Goal: Transaction & Acquisition: Purchase product/service

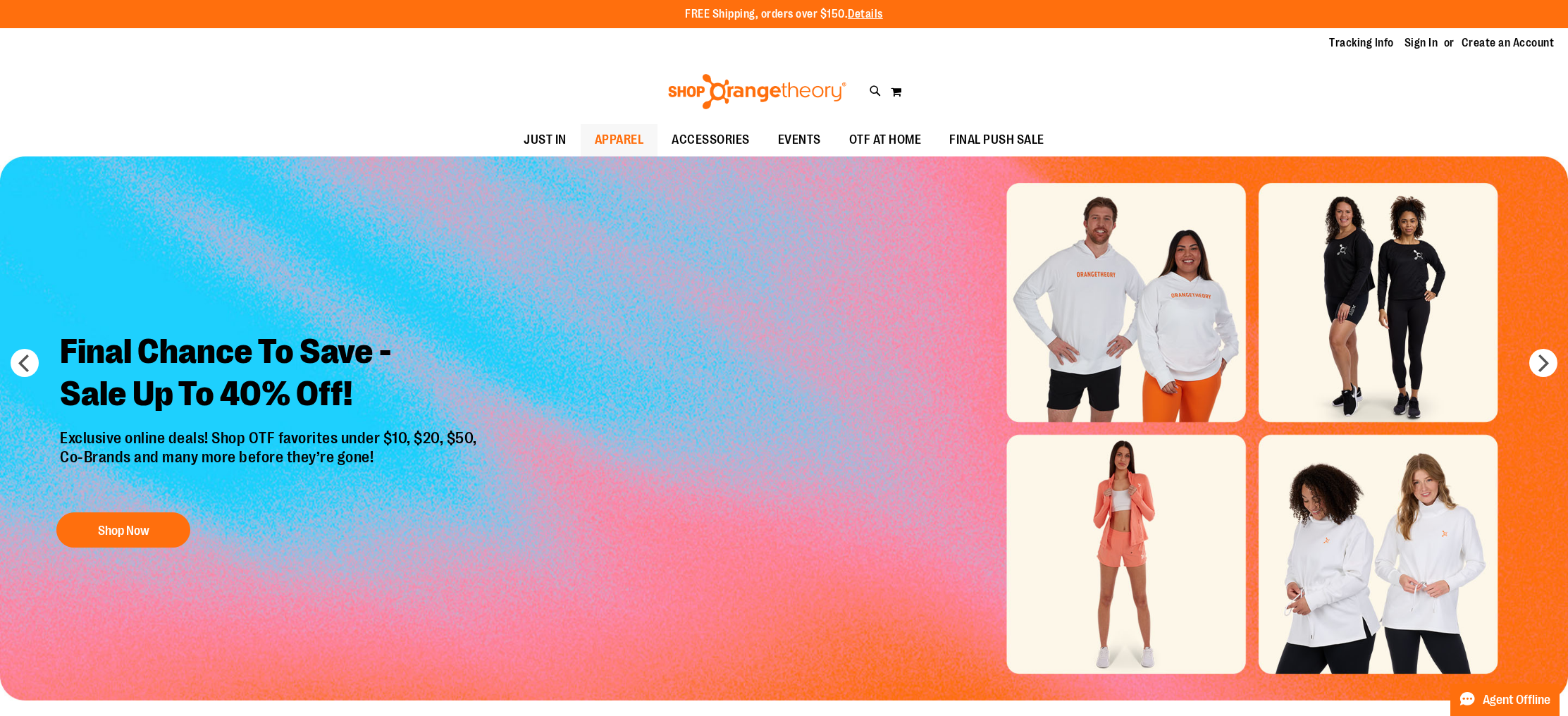
click at [615, 127] on span "APPAREL" at bounding box center [619, 140] width 49 height 32
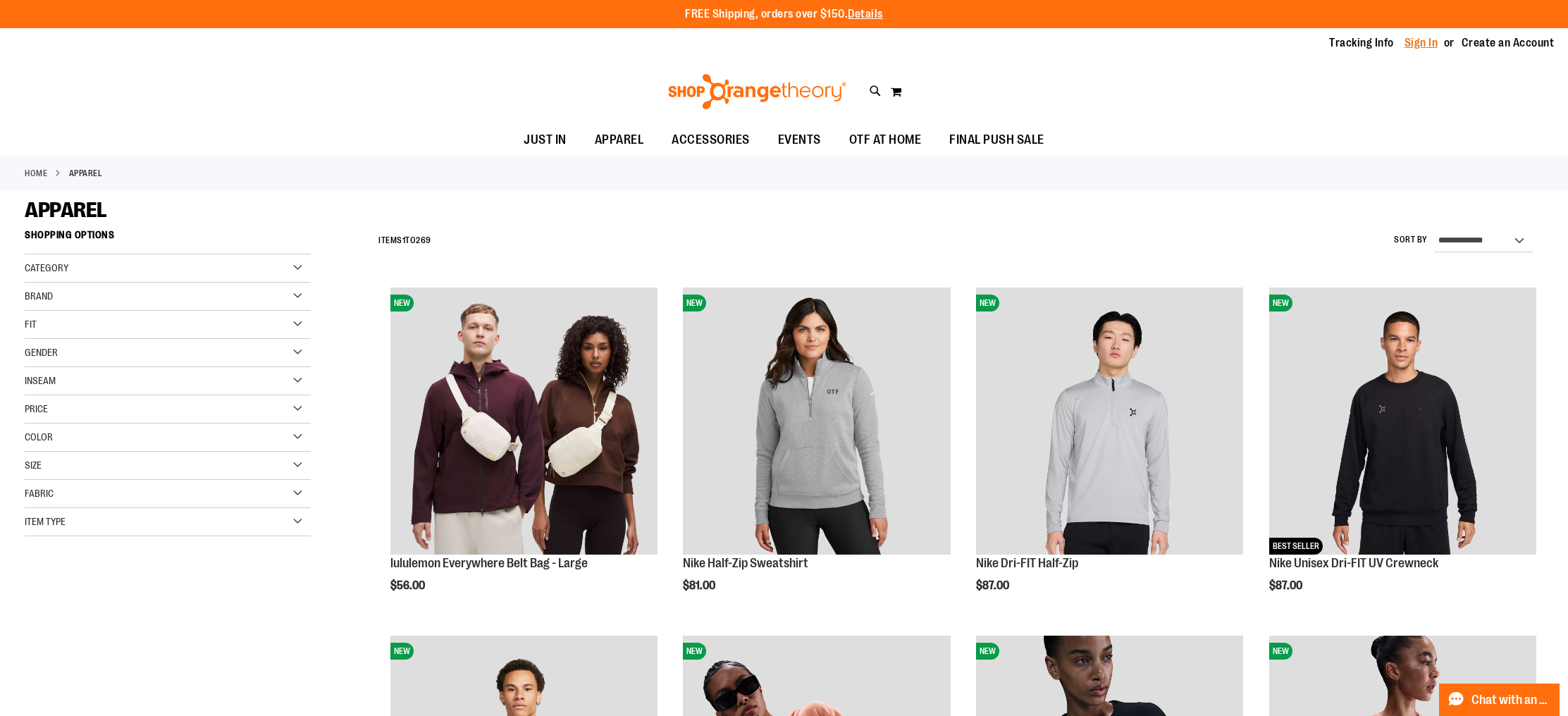
click at [1436, 50] on link "Sign In" at bounding box center [1421, 43] width 34 height 16
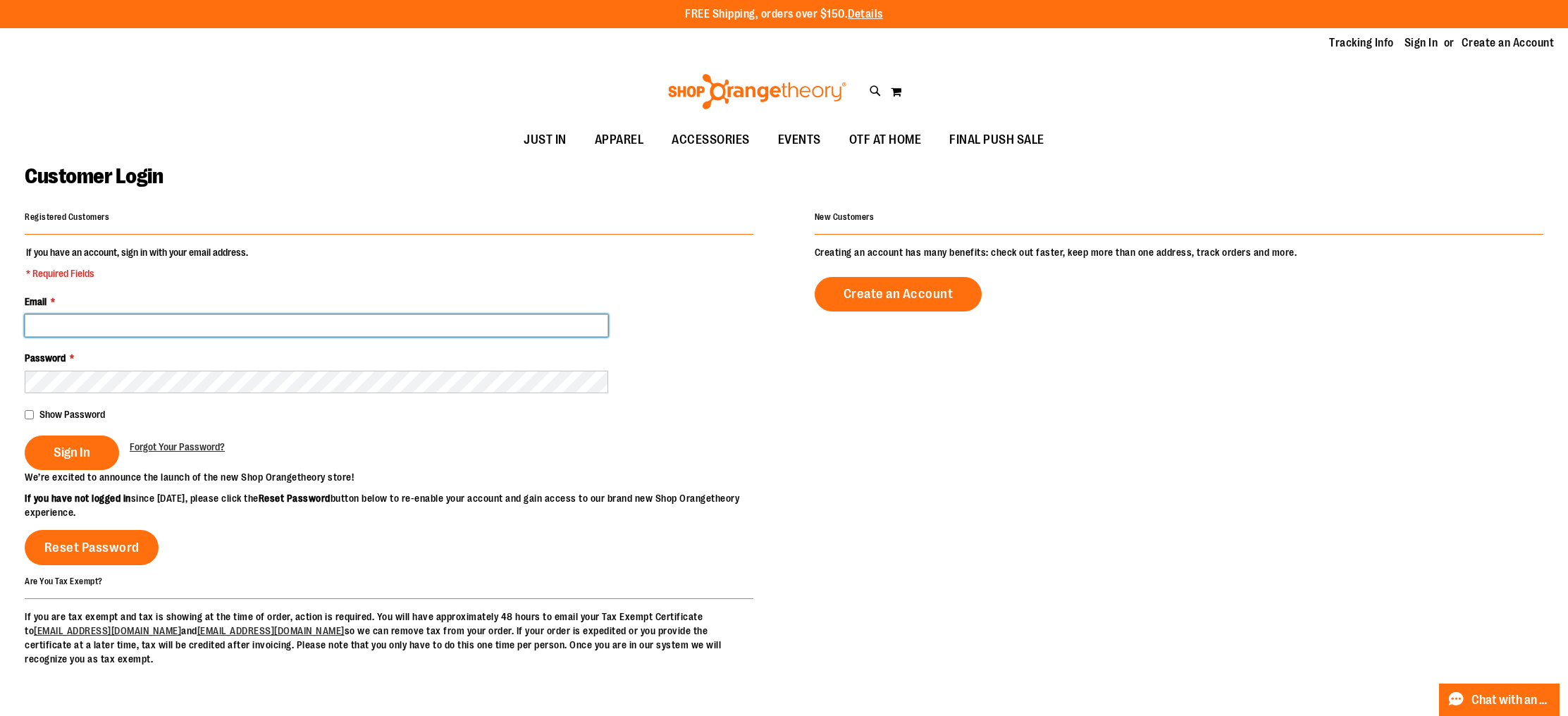
click at [151, 318] on input "Email *" at bounding box center [316, 326] width 583 height 23
type input "**********"
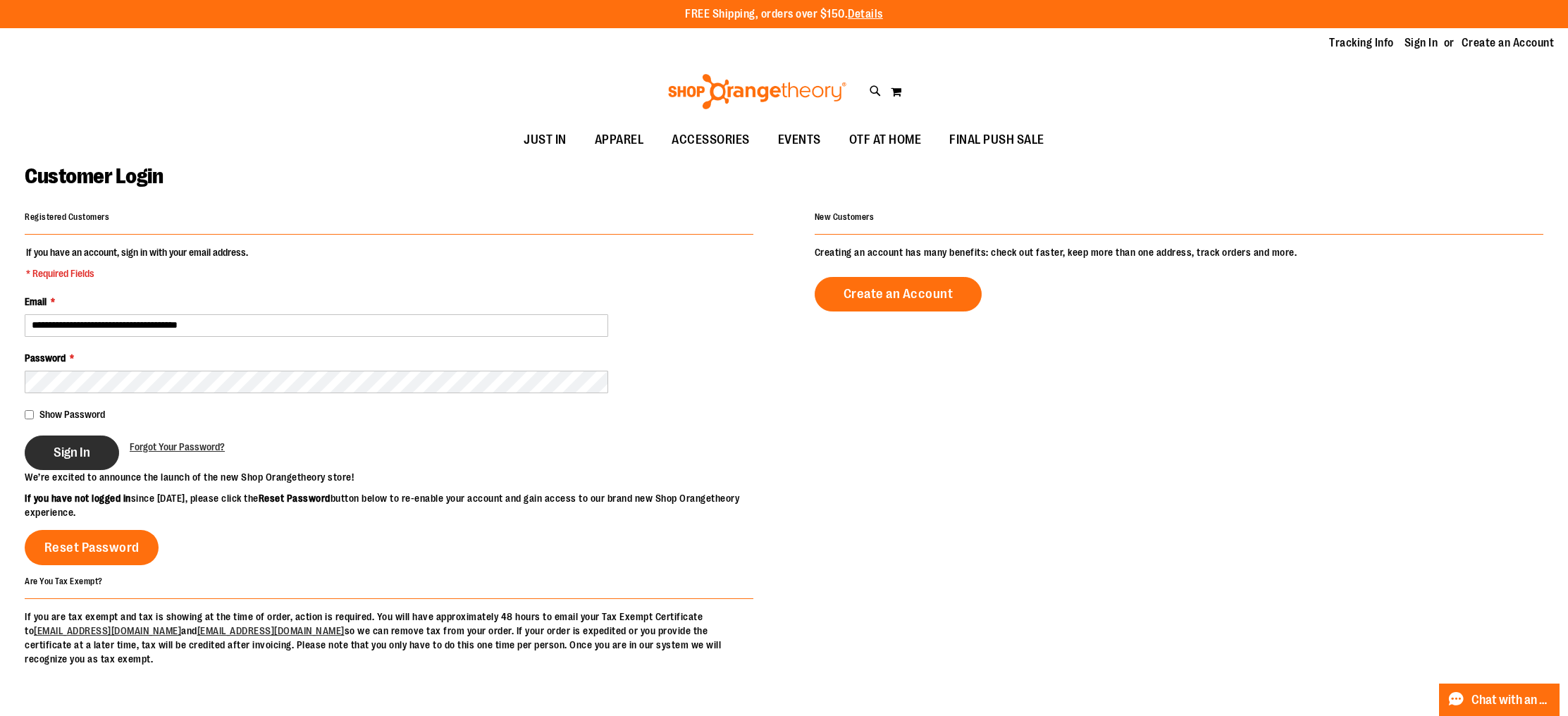
click at [82, 451] on span "Sign In" at bounding box center [72, 453] width 37 height 16
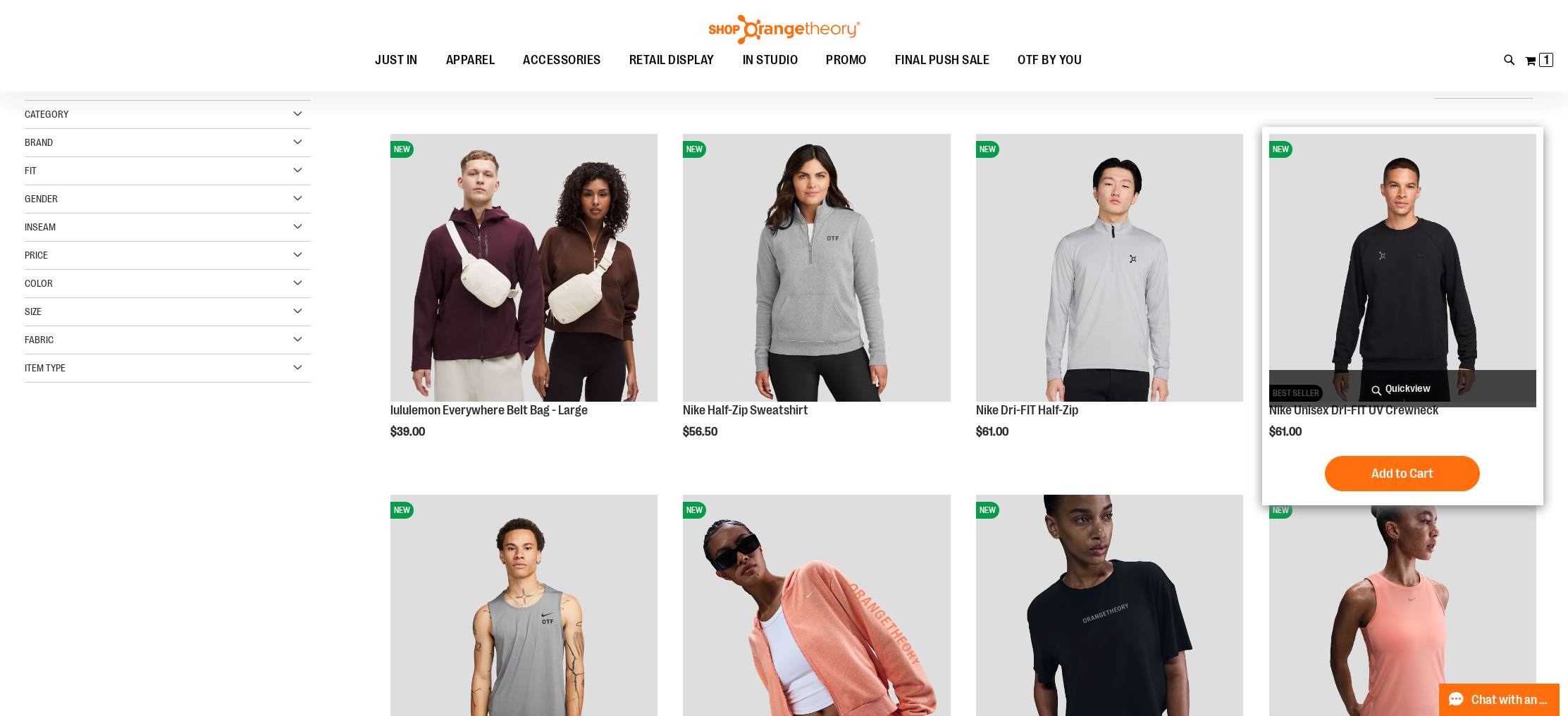
scroll to position [149, 0]
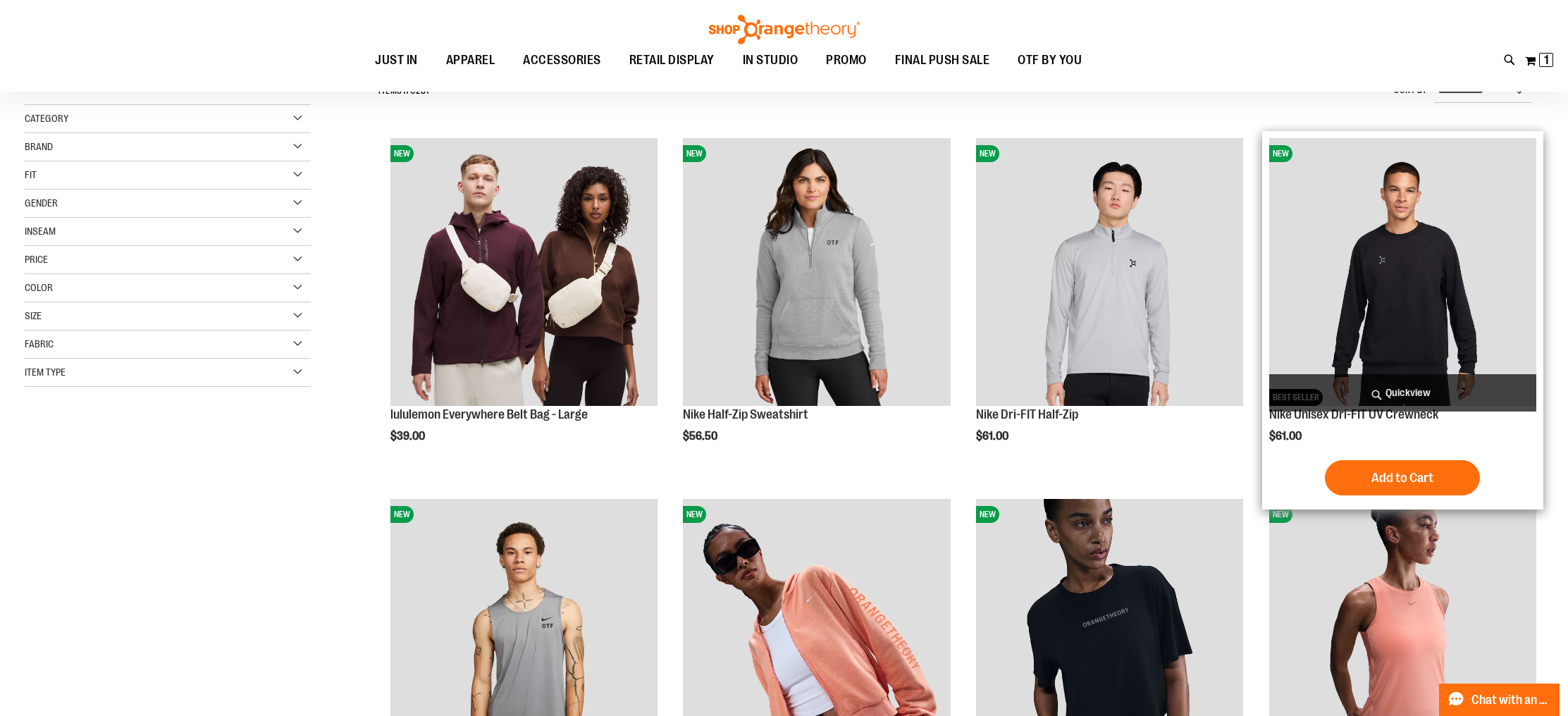
click at [1415, 338] on img "product" at bounding box center [1402, 271] width 267 height 267
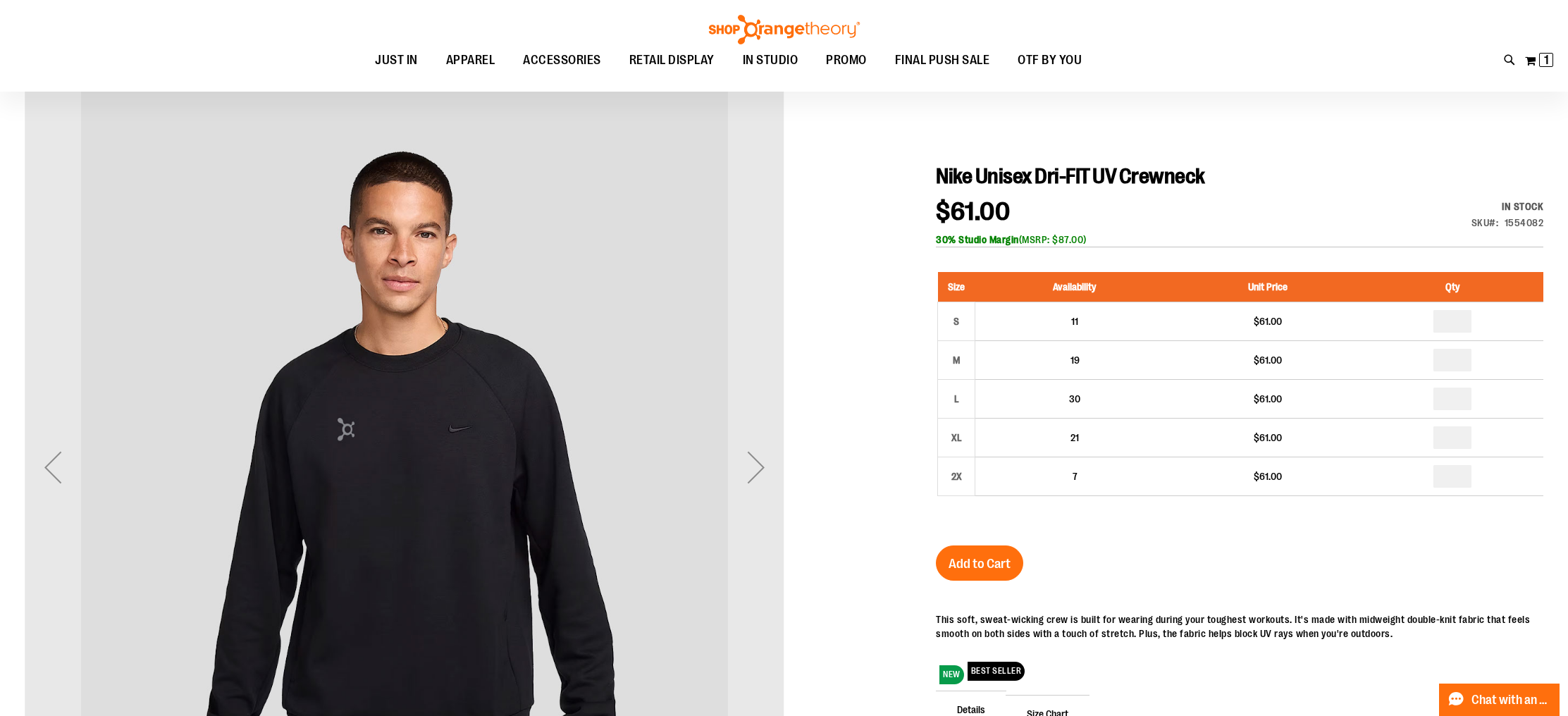
scroll to position [178, 0]
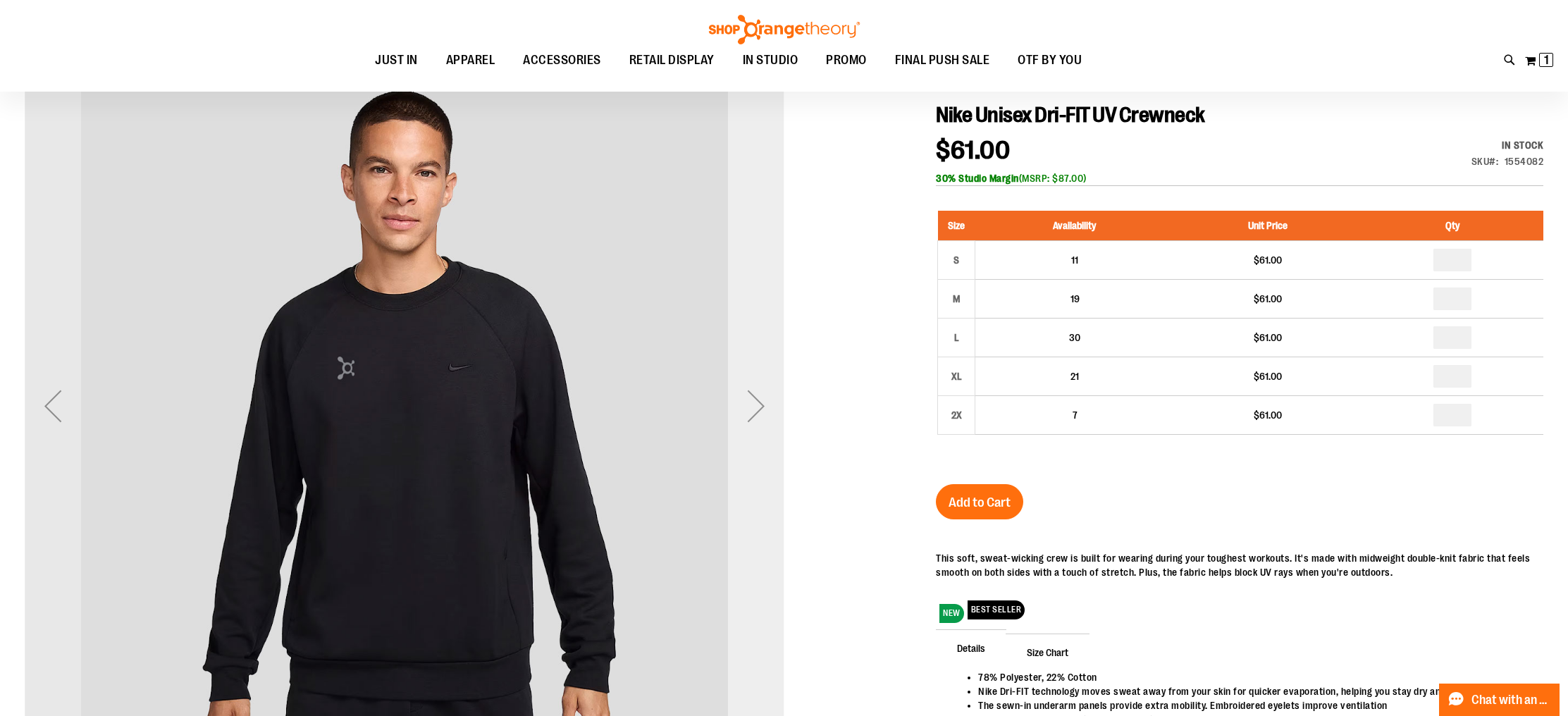
click at [760, 424] on div "Next" at bounding box center [756, 406] width 56 height 56
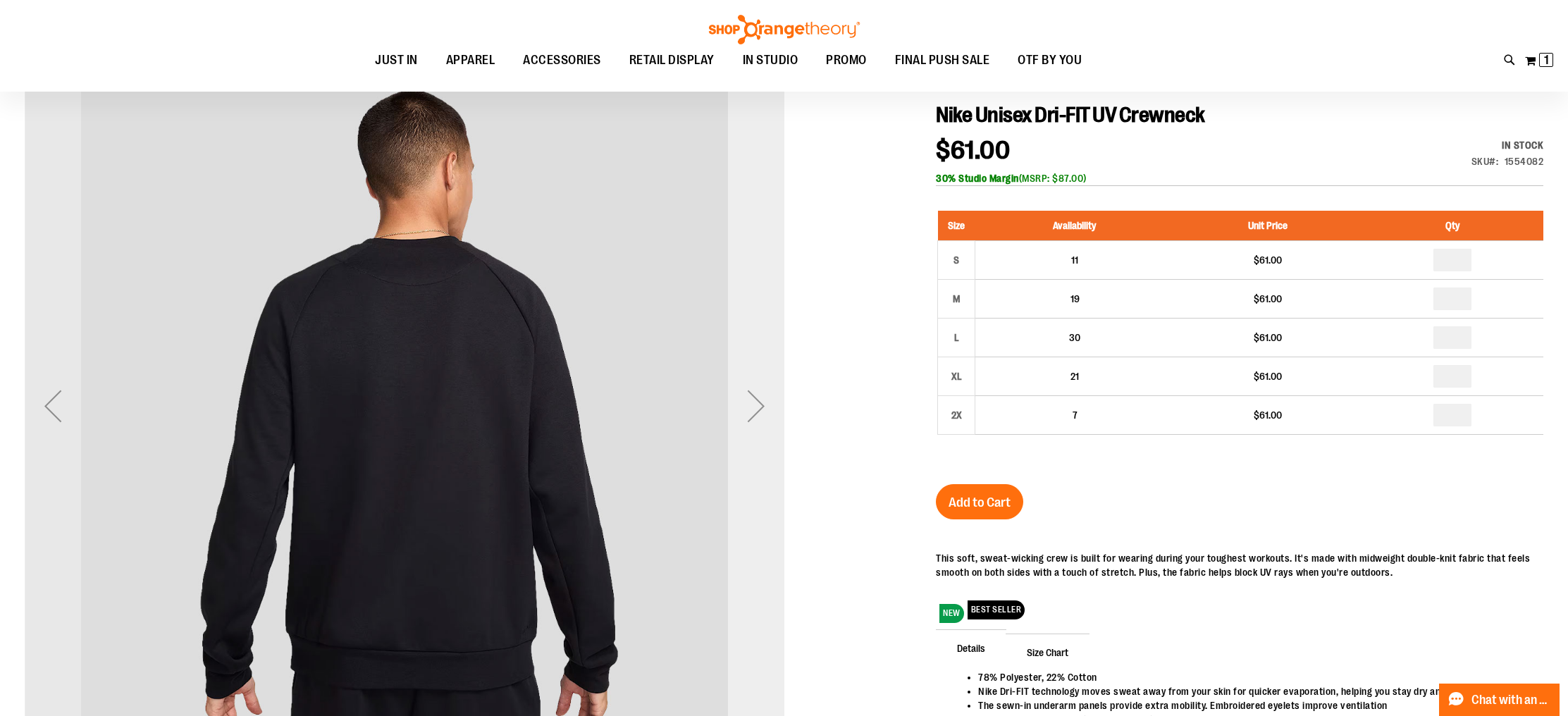
click at [760, 424] on div "Next" at bounding box center [756, 406] width 56 height 56
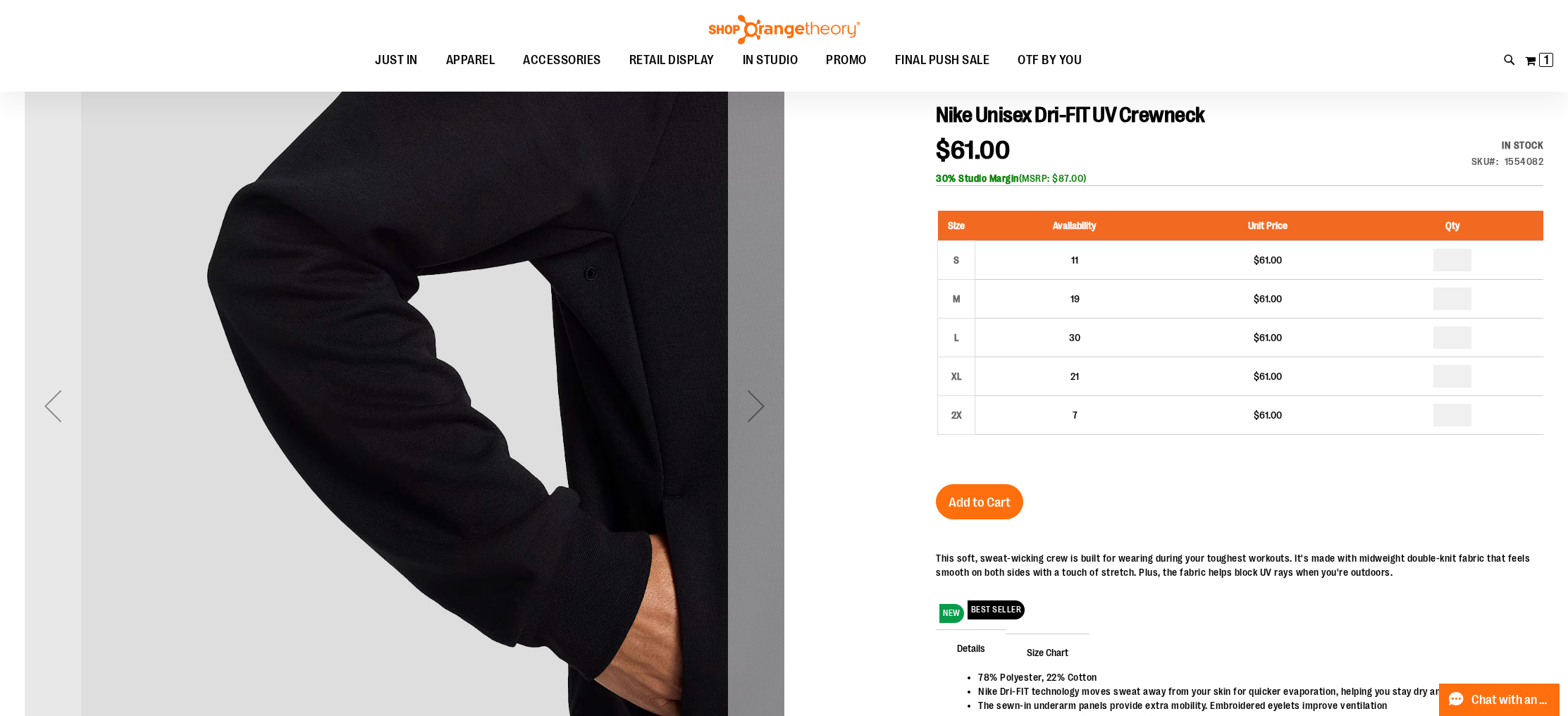
click at [760, 424] on div "Next" at bounding box center [756, 406] width 56 height 56
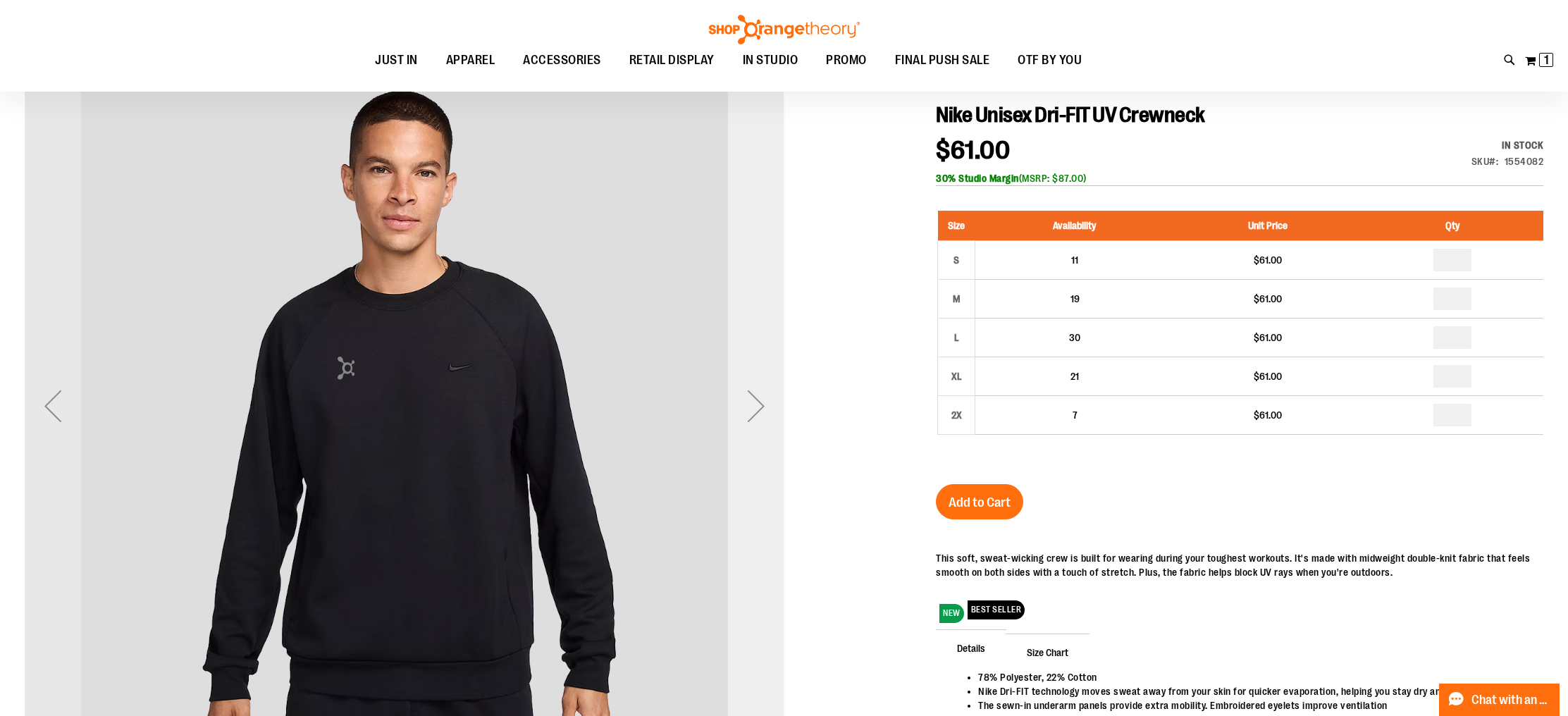
click at [760, 424] on div "Next" at bounding box center [756, 406] width 56 height 56
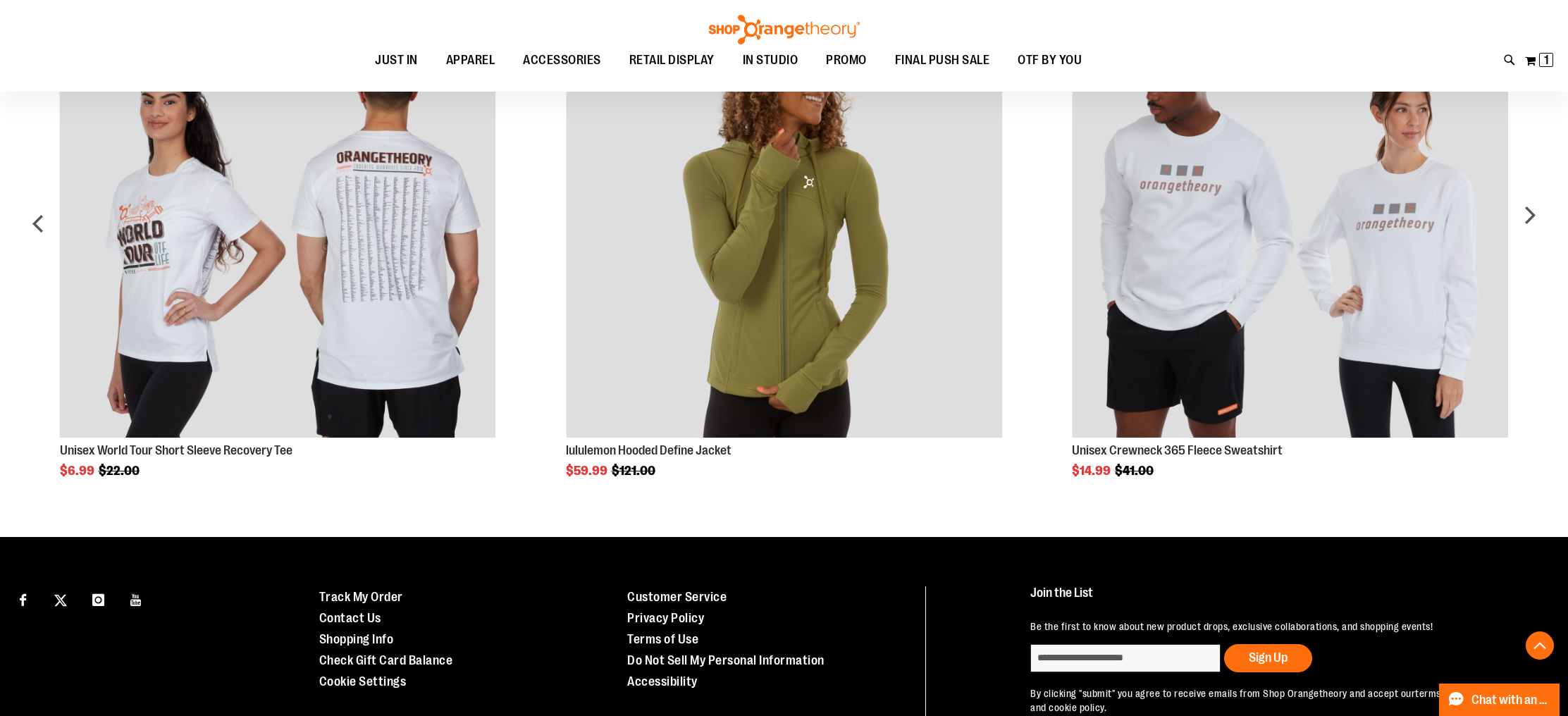
scroll to position [1217, 0]
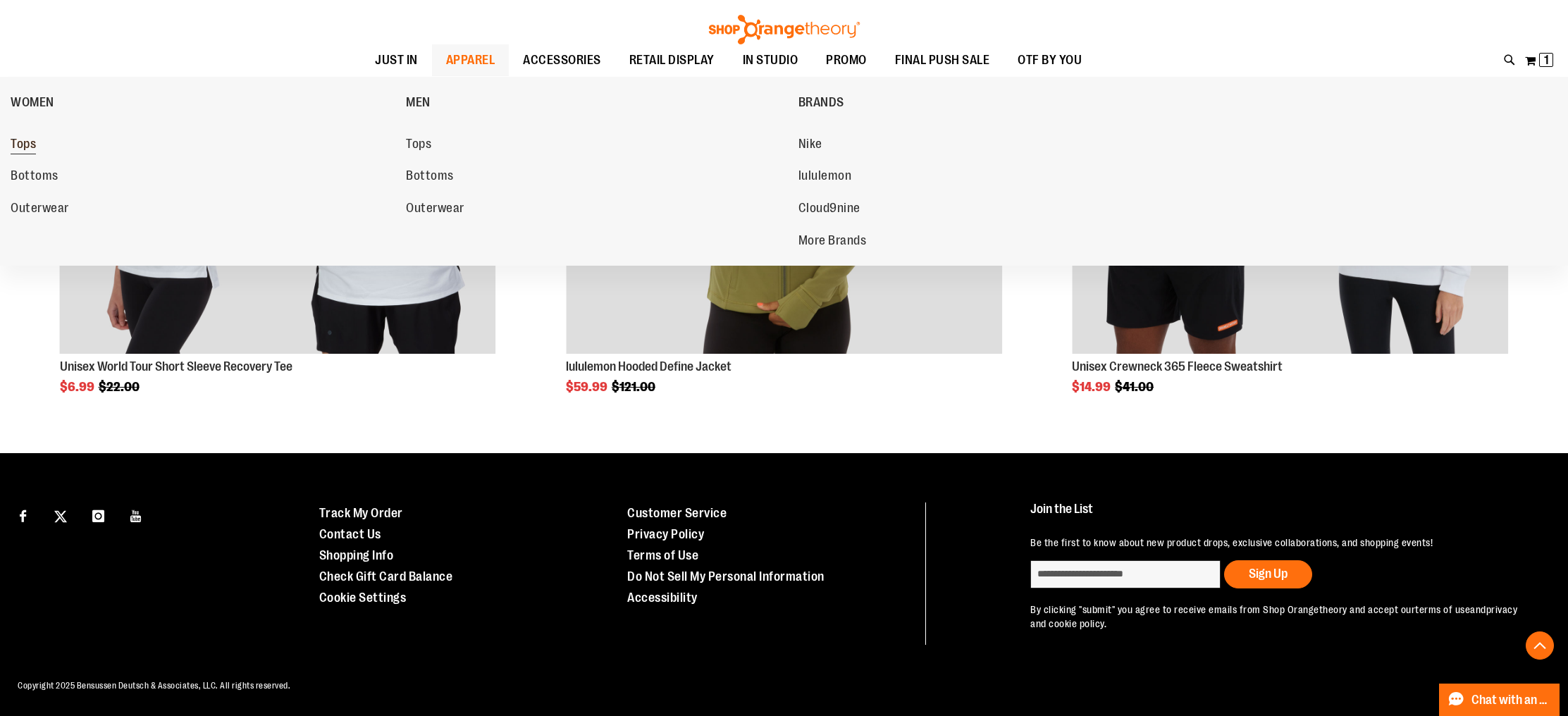
click at [20, 151] on span "Tops" at bounding box center [23, 146] width 25 height 18
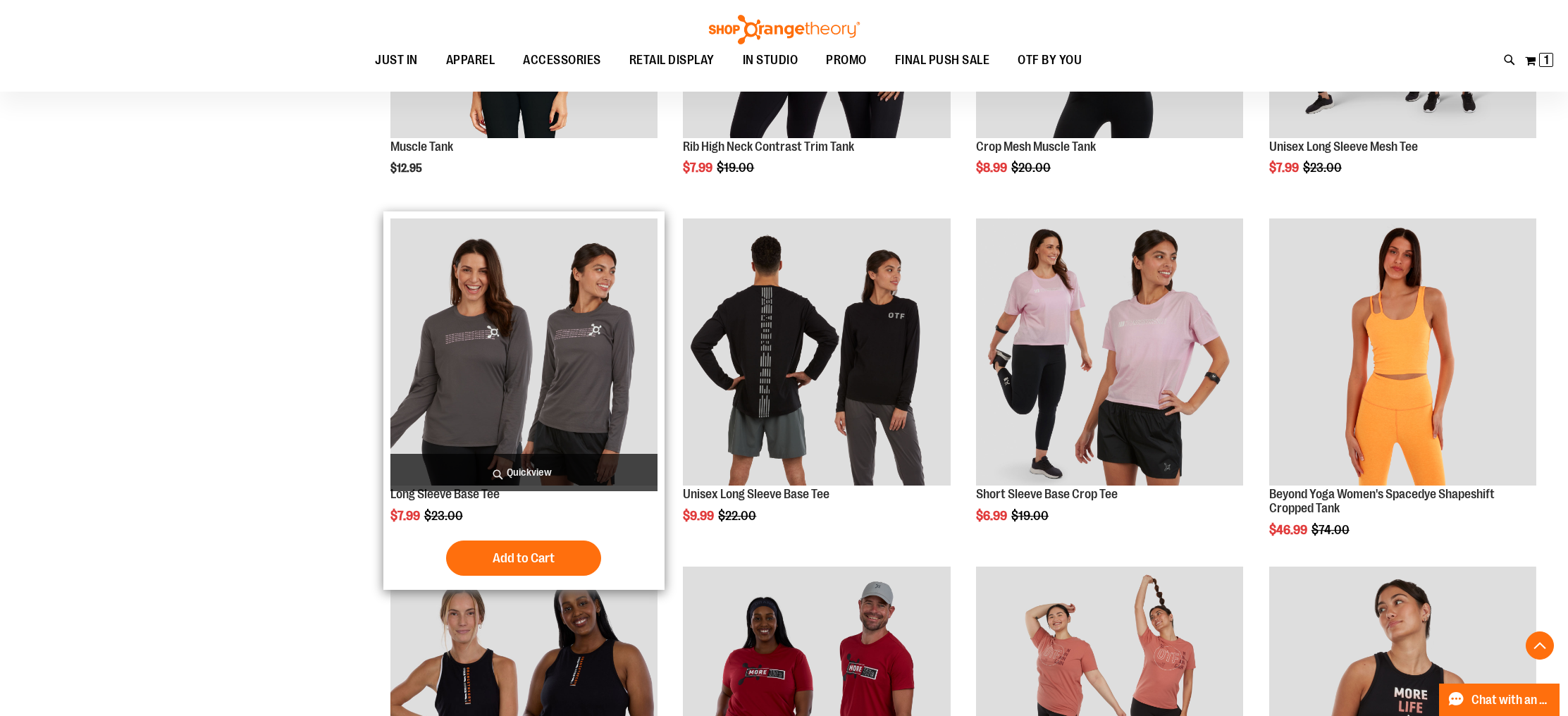
scroll to position [655, 0]
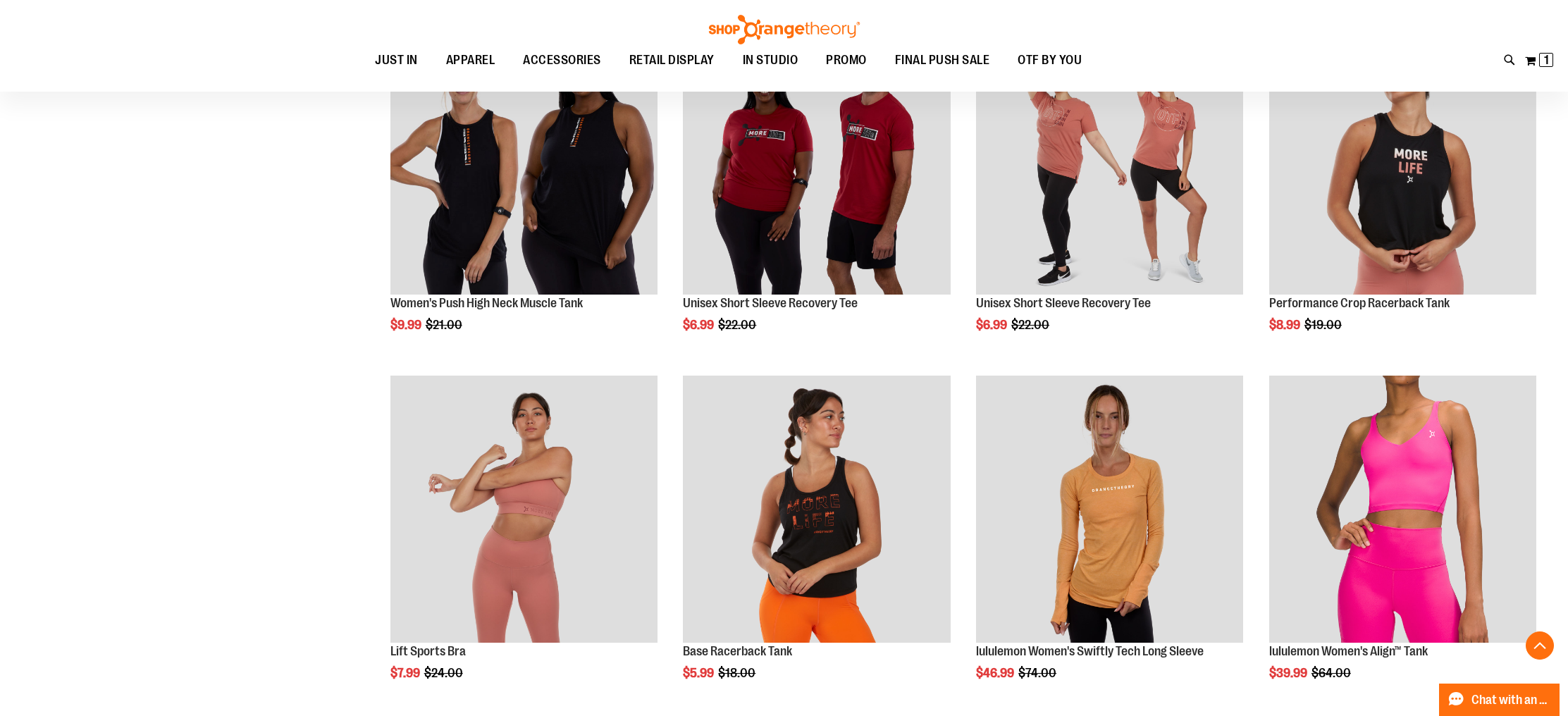
scroll to position [1073, 0]
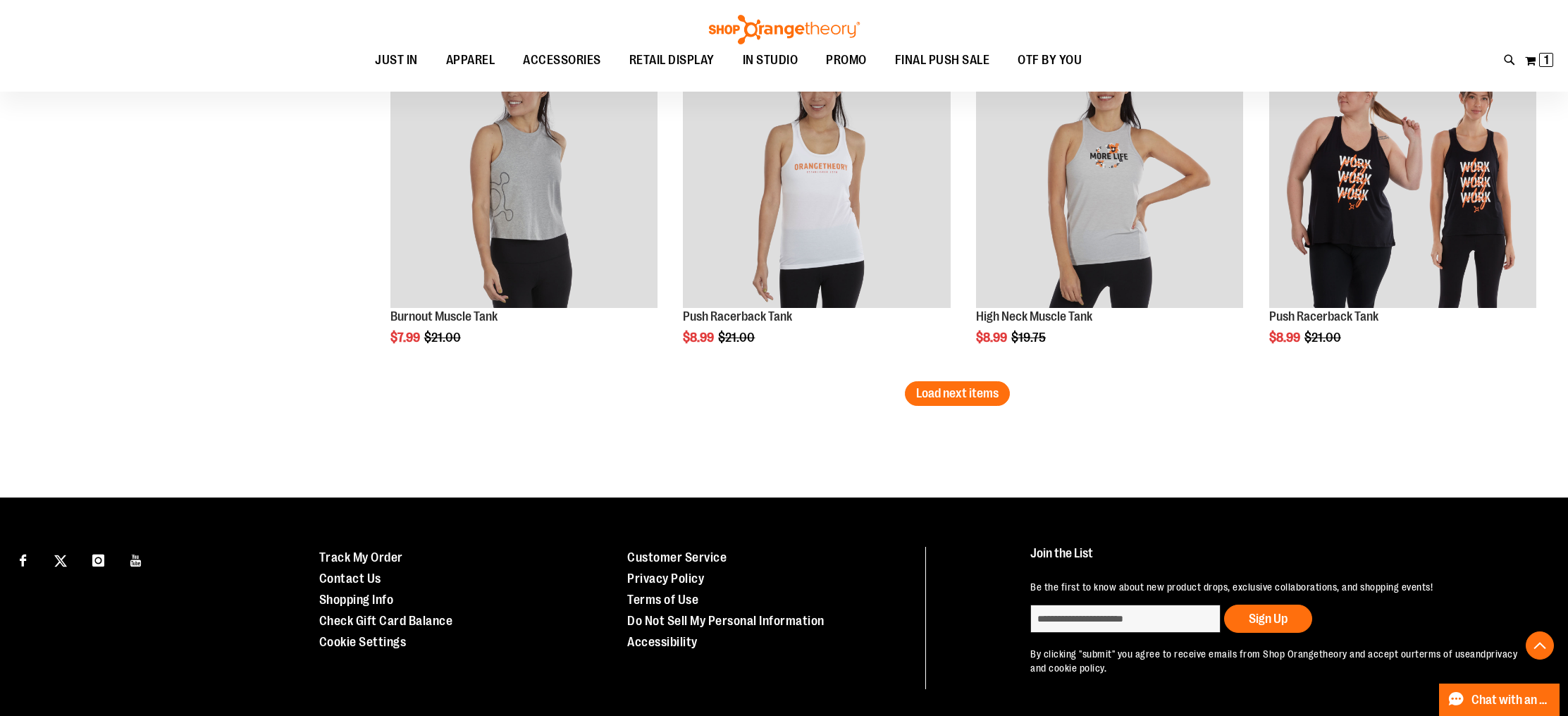
scroll to position [3035, 0]
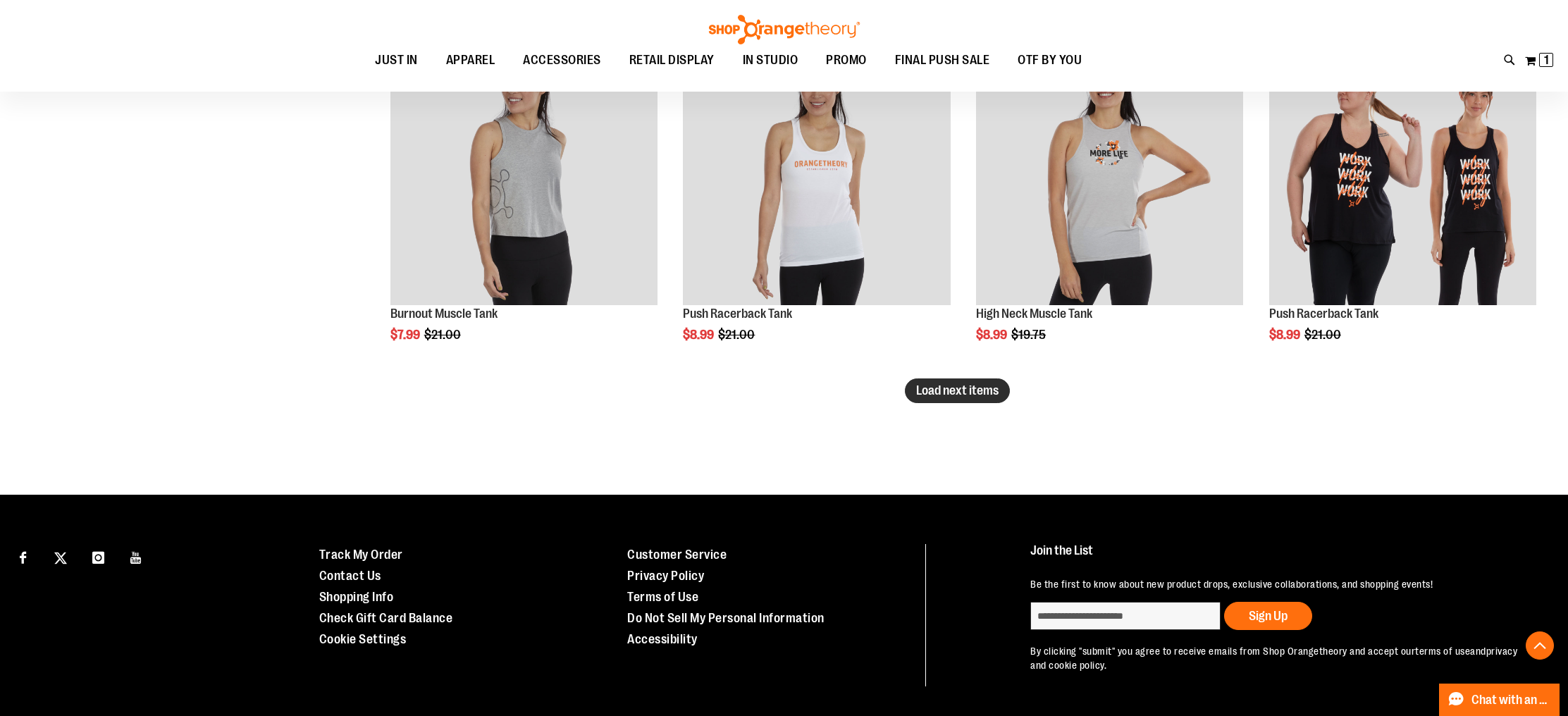
click at [972, 389] on span "Load next items" at bounding box center [957, 390] width 82 height 14
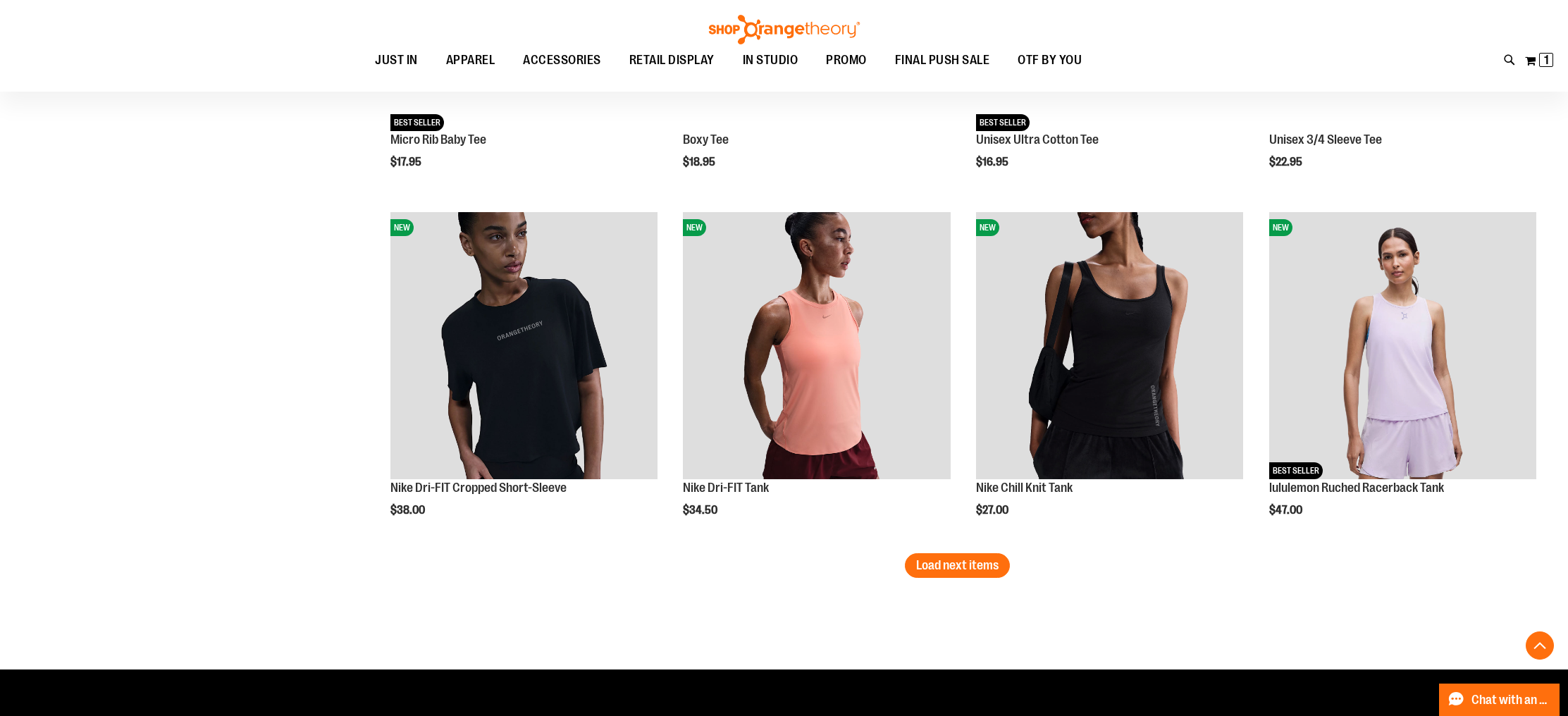
scroll to position [3920, 0]
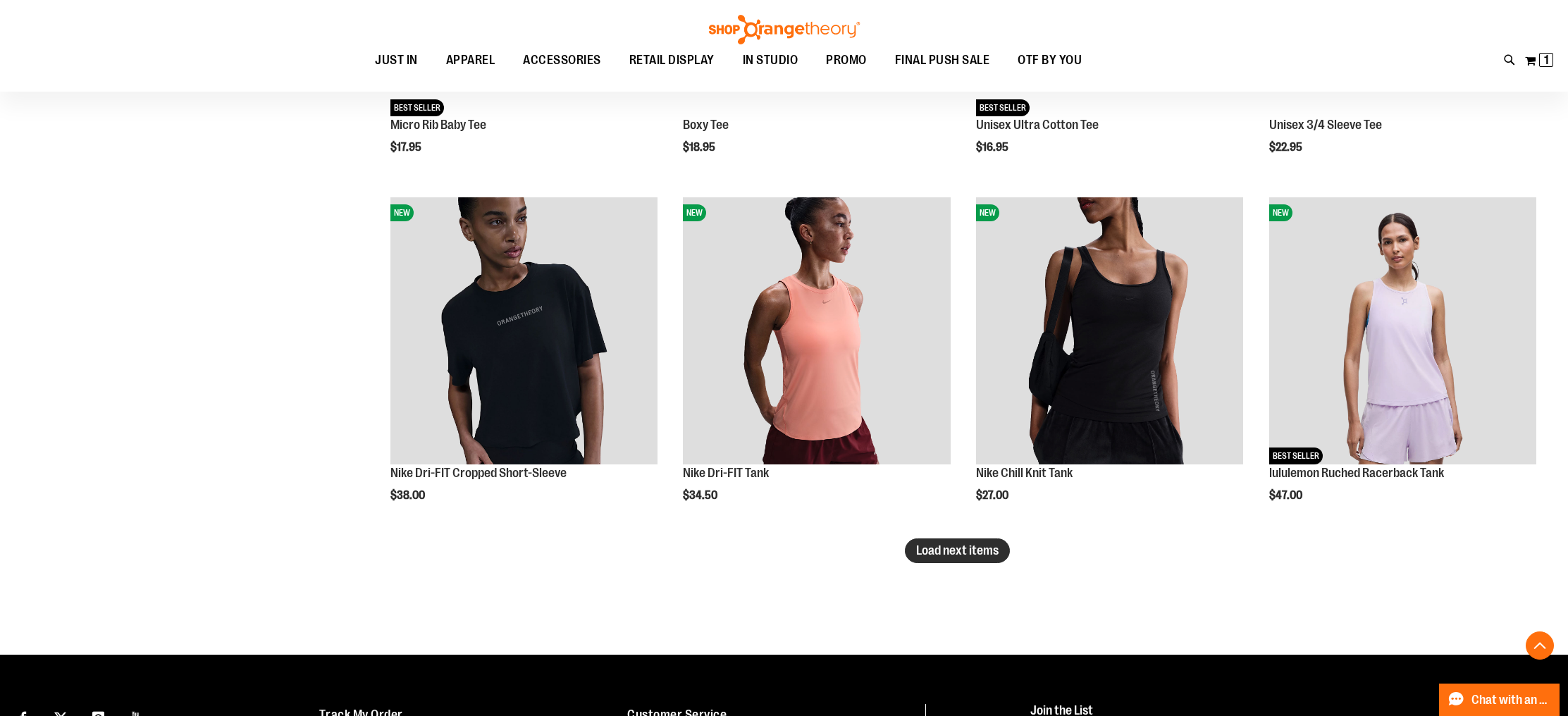
click at [997, 551] on span "Load next items" at bounding box center [957, 550] width 82 height 14
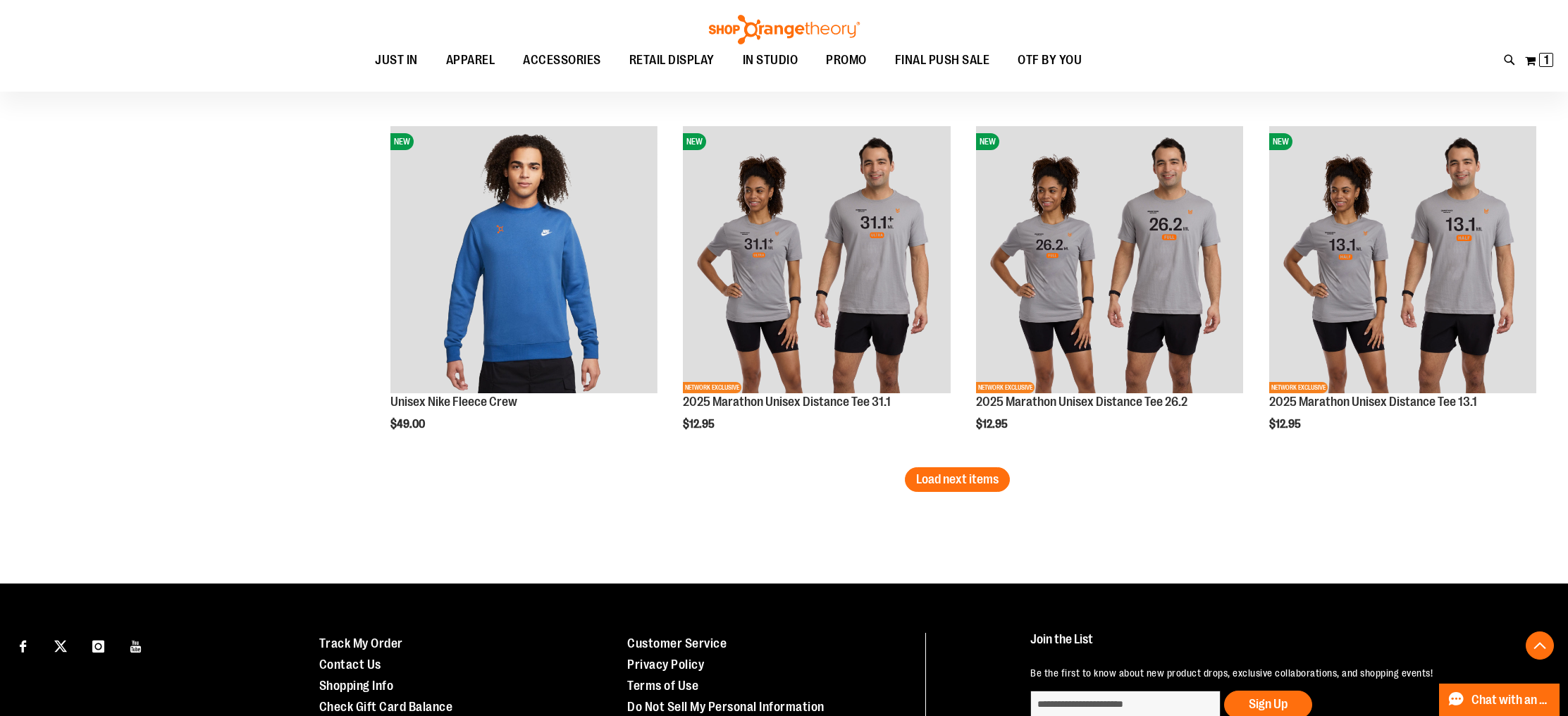
scroll to position [5015, 0]
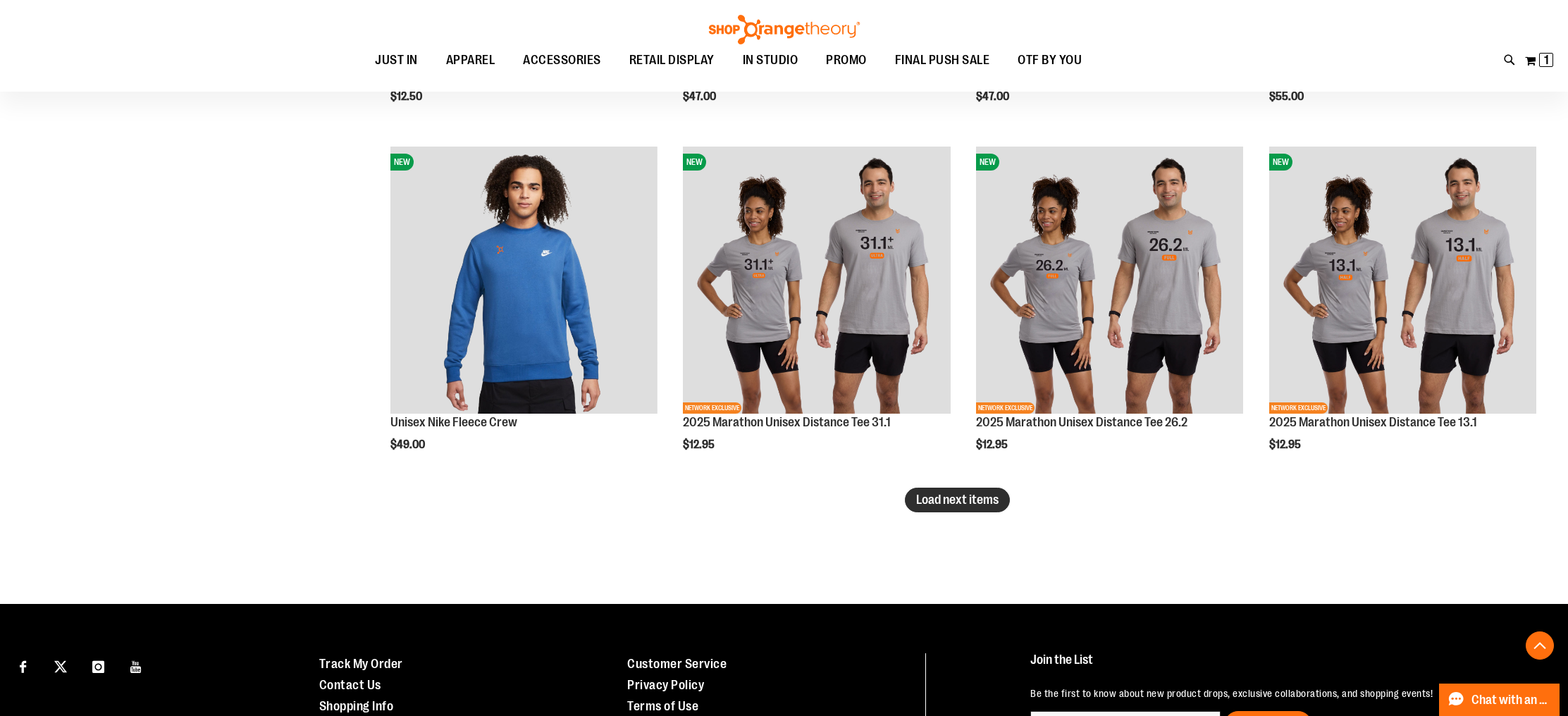
click at [981, 507] on button "Load next items" at bounding box center [958, 500] width 105 height 25
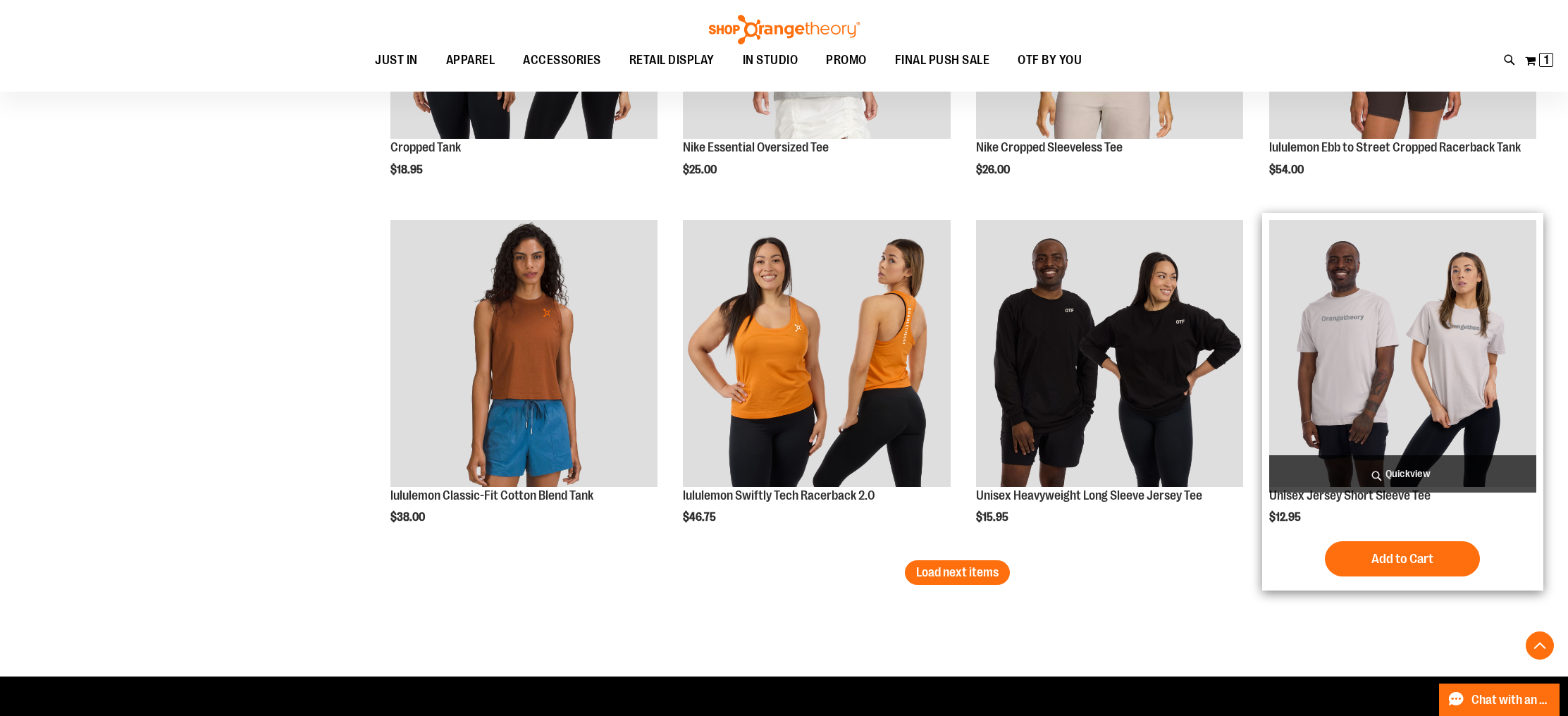
scroll to position [5995, 0]
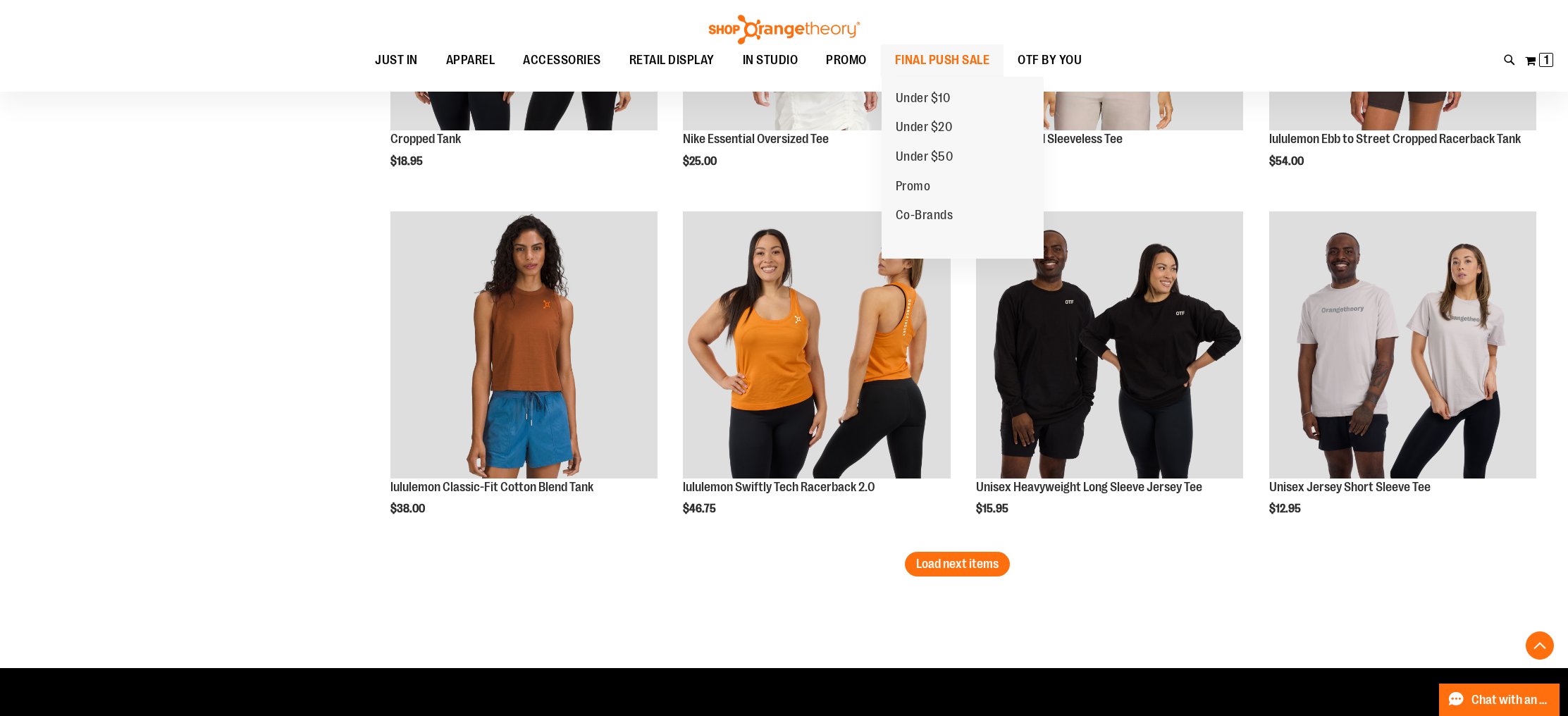
click at [944, 67] on span "FINAL PUSH SALE" at bounding box center [942, 61] width 95 height 32
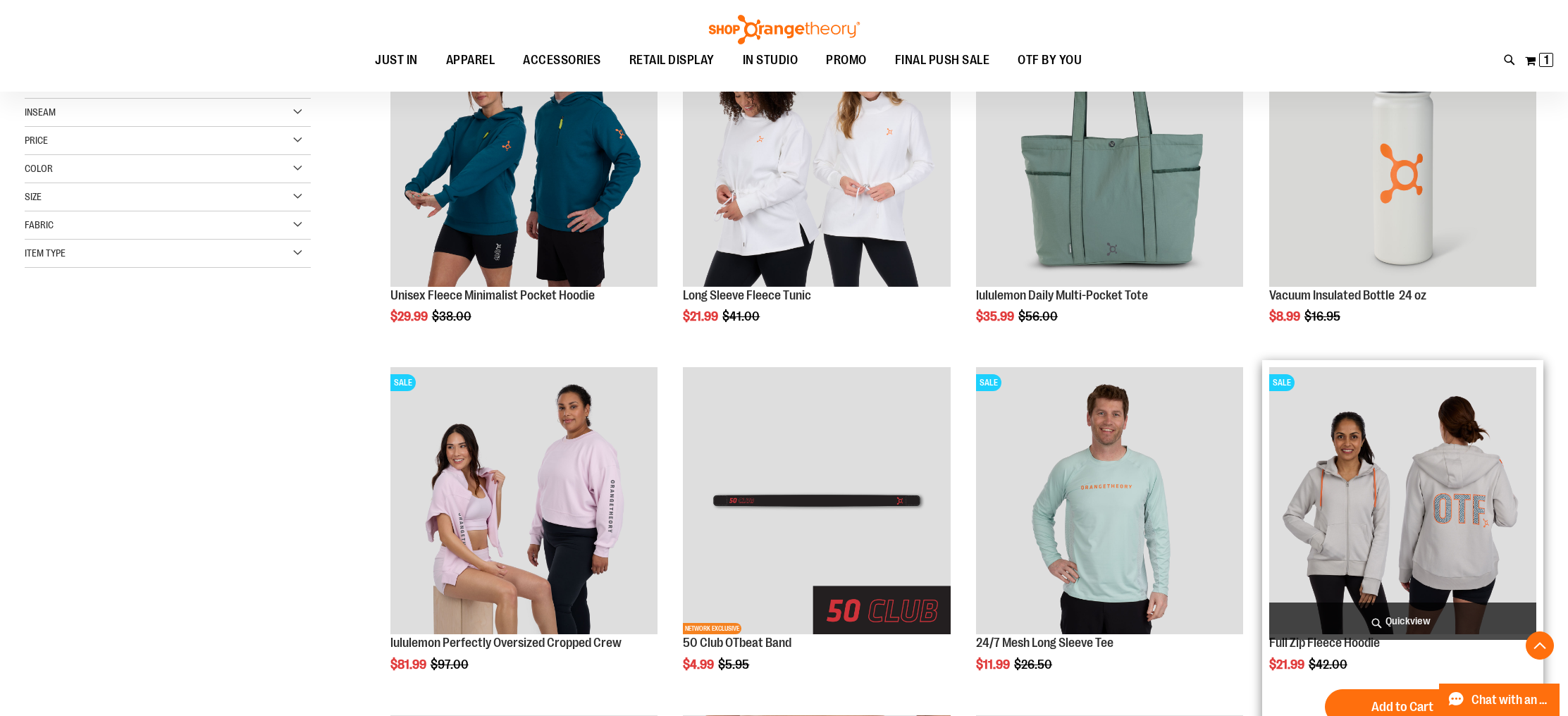
scroll to position [277, 0]
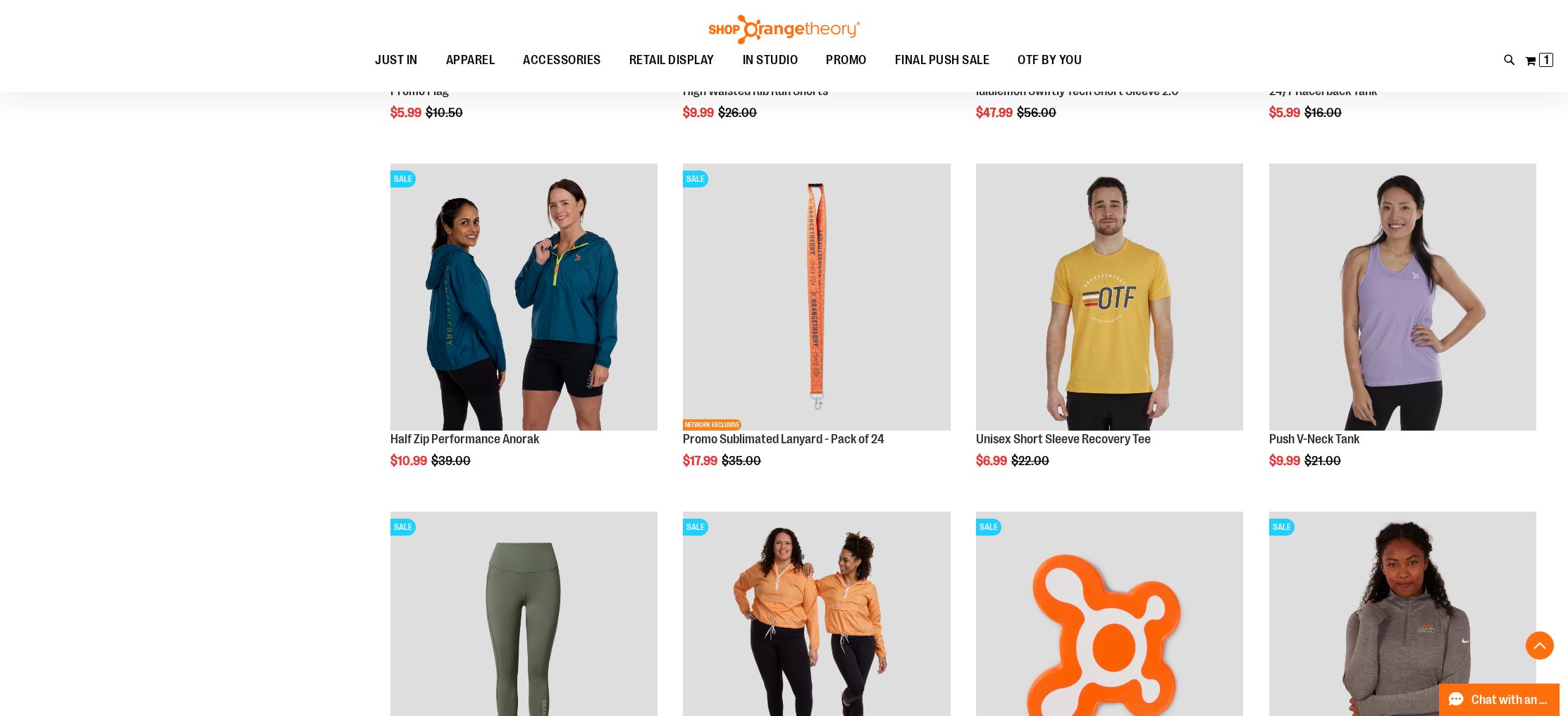
scroll to position [1166, 0]
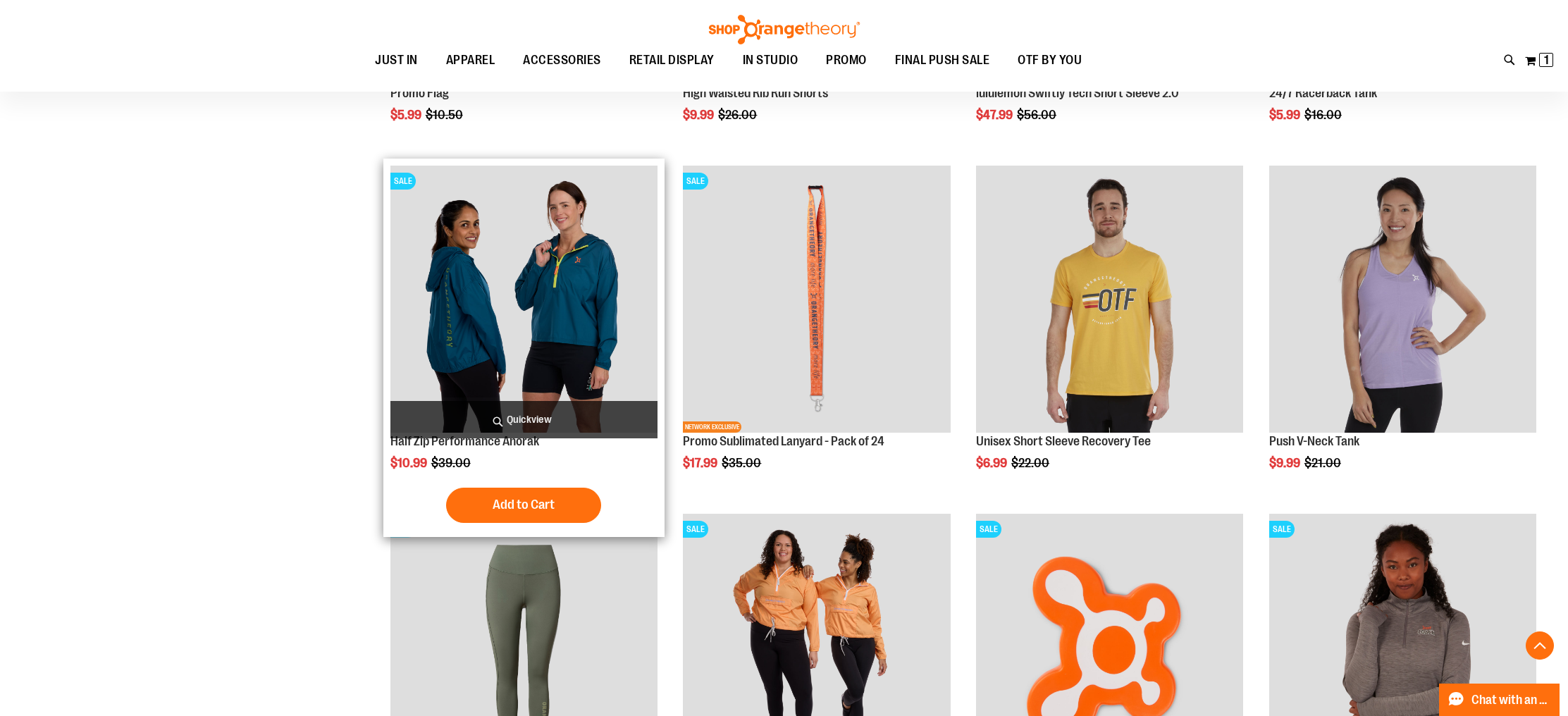
click at [539, 319] on img "product" at bounding box center [524, 299] width 267 height 267
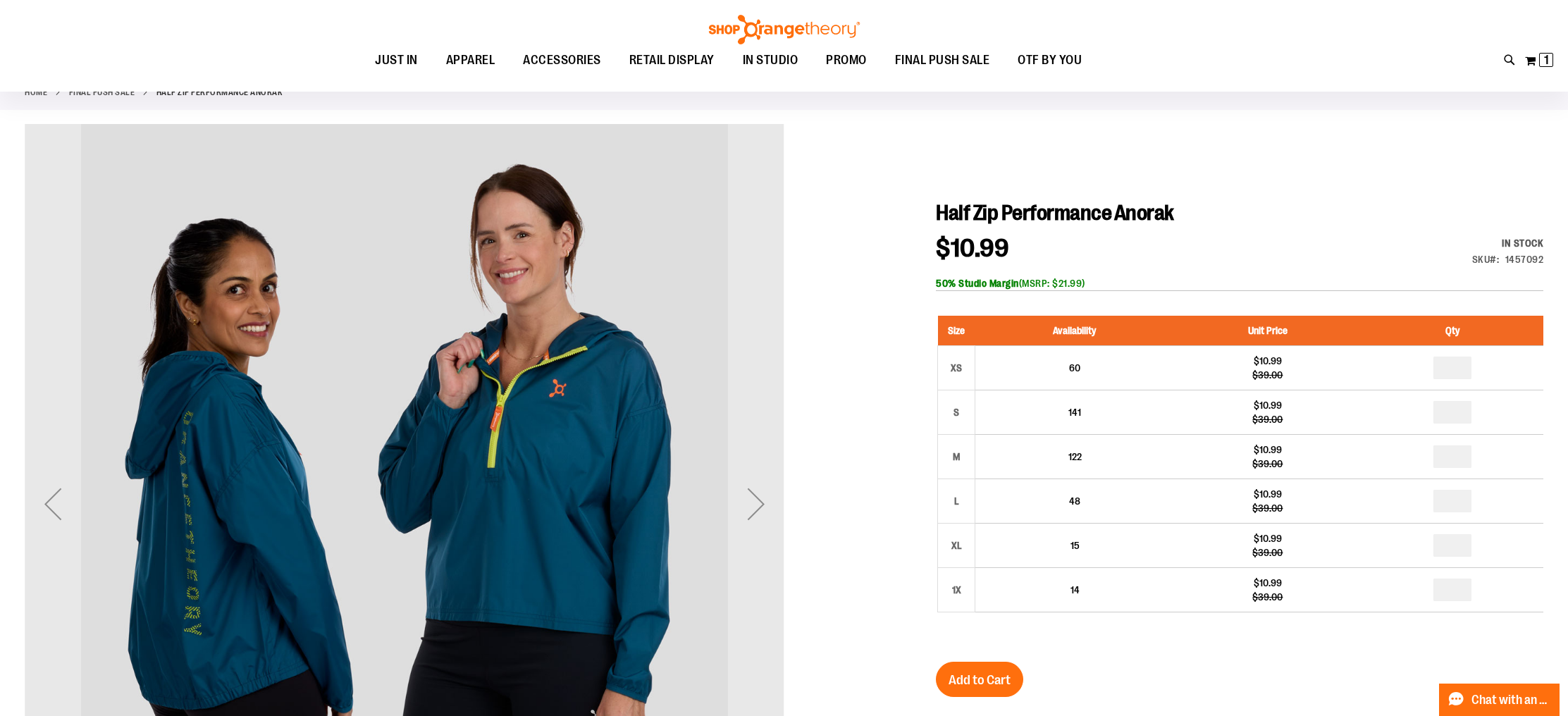
scroll to position [64, 0]
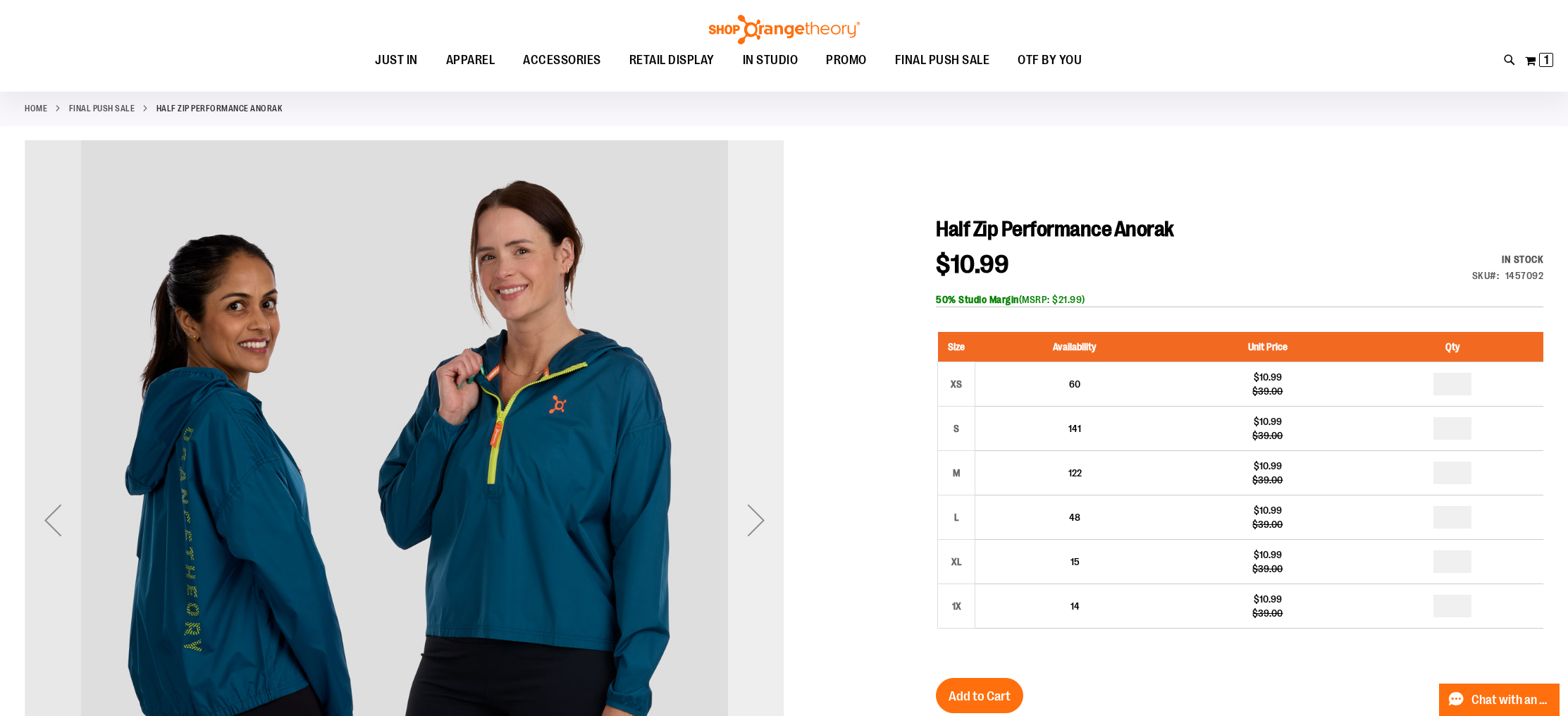
drag, startPoint x: 758, startPoint y: 521, endPoint x: 751, endPoint y: 522, distance: 7.1
click at [757, 522] on div "Next" at bounding box center [756, 520] width 56 height 56
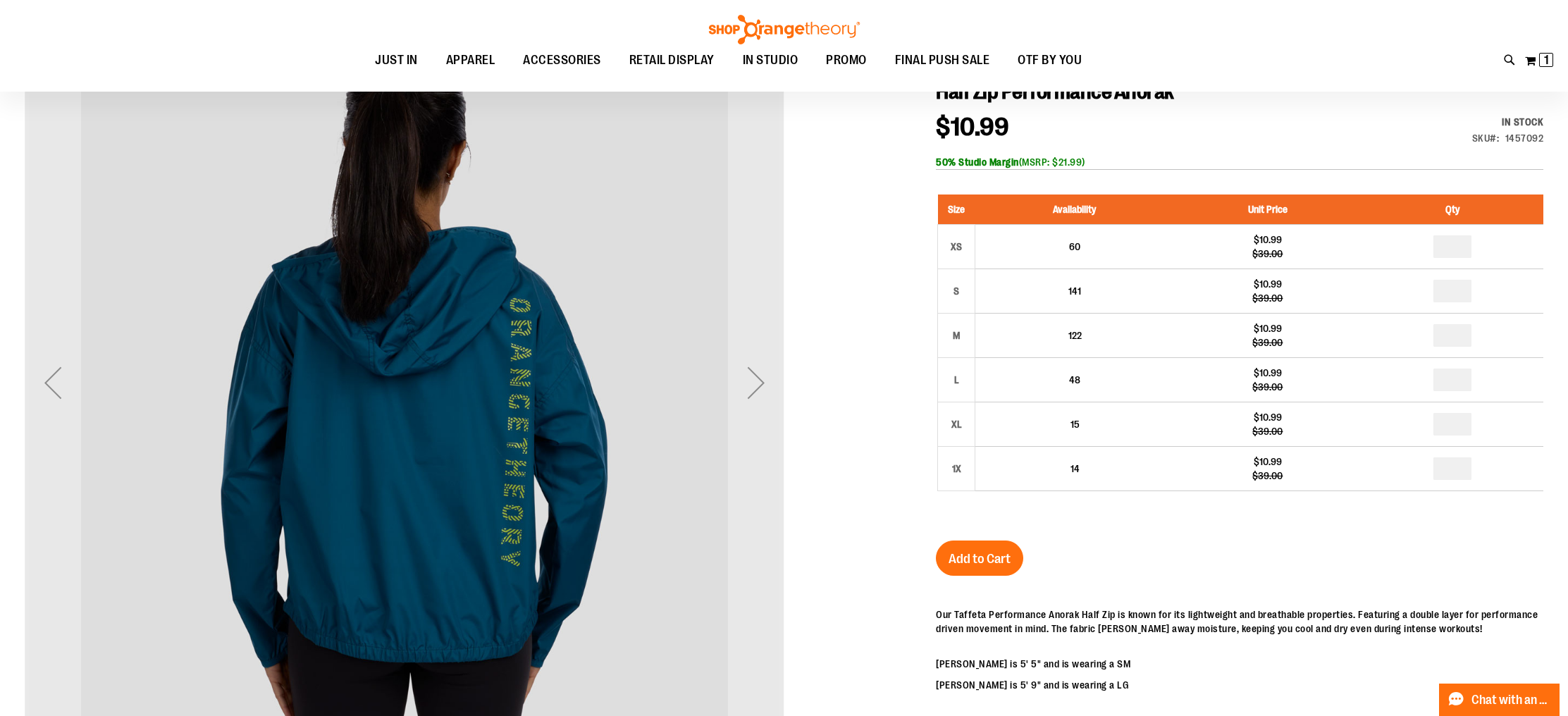
scroll to position [204, 0]
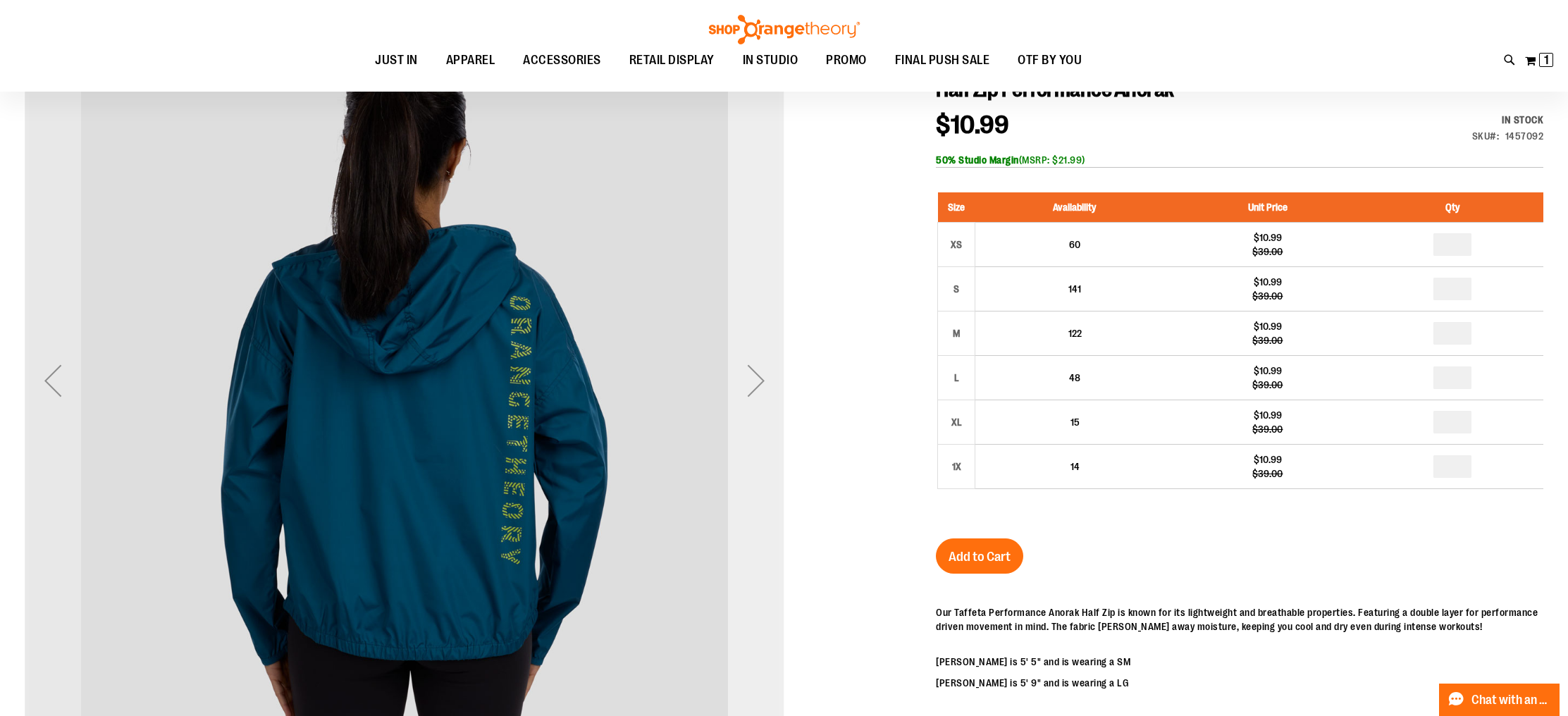
click at [762, 397] on div "Next" at bounding box center [756, 381] width 56 height 56
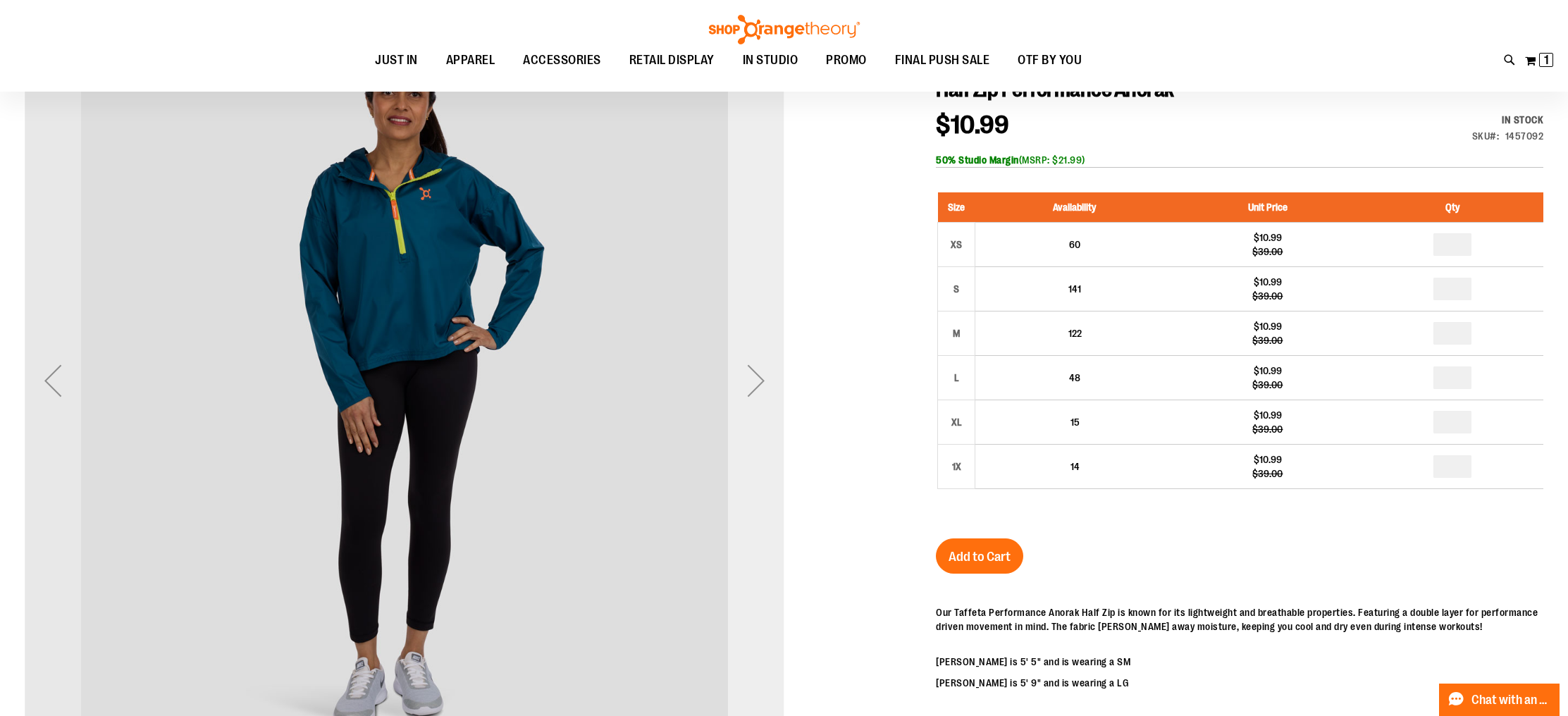
click at [762, 397] on div "Next" at bounding box center [756, 381] width 56 height 56
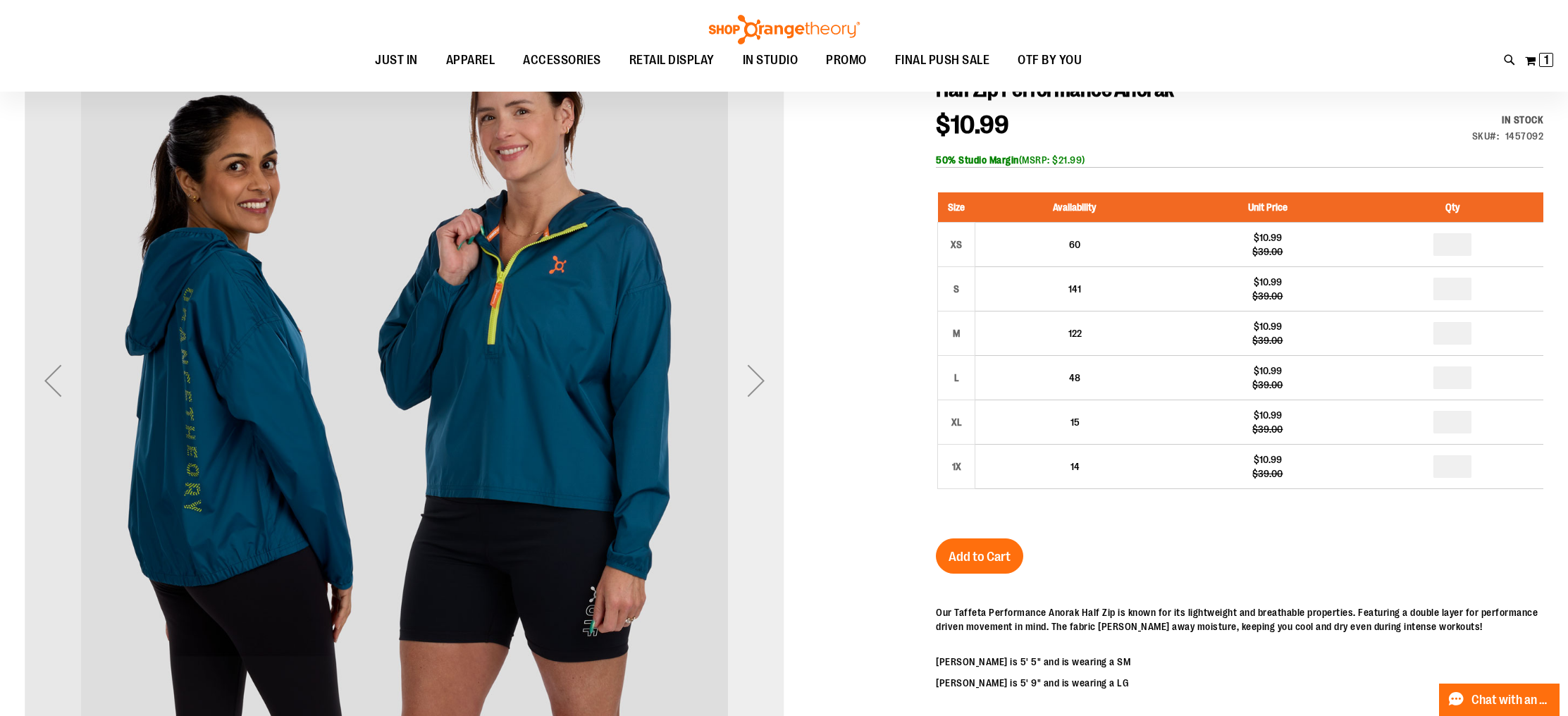
click at [760, 389] on div "Next" at bounding box center [756, 381] width 56 height 56
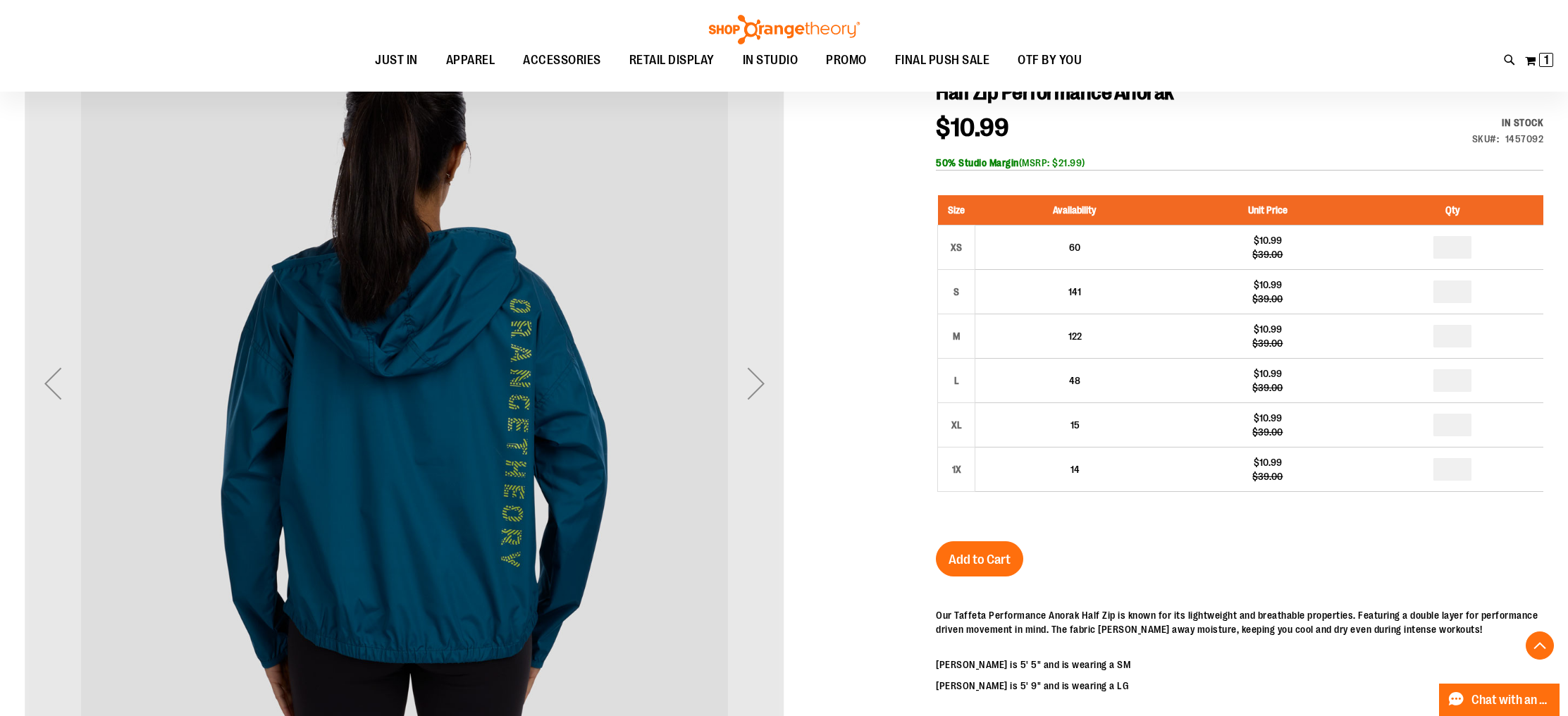
scroll to position [243, 0]
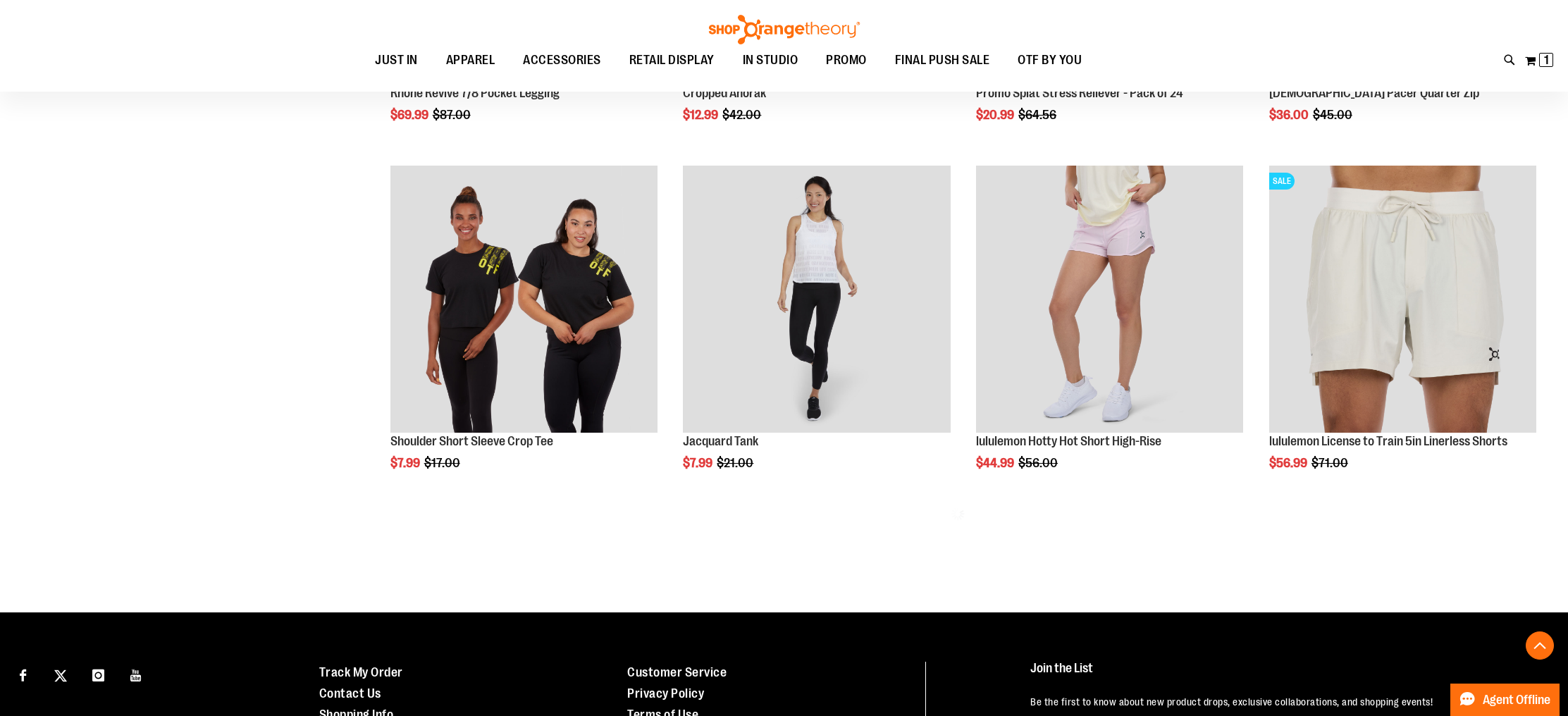
scroll to position [698, 0]
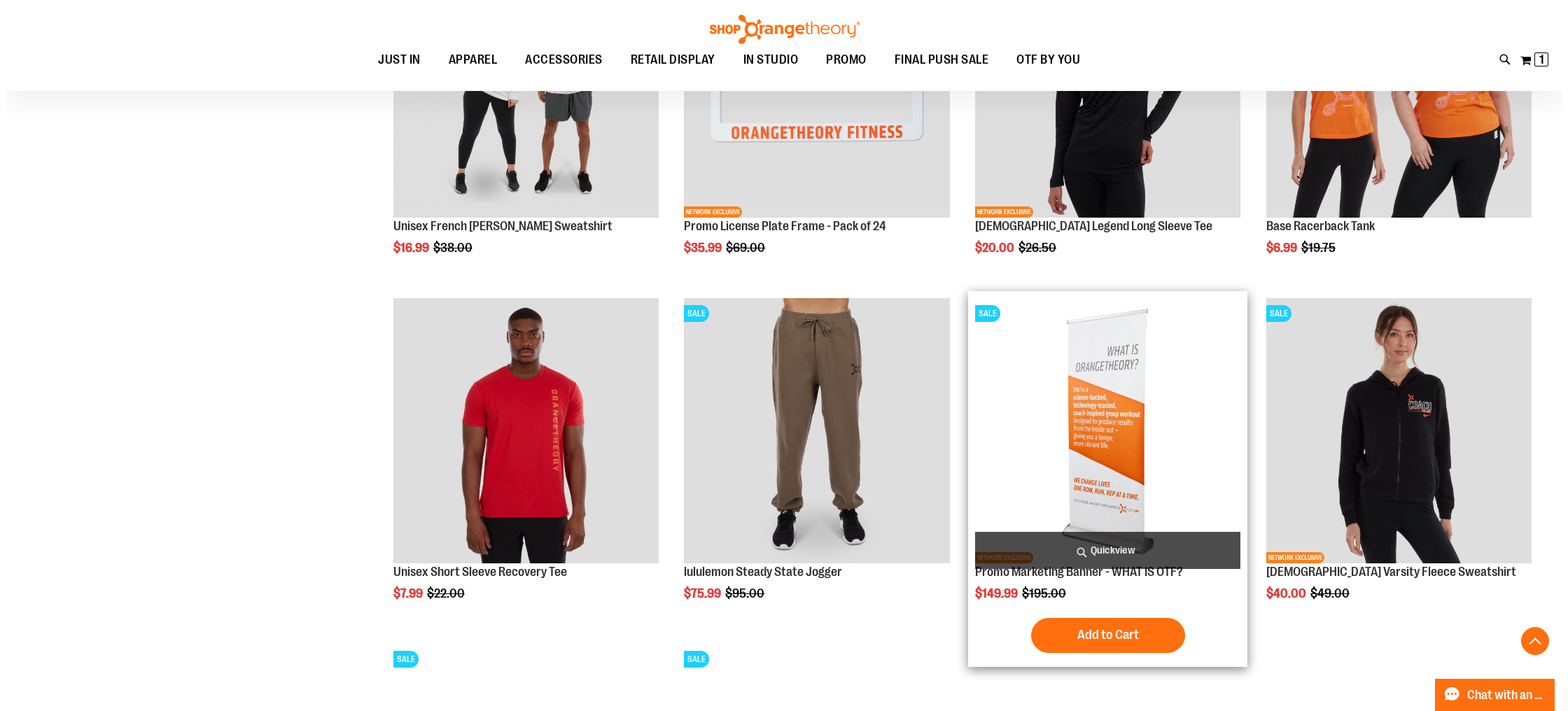
scroll to position [1248, 0]
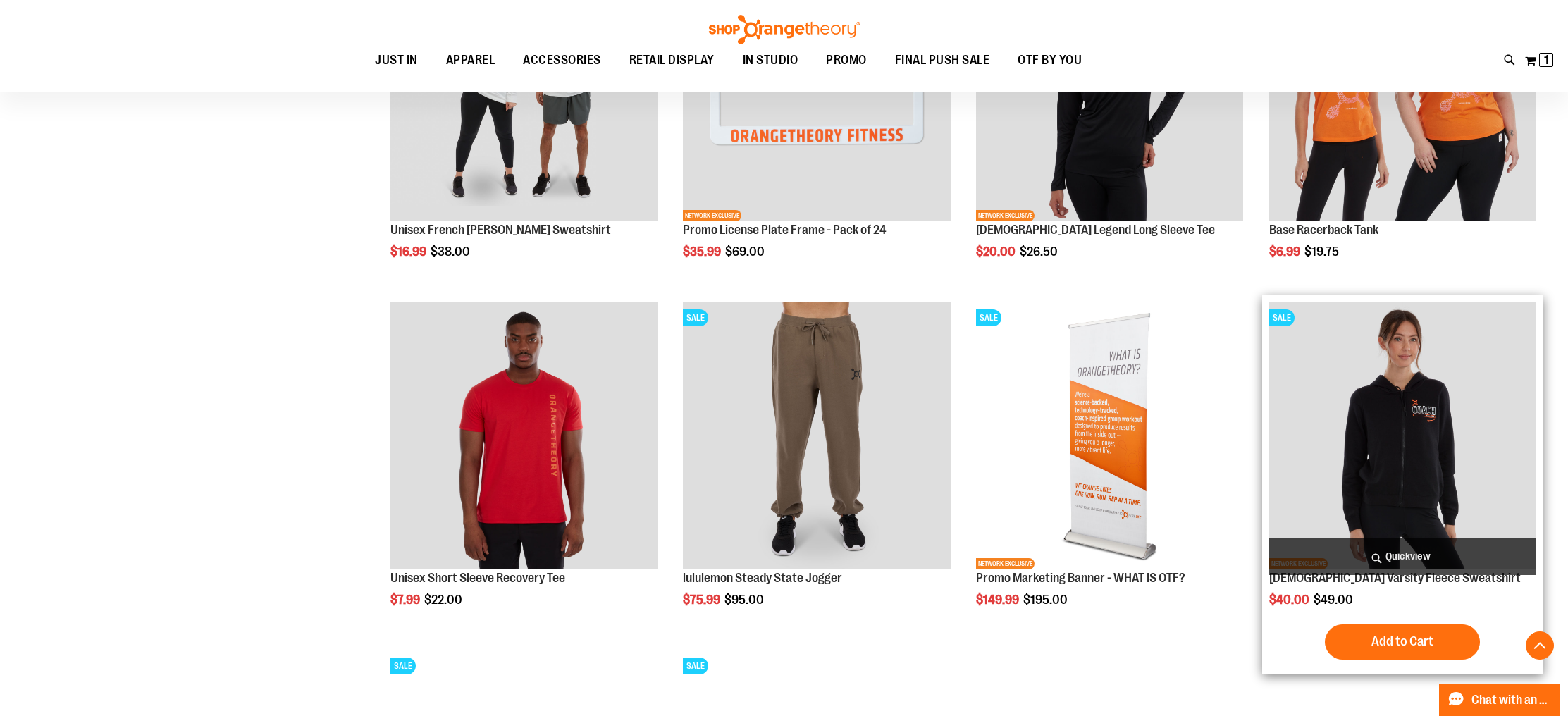
click at [1428, 548] on span "Quickview" at bounding box center [1402, 556] width 267 height 38
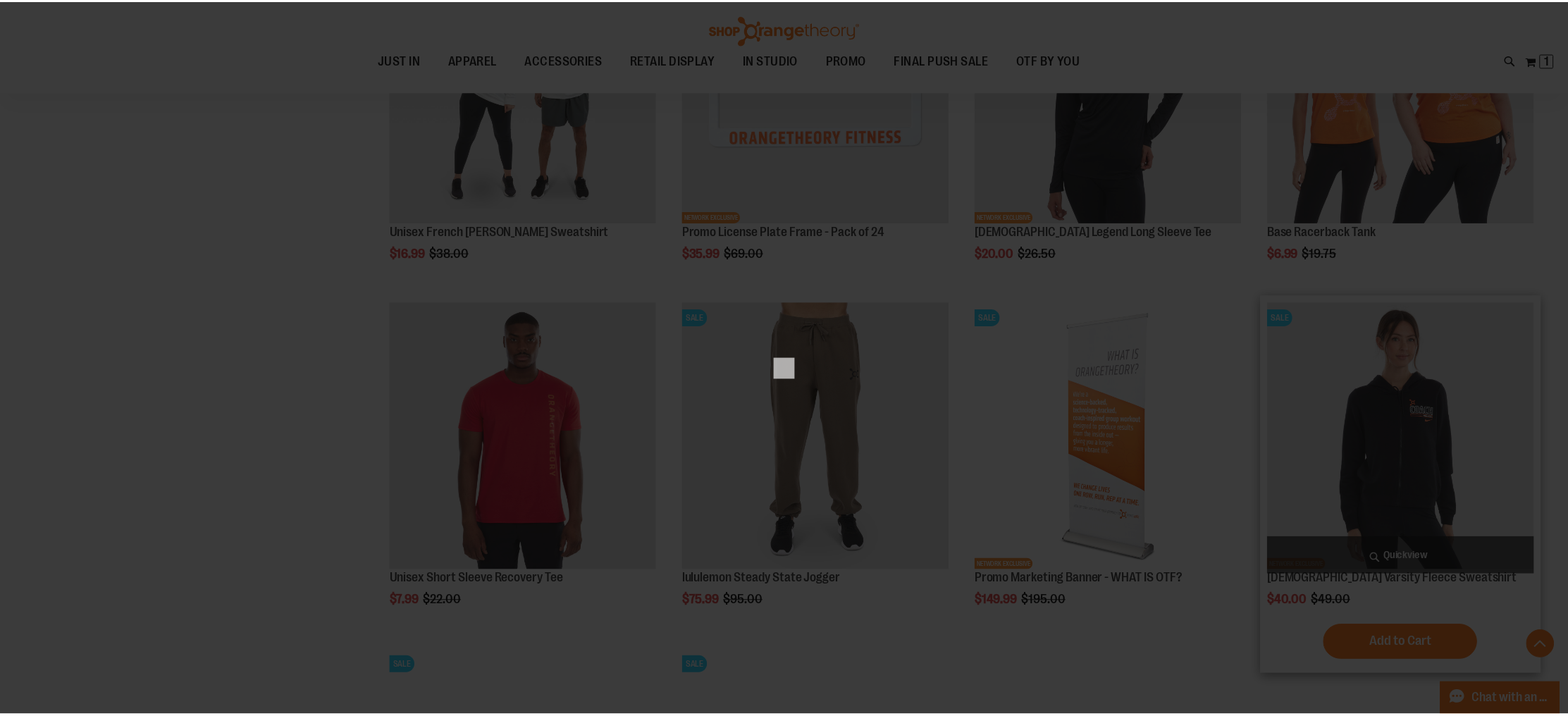
scroll to position [0, 0]
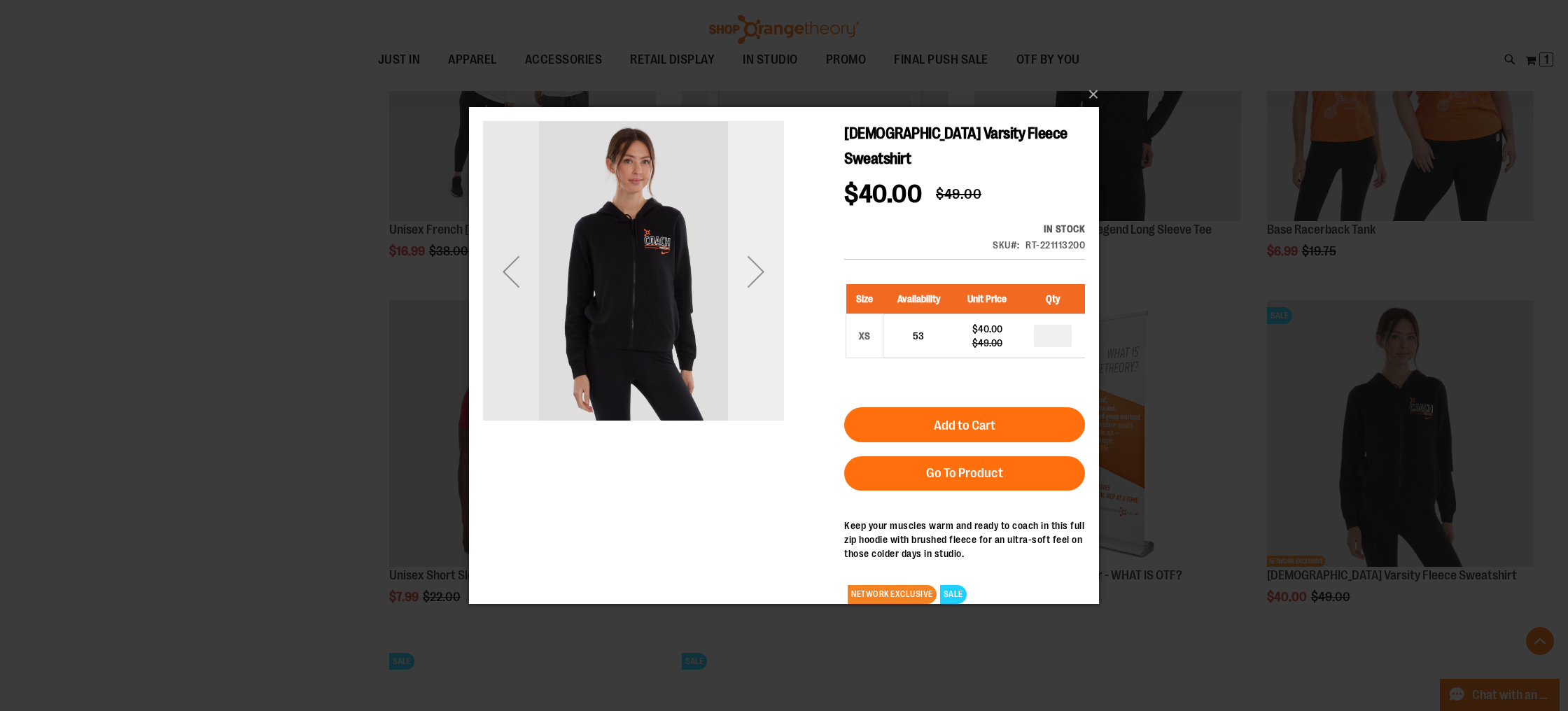
click at [773, 282] on div "Next" at bounding box center [756, 271] width 56 height 56
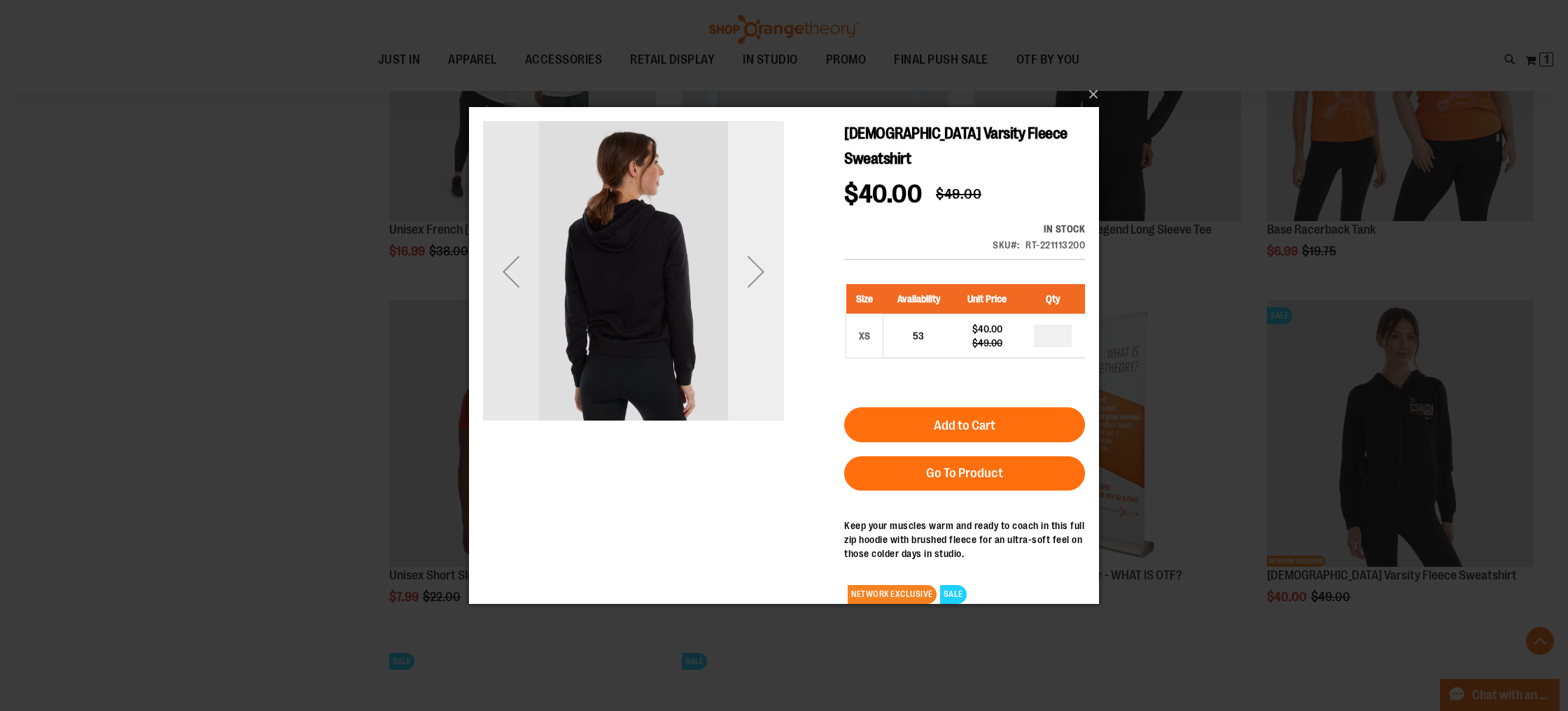
click at [773, 282] on div "Next" at bounding box center [756, 271] width 56 height 56
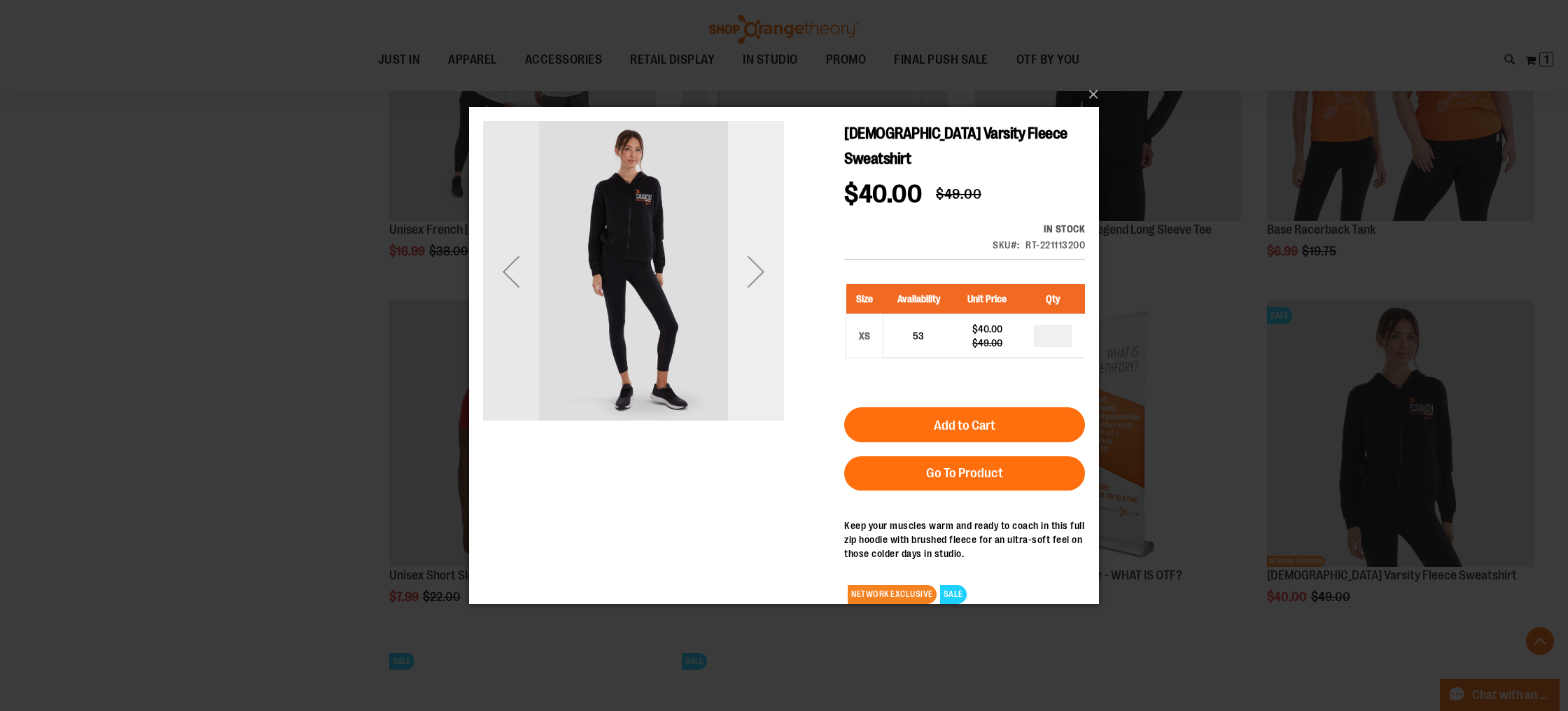
click at [773, 282] on div "Next" at bounding box center [756, 271] width 56 height 56
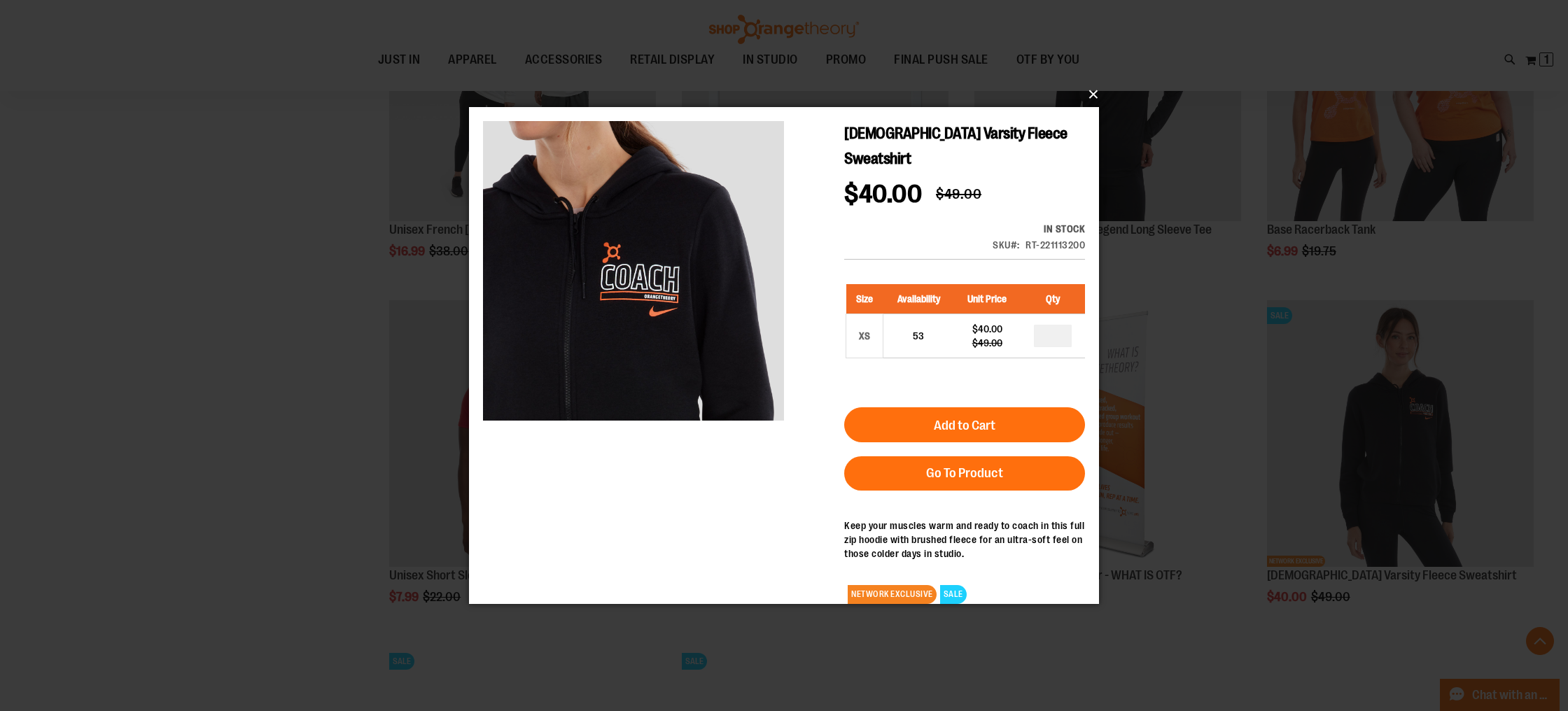
click at [1098, 101] on button "×" at bounding box center [787, 94] width 630 height 30
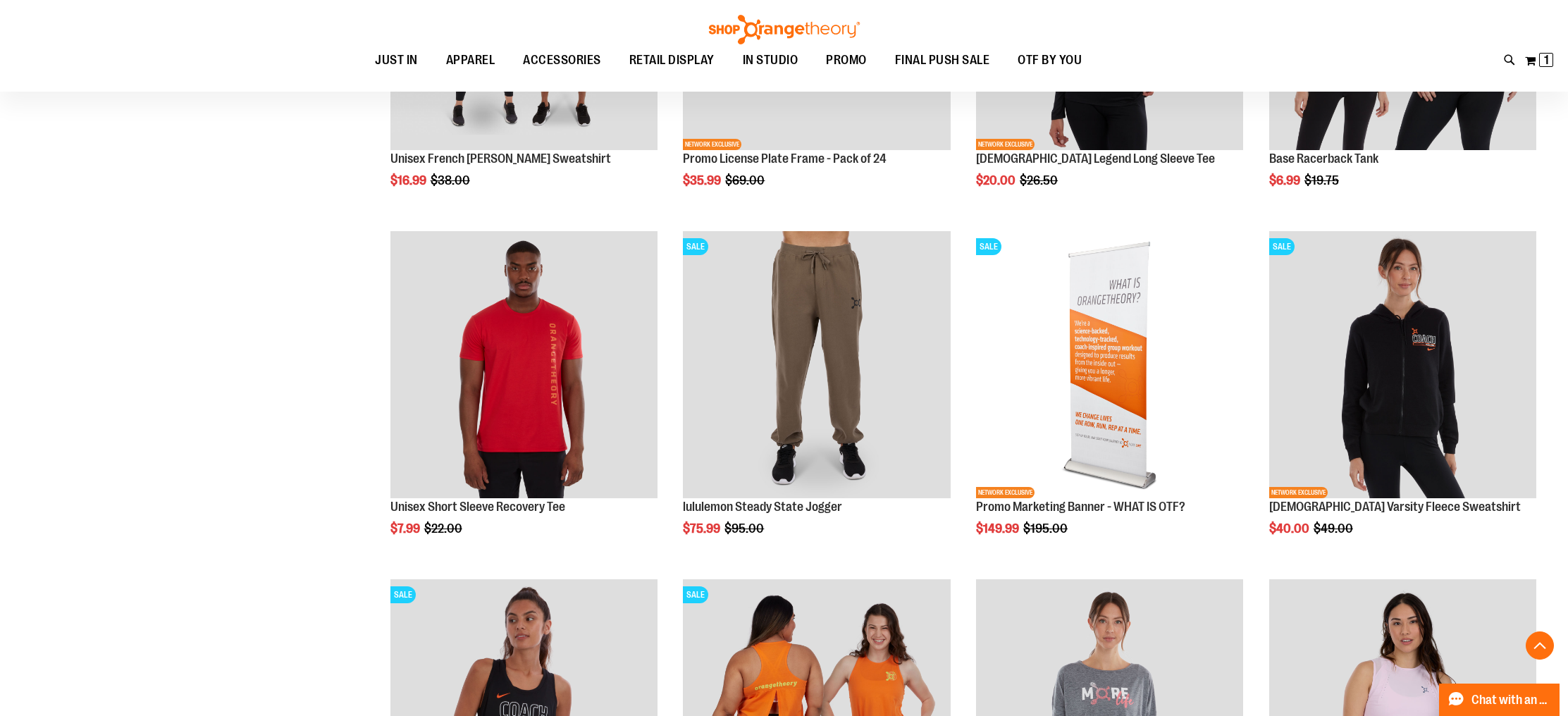
scroll to position [1472, 0]
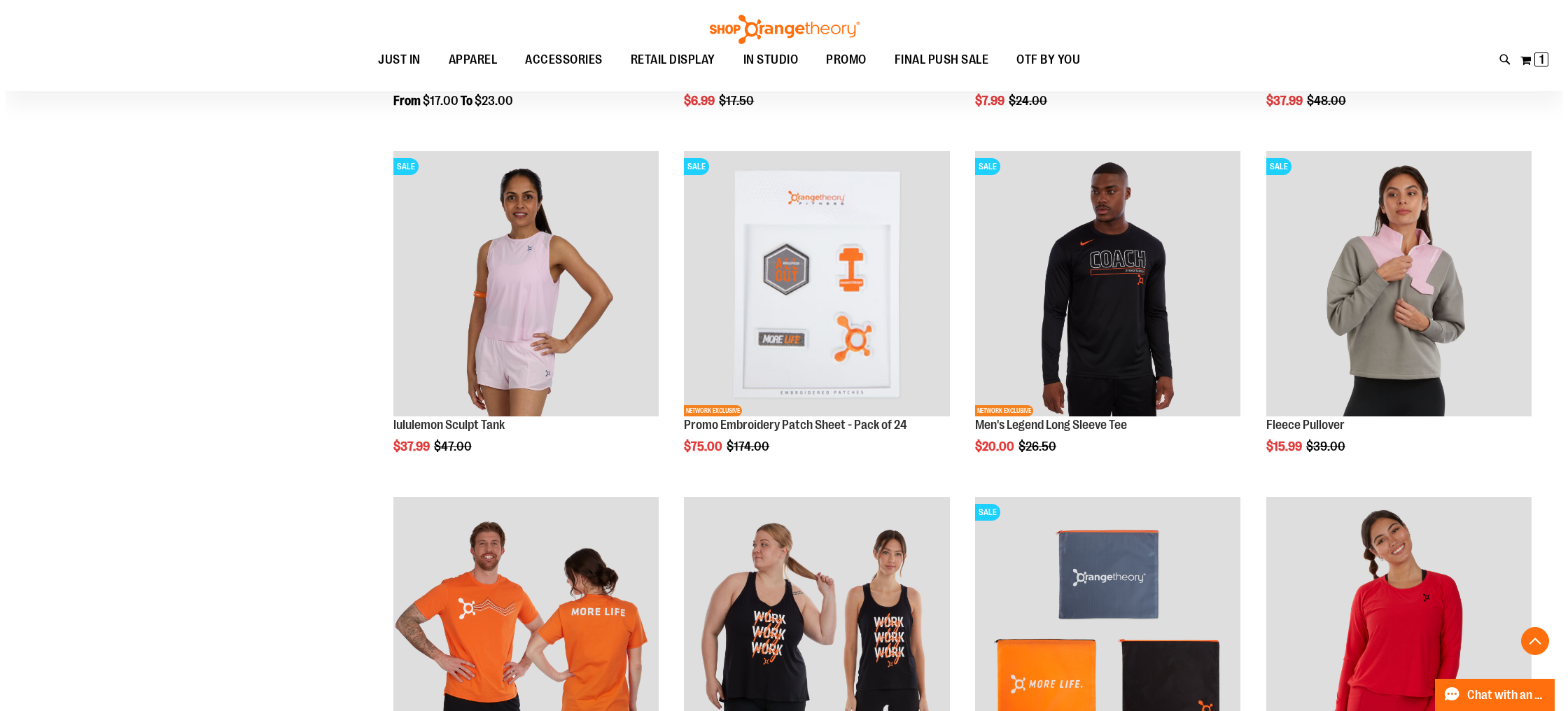
scroll to position [2096, 0]
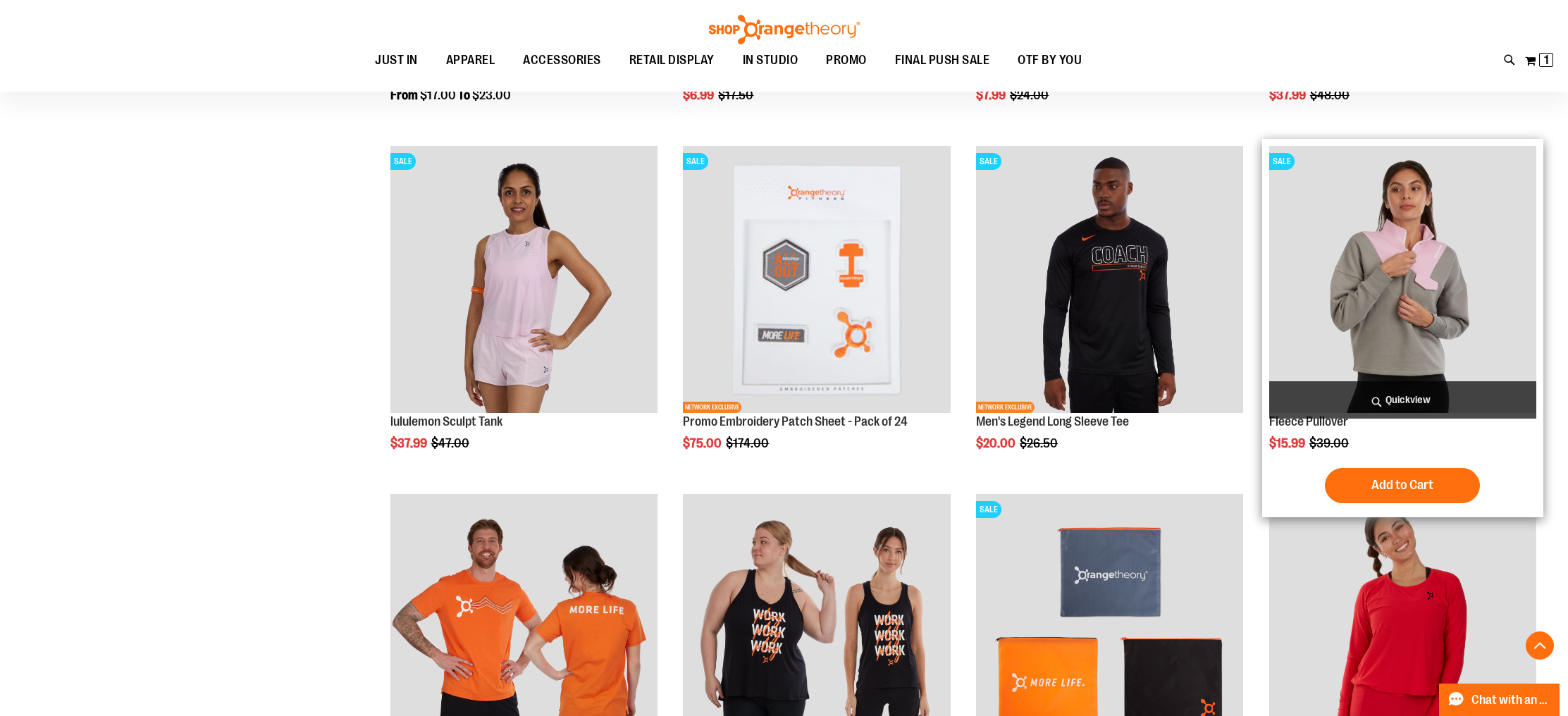
click at [1401, 397] on span "Quickview" at bounding box center [1402, 400] width 267 height 38
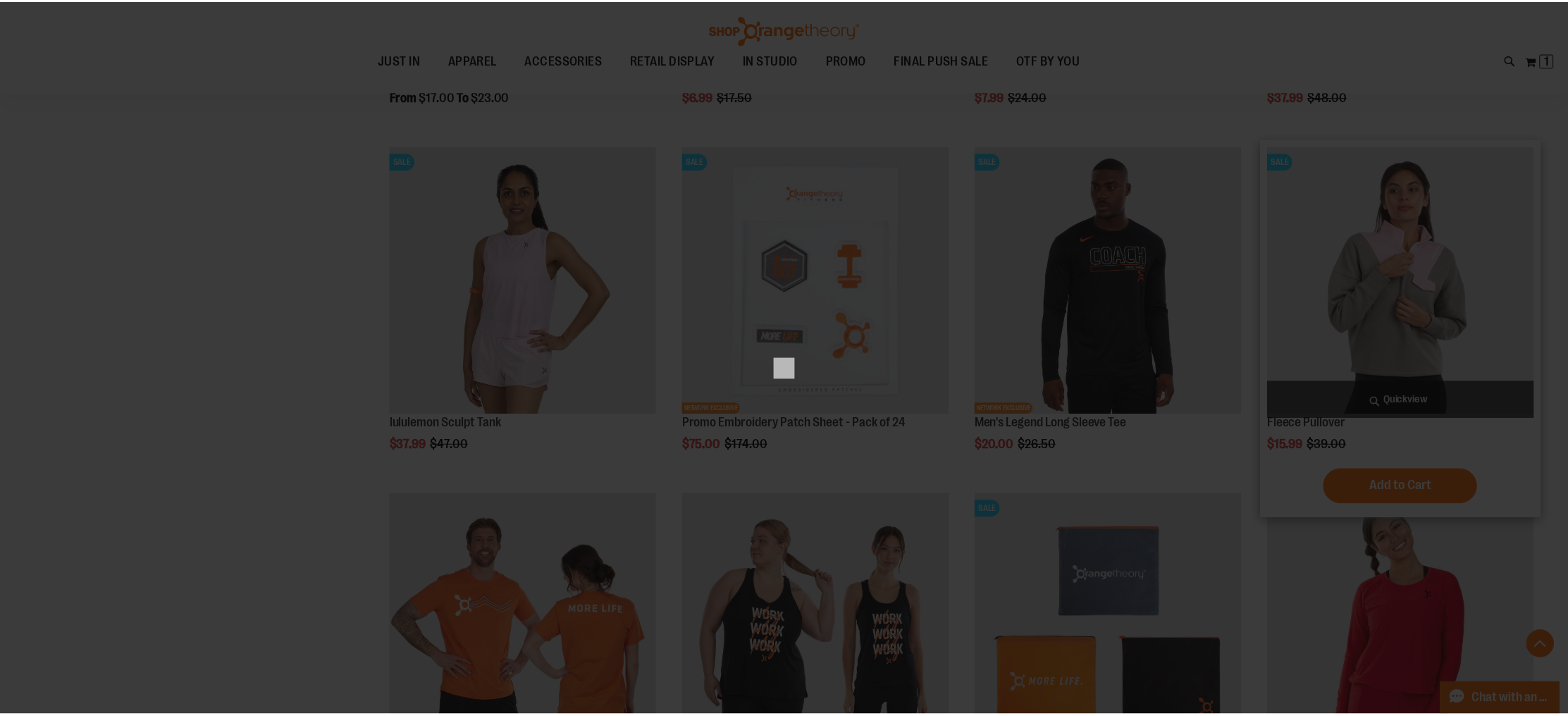
scroll to position [0, 0]
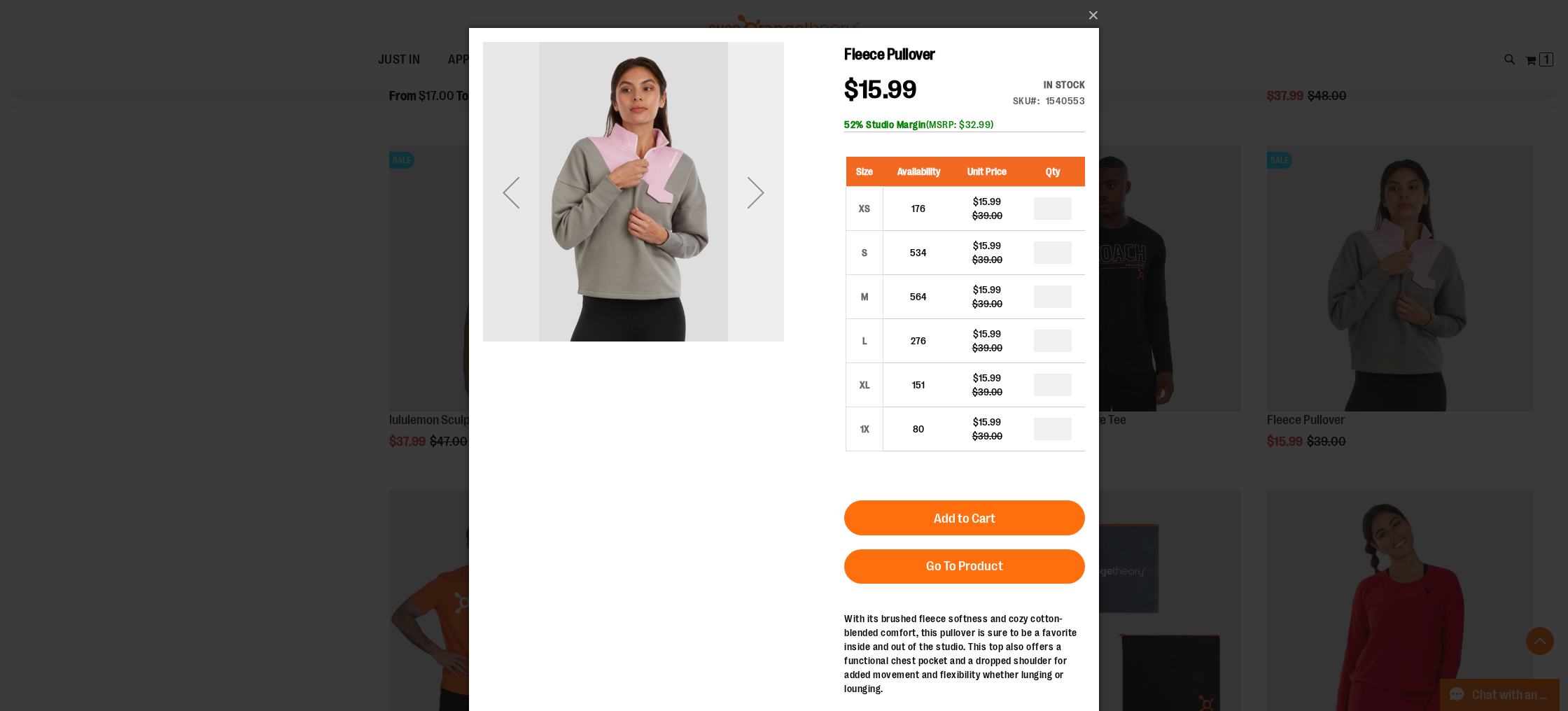
click at [767, 199] on div "Next" at bounding box center [756, 193] width 56 height 56
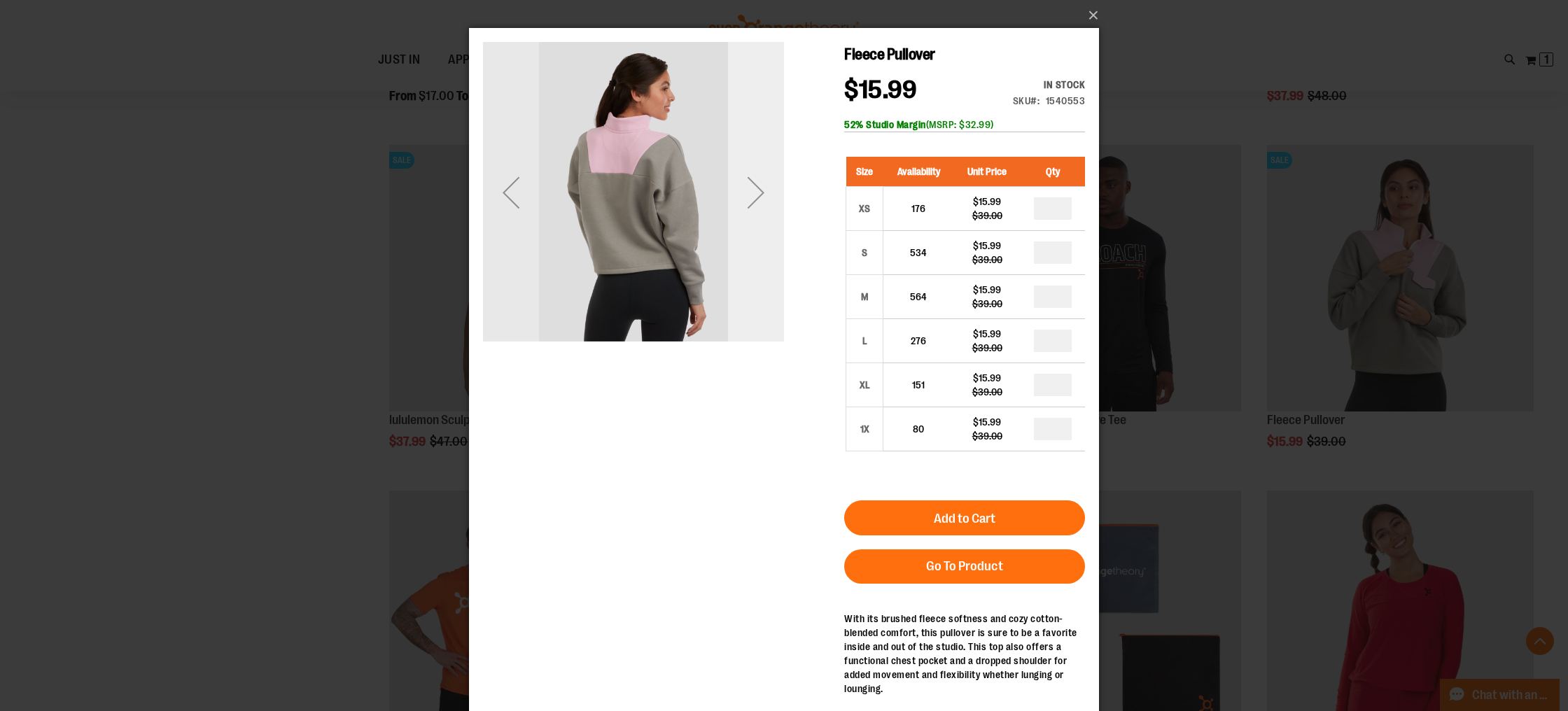
click at [767, 199] on div "Next" at bounding box center [756, 193] width 56 height 56
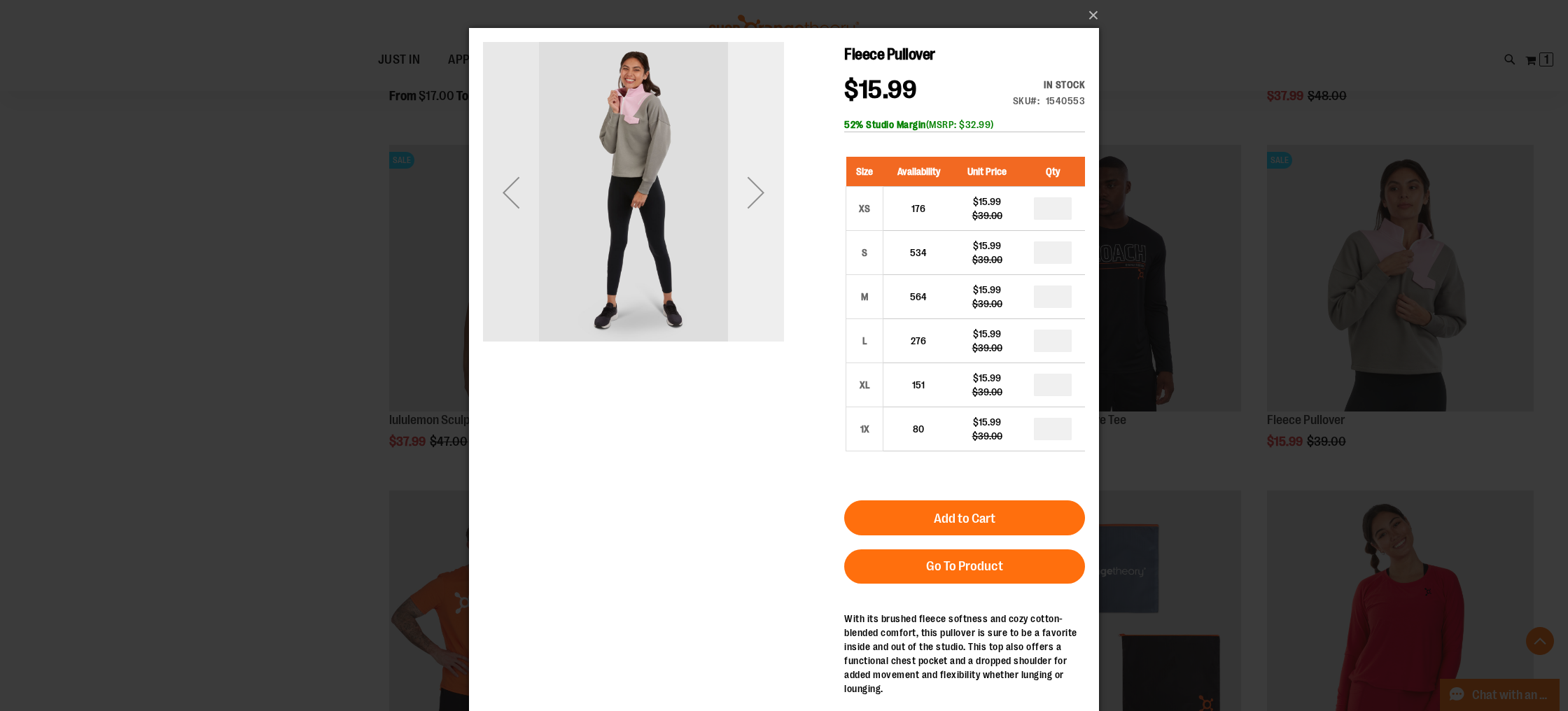
click at [767, 199] on div "Next" at bounding box center [756, 193] width 56 height 56
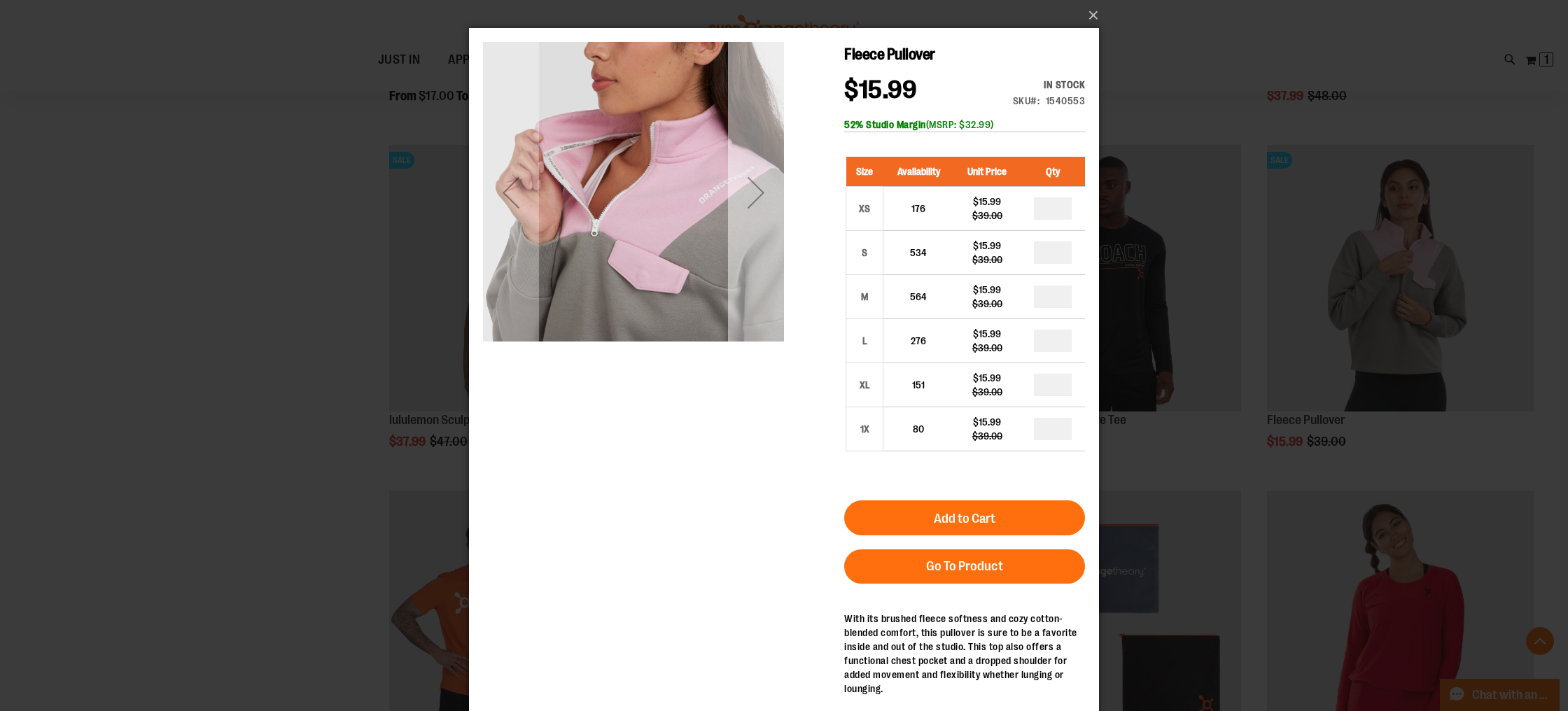
click at [767, 199] on div "Next" at bounding box center [756, 193] width 56 height 56
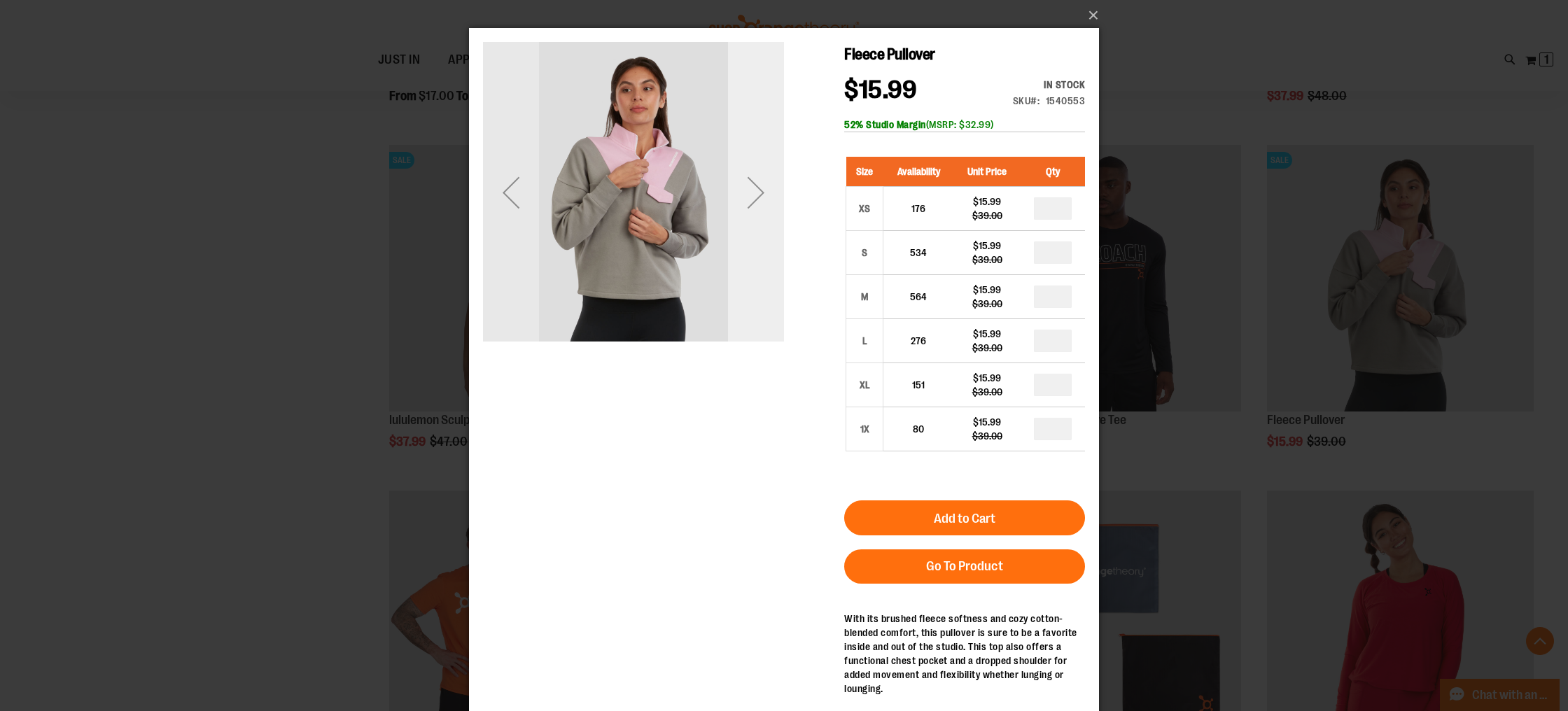
click at [767, 199] on div "Next" at bounding box center [756, 193] width 56 height 56
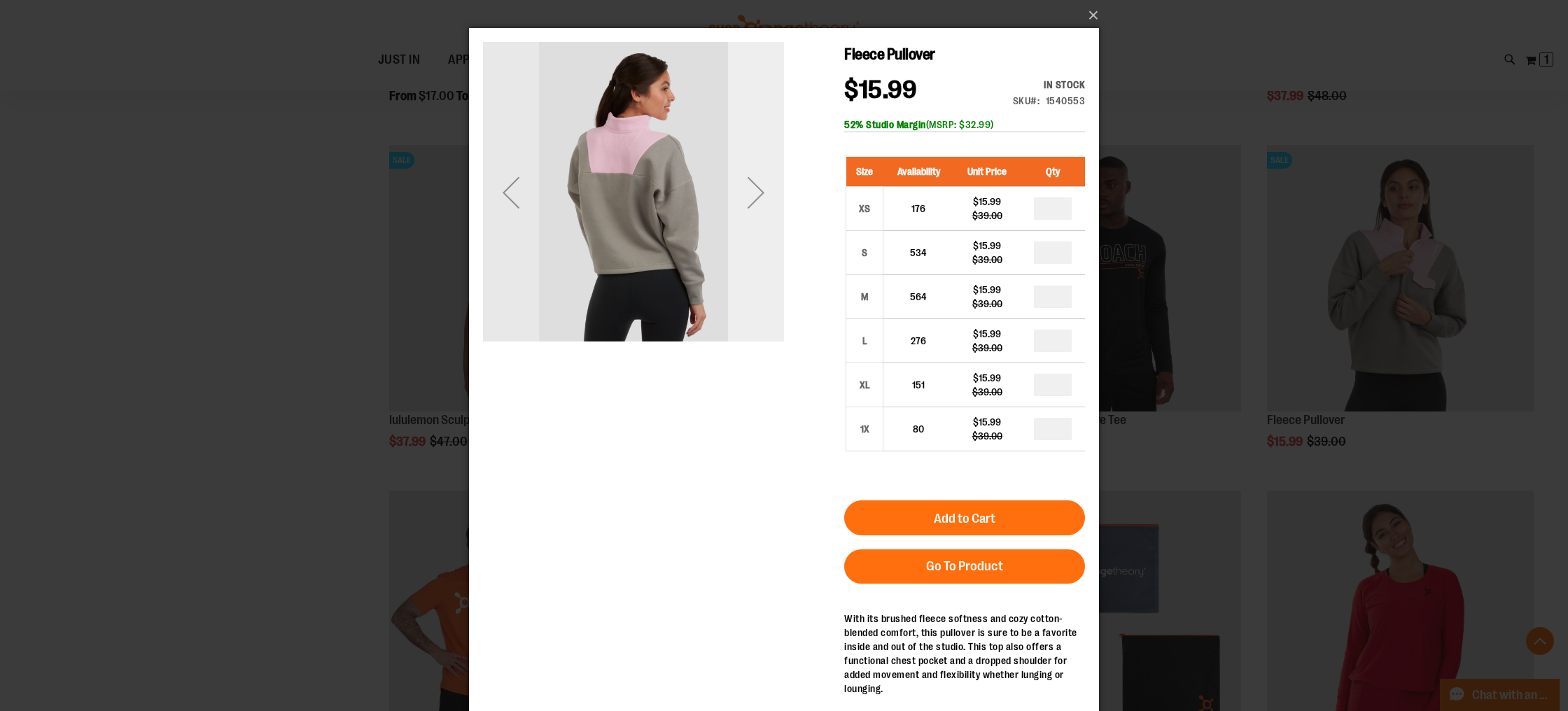
click at [767, 199] on div "Next" at bounding box center [756, 193] width 56 height 56
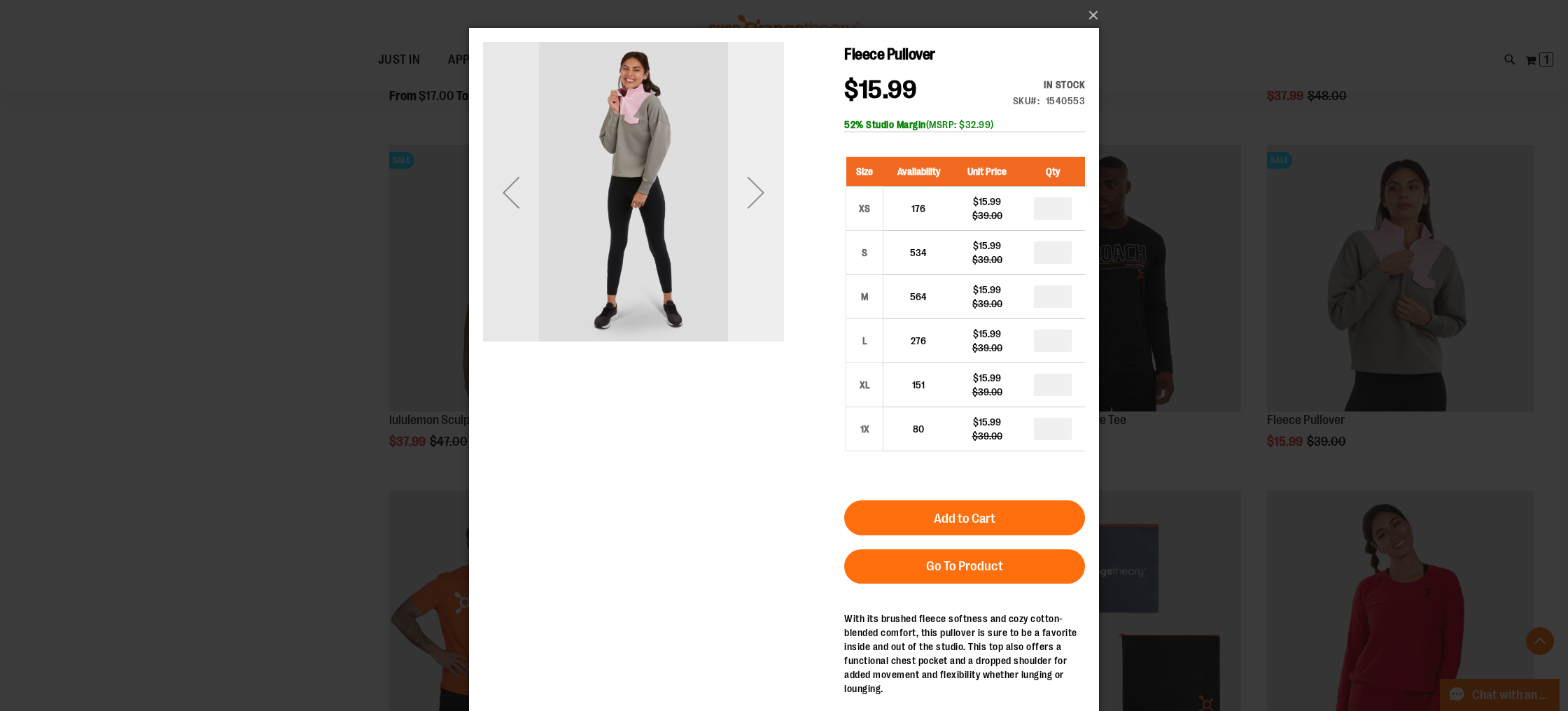
click at [767, 199] on div "Next" at bounding box center [756, 193] width 56 height 56
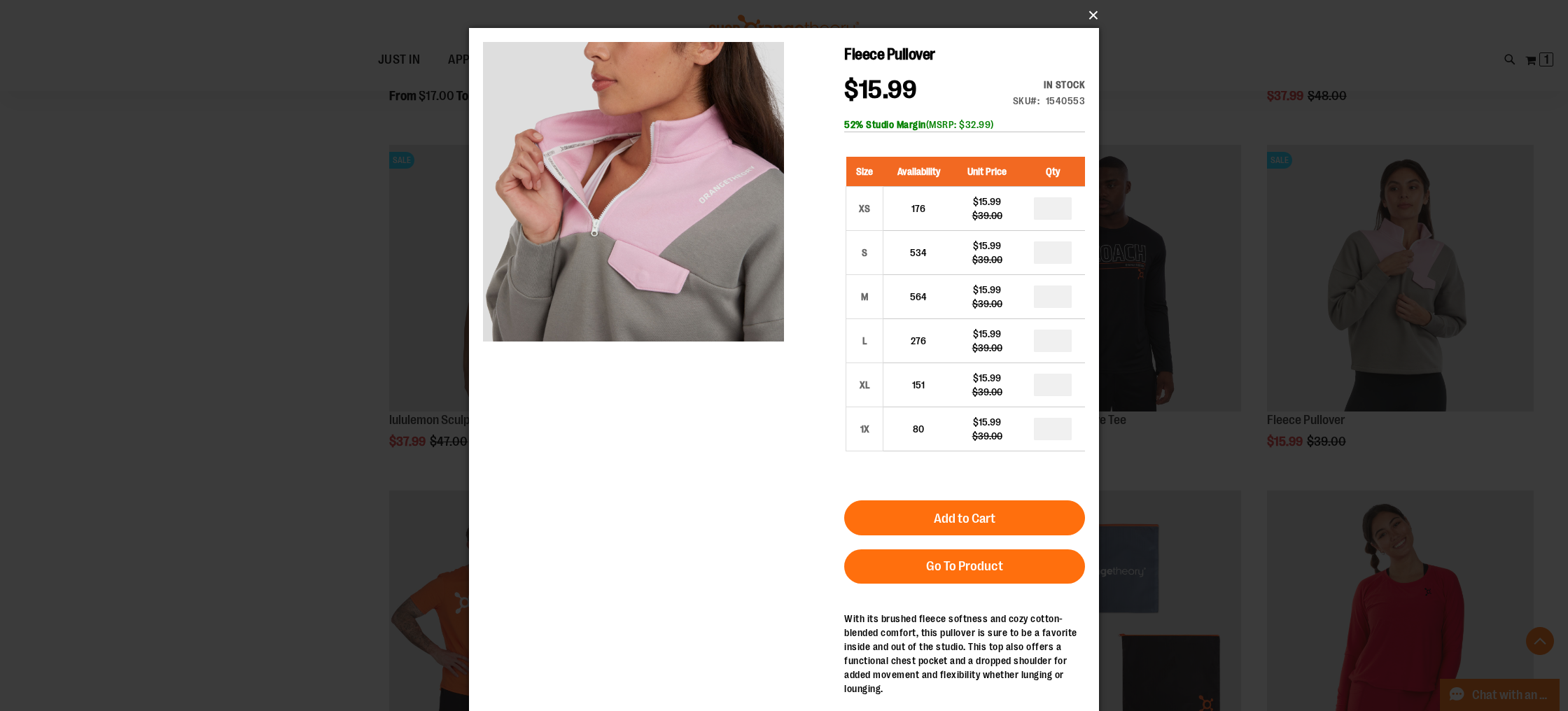
click at [1095, 13] on button "×" at bounding box center [787, 15] width 630 height 30
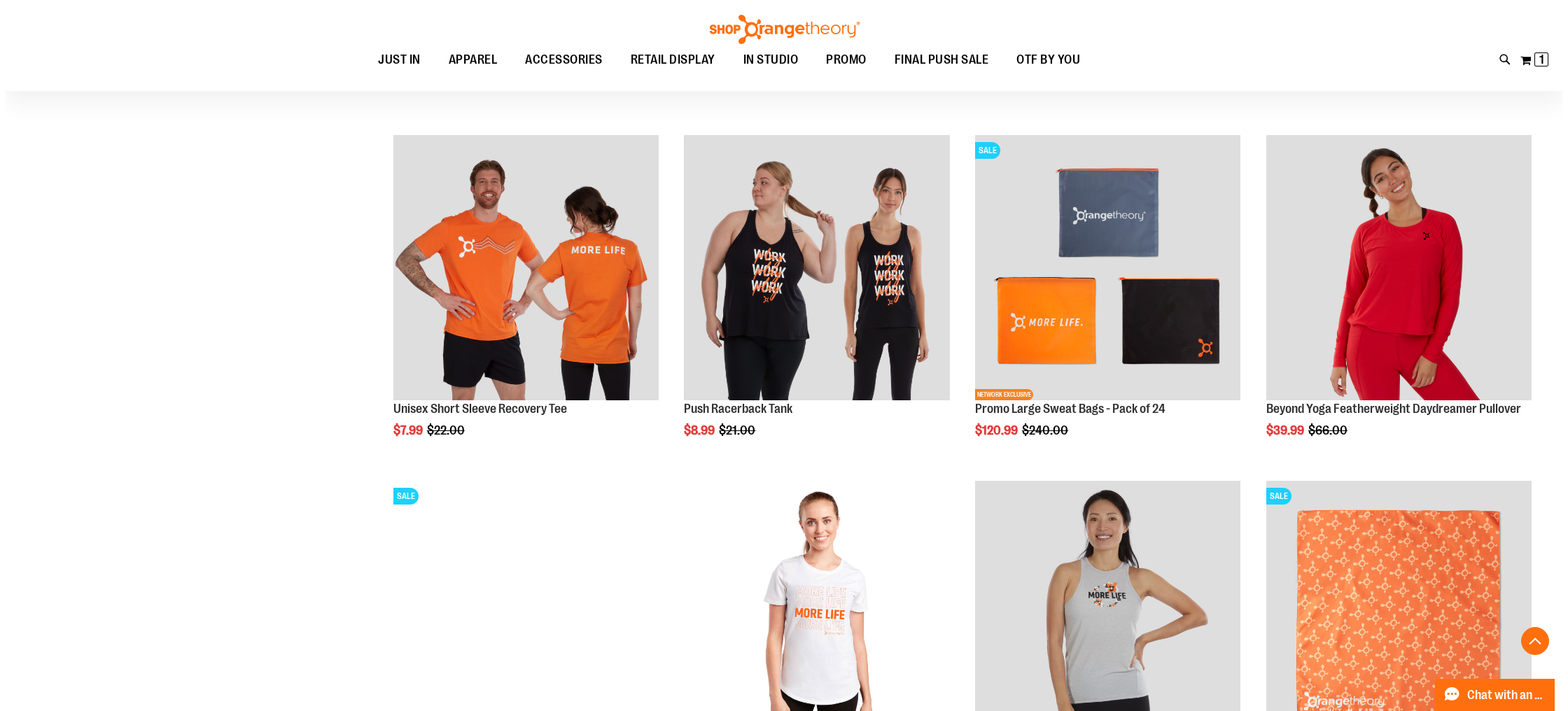
scroll to position [2450, 0]
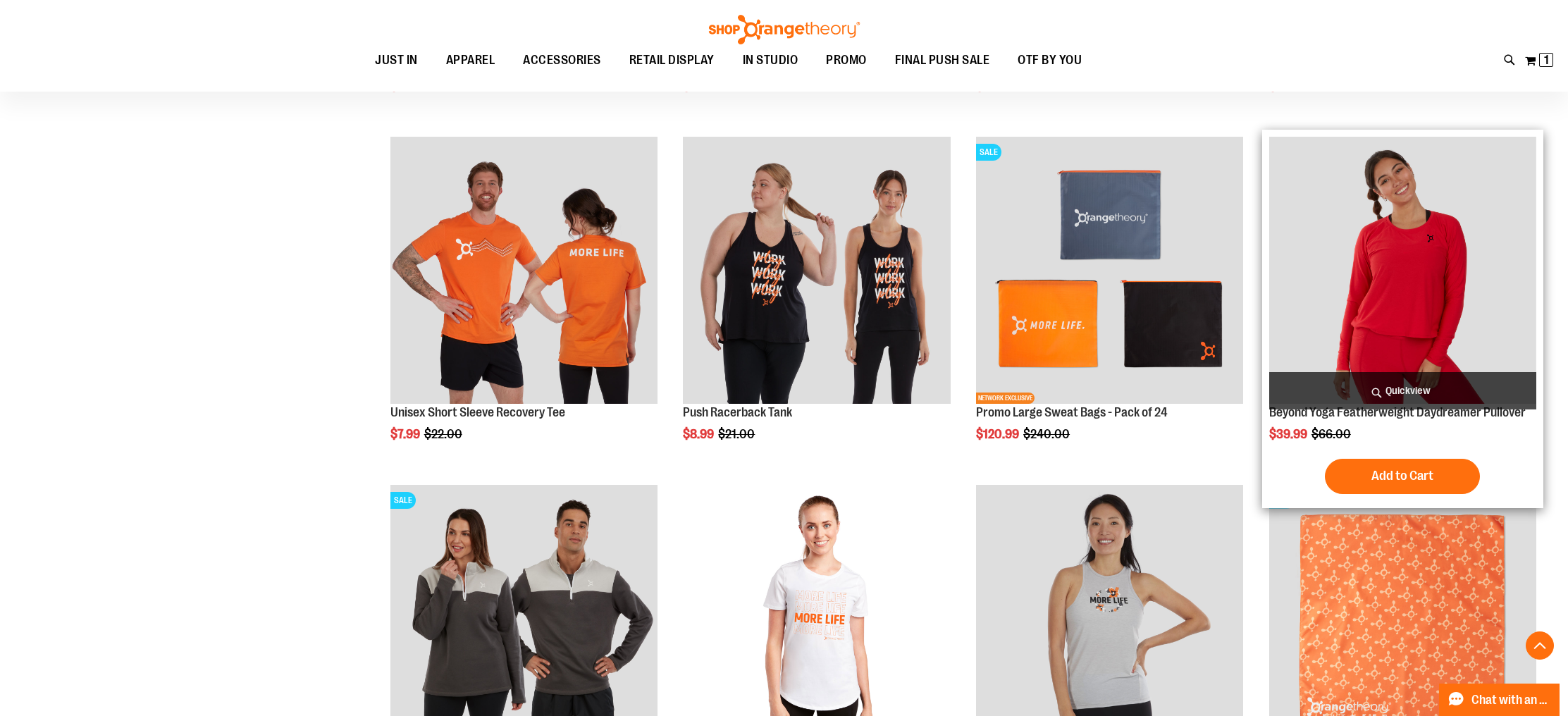
click at [1421, 385] on span "Quickview" at bounding box center [1402, 390] width 267 height 38
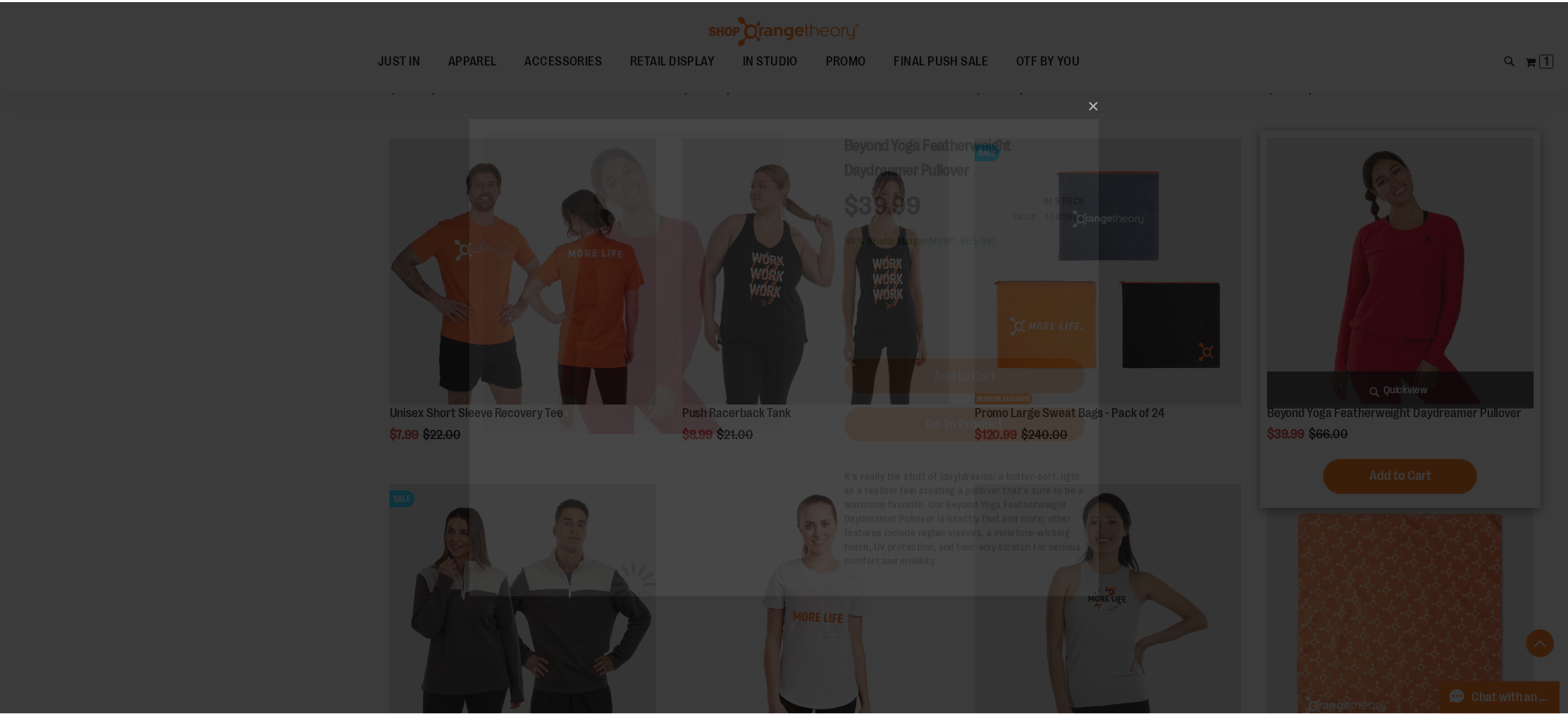
scroll to position [0, 0]
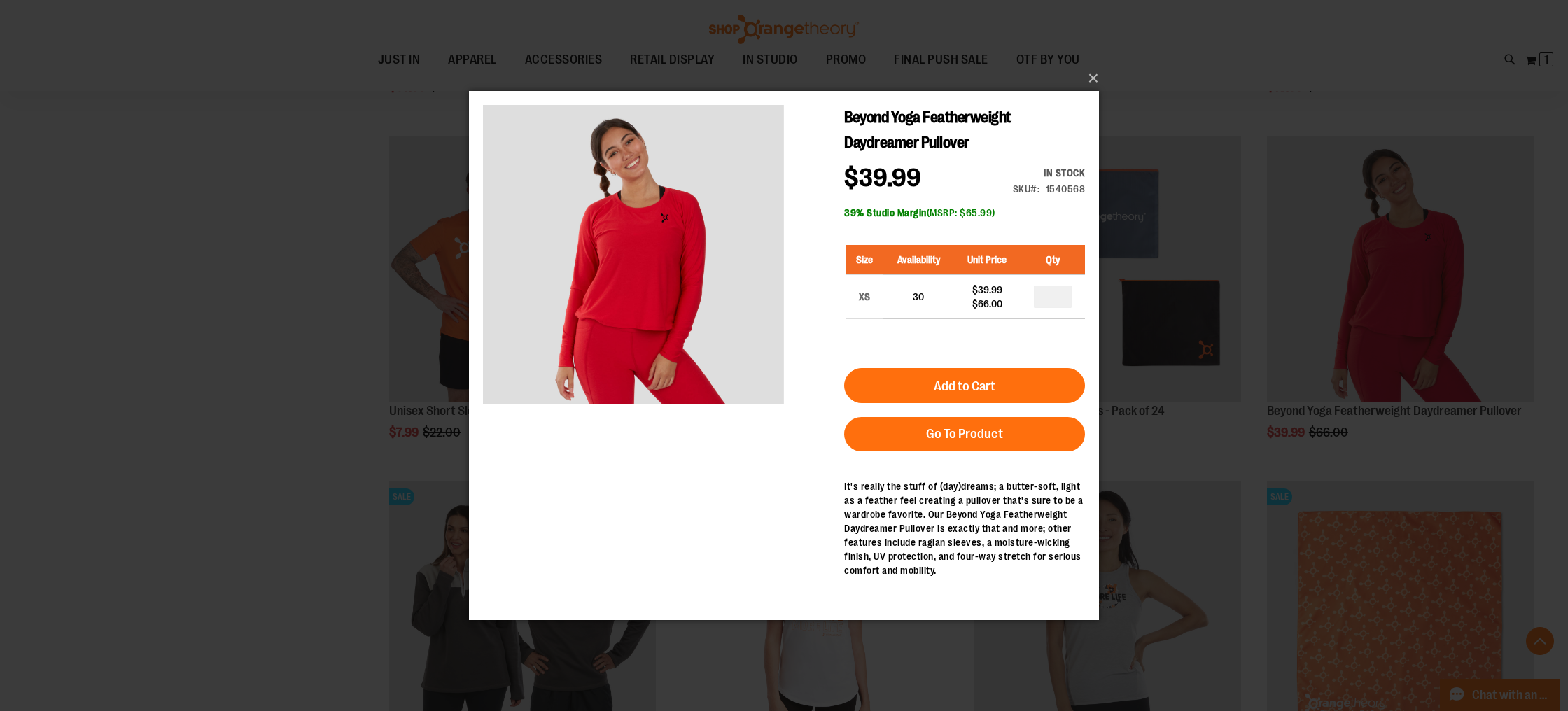
click at [358, 380] on div "×" at bounding box center [784, 356] width 1568 height 711
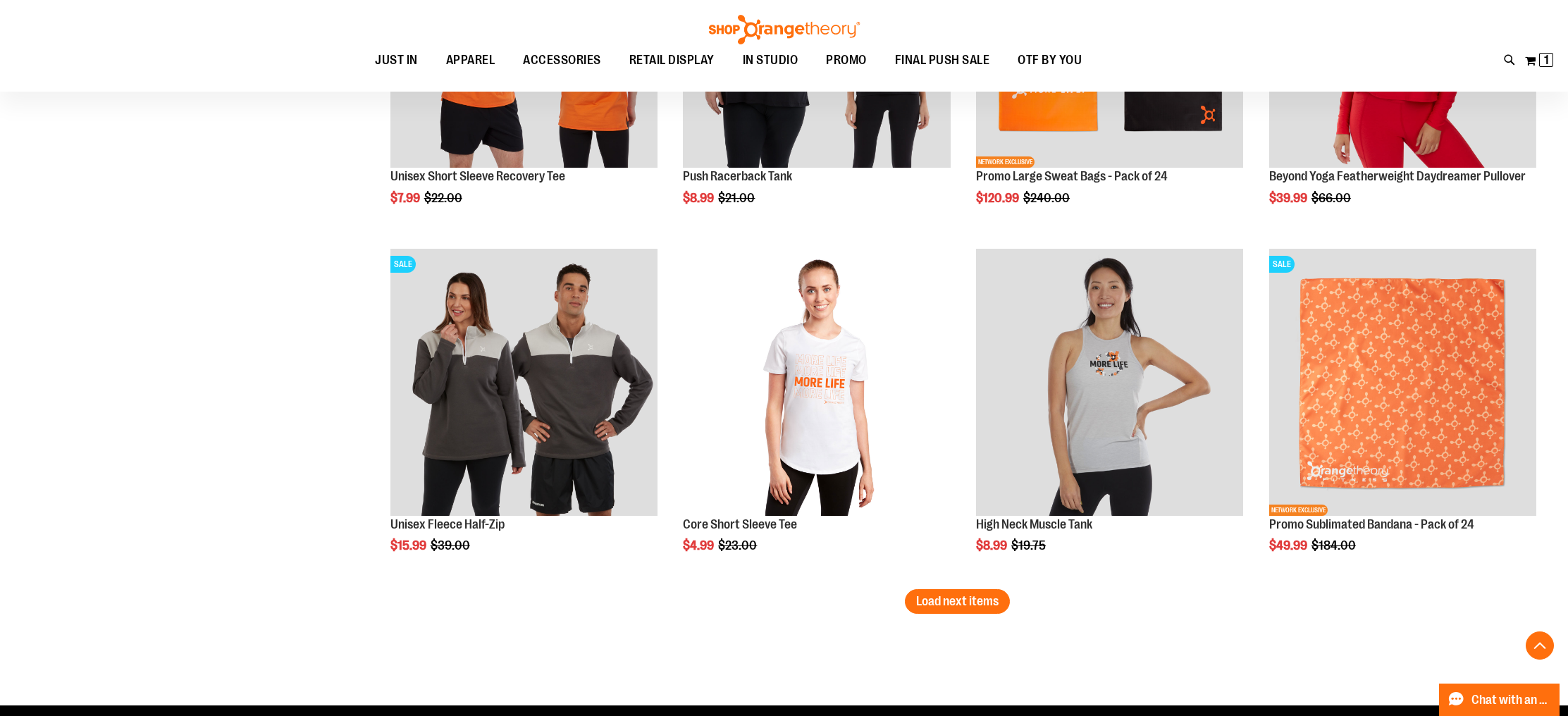
scroll to position [2707, 0]
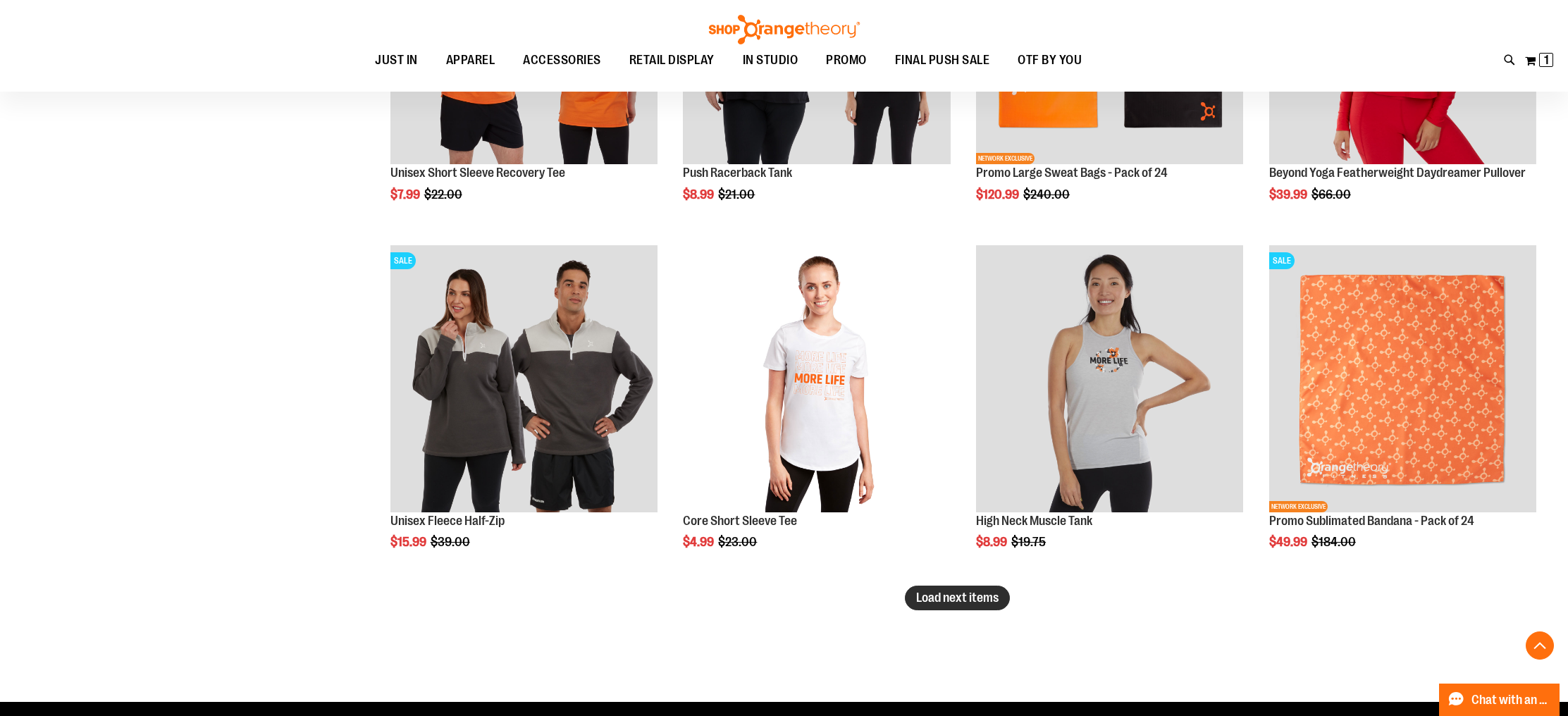
click at [955, 593] on span "Load next items" at bounding box center [957, 598] width 82 height 14
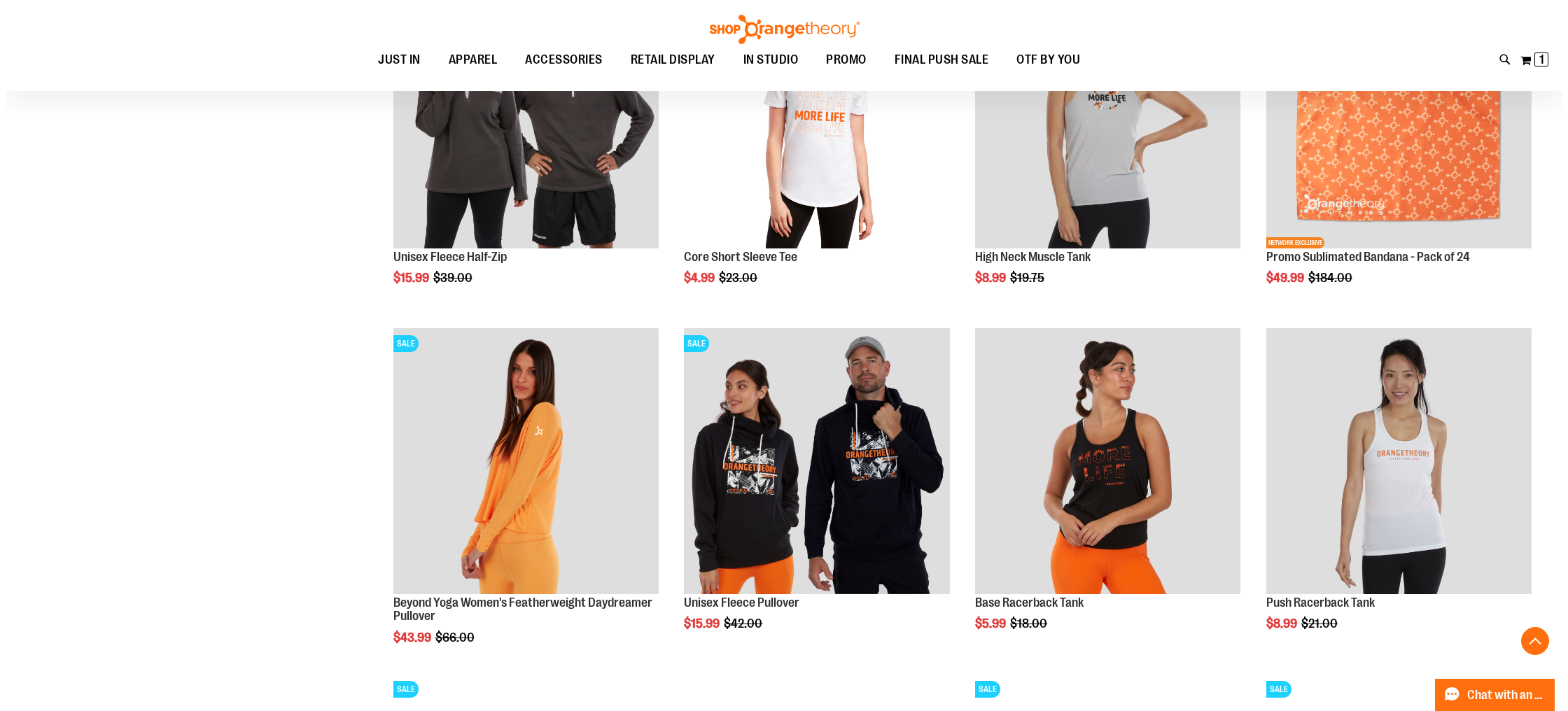
scroll to position [2956, 0]
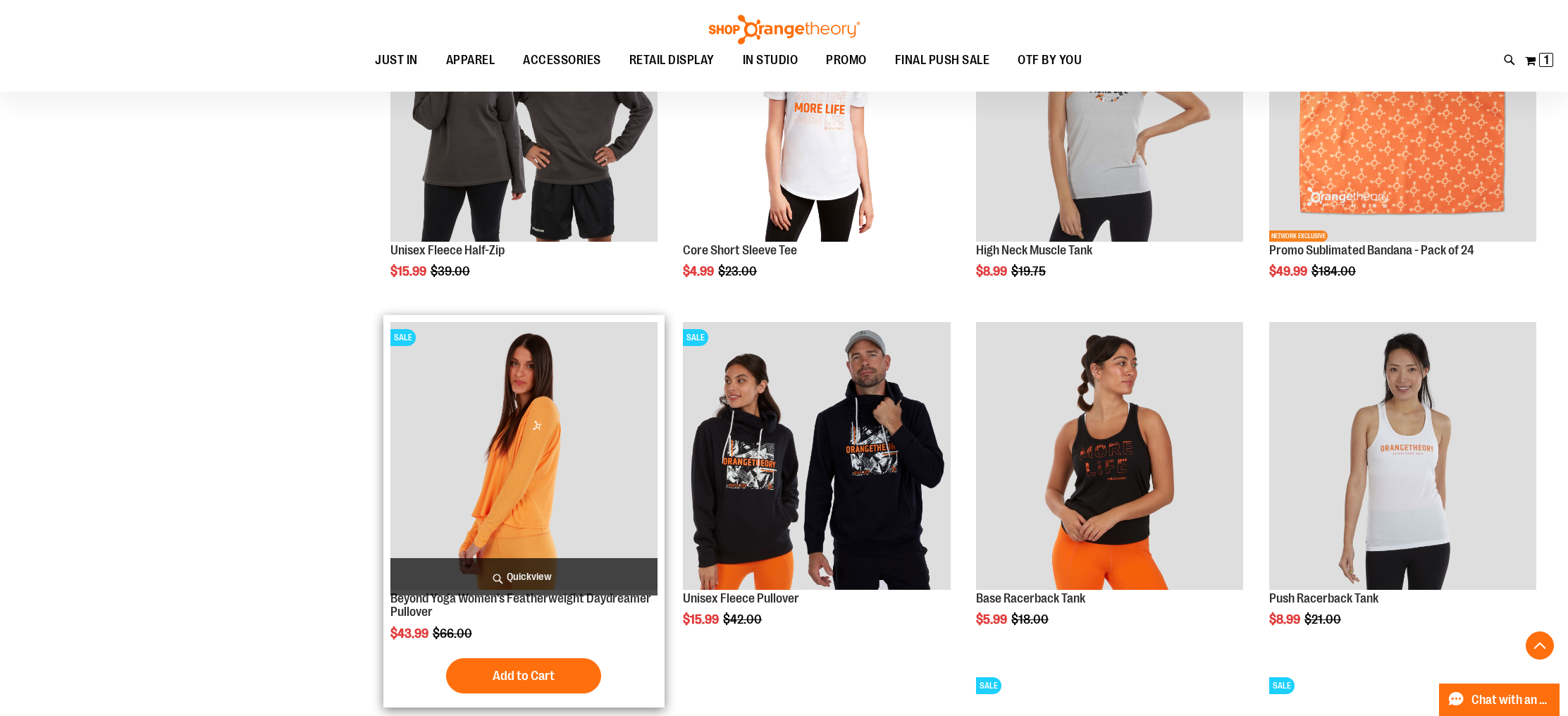
click at [524, 569] on span "Quickview" at bounding box center [524, 576] width 267 height 38
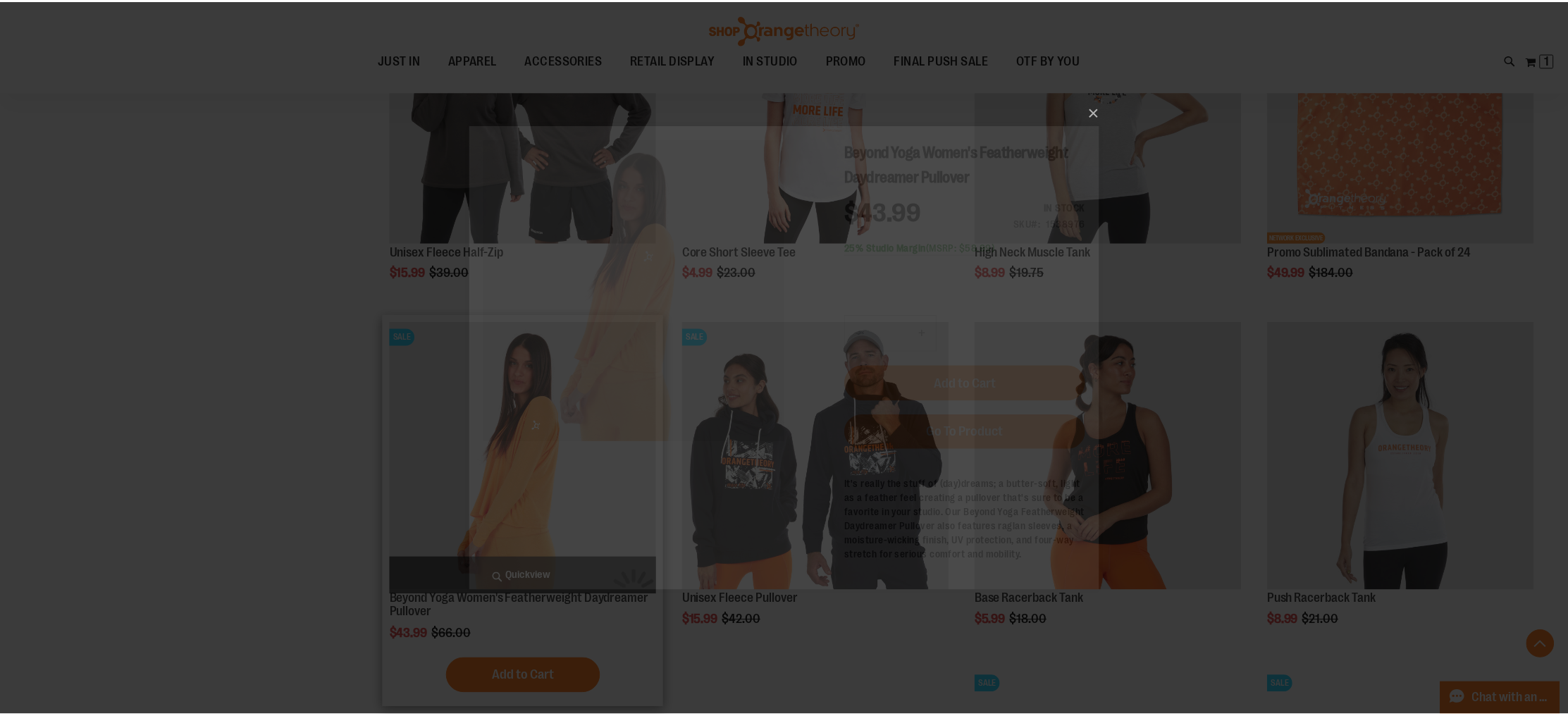
scroll to position [0, 0]
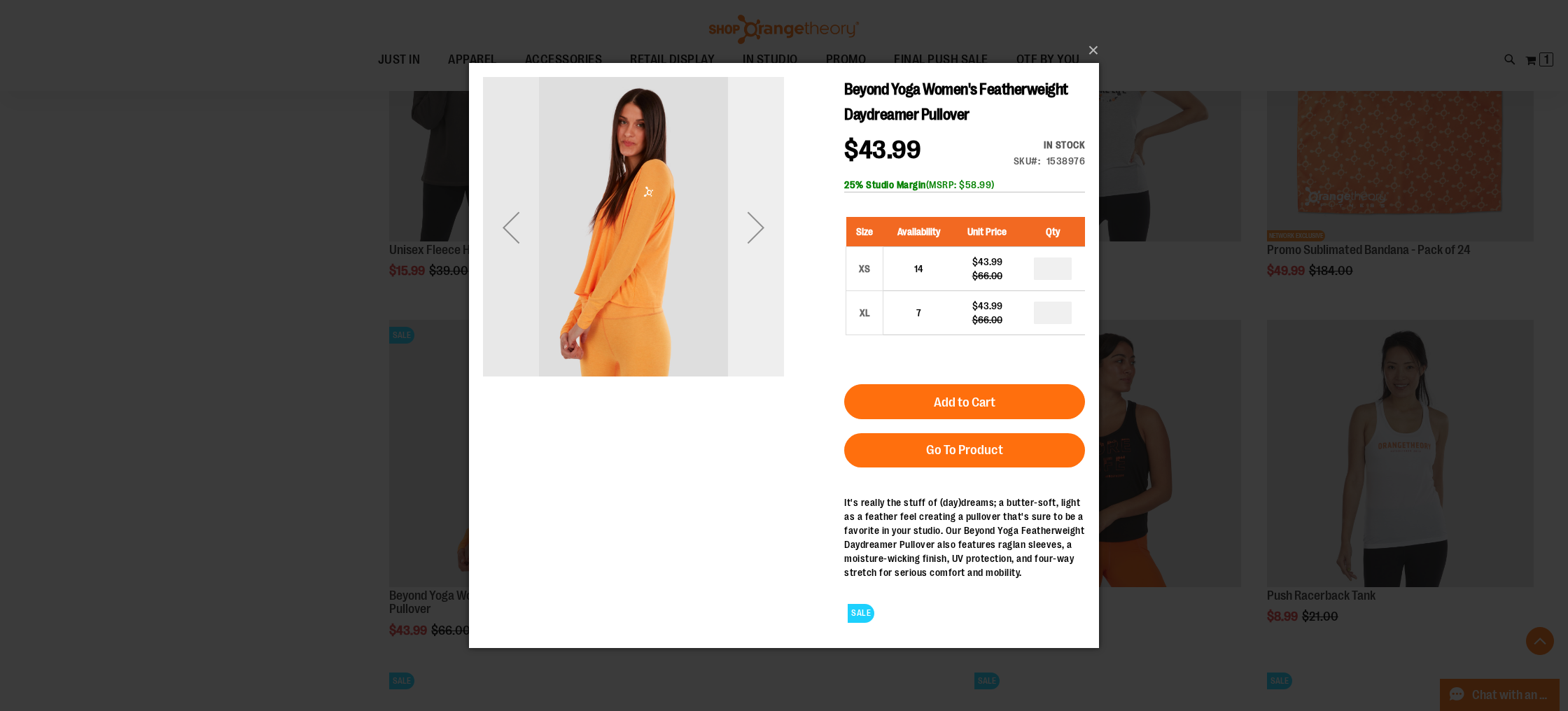
click at [772, 246] on div "Next" at bounding box center [756, 227] width 56 height 56
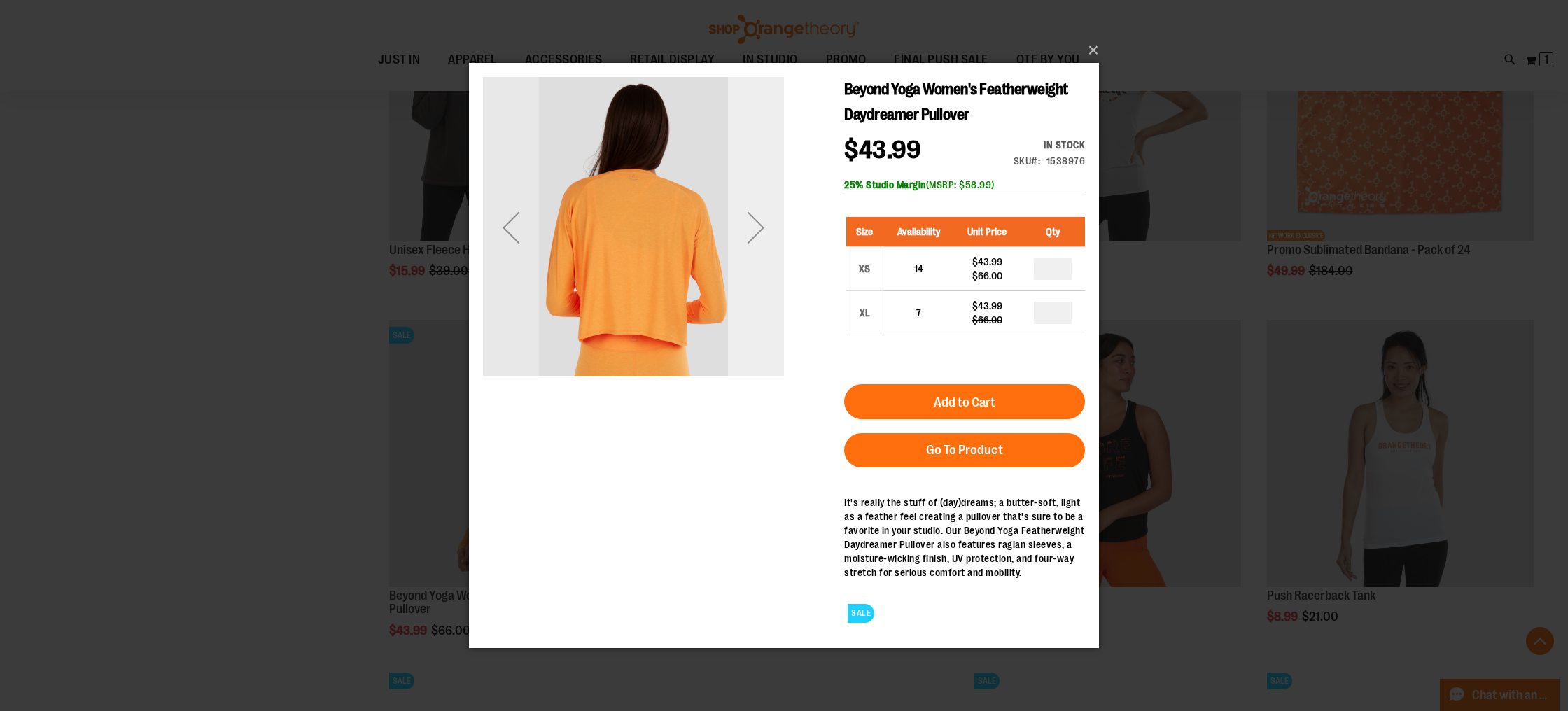
click at [771, 245] on div "Next" at bounding box center [756, 227] width 56 height 56
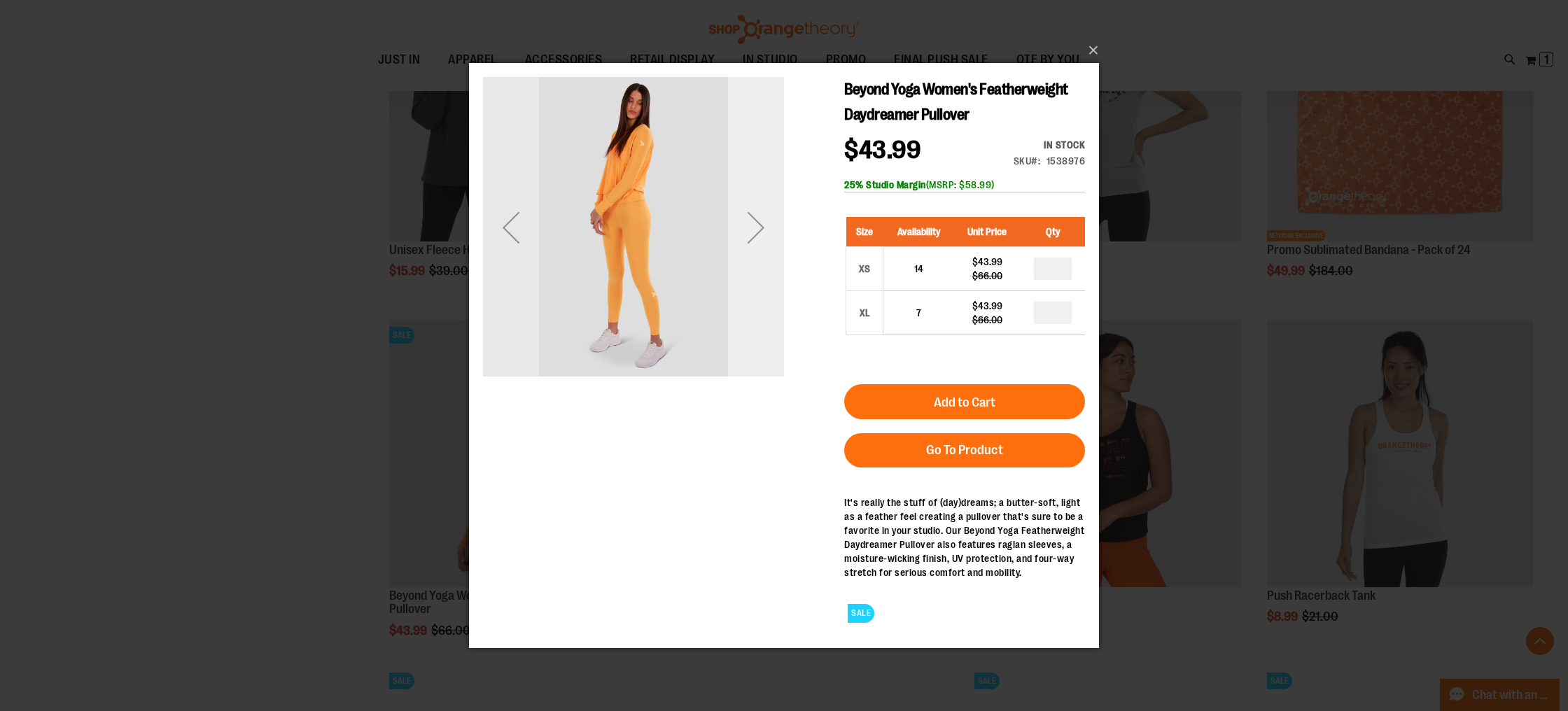
click at [771, 236] on div "Next" at bounding box center [756, 227] width 56 height 56
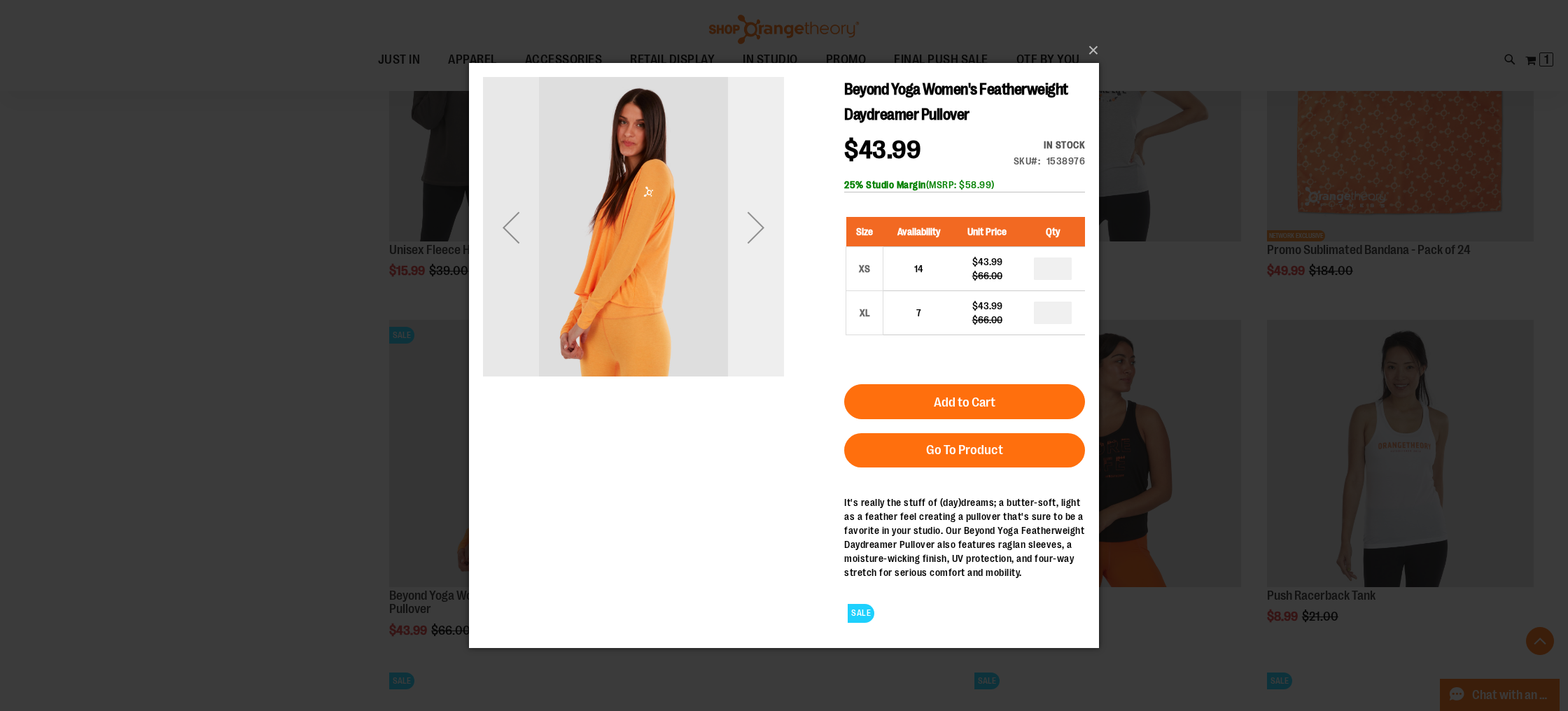
click at [771, 236] on div "Next" at bounding box center [756, 227] width 56 height 56
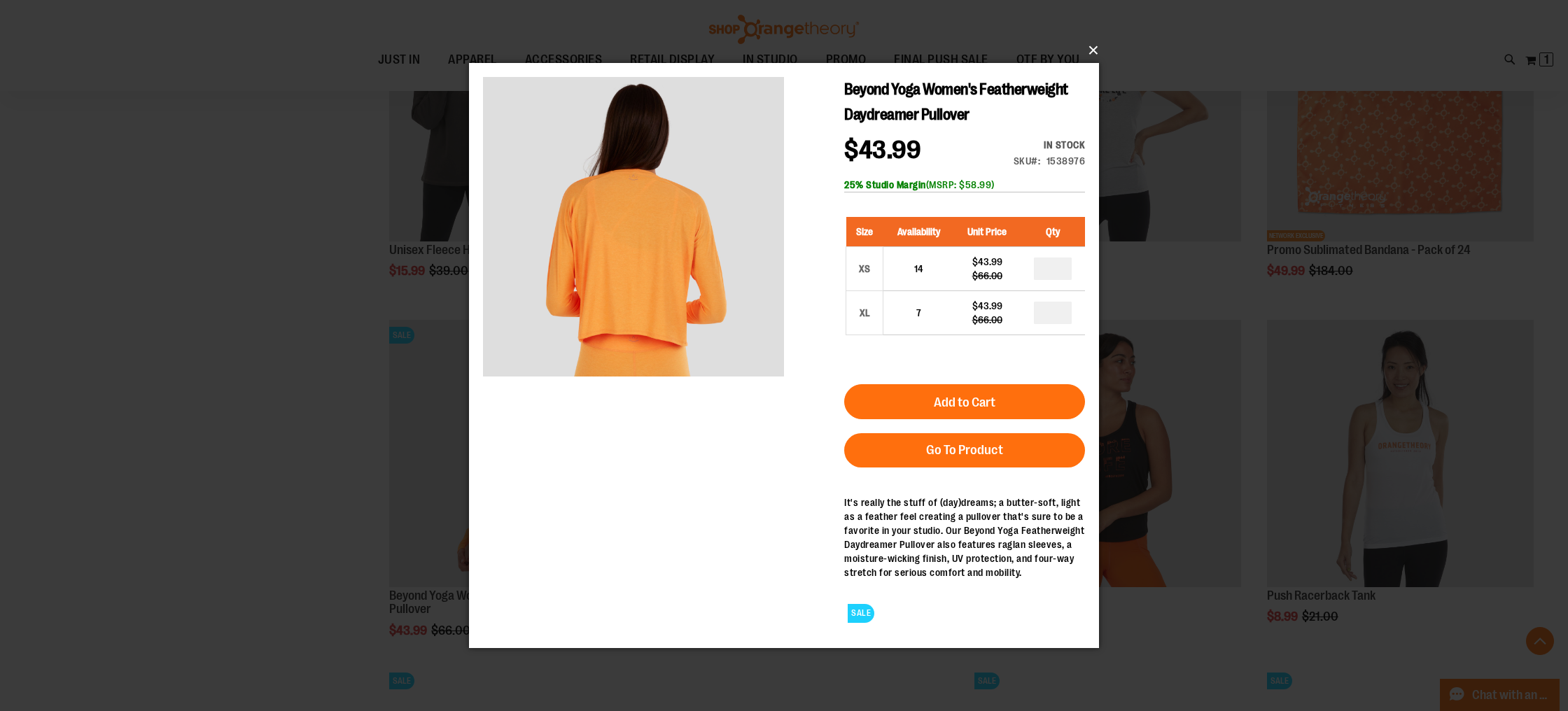
click at [1093, 49] on button "×" at bounding box center [787, 50] width 630 height 30
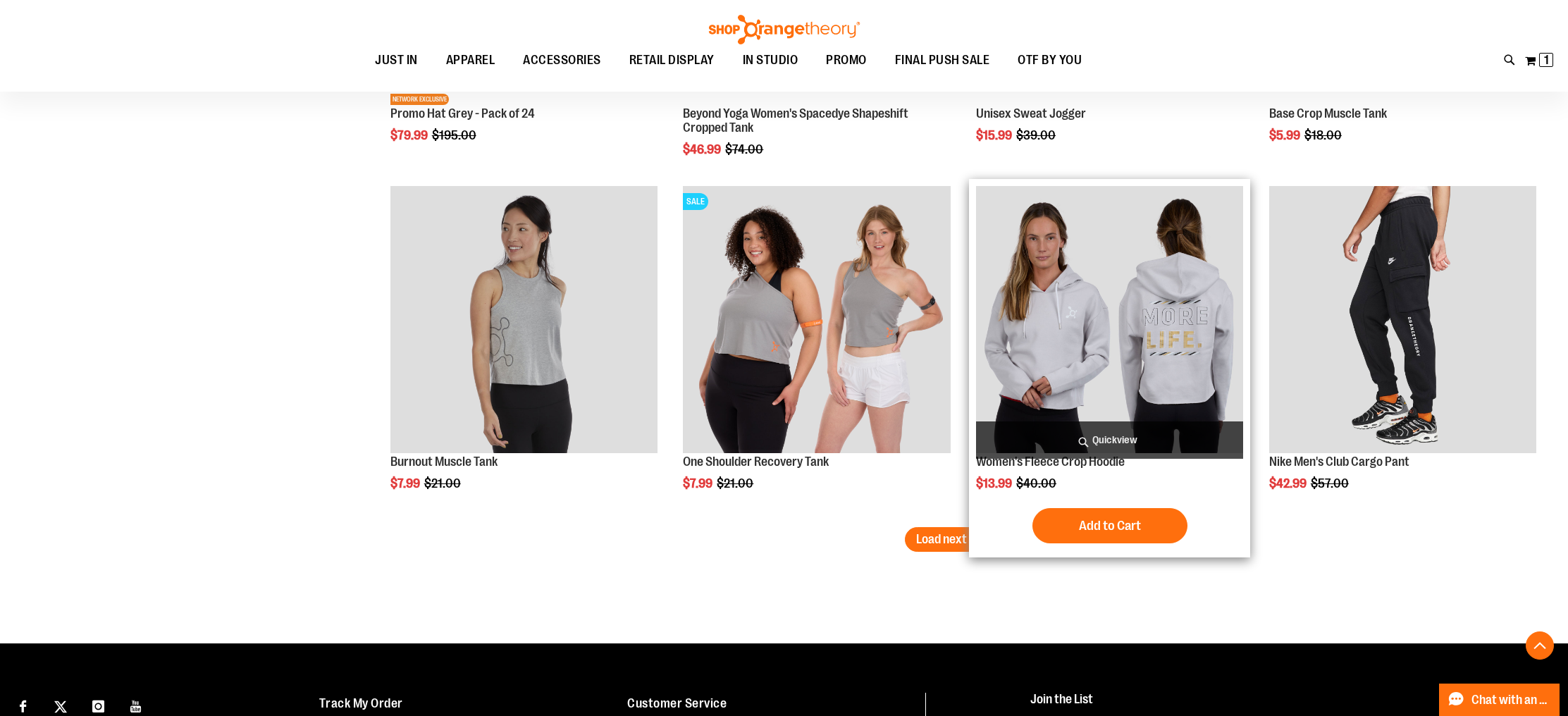
scroll to position [3862, 0]
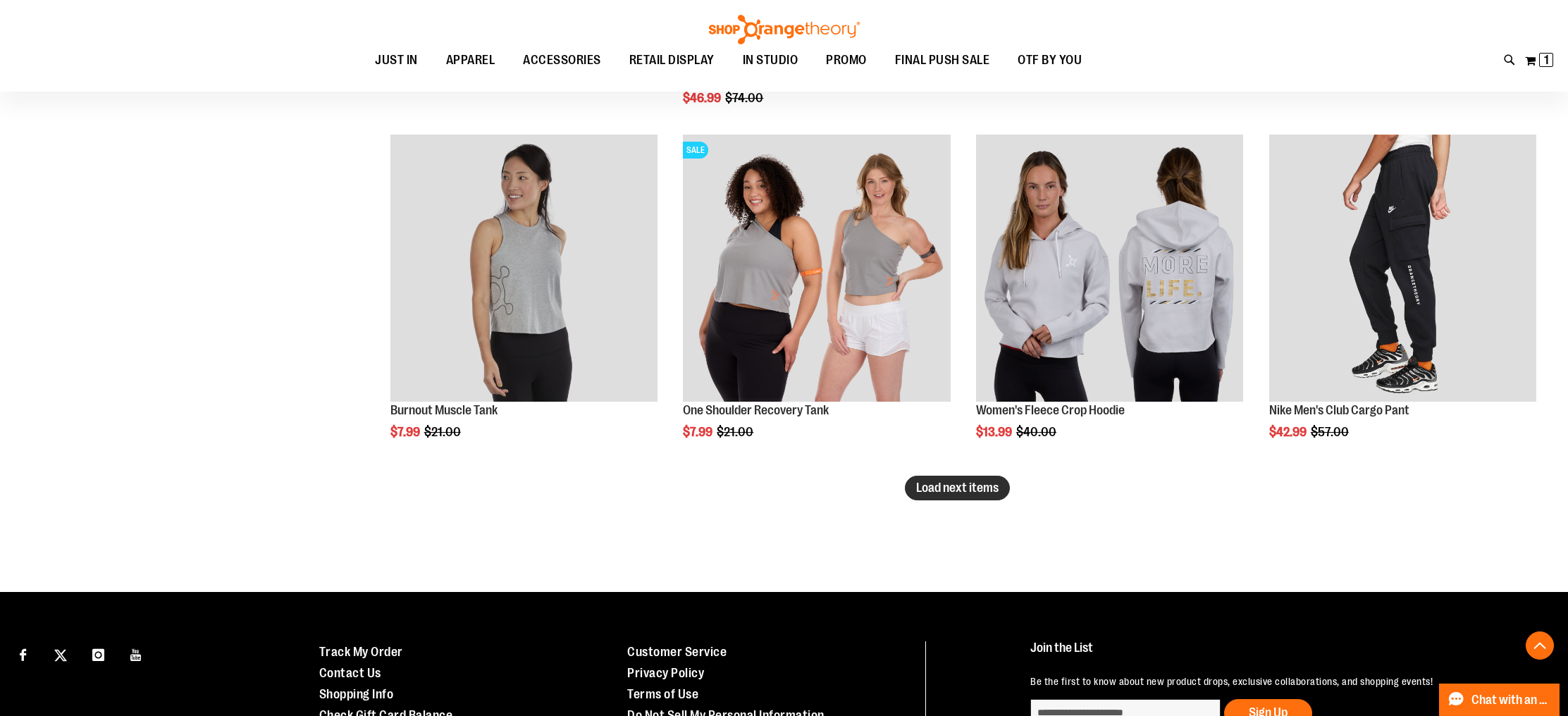
click at [969, 486] on span "Load next items" at bounding box center [957, 488] width 82 height 14
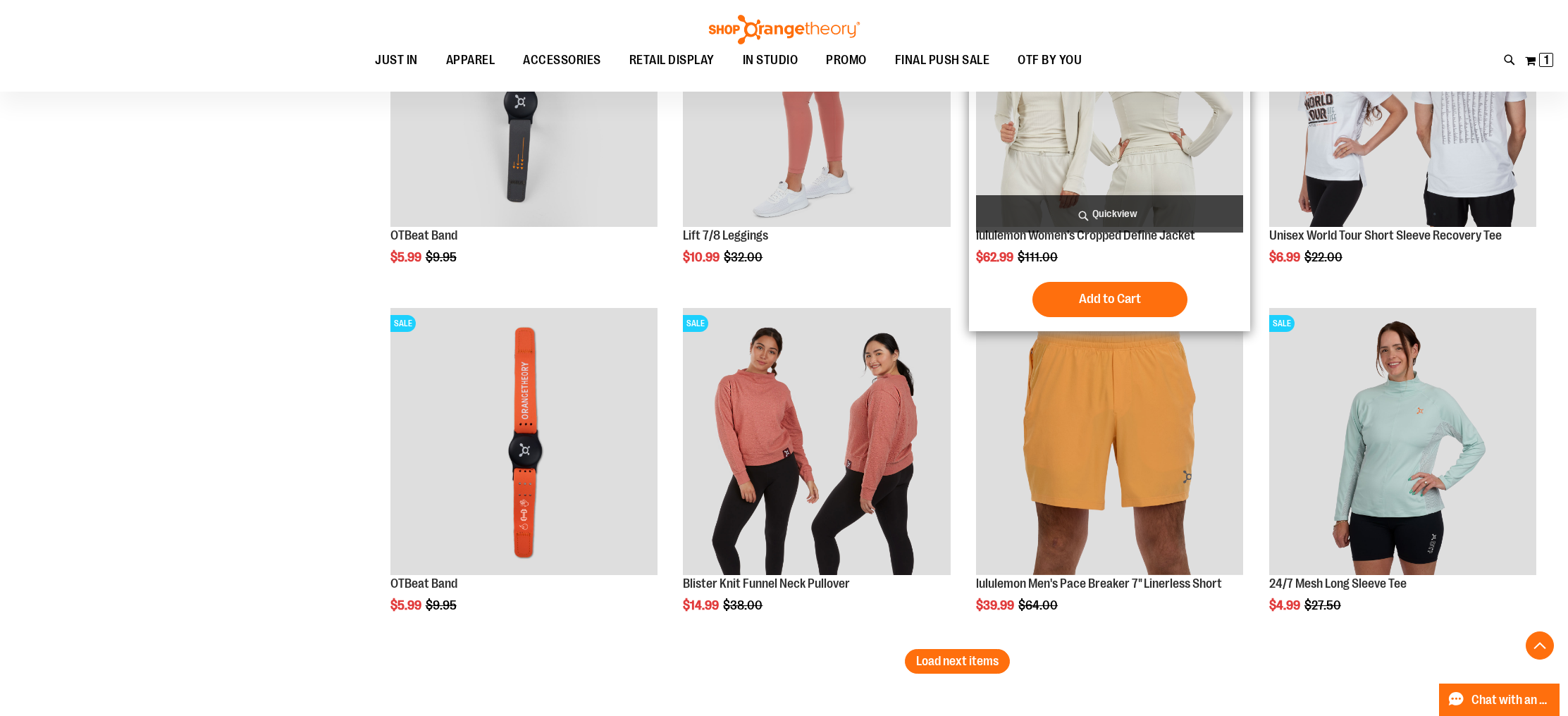
scroll to position [4837, 0]
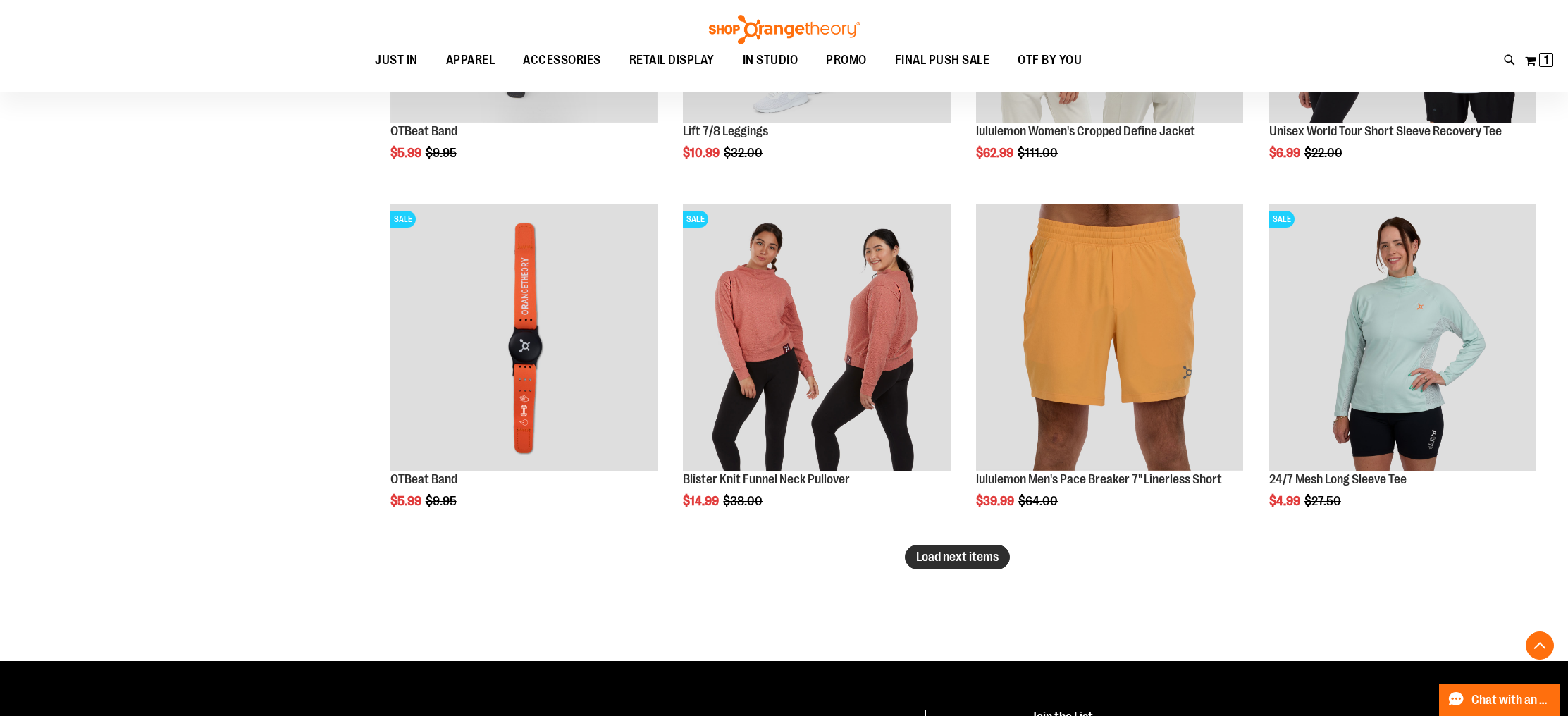
click at [954, 550] on span "Load next items" at bounding box center [957, 557] width 82 height 14
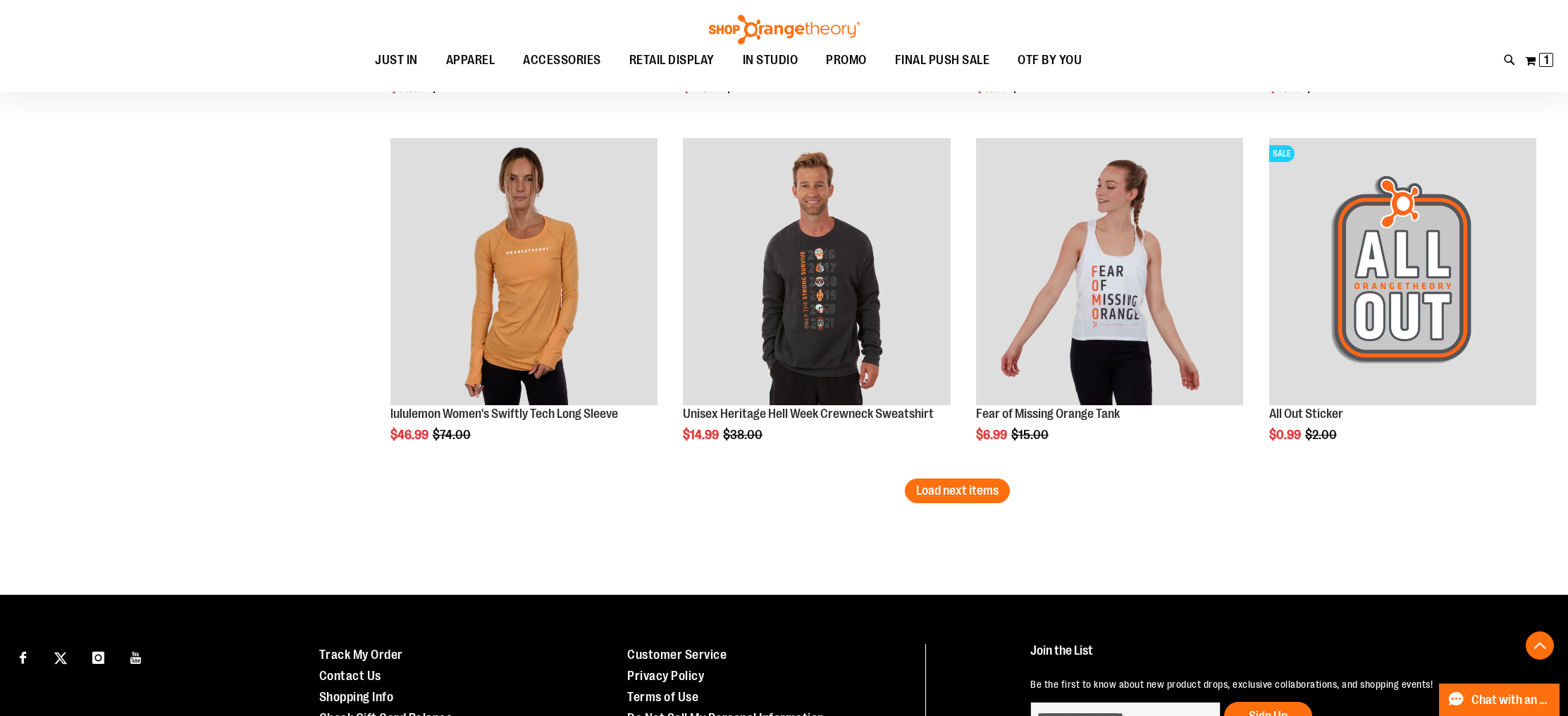
scroll to position [5948, 0]
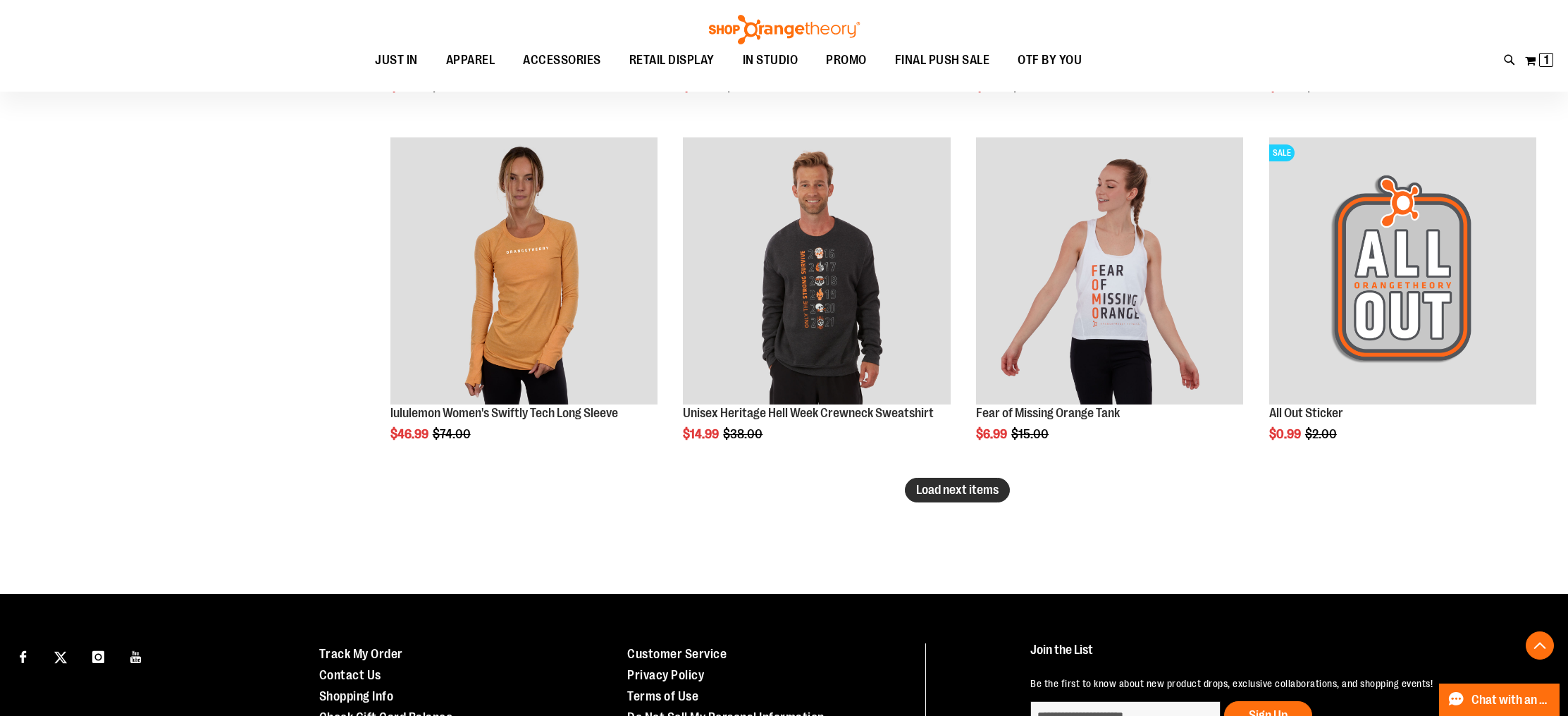
click at [949, 480] on button "Load next items" at bounding box center [958, 490] width 105 height 25
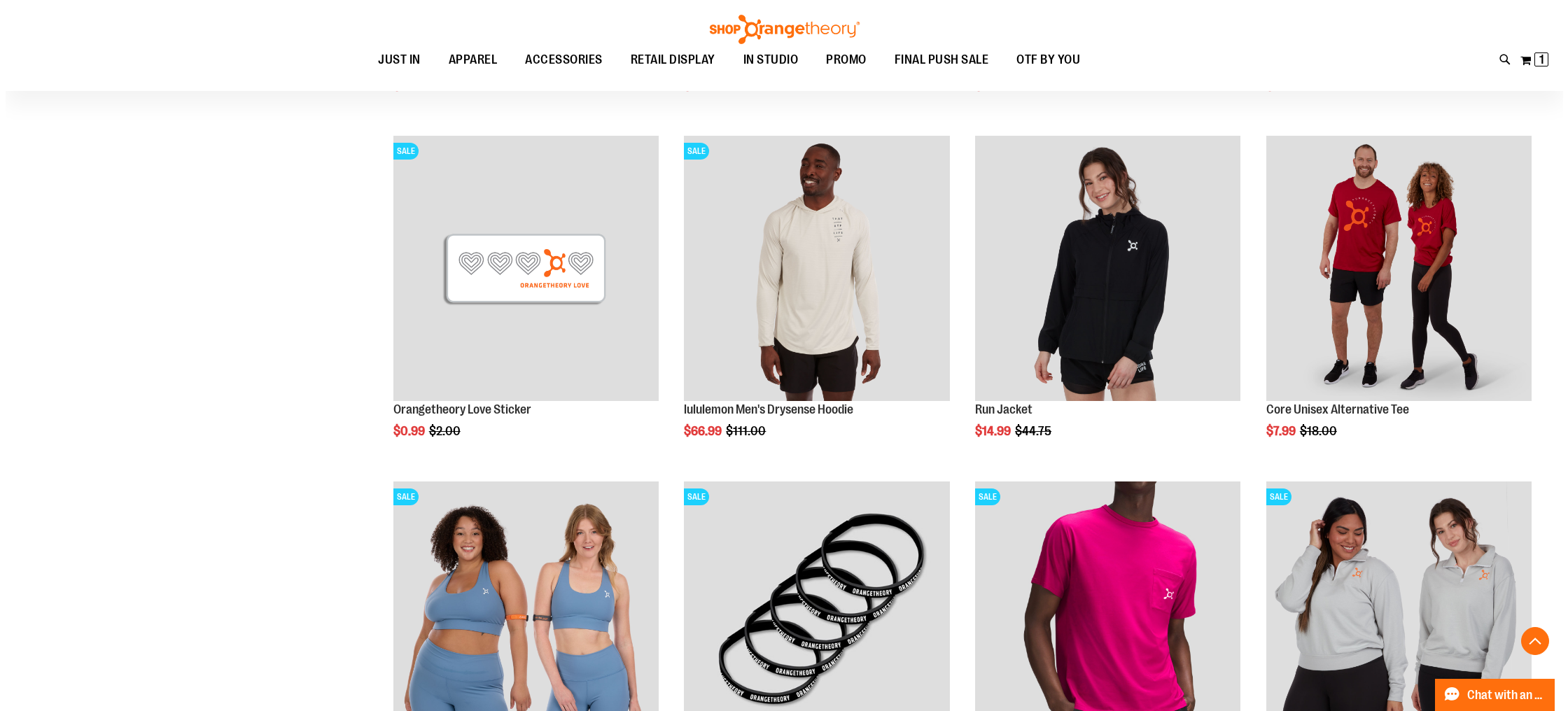
scroll to position [6600, 0]
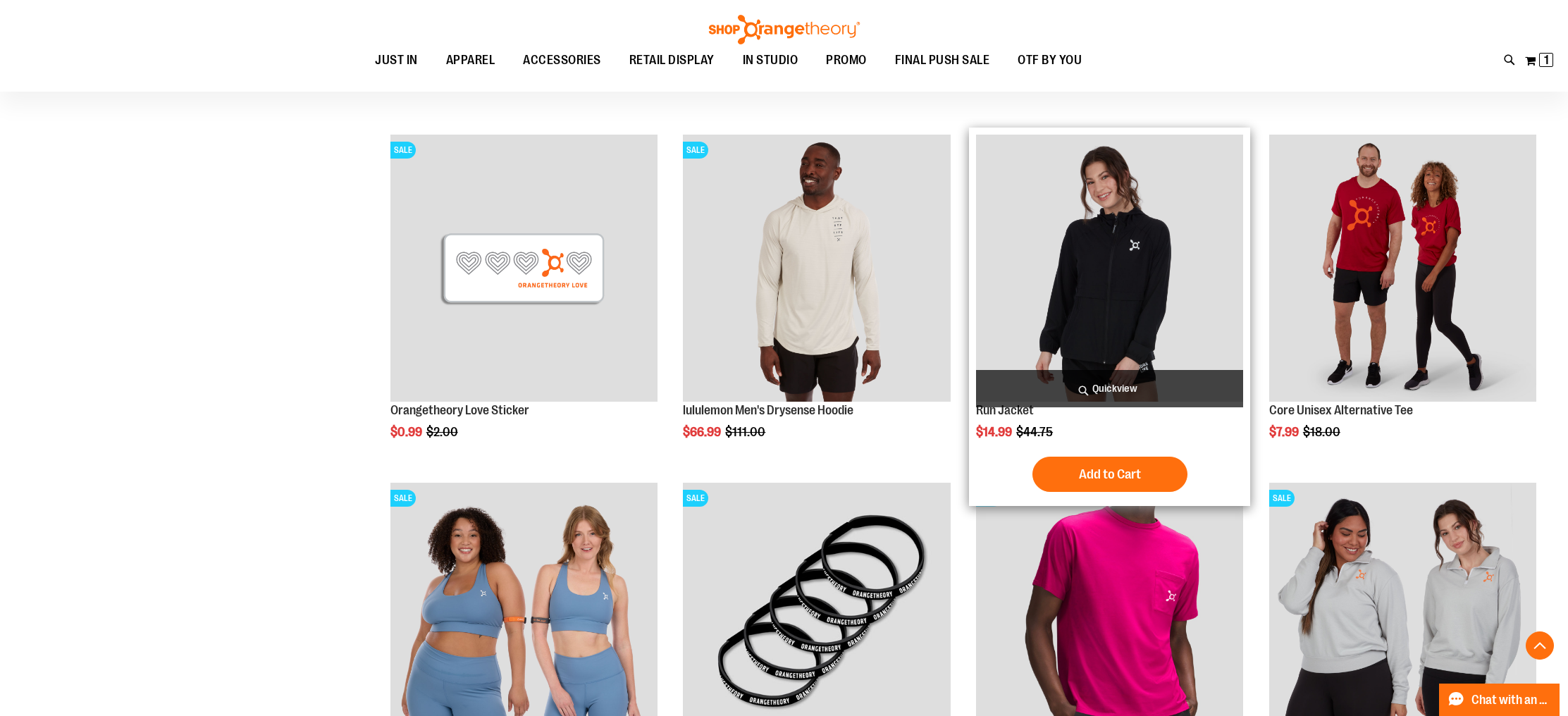
click at [1130, 387] on span "Quickview" at bounding box center [1109, 389] width 267 height 38
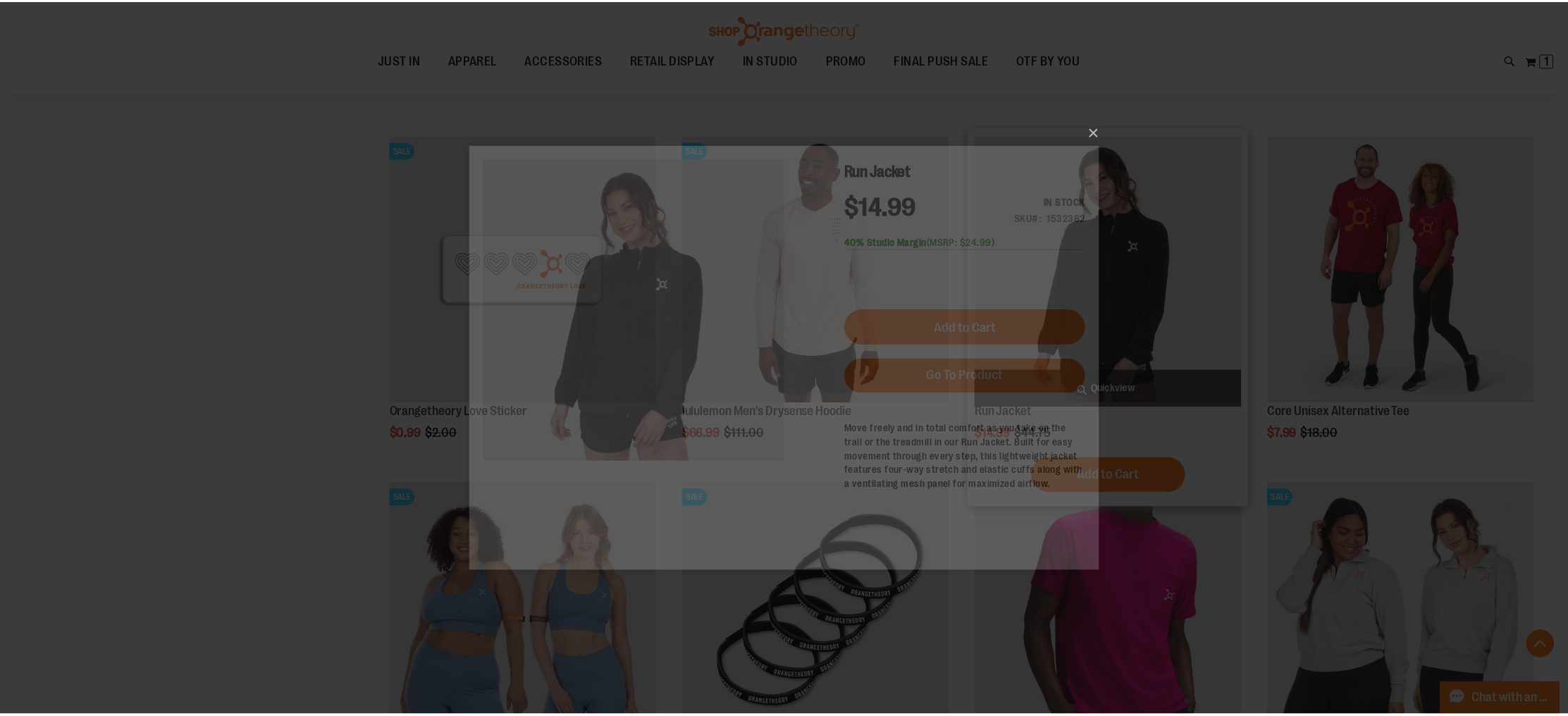
scroll to position [0, 0]
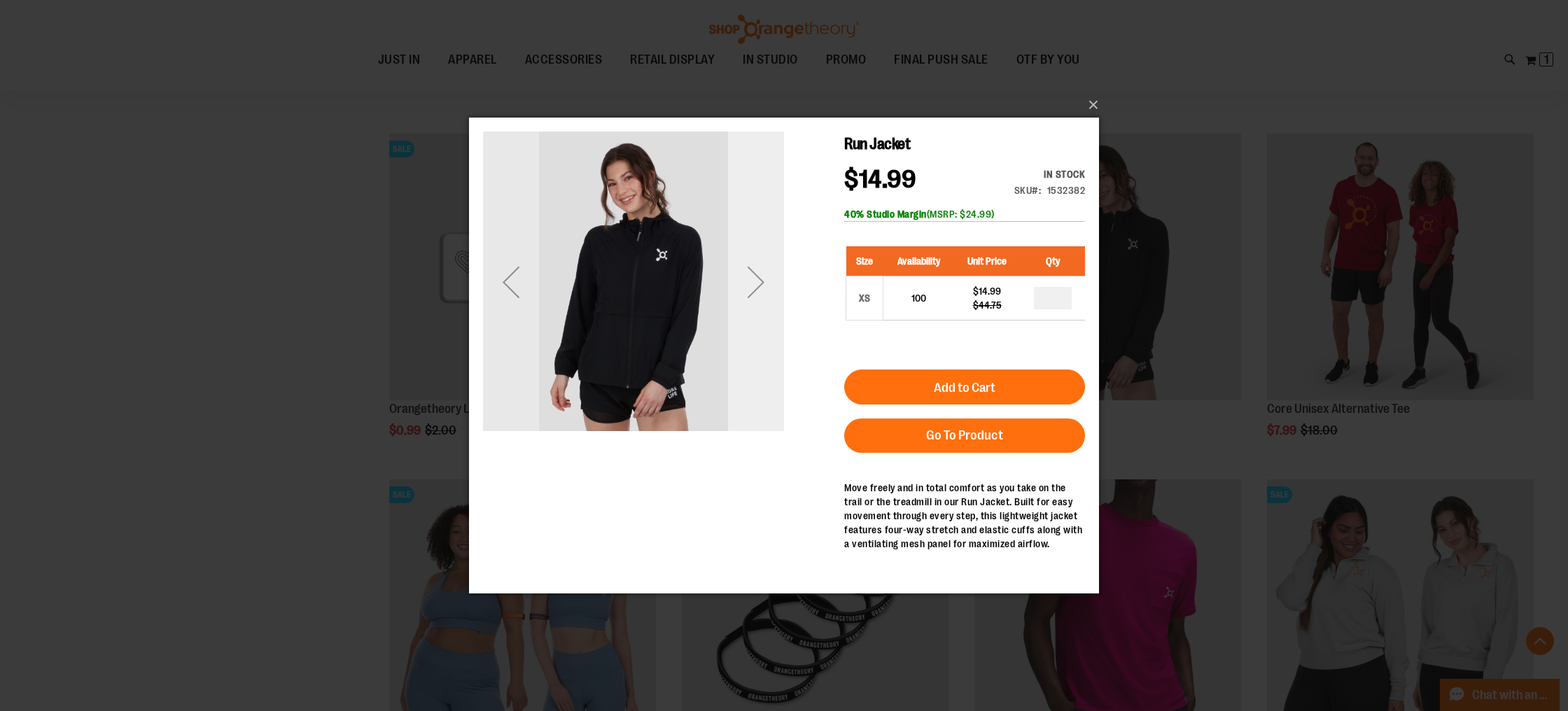
click at [750, 297] on div "Next" at bounding box center [756, 282] width 56 height 56
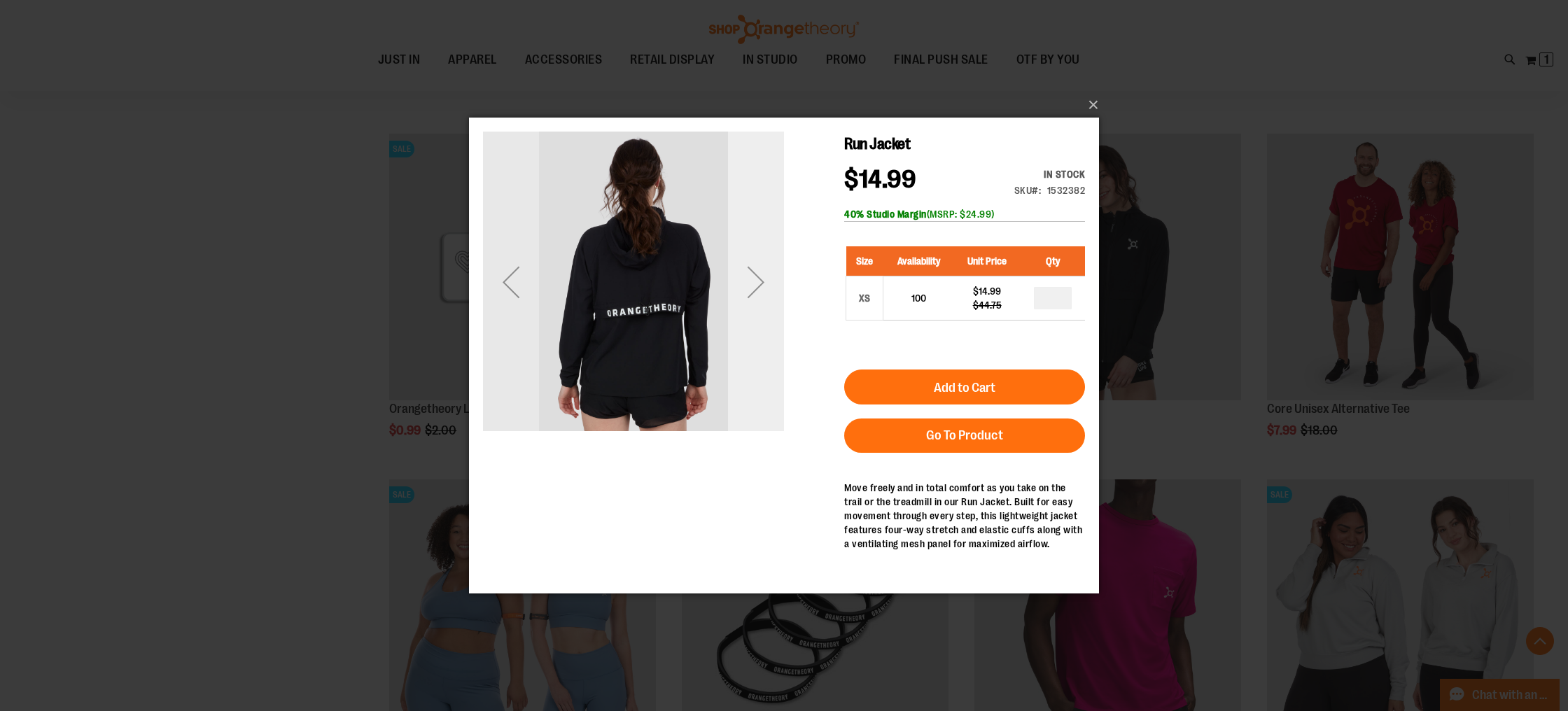
click at [751, 296] on div "Next" at bounding box center [756, 282] width 56 height 56
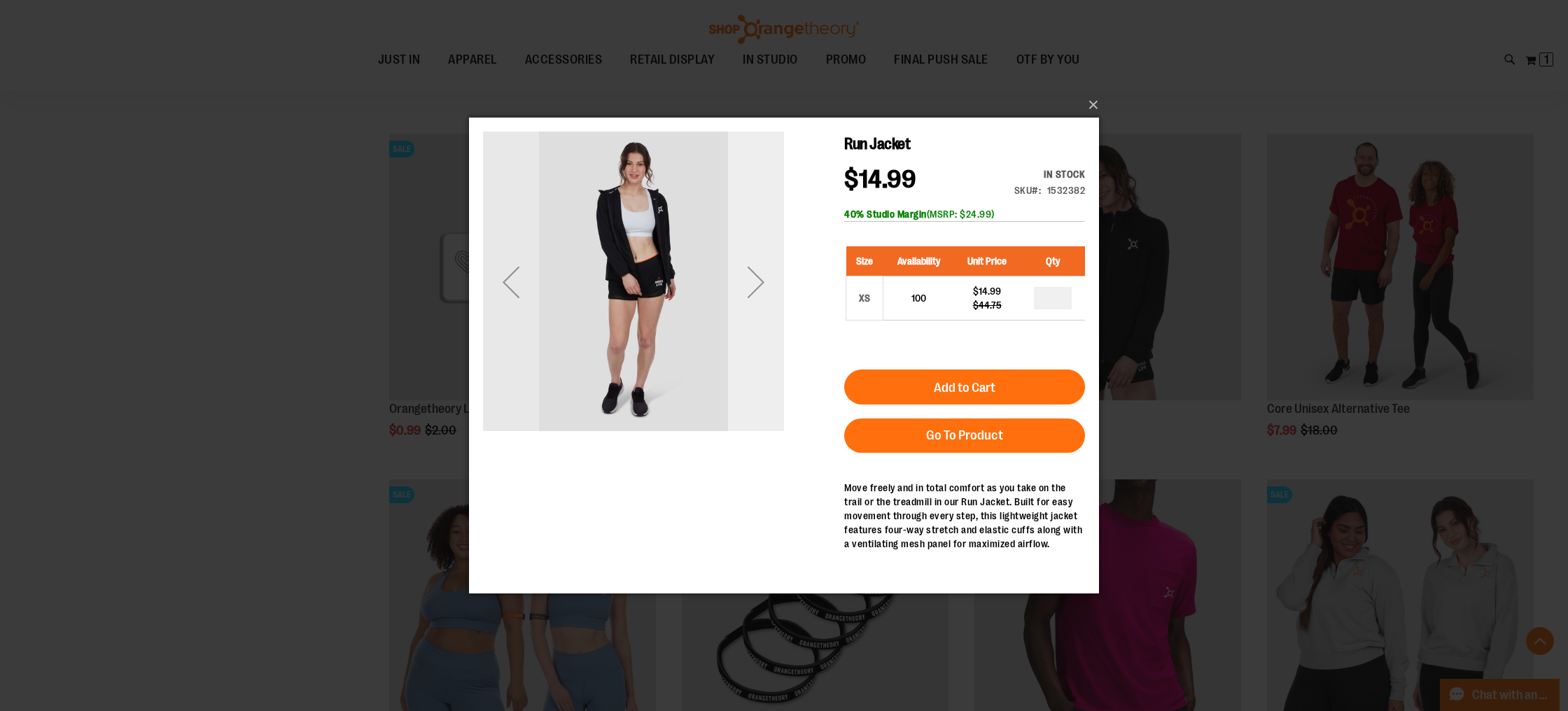
click at [751, 296] on div "Next" at bounding box center [756, 282] width 56 height 56
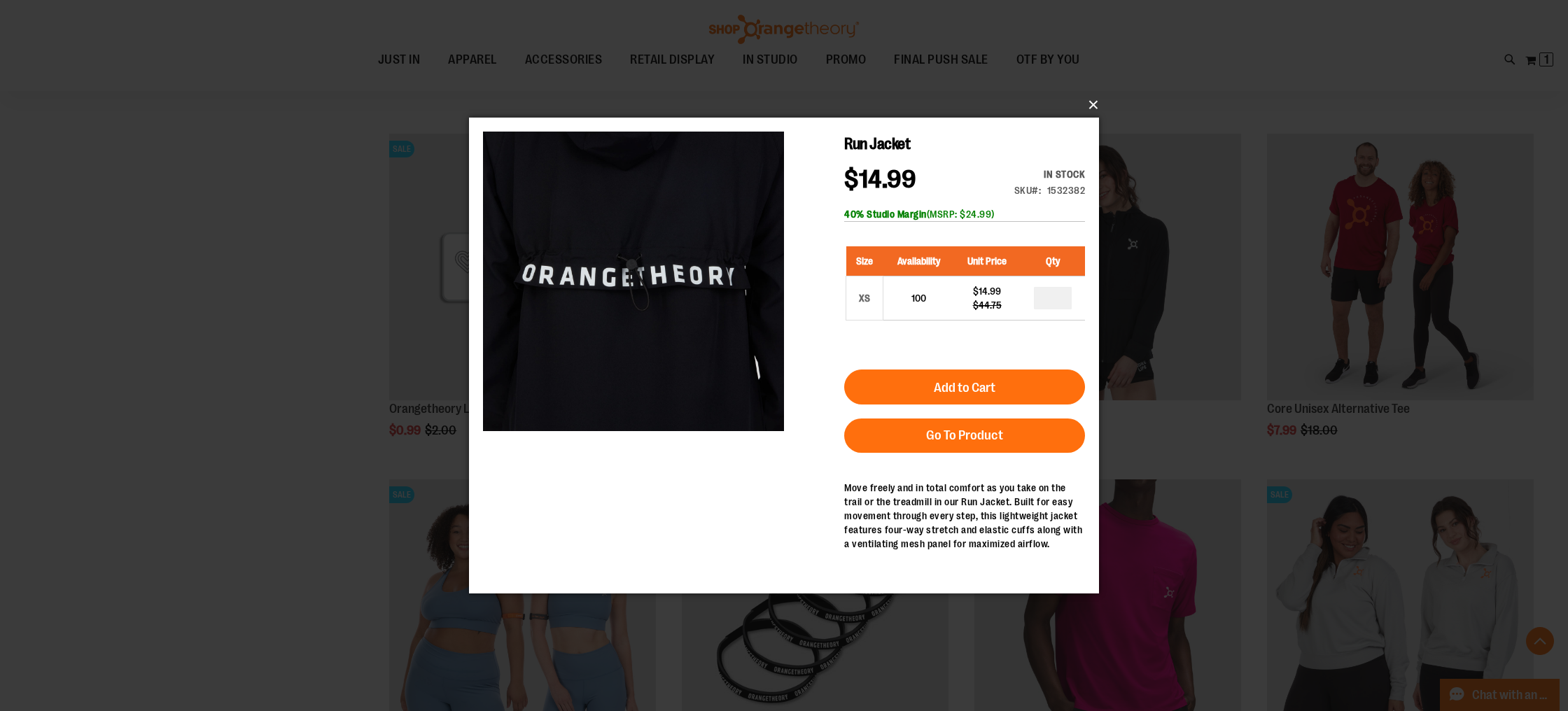
click at [1094, 105] on button "×" at bounding box center [787, 105] width 630 height 30
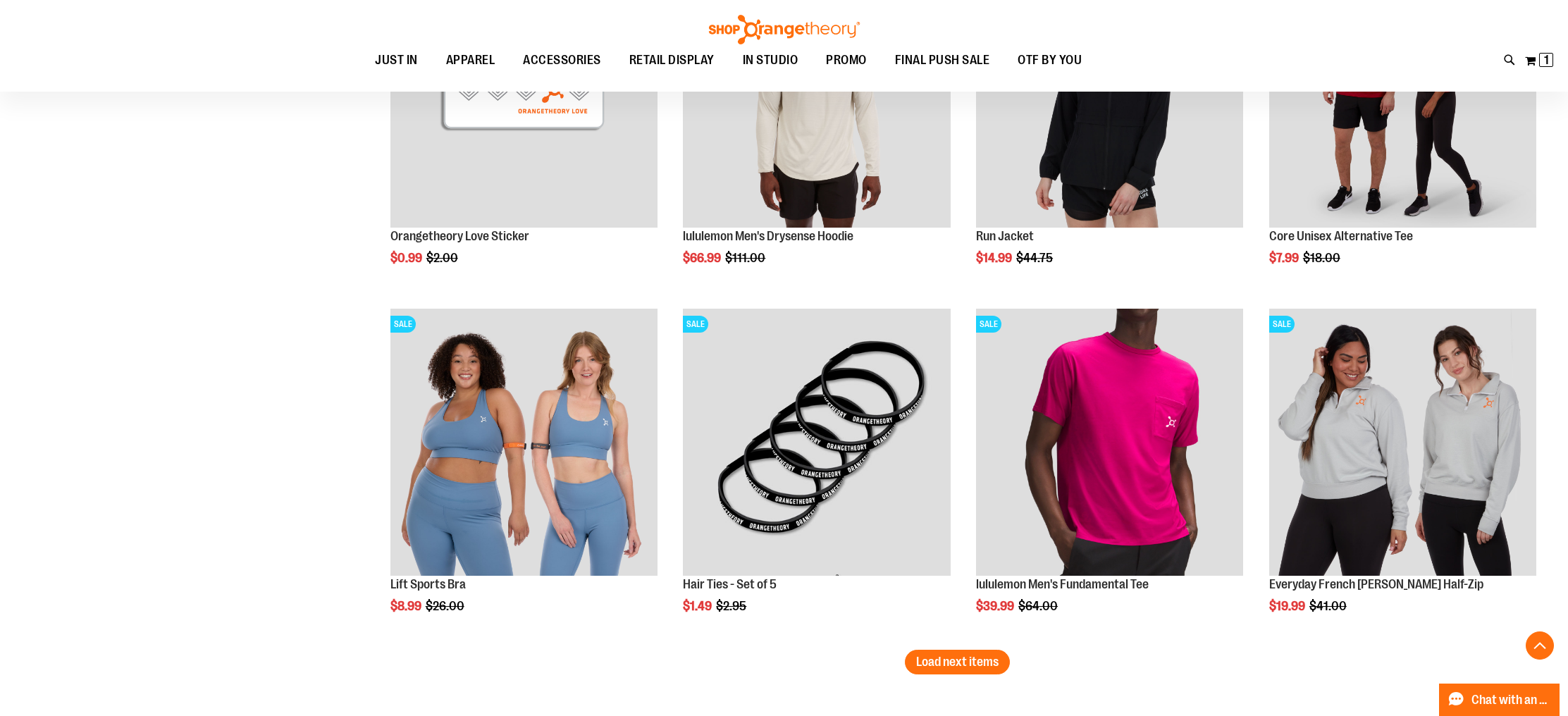
scroll to position [6821, 0]
click at [947, 661] on span "Load next items" at bounding box center [957, 662] width 82 height 14
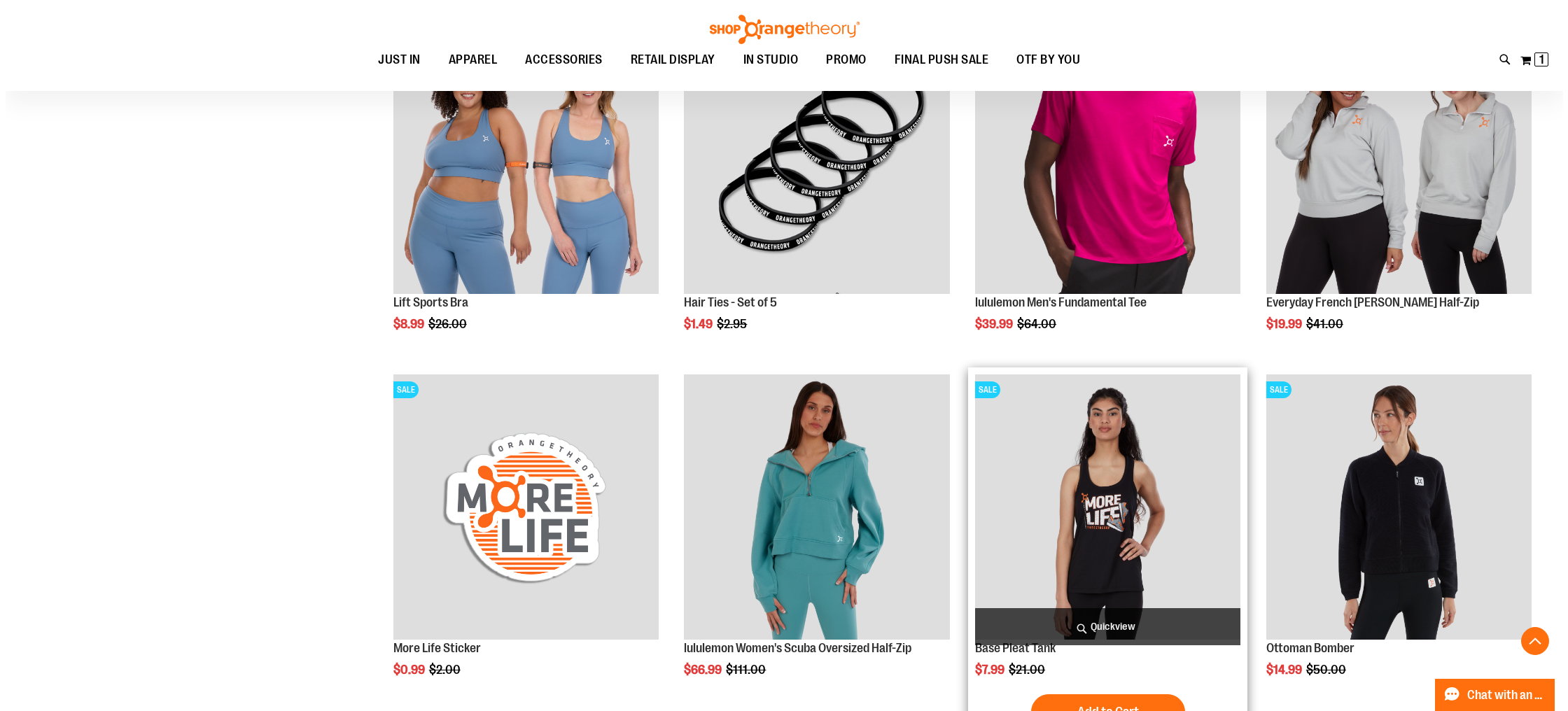
scroll to position [7073, 0]
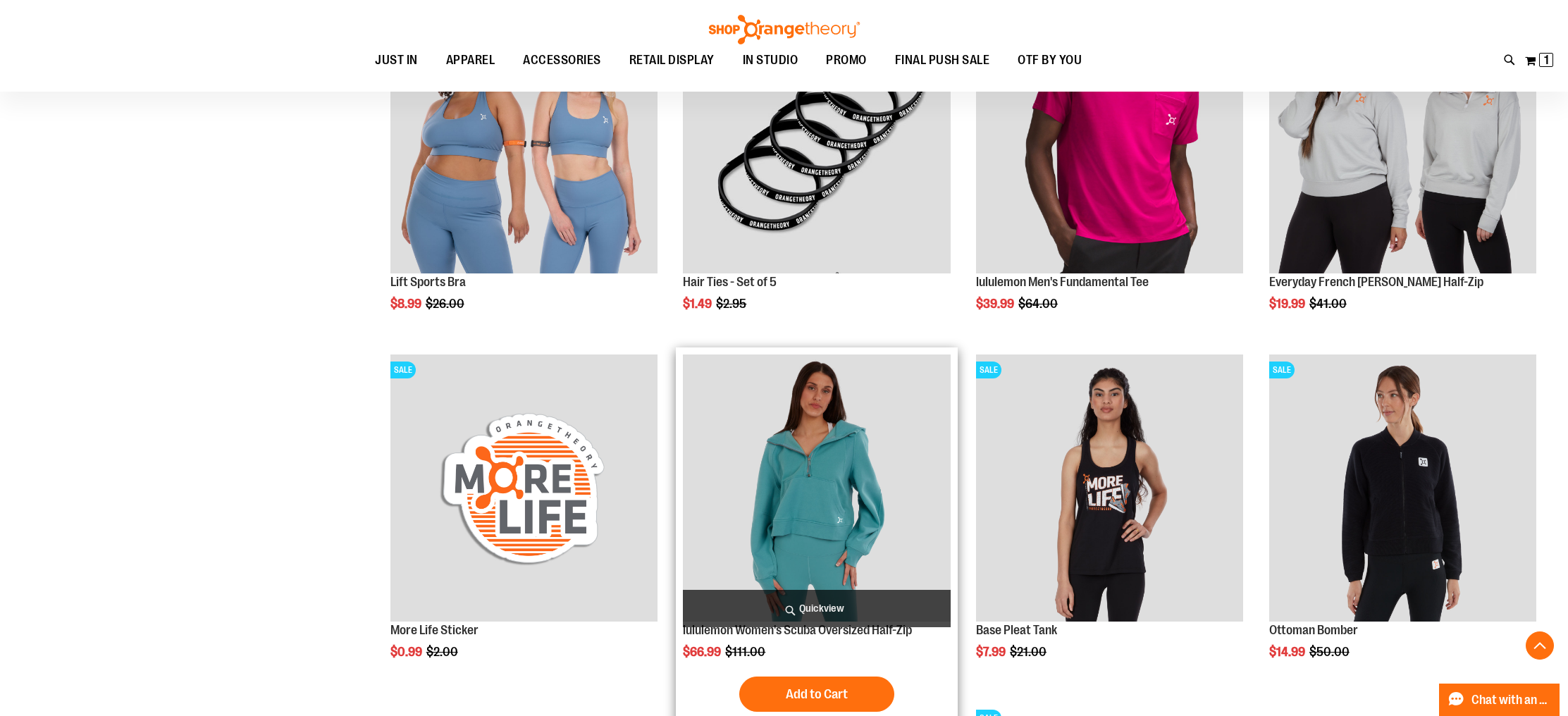
click at [762, 533] on img "product" at bounding box center [816, 488] width 267 height 267
click at [873, 612] on span "Quickview" at bounding box center [816, 608] width 267 height 38
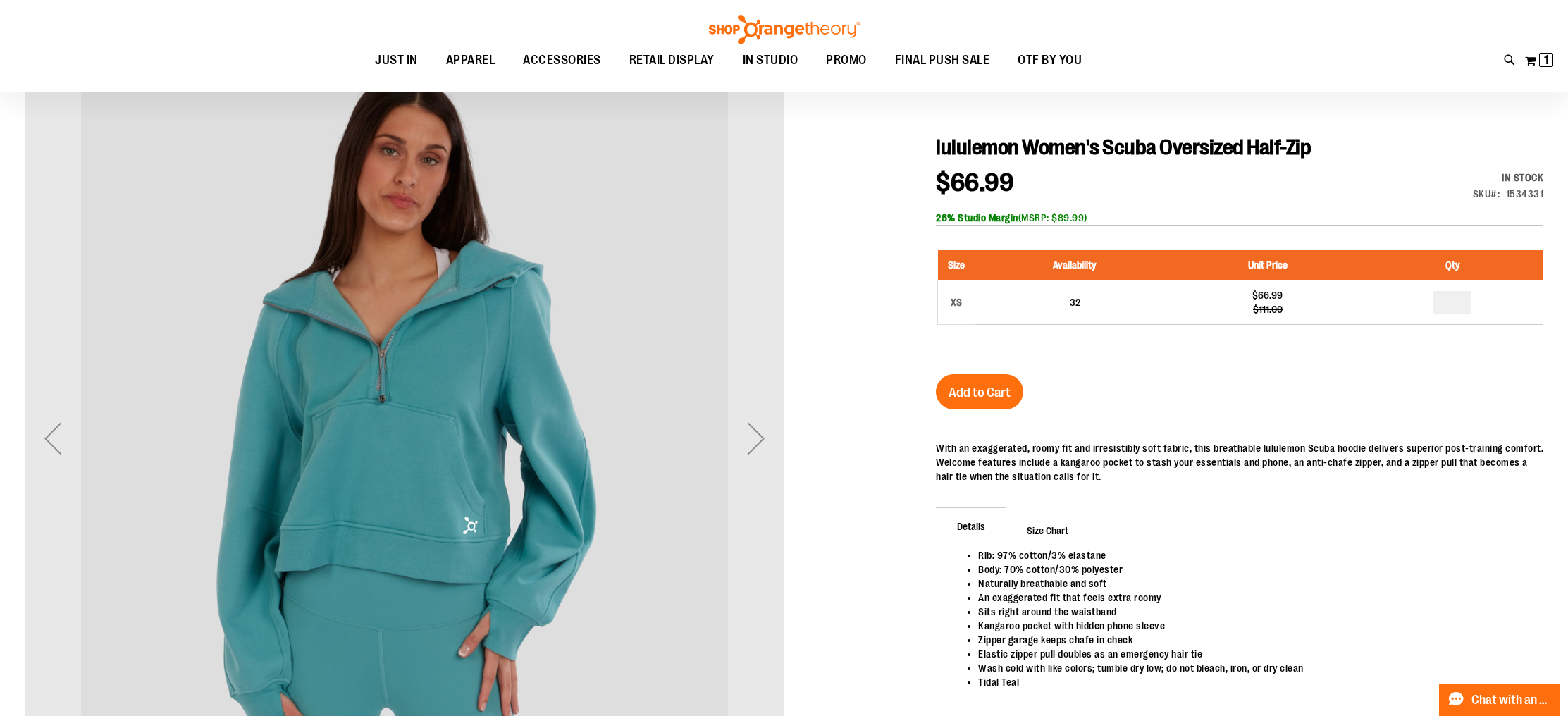
scroll to position [159, 0]
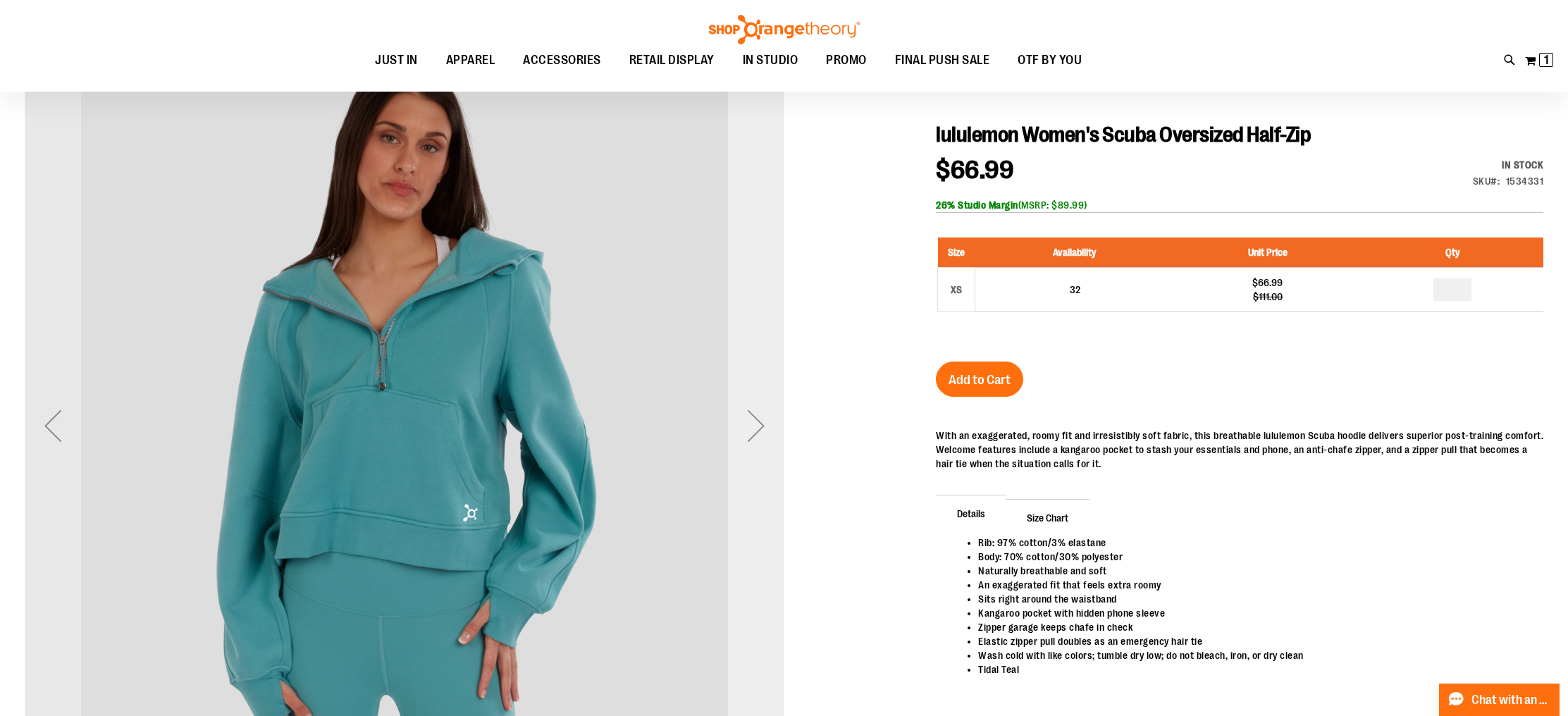
click at [751, 440] on div "Next" at bounding box center [756, 426] width 56 height 56
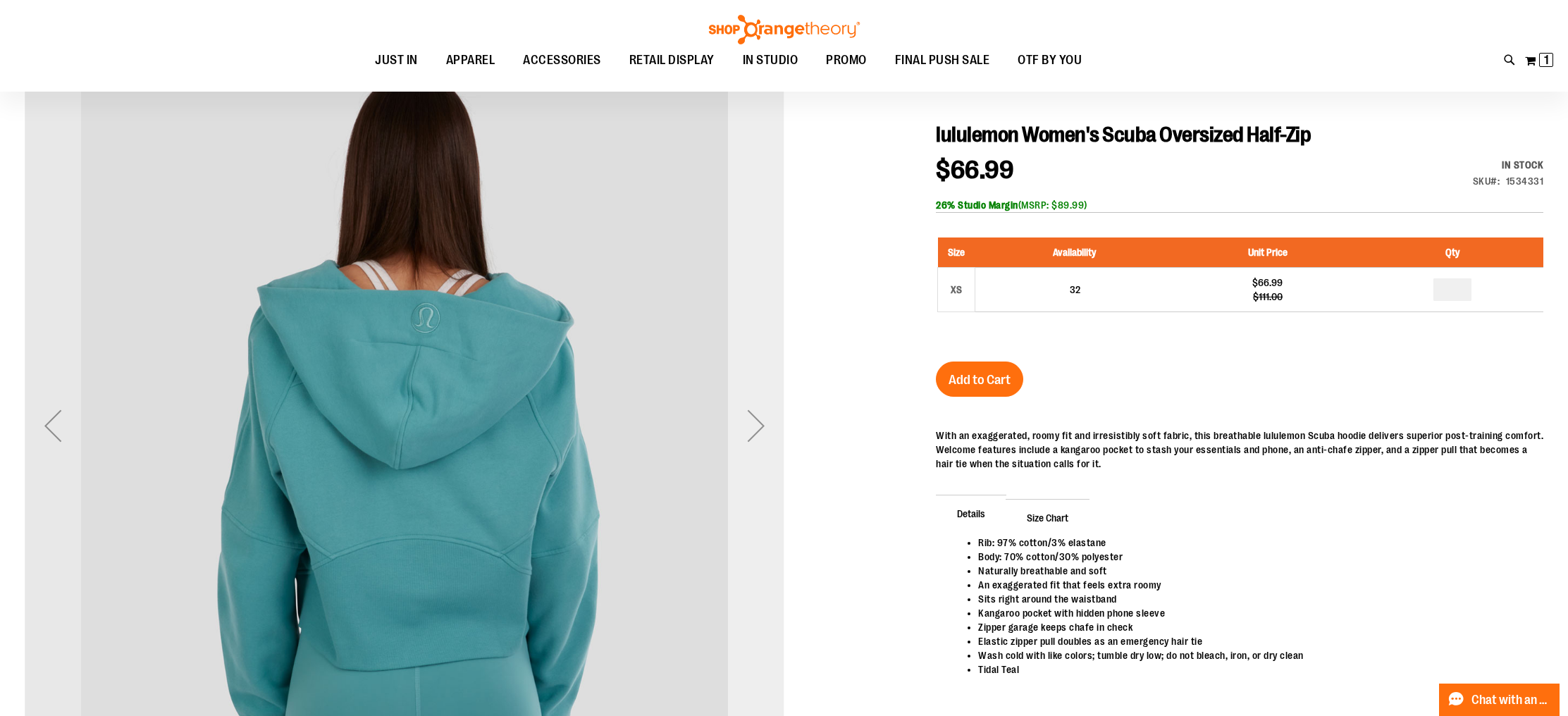
click at [751, 440] on div "Next" at bounding box center [756, 426] width 56 height 56
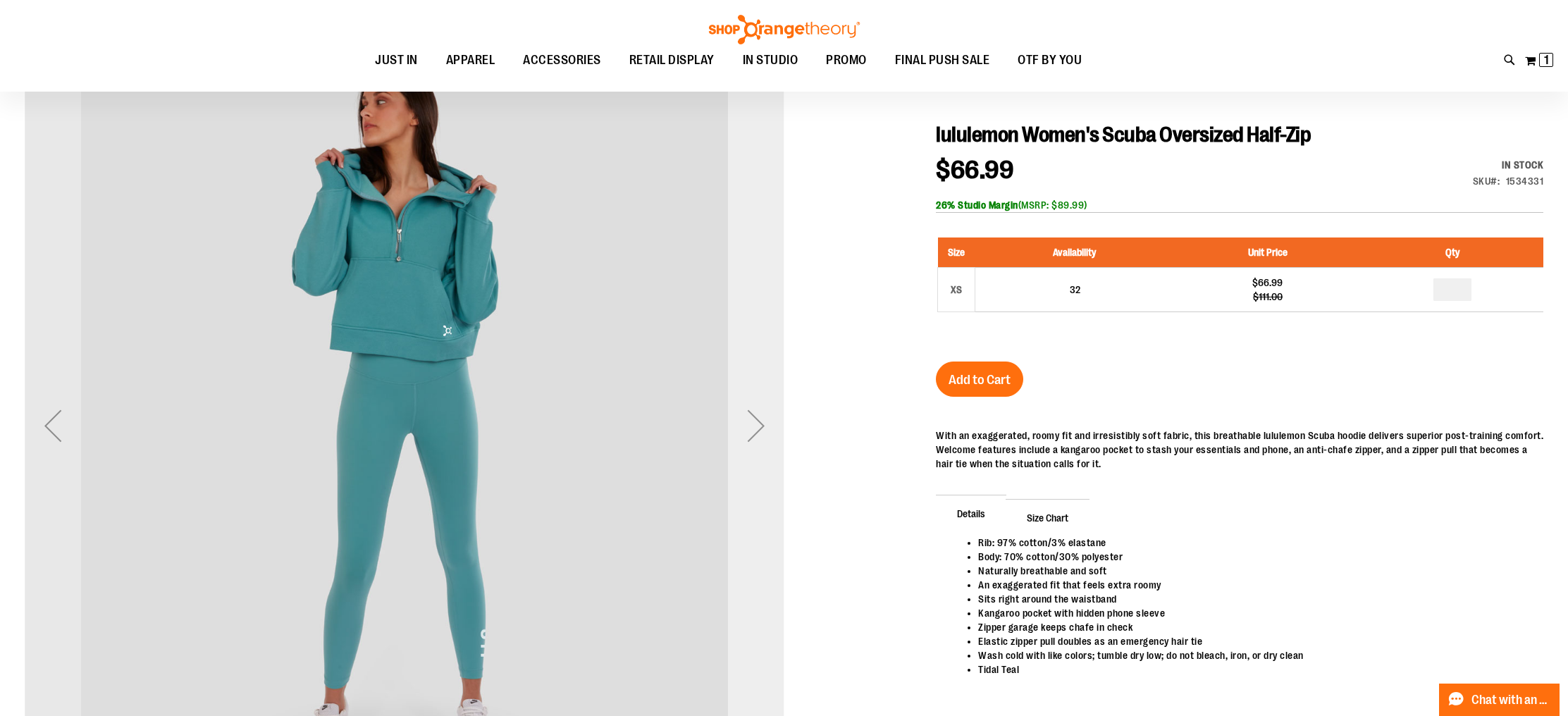
click at [751, 440] on div "Next" at bounding box center [756, 426] width 56 height 56
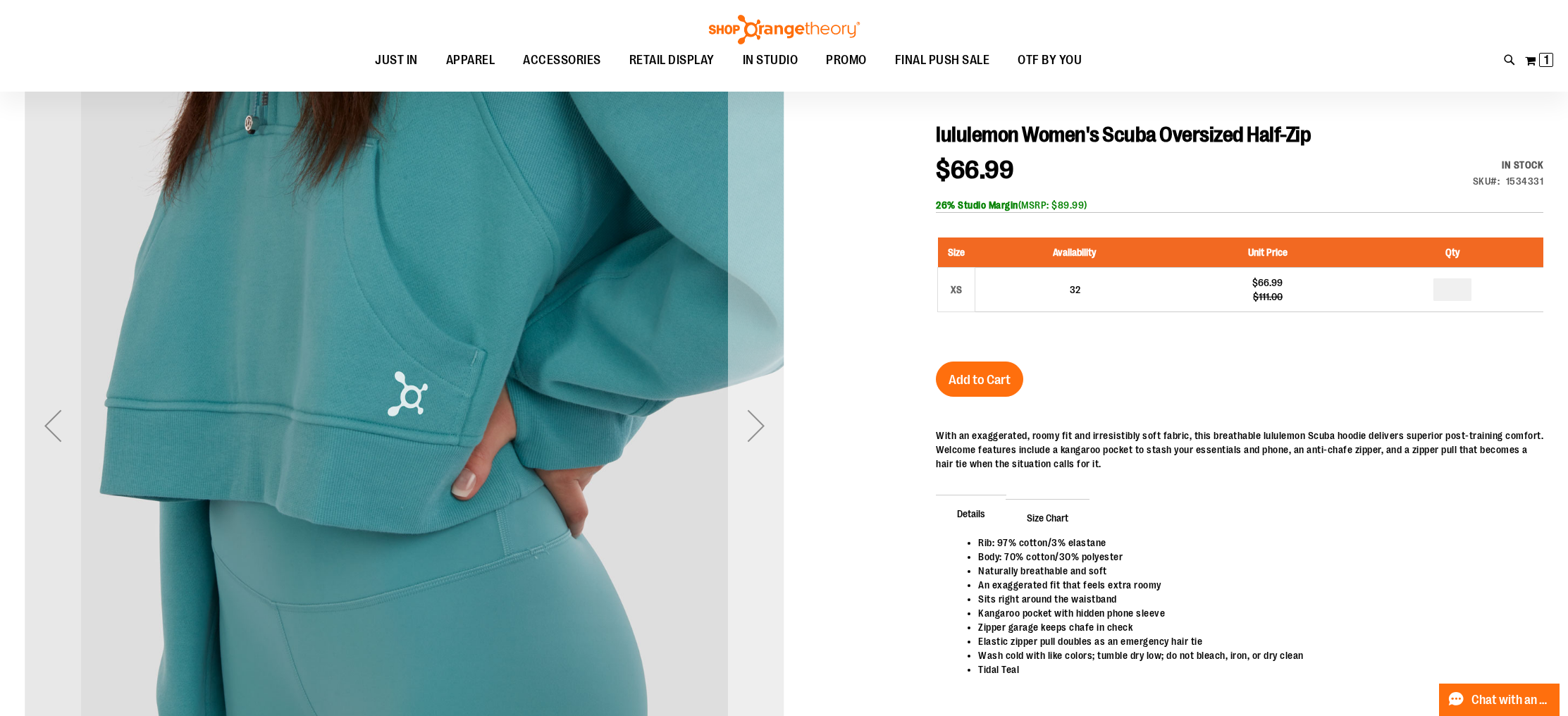
click at [751, 440] on div "Next" at bounding box center [756, 426] width 56 height 56
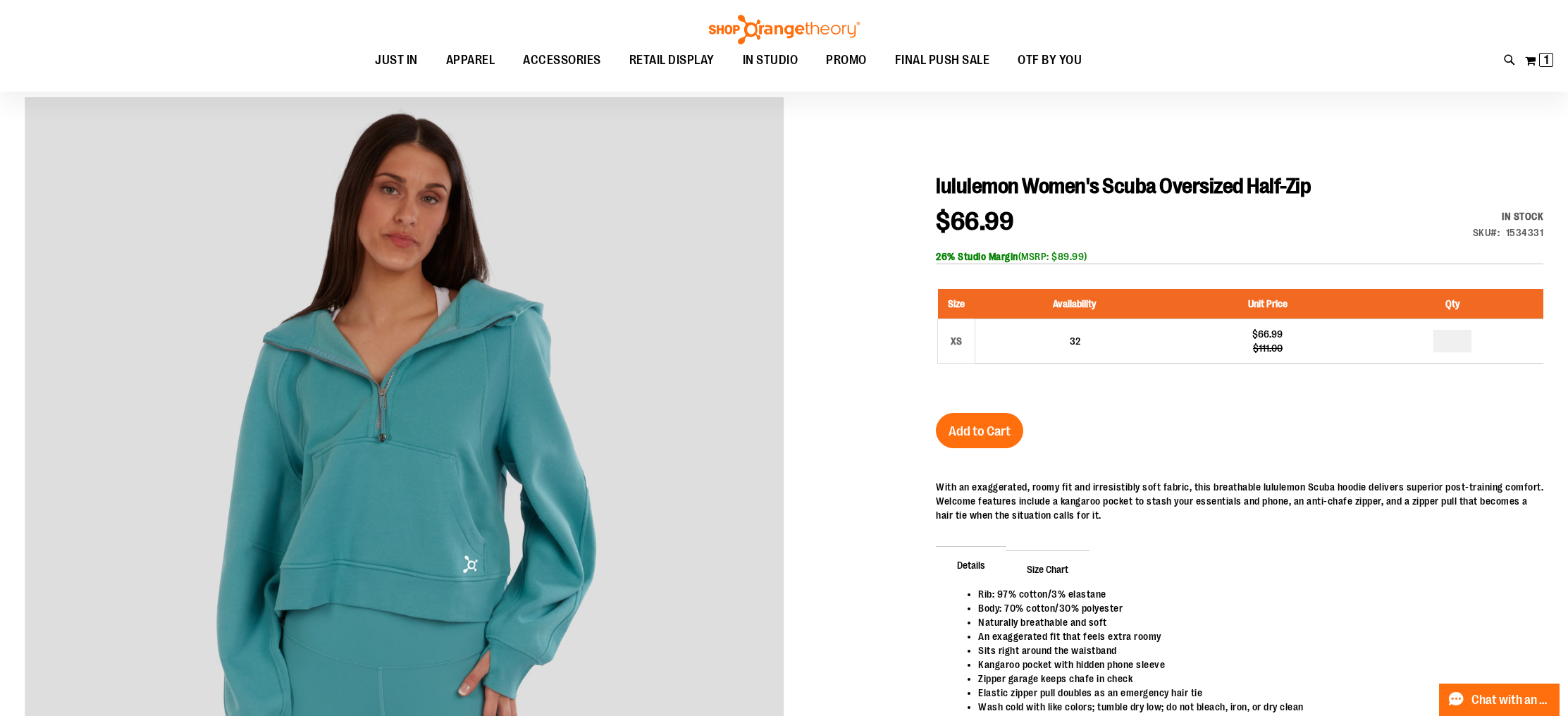
scroll to position [108, 0]
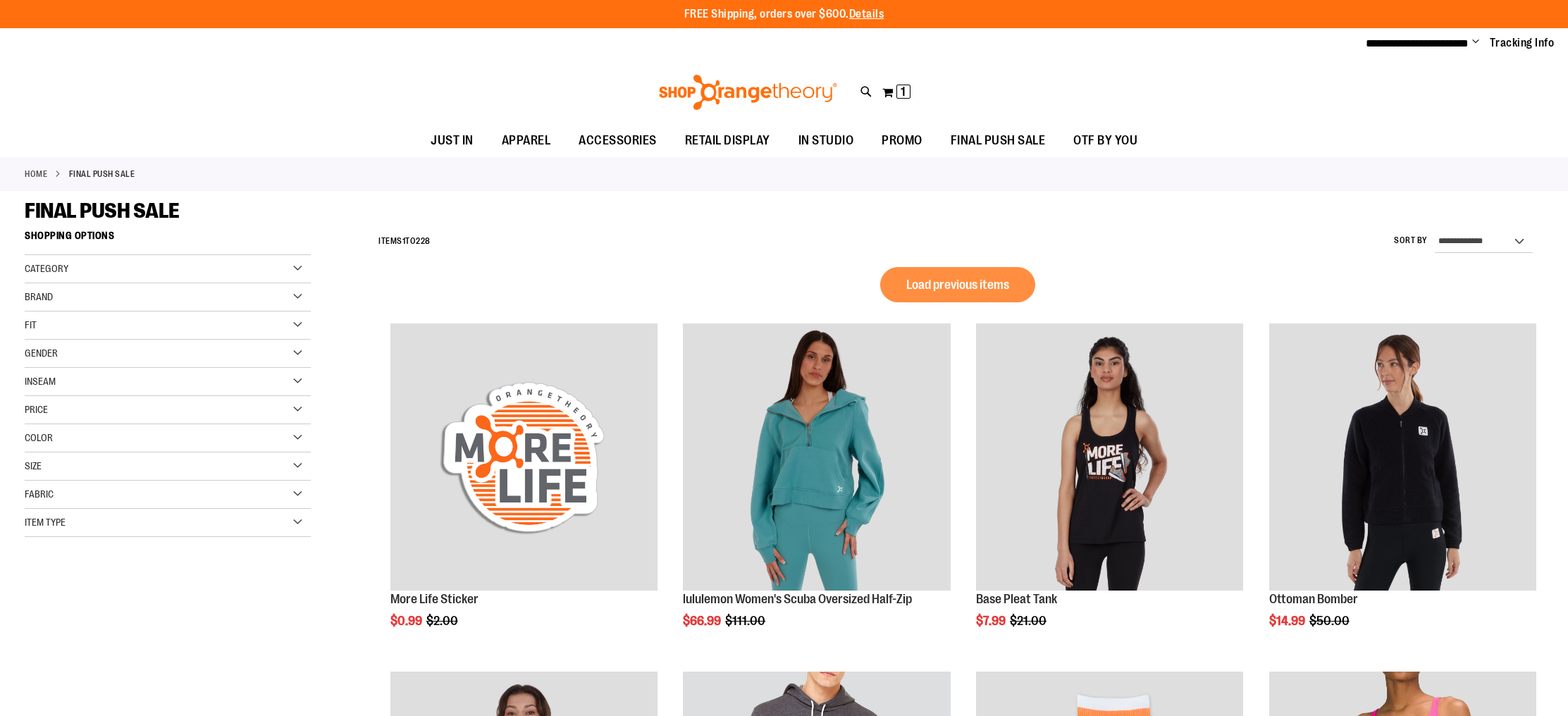
scroll to position [842, 0]
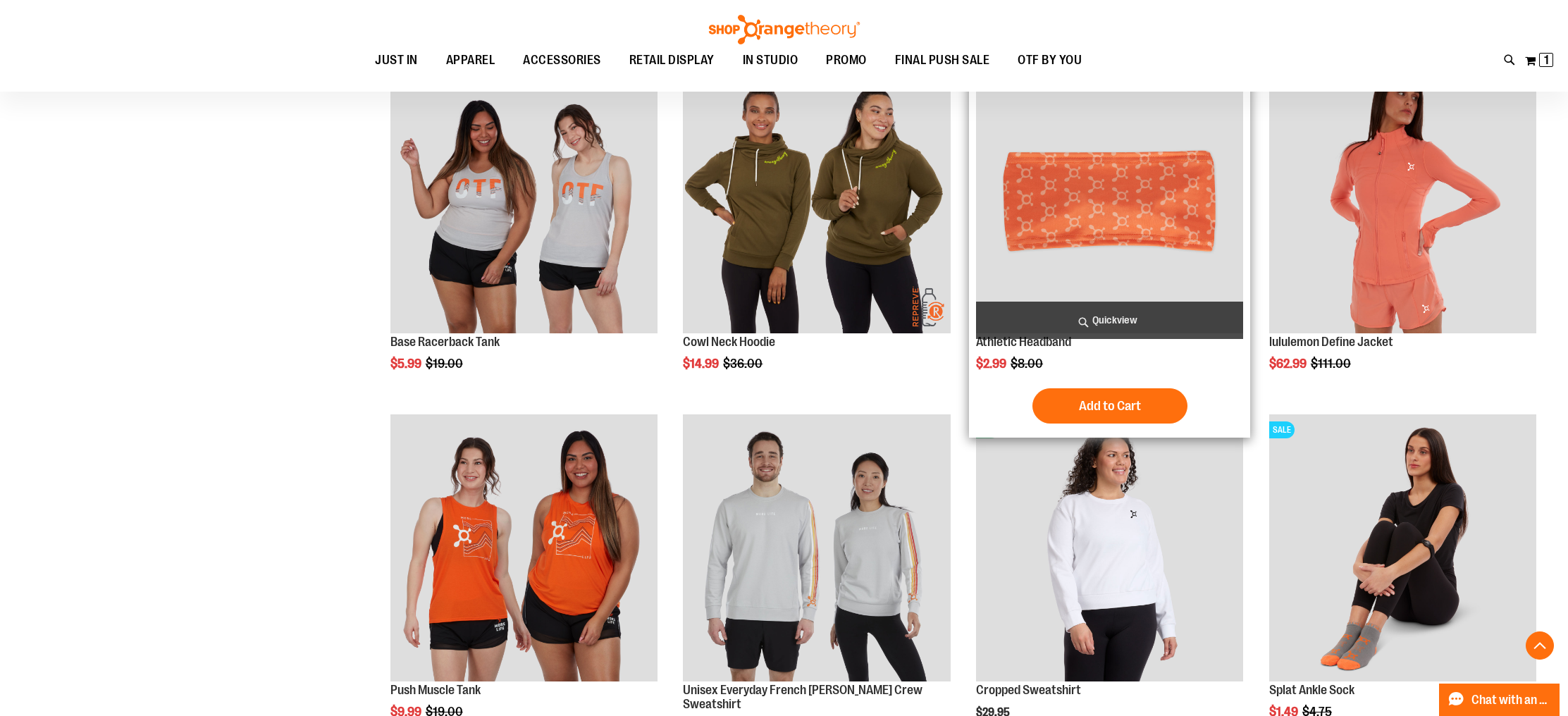
scroll to position [686, 0]
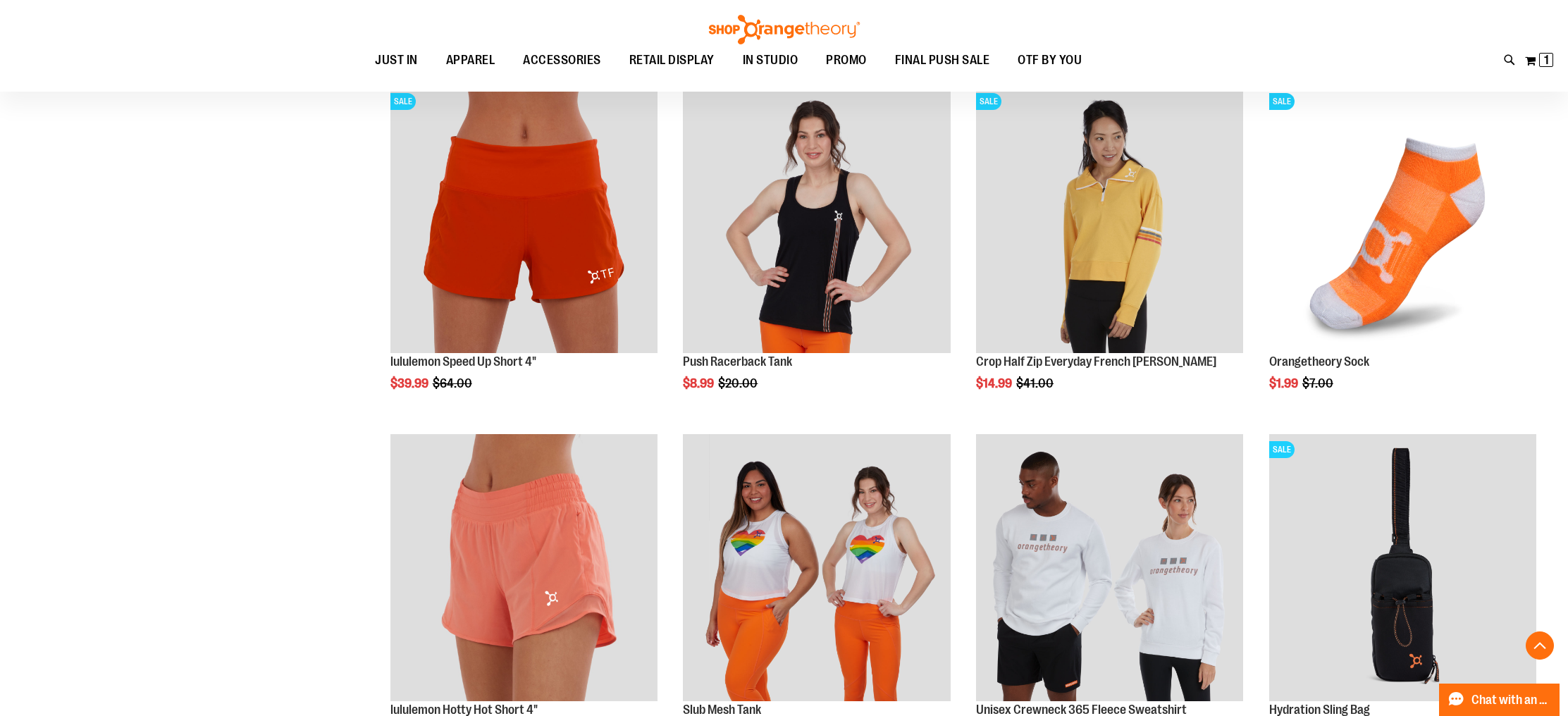
scroll to position [1514, 0]
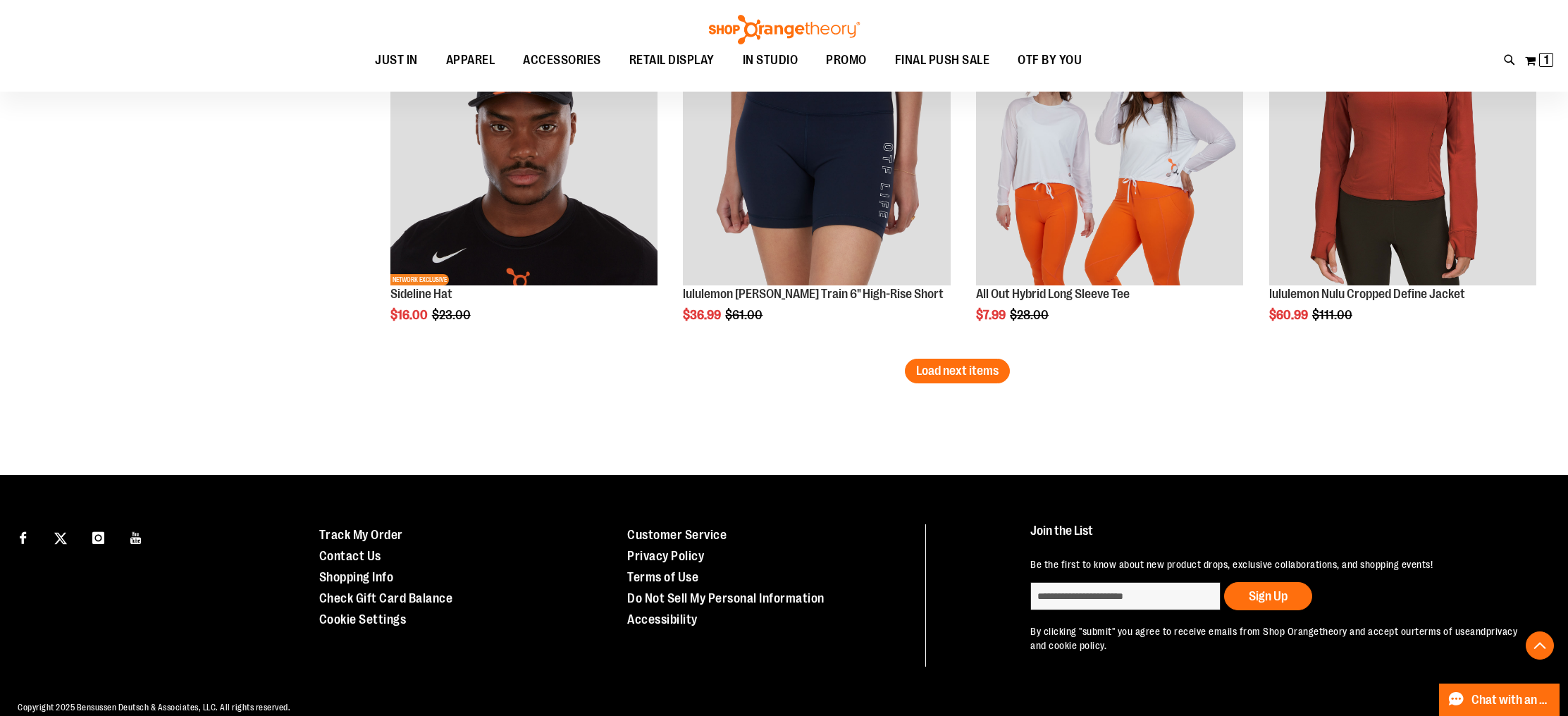
scroll to position [2931, 0]
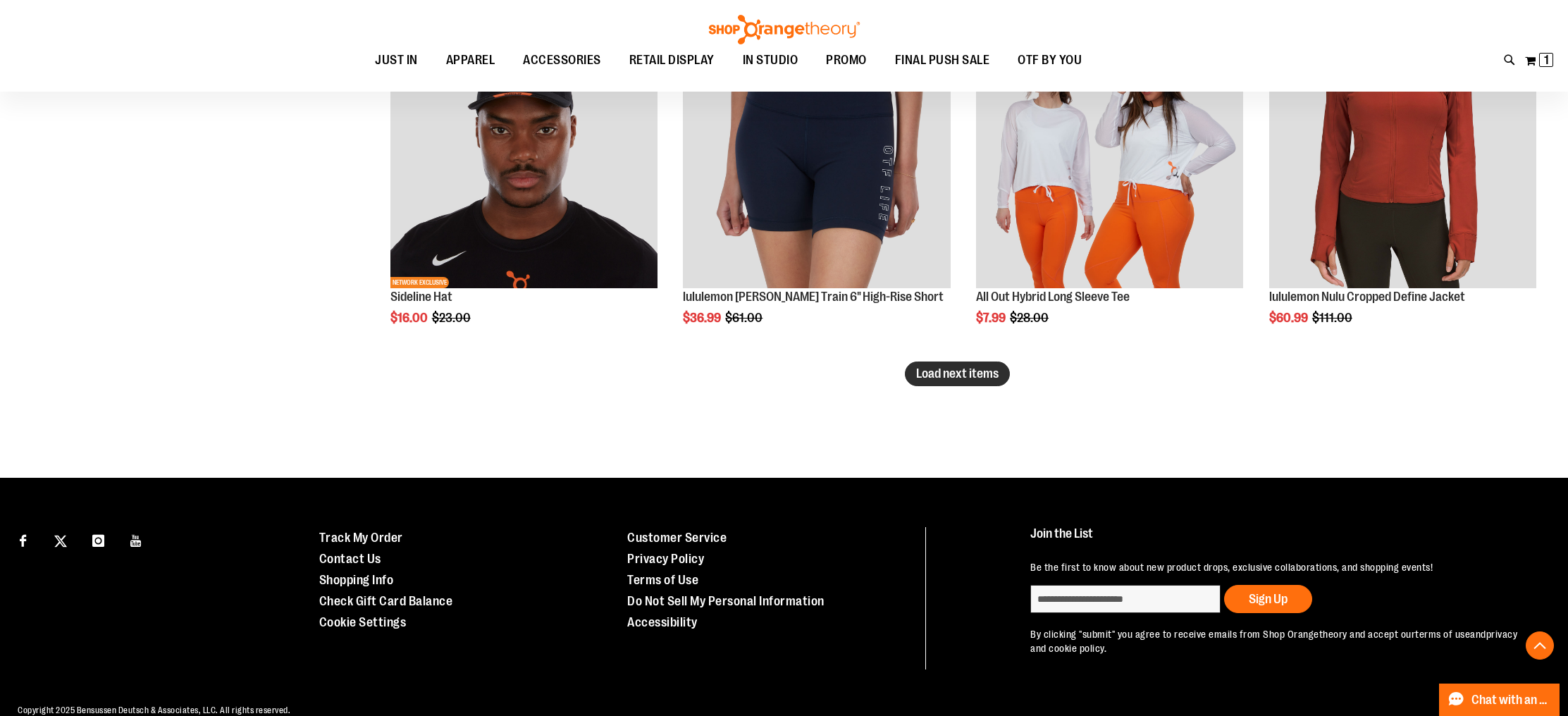
click at [995, 373] on span "Load next items" at bounding box center [957, 374] width 82 height 14
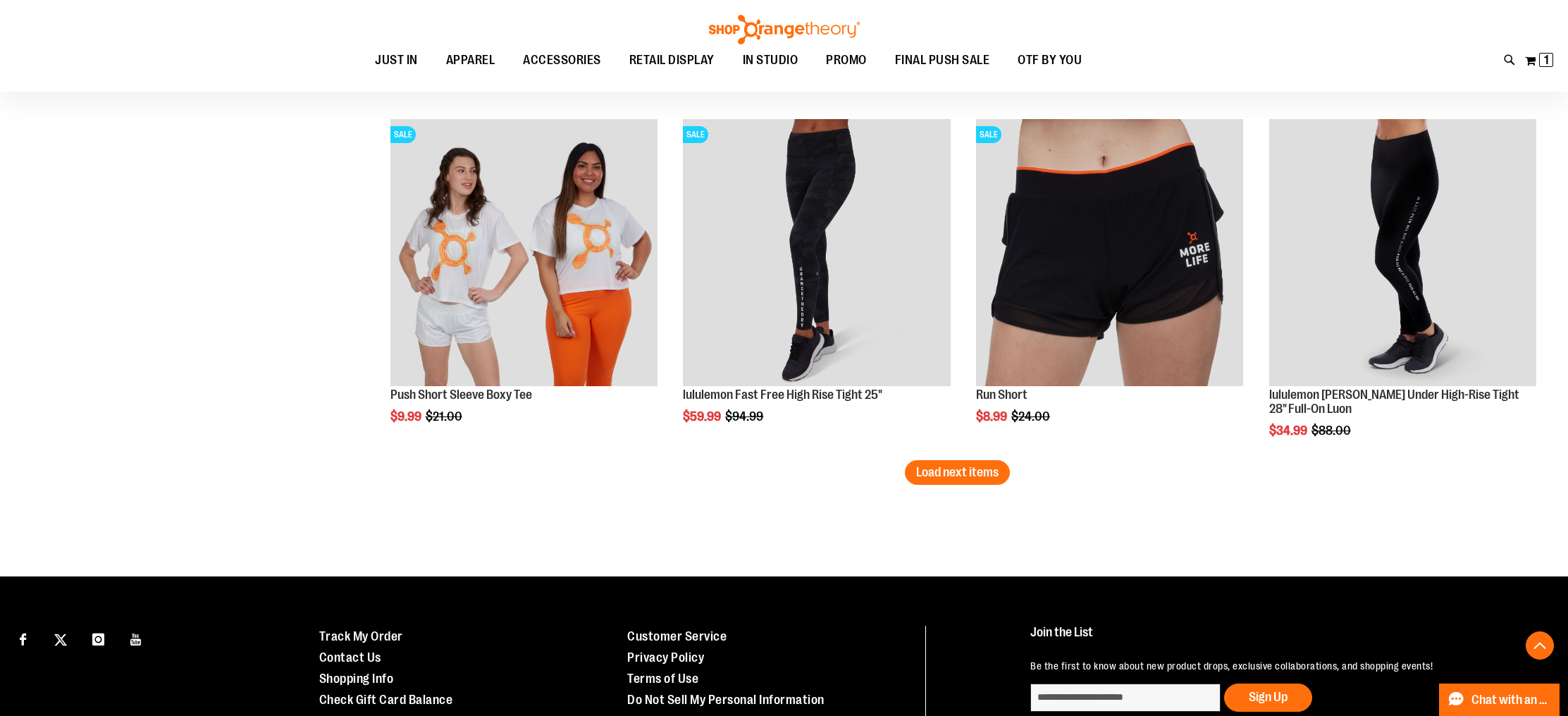
scroll to position [4000, 0]
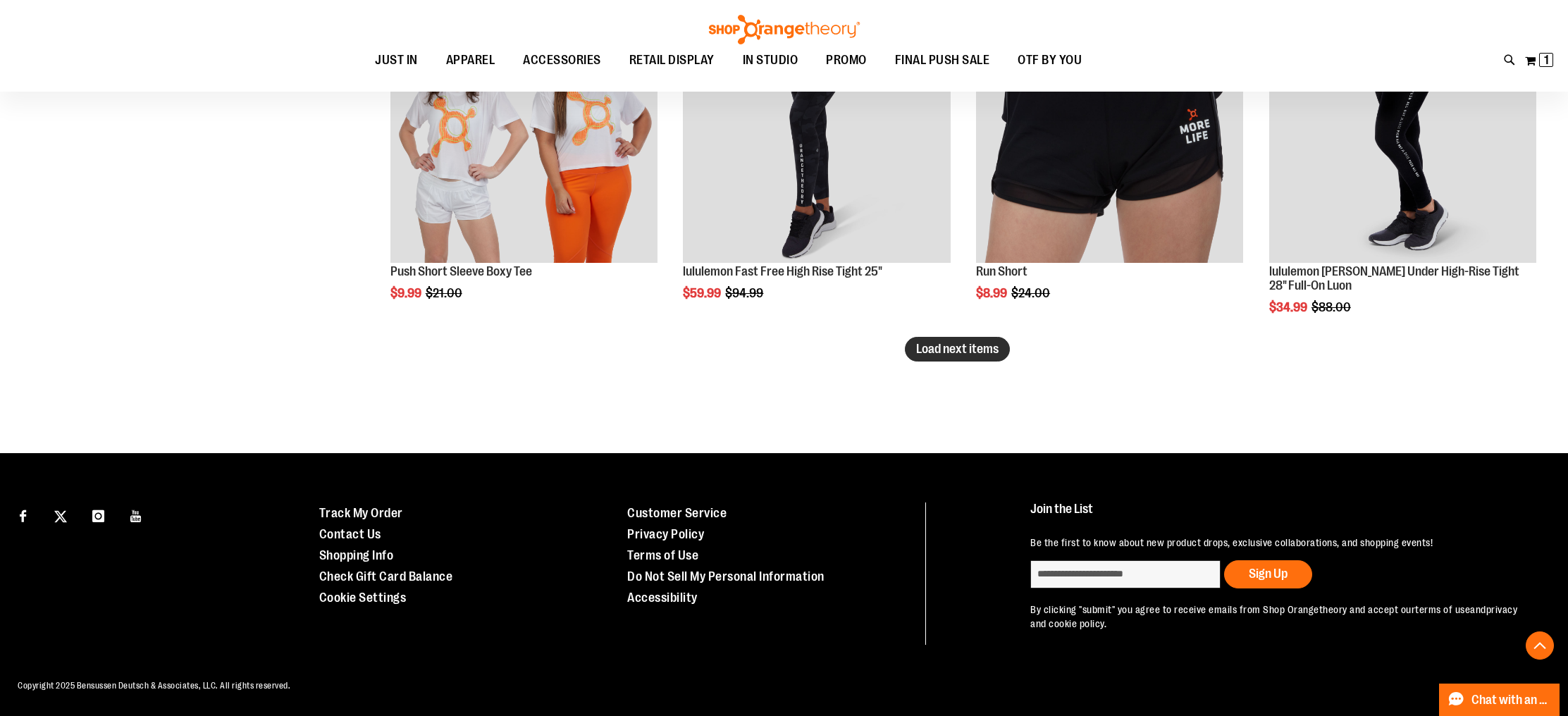
click at [926, 346] on span "Load next items" at bounding box center [957, 349] width 82 height 14
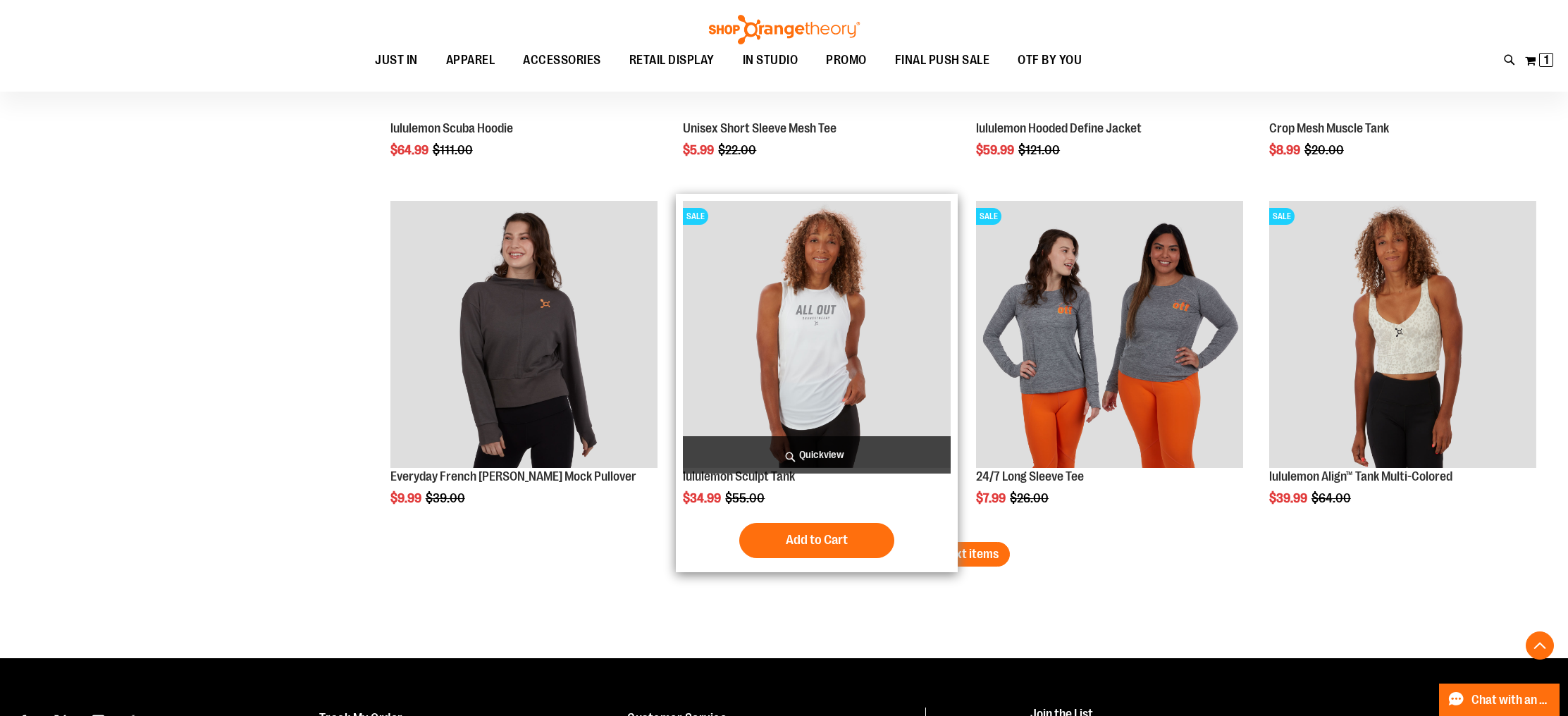
scroll to position [4843, 0]
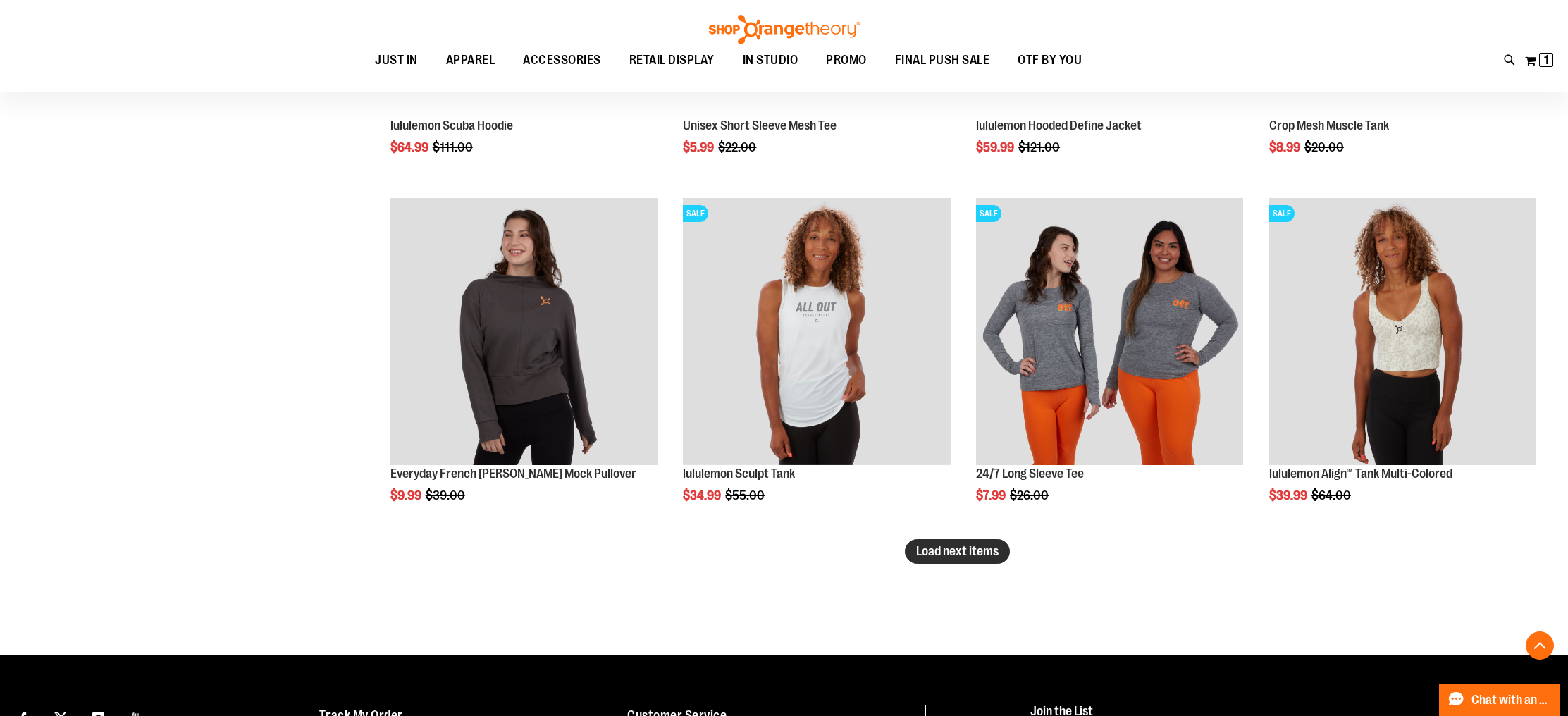
click at [981, 546] on span "Load next items" at bounding box center [957, 551] width 82 height 14
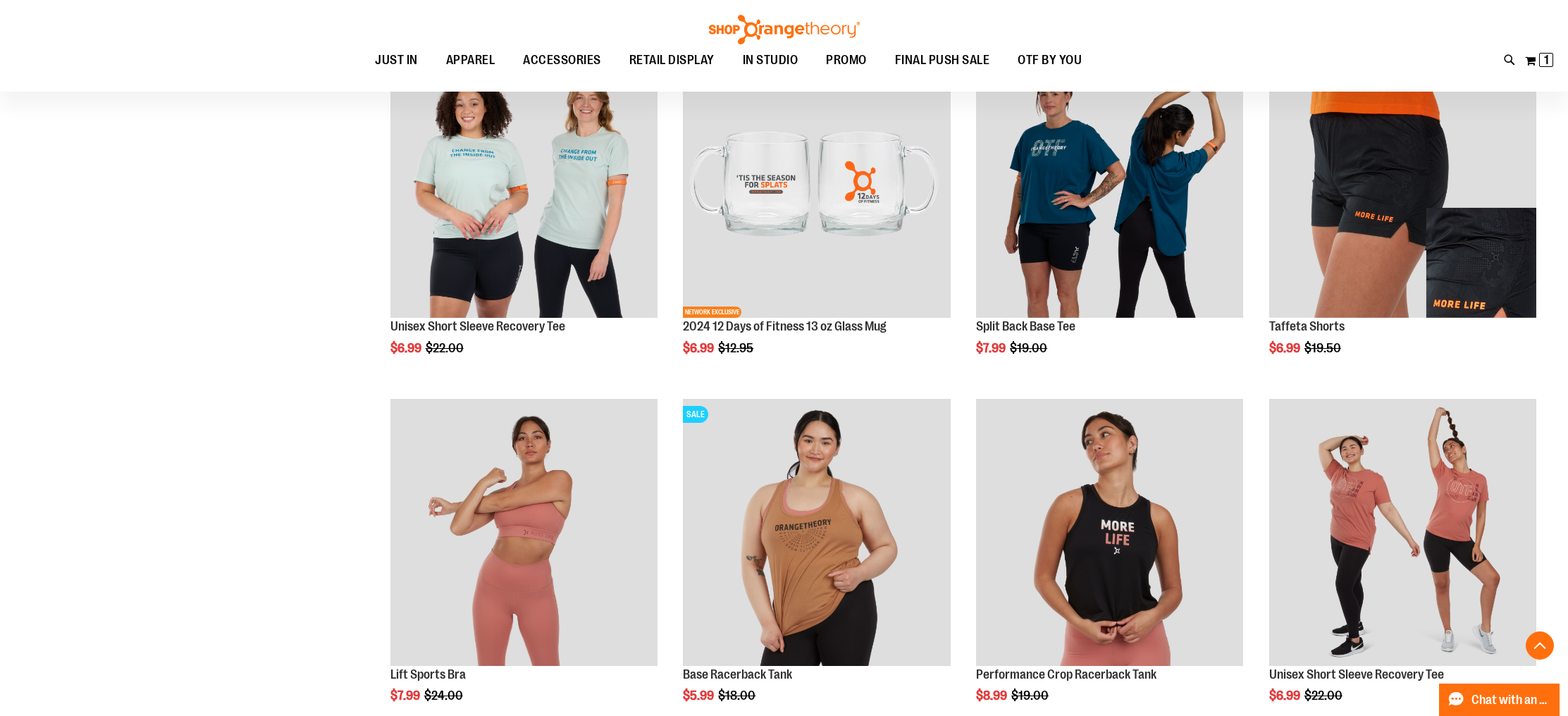
scroll to position [6090, 0]
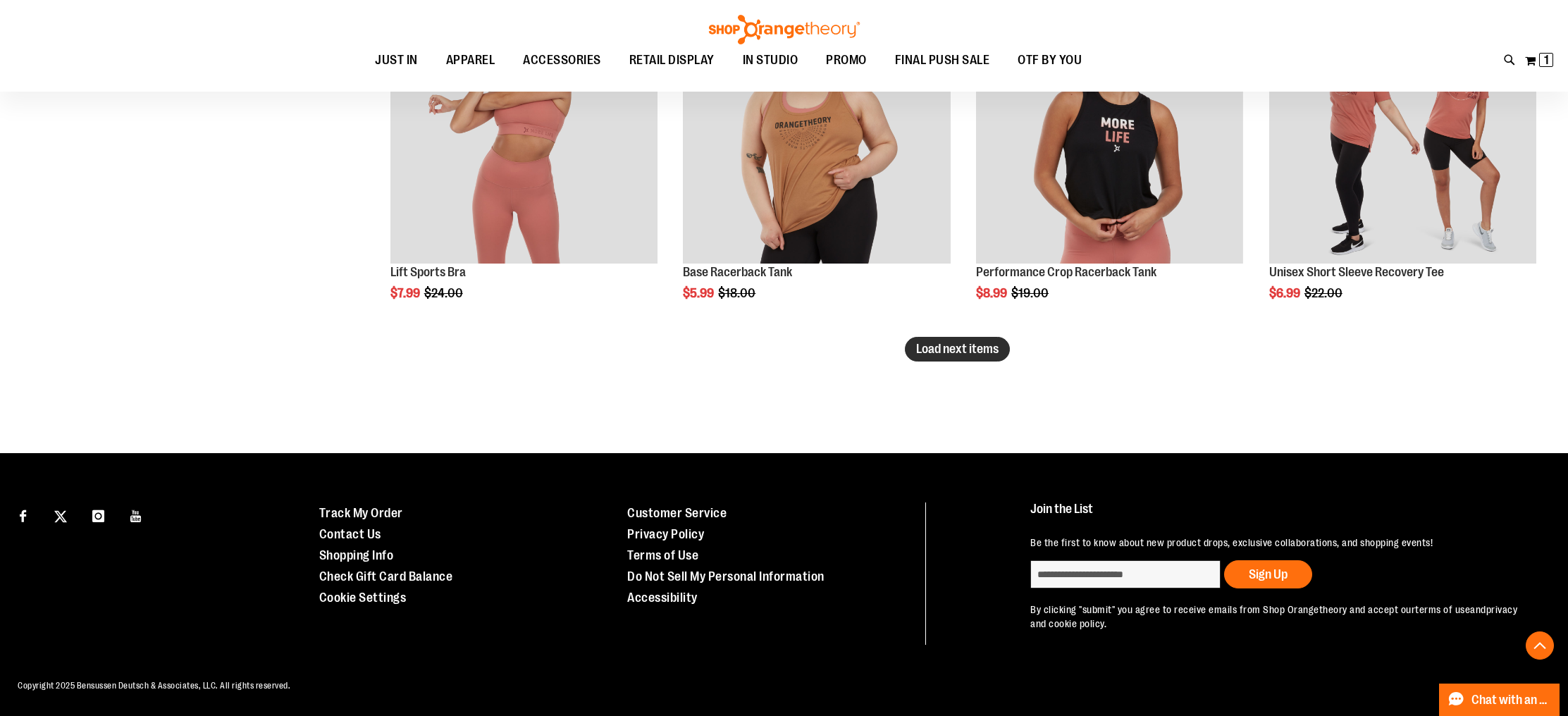
click at [988, 351] on span "Load next items" at bounding box center [957, 349] width 82 height 14
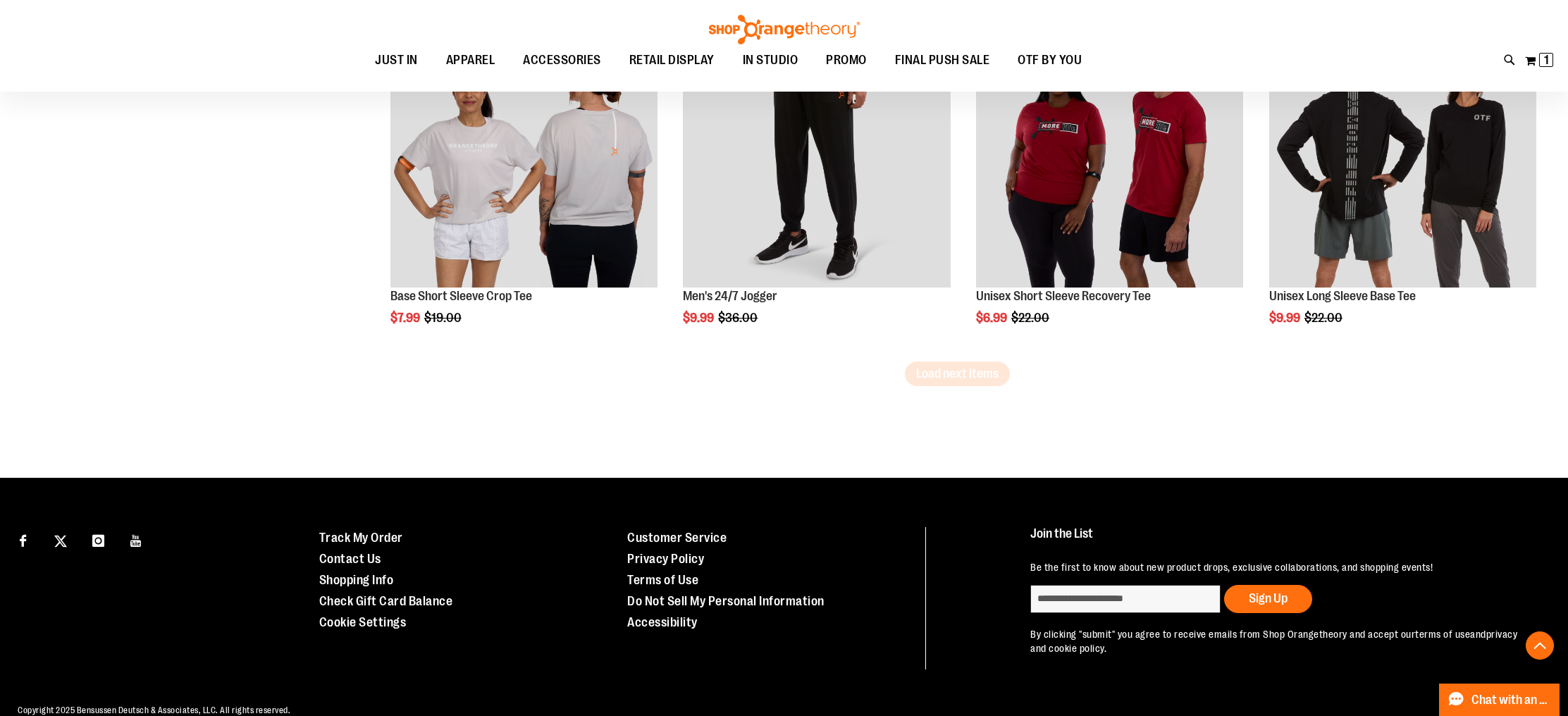
scroll to position [7134, 0]
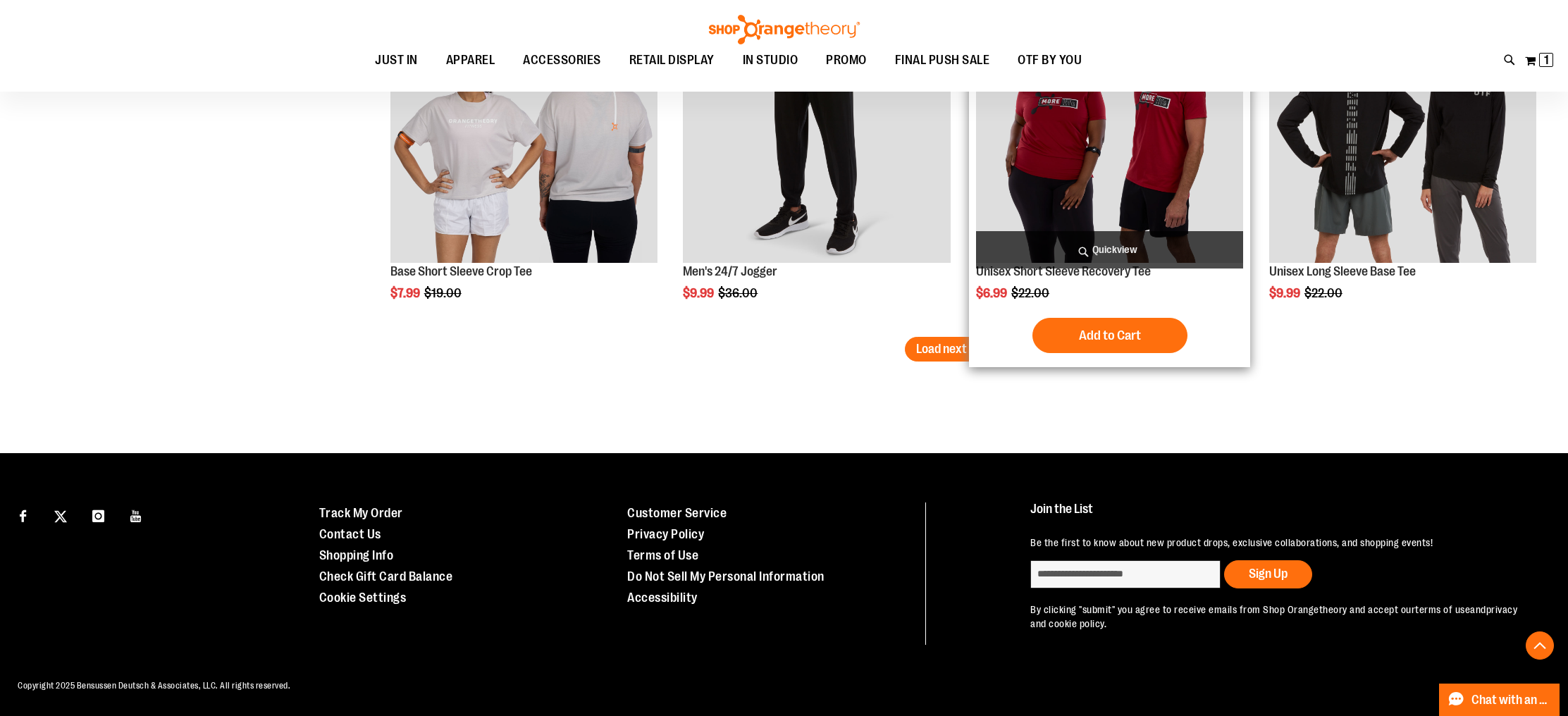
click at [969, 334] on div "Unisex Short Sleeve Recovery Tee $6.99 Regular Price $22.00 [GEOGRAPHIC_DATA] A…" at bounding box center [1109, 177] width 282 height 378
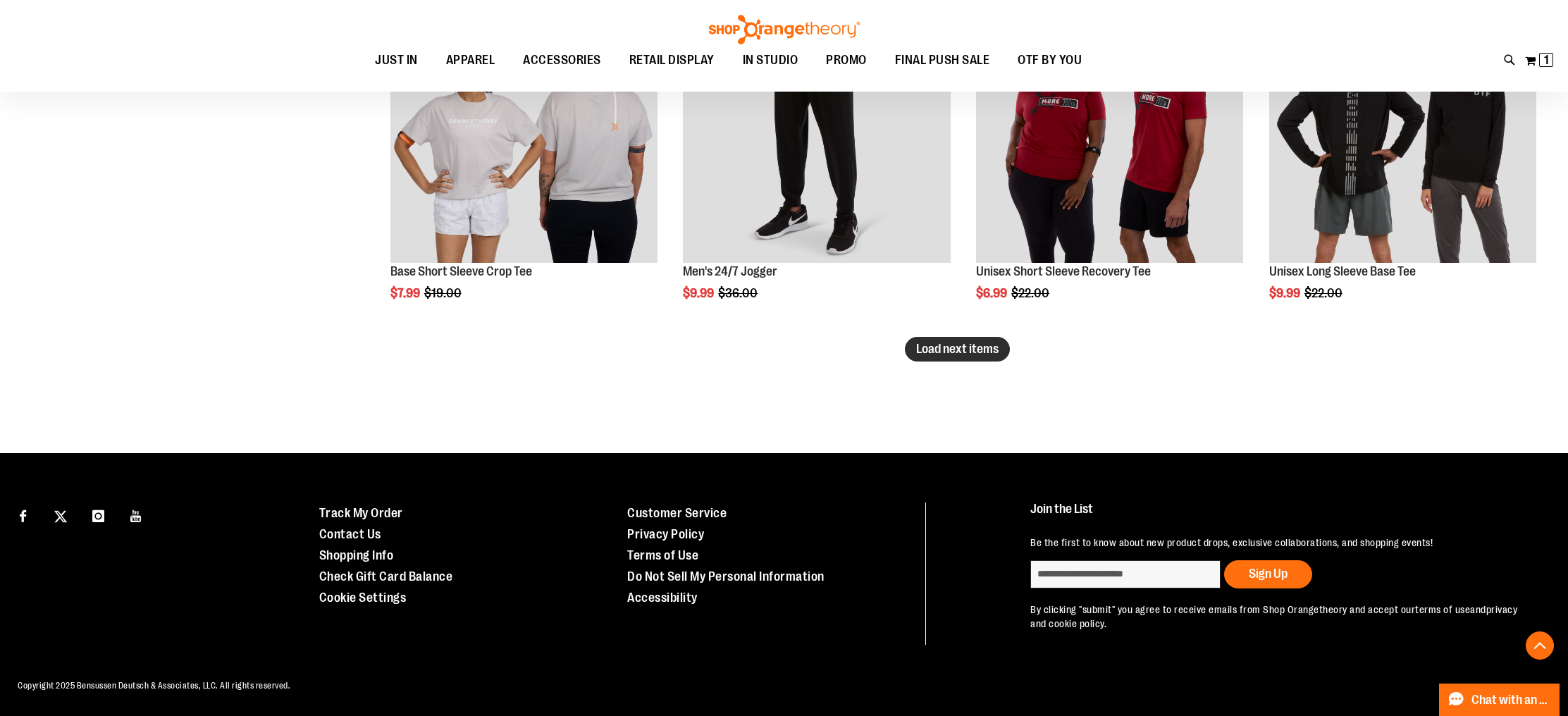
click at [930, 346] on span "Load next items" at bounding box center [957, 349] width 82 height 14
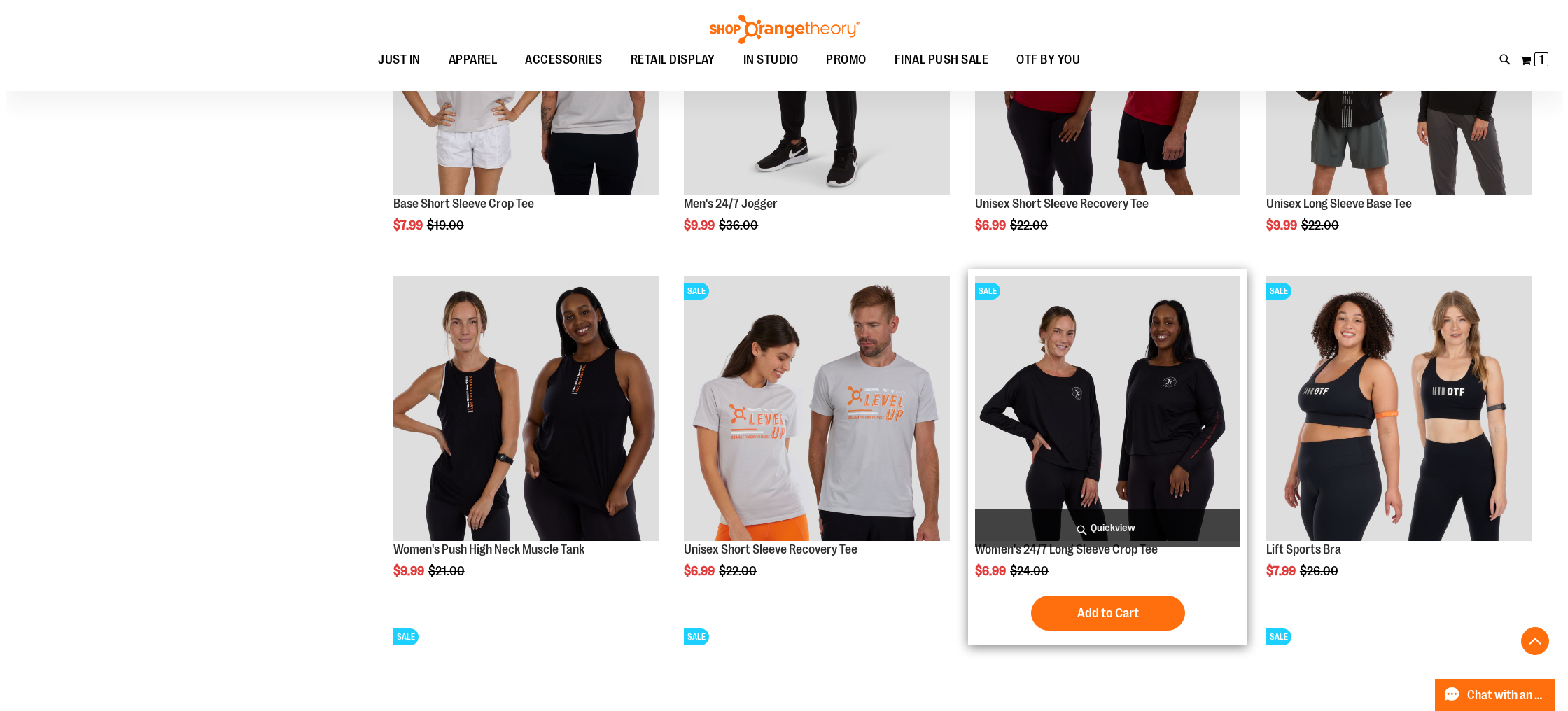
scroll to position [7160, 0]
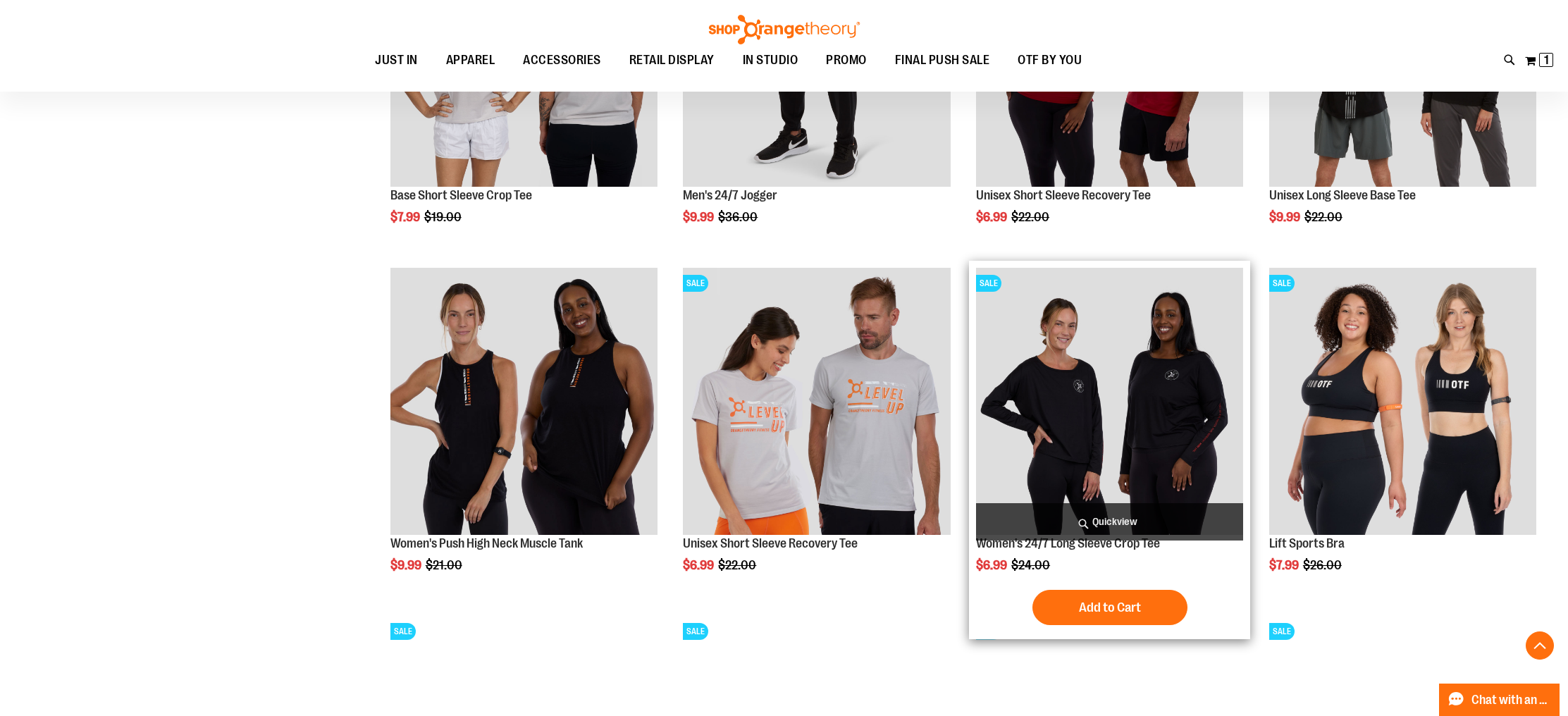
click at [1076, 522] on span "Quickview" at bounding box center [1109, 522] width 267 height 38
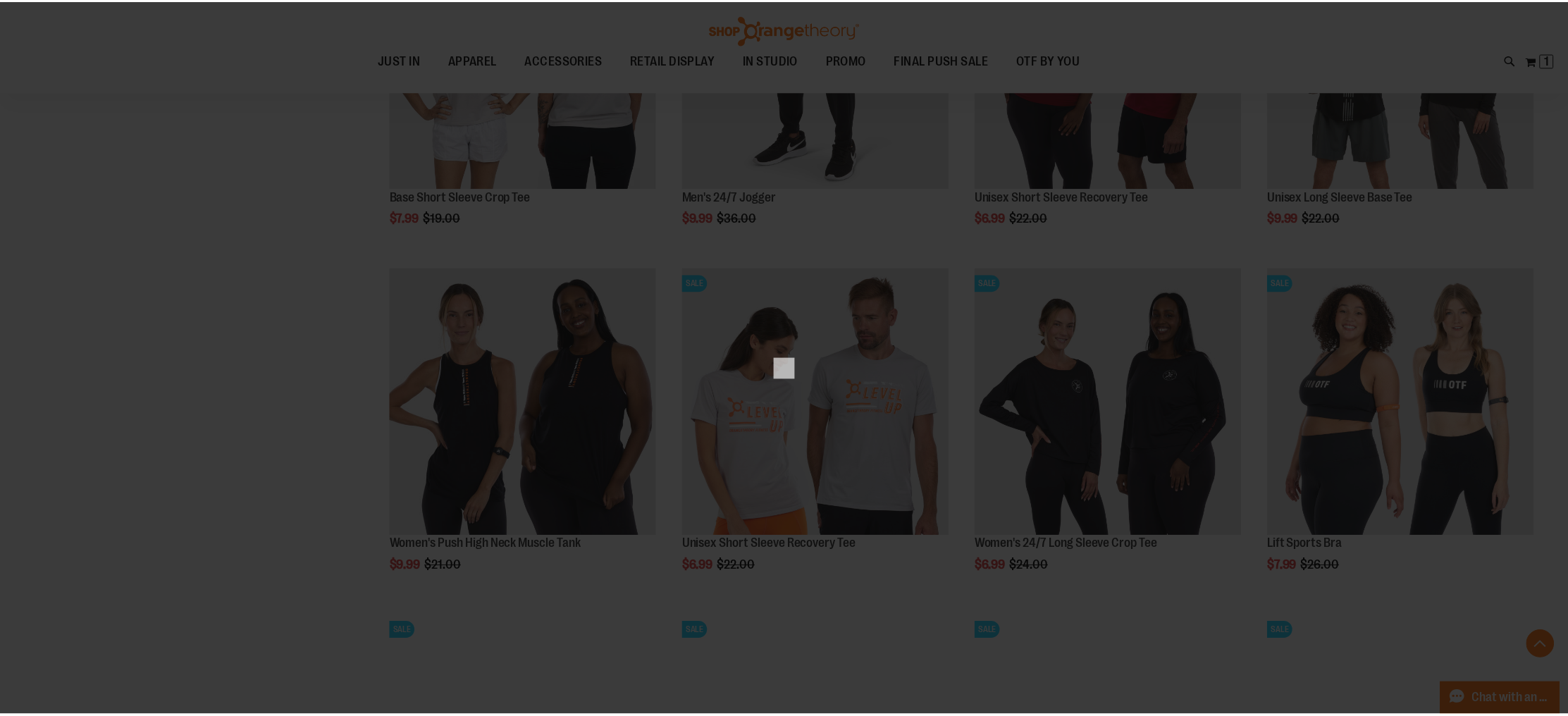
scroll to position [0, 0]
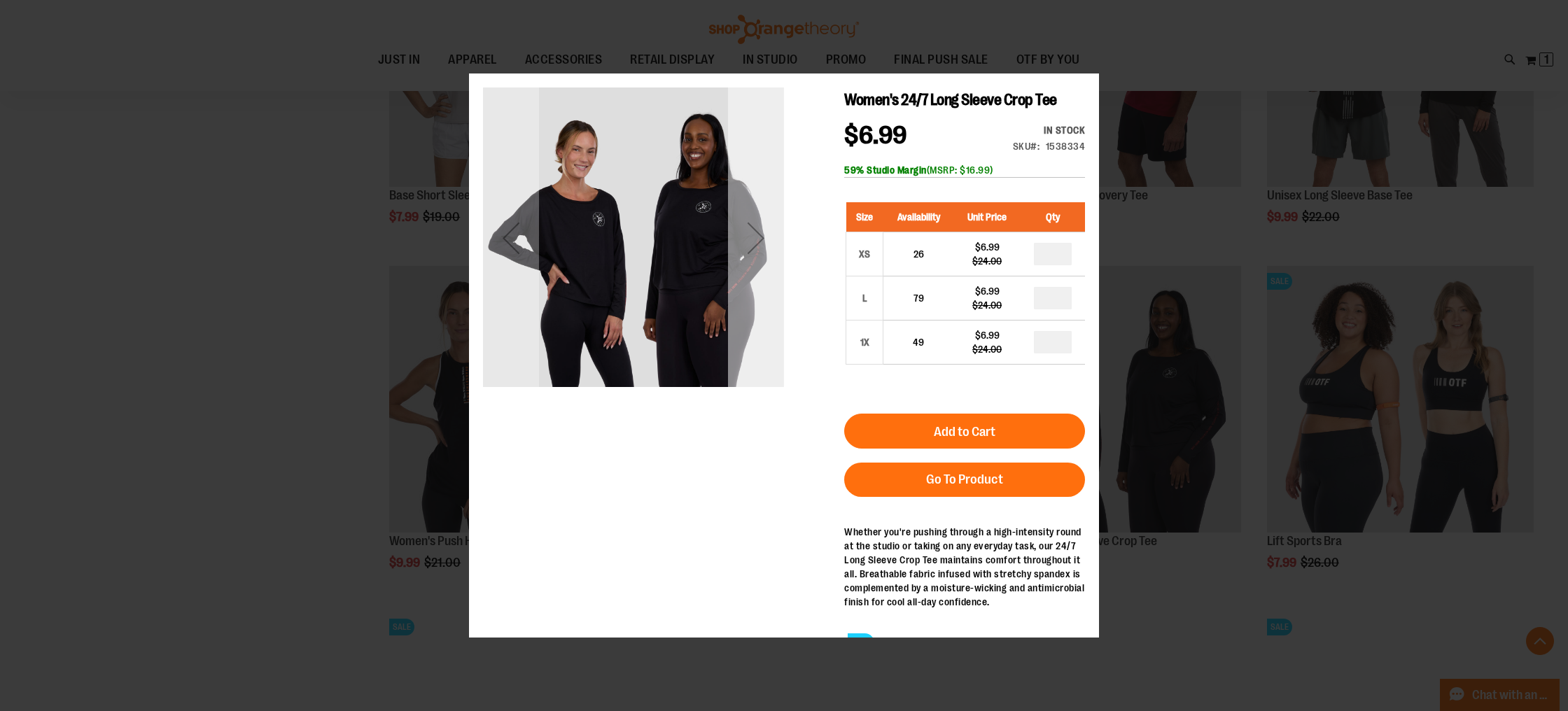
click at [757, 313] on div "Next" at bounding box center [756, 237] width 56 height 301
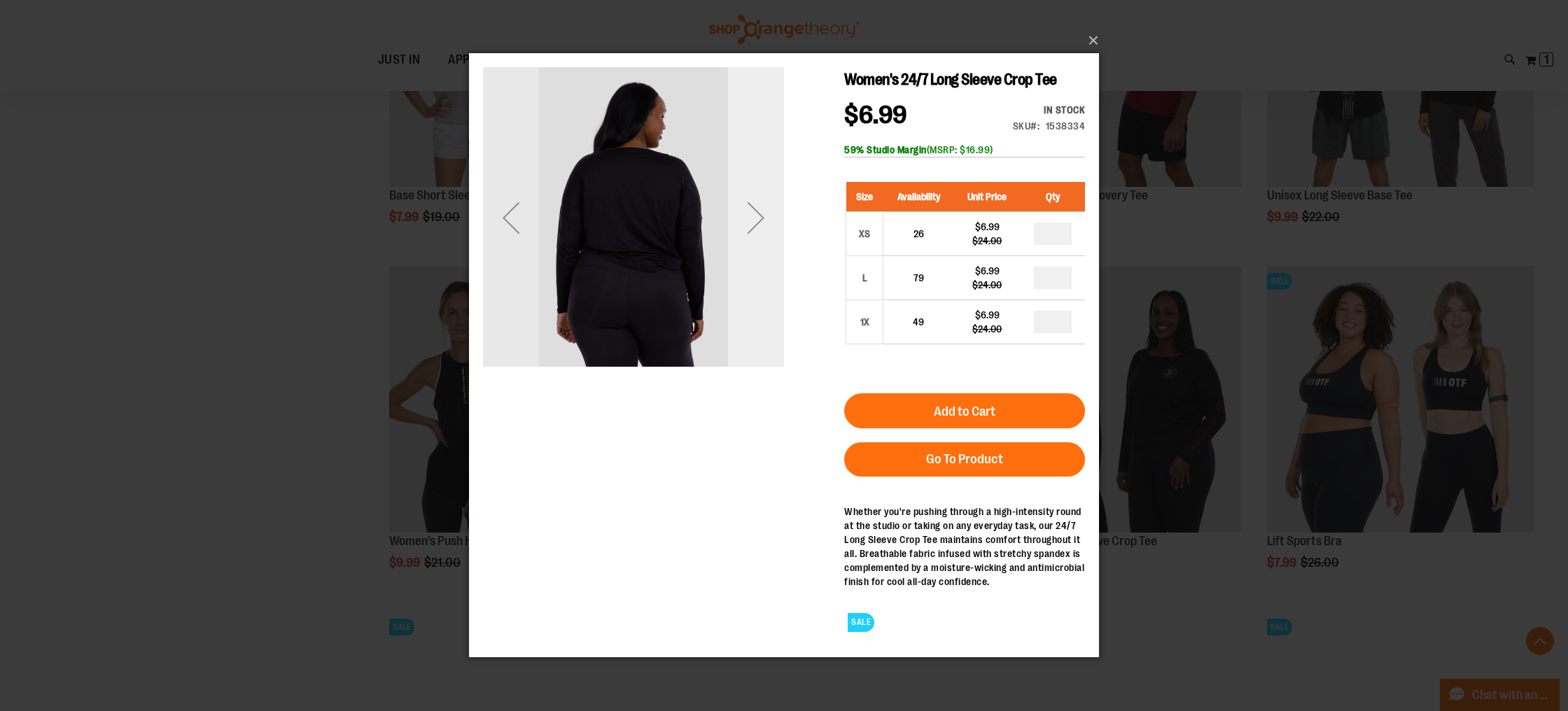
click at [747, 229] on div "Next" at bounding box center [756, 218] width 56 height 56
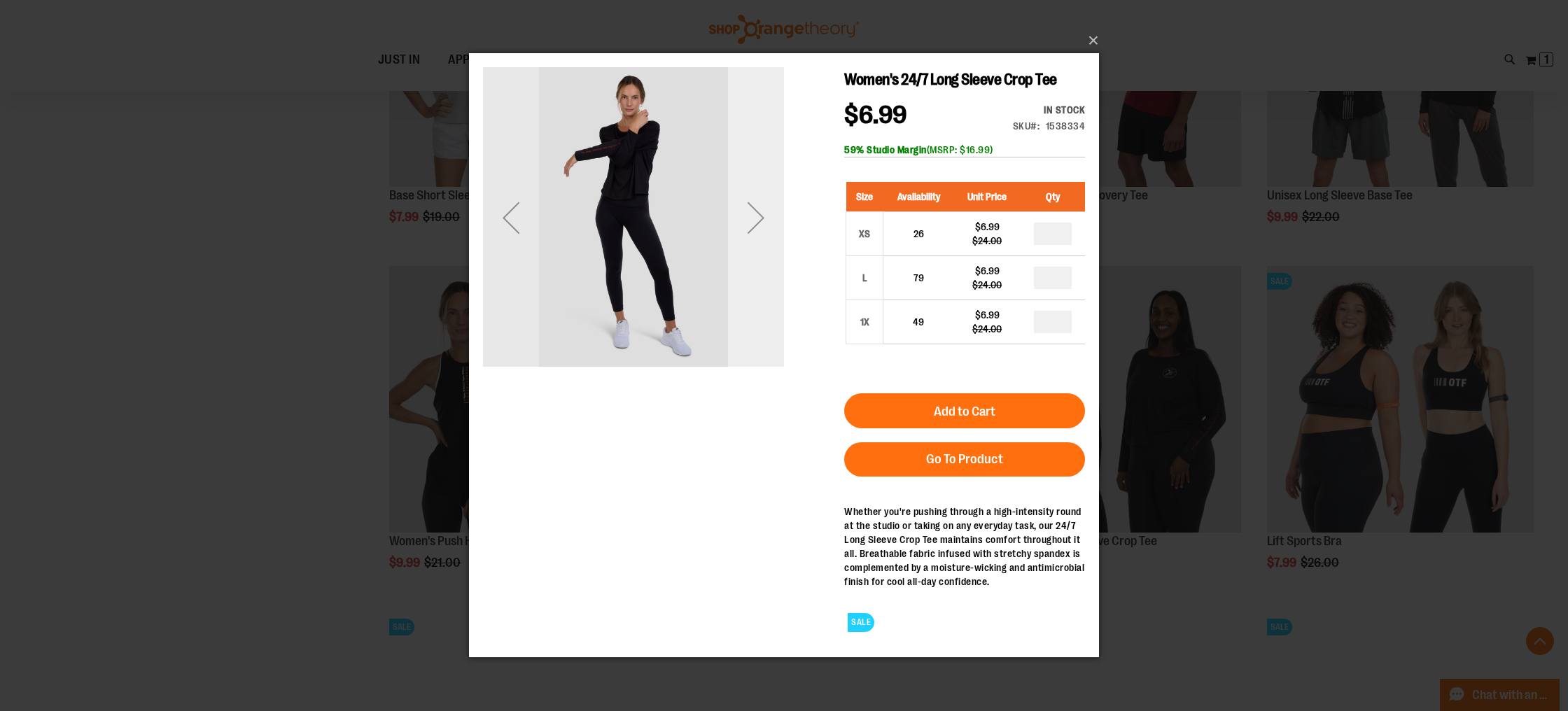
click at [747, 229] on div "Next" at bounding box center [756, 218] width 56 height 56
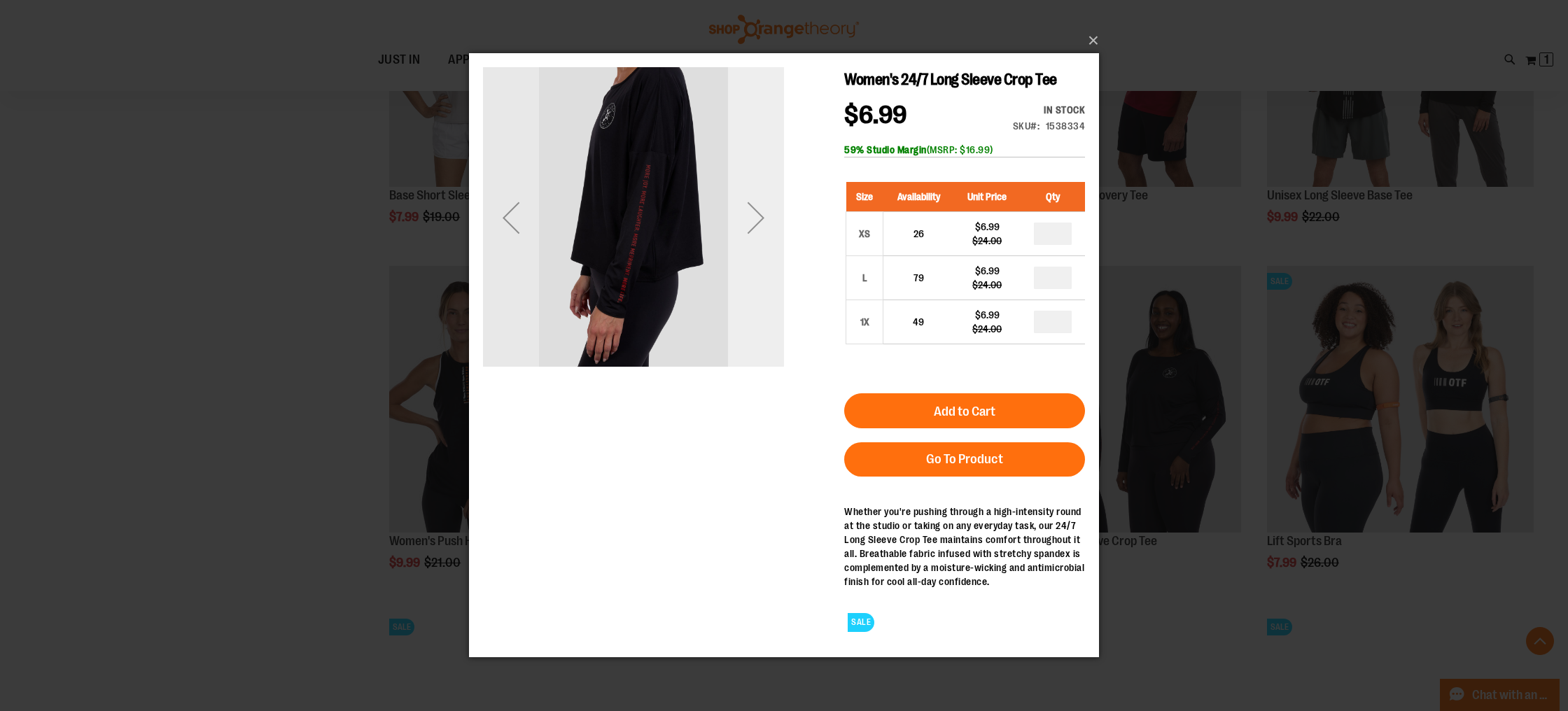
click at [747, 229] on div "Next" at bounding box center [756, 218] width 56 height 56
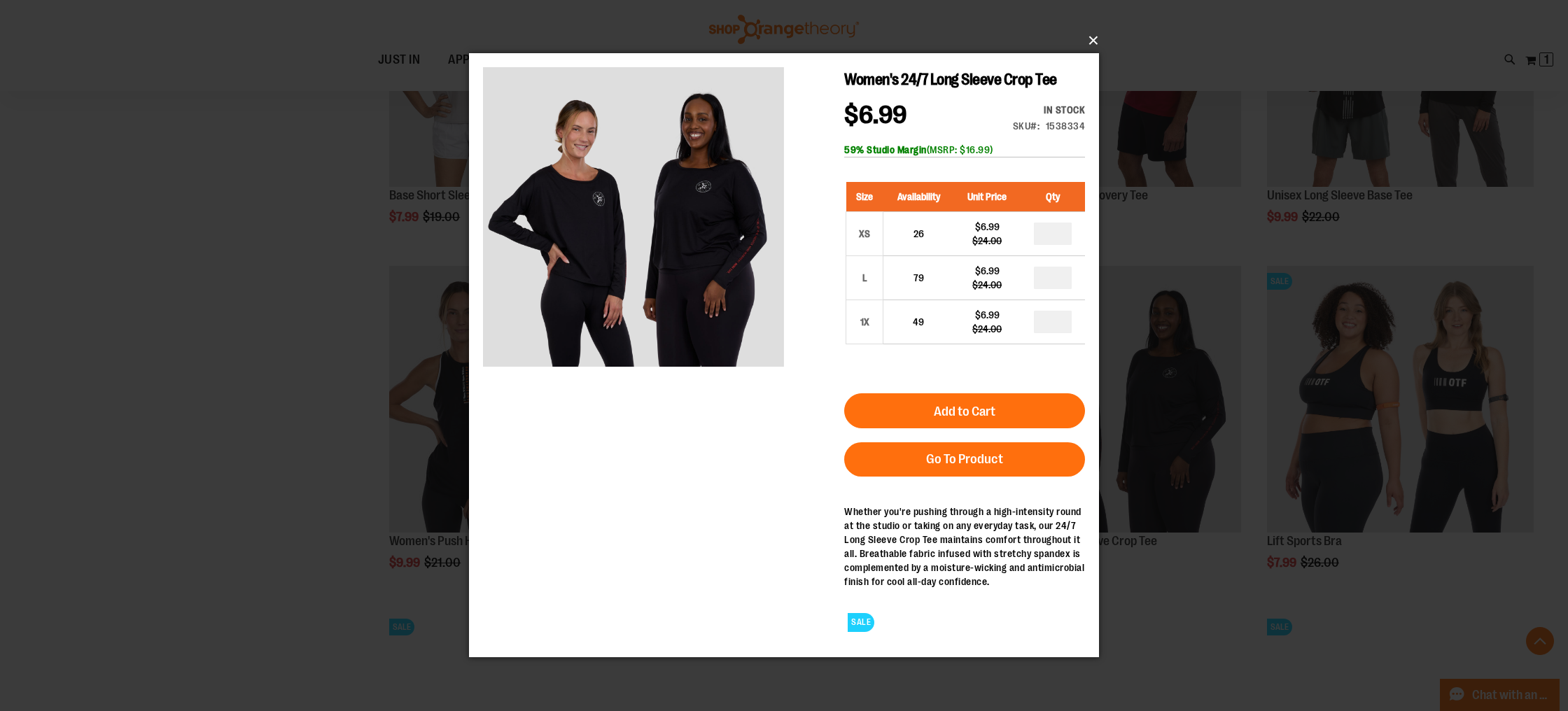
click at [1084, 47] on button "×" at bounding box center [787, 40] width 630 height 30
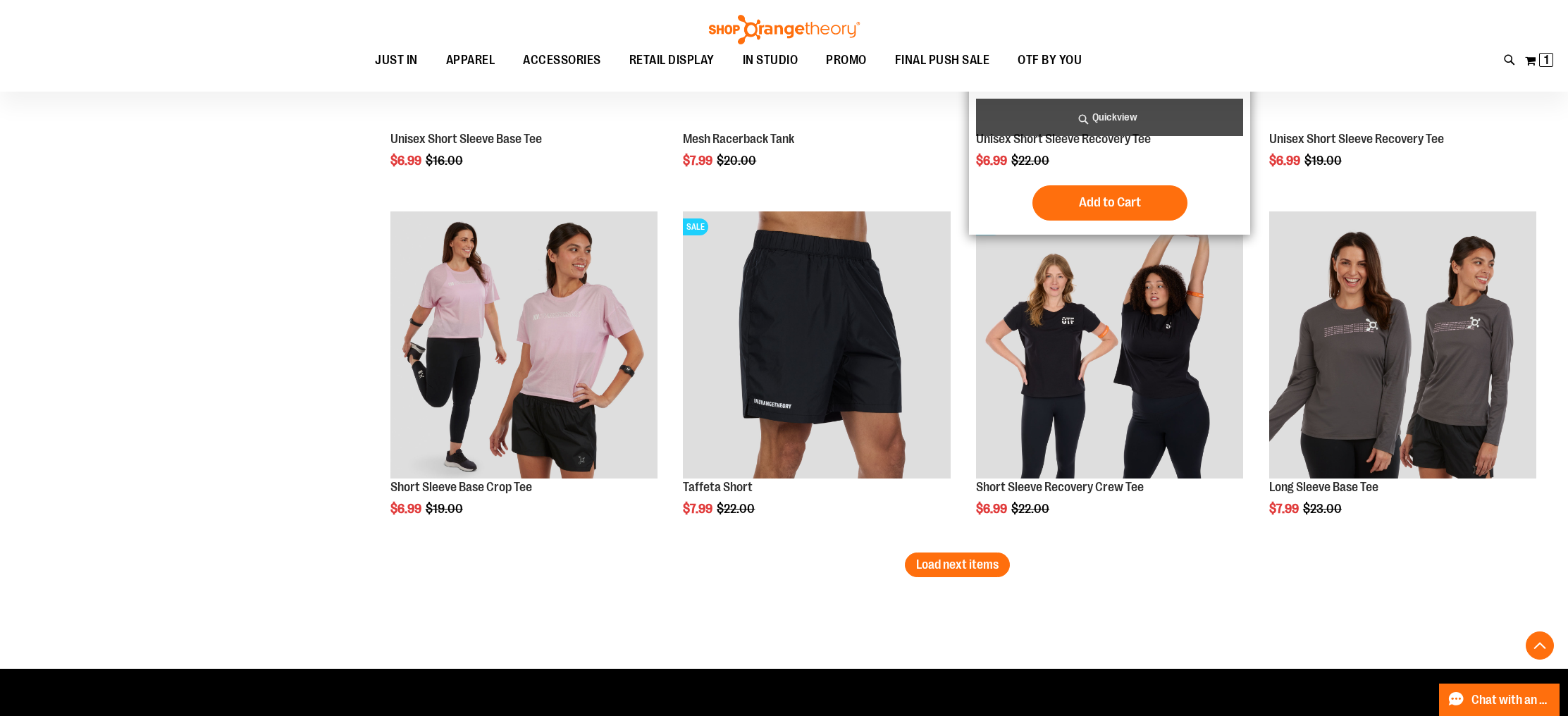
scroll to position [8023, 0]
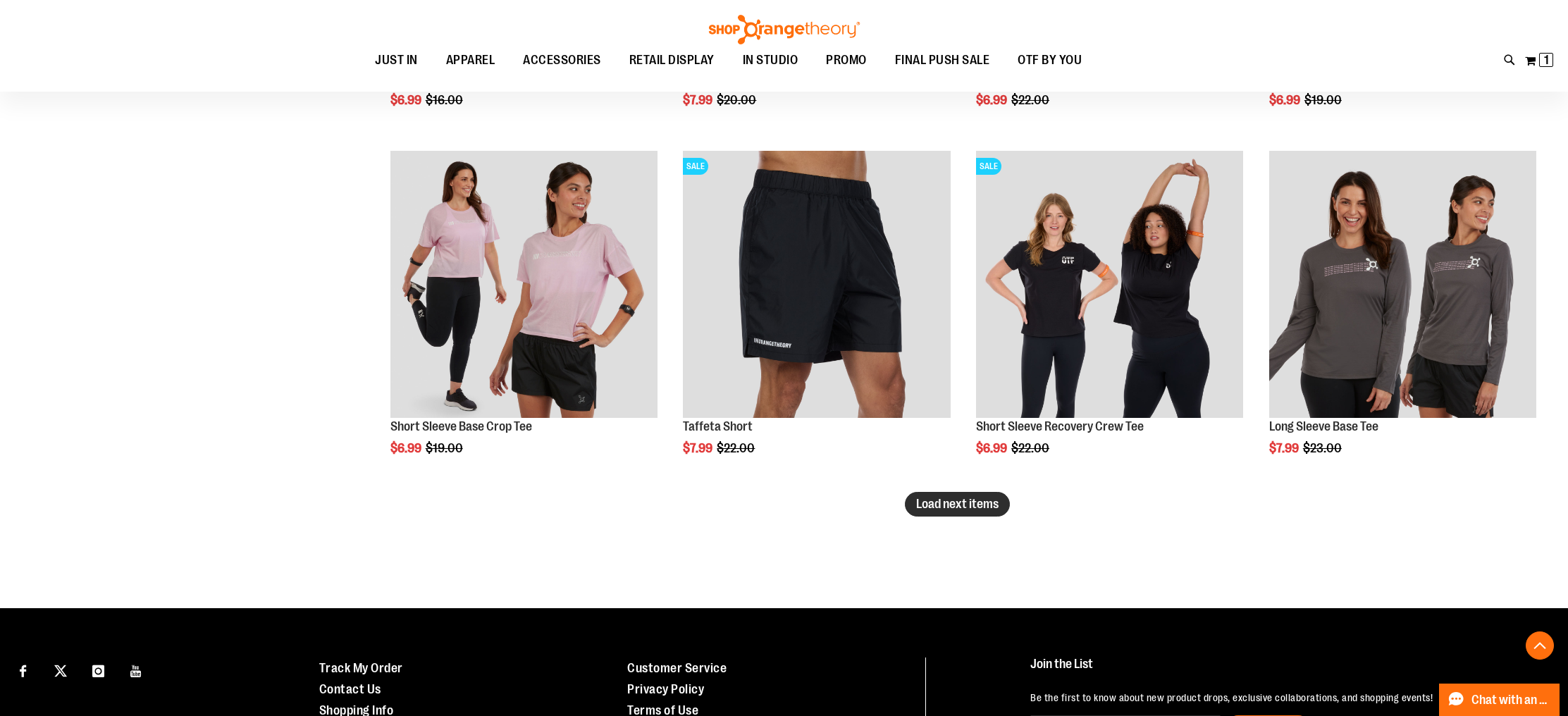
click at [970, 503] on span "Load next items" at bounding box center [957, 504] width 82 height 14
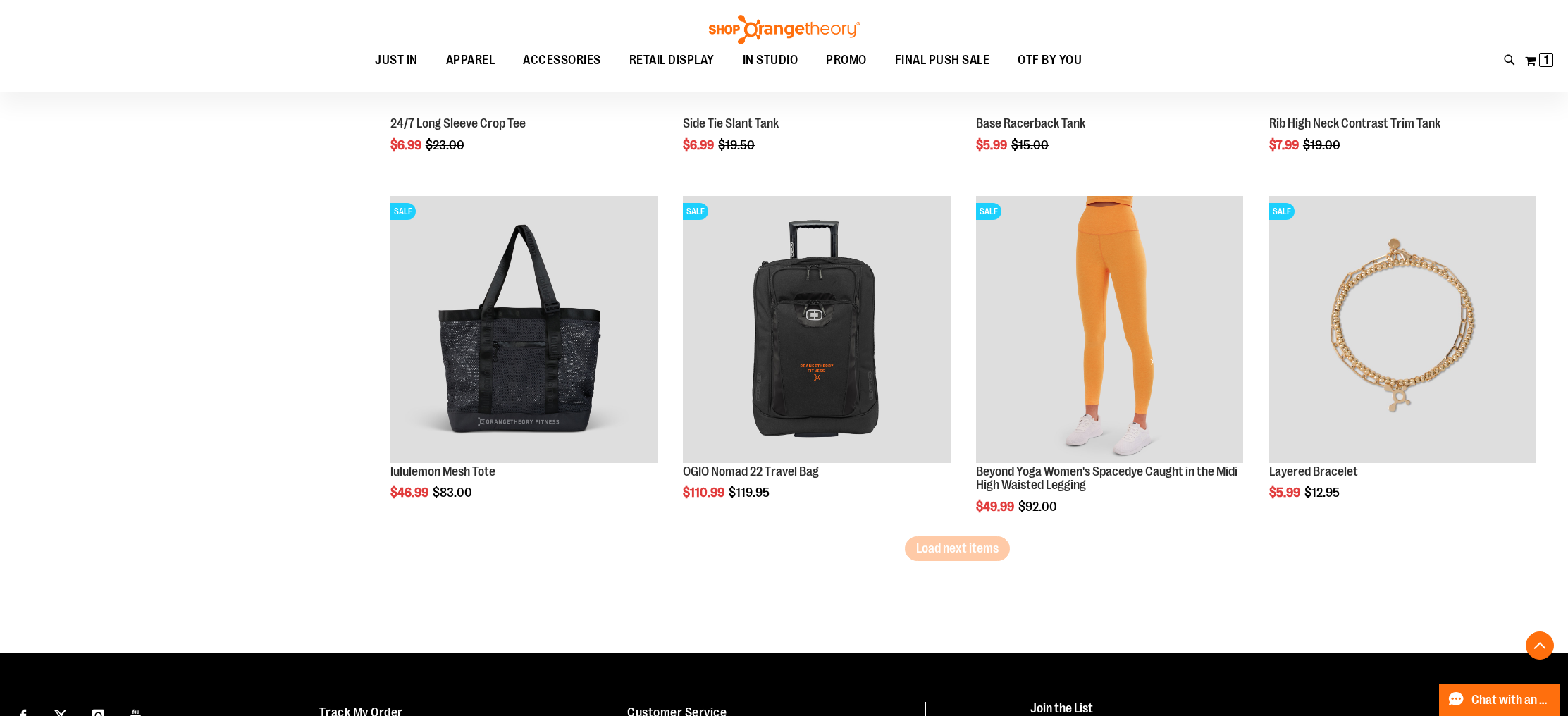
scroll to position [9031, 0]
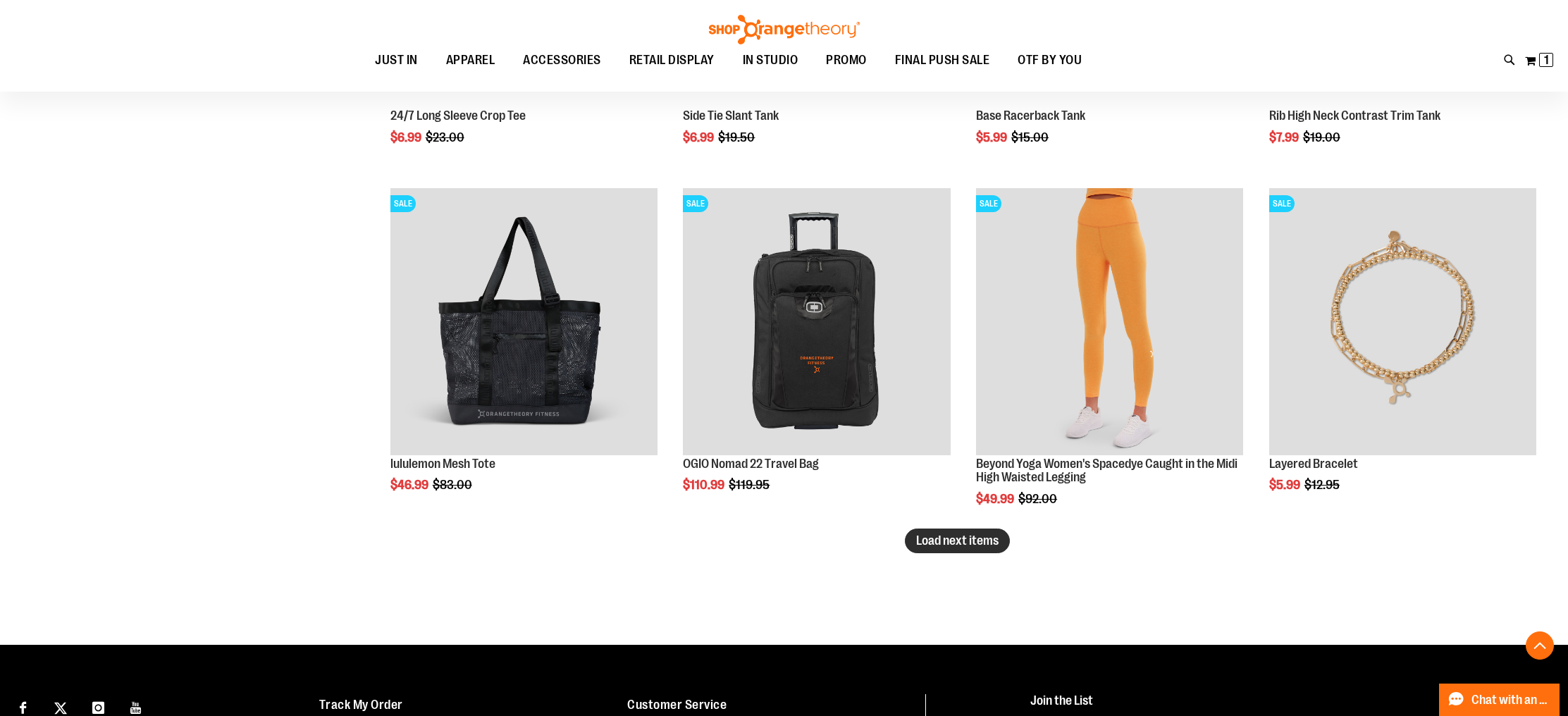
click at [972, 535] on span "Load next items" at bounding box center [957, 541] width 82 height 14
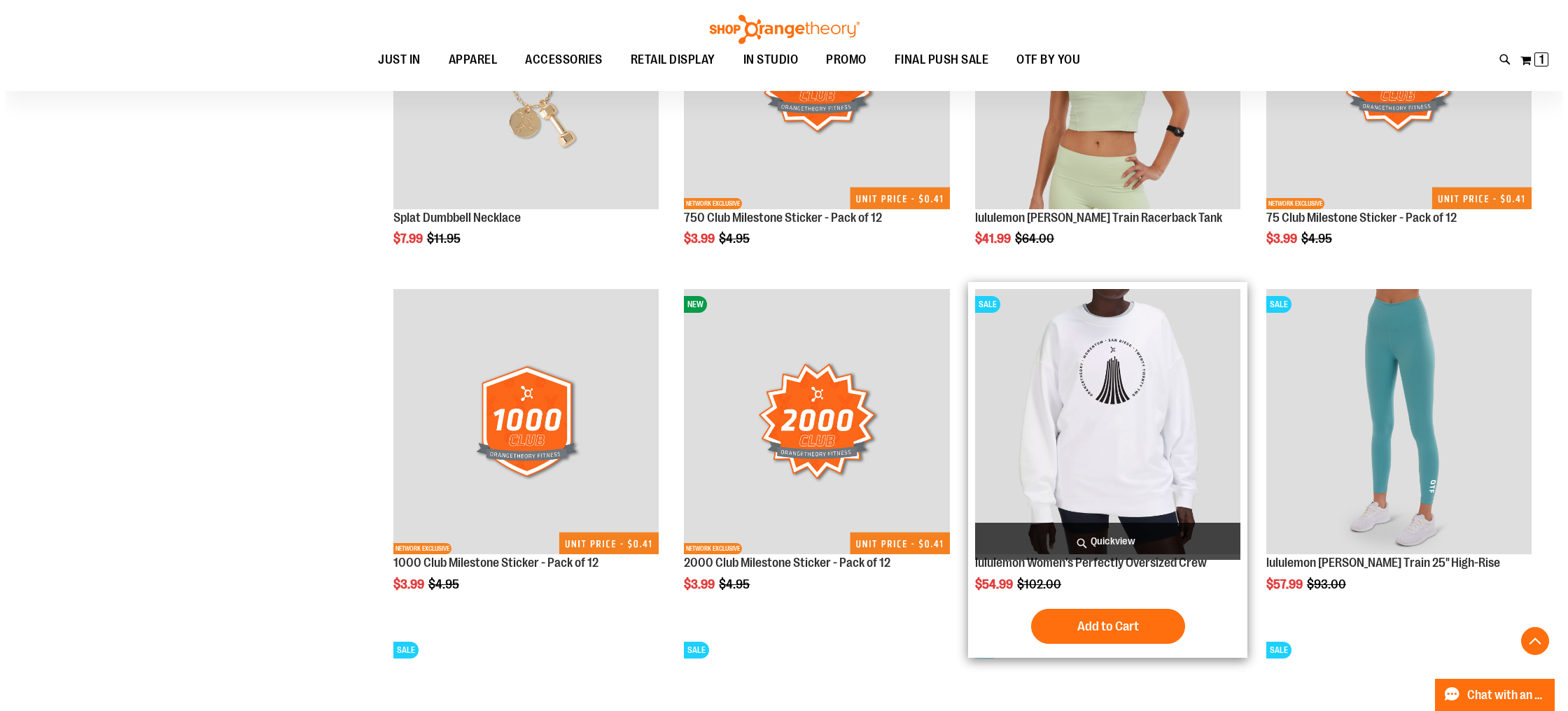
scroll to position [9559, 0]
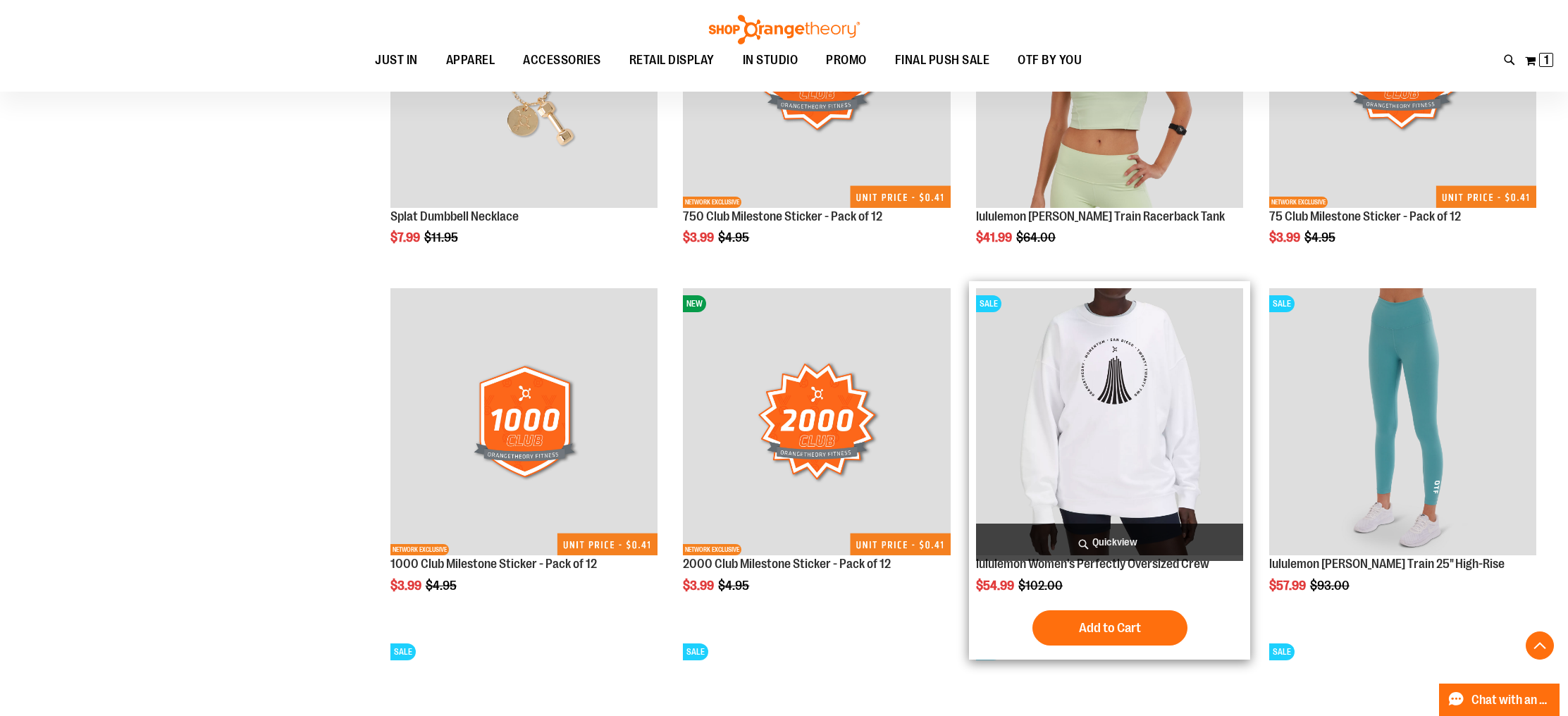
click at [1148, 546] on span "Quickview" at bounding box center [1109, 542] width 267 height 38
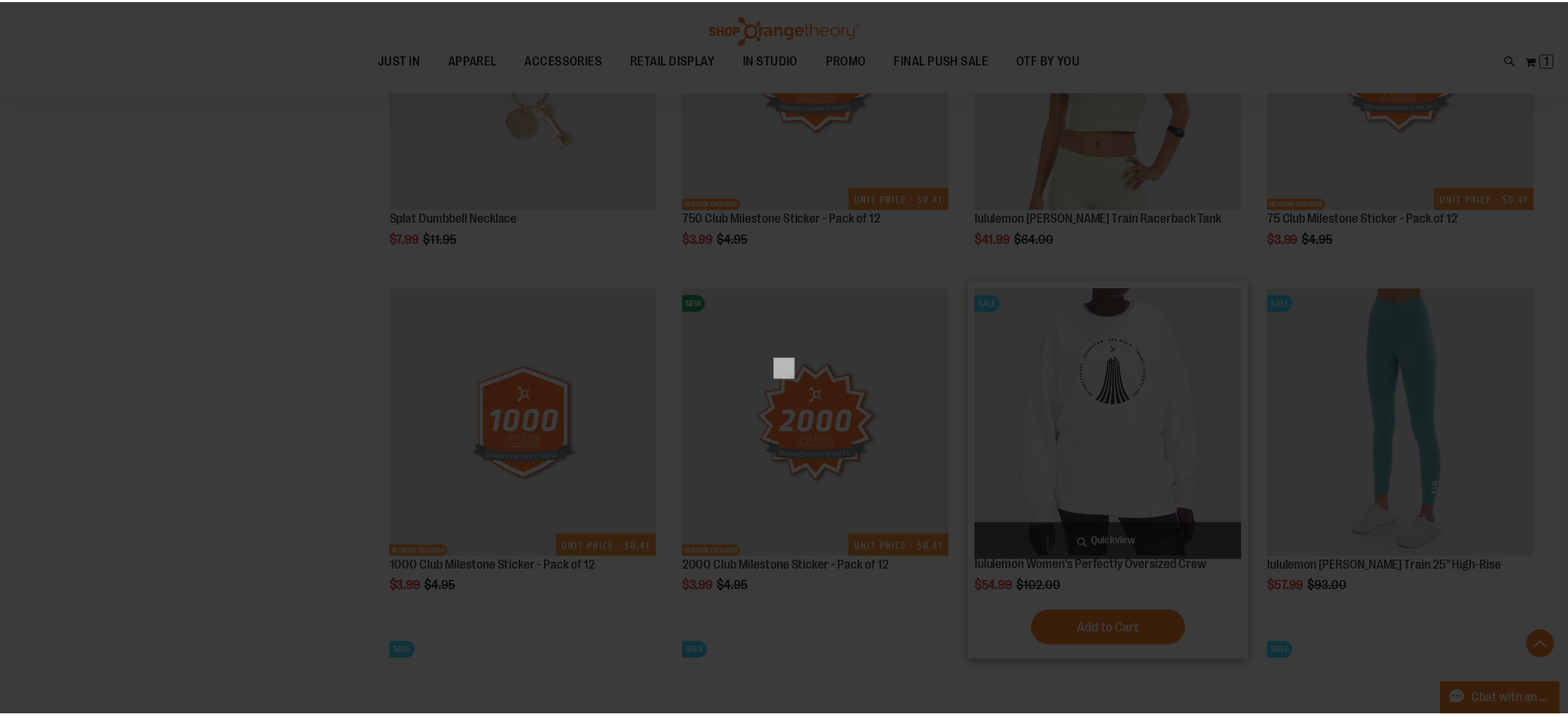
scroll to position [0, 0]
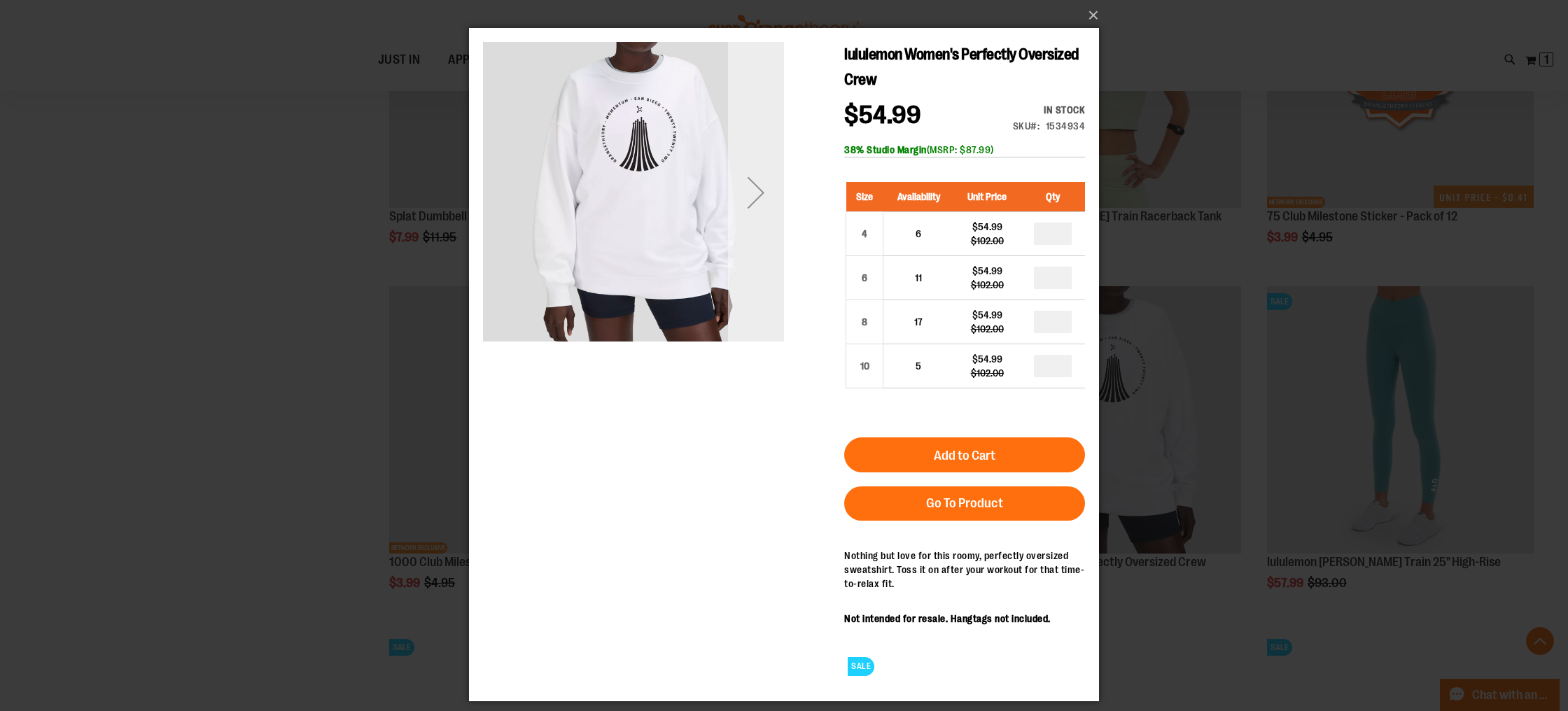
click at [749, 176] on div "Next" at bounding box center [756, 193] width 56 height 56
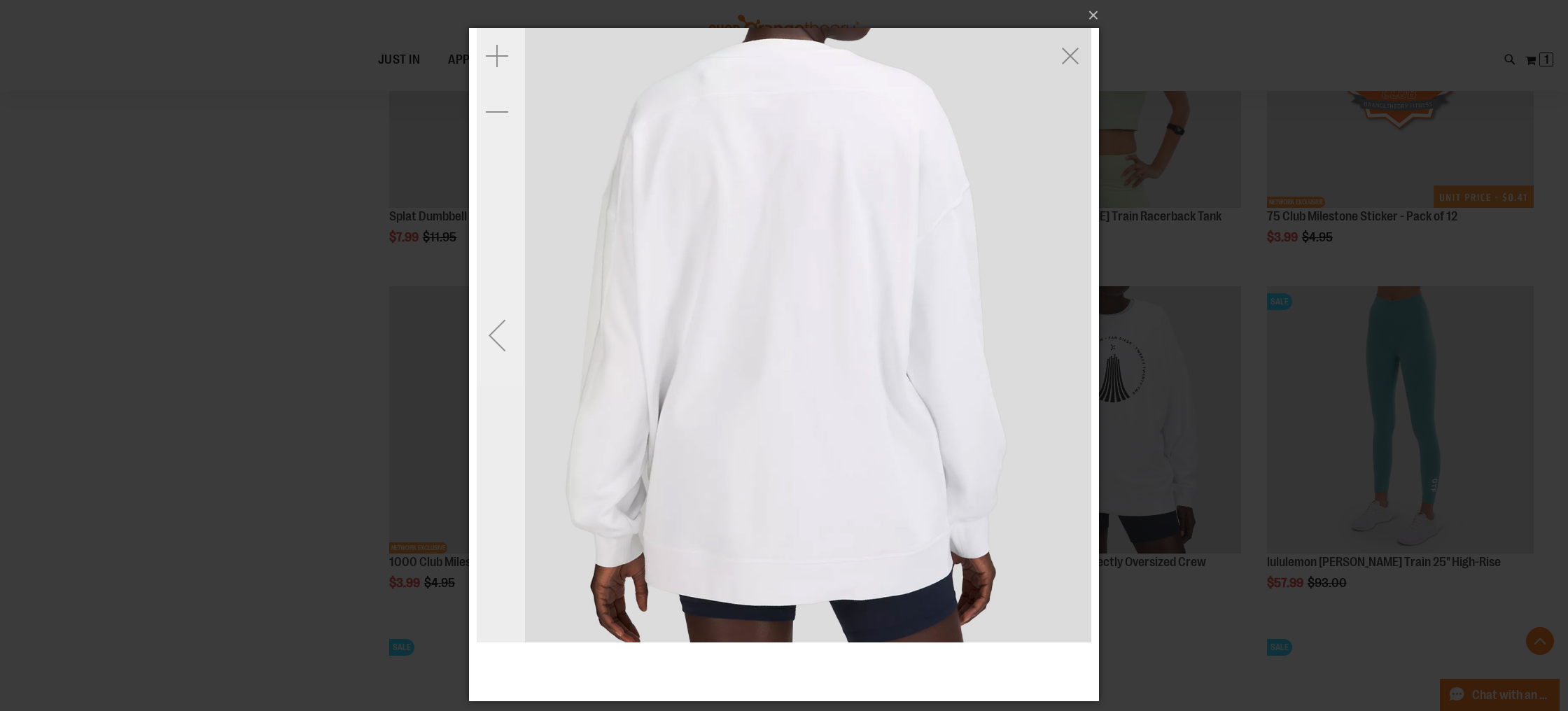
click at [504, 342] on div "Previous" at bounding box center [497, 335] width 56 height 56
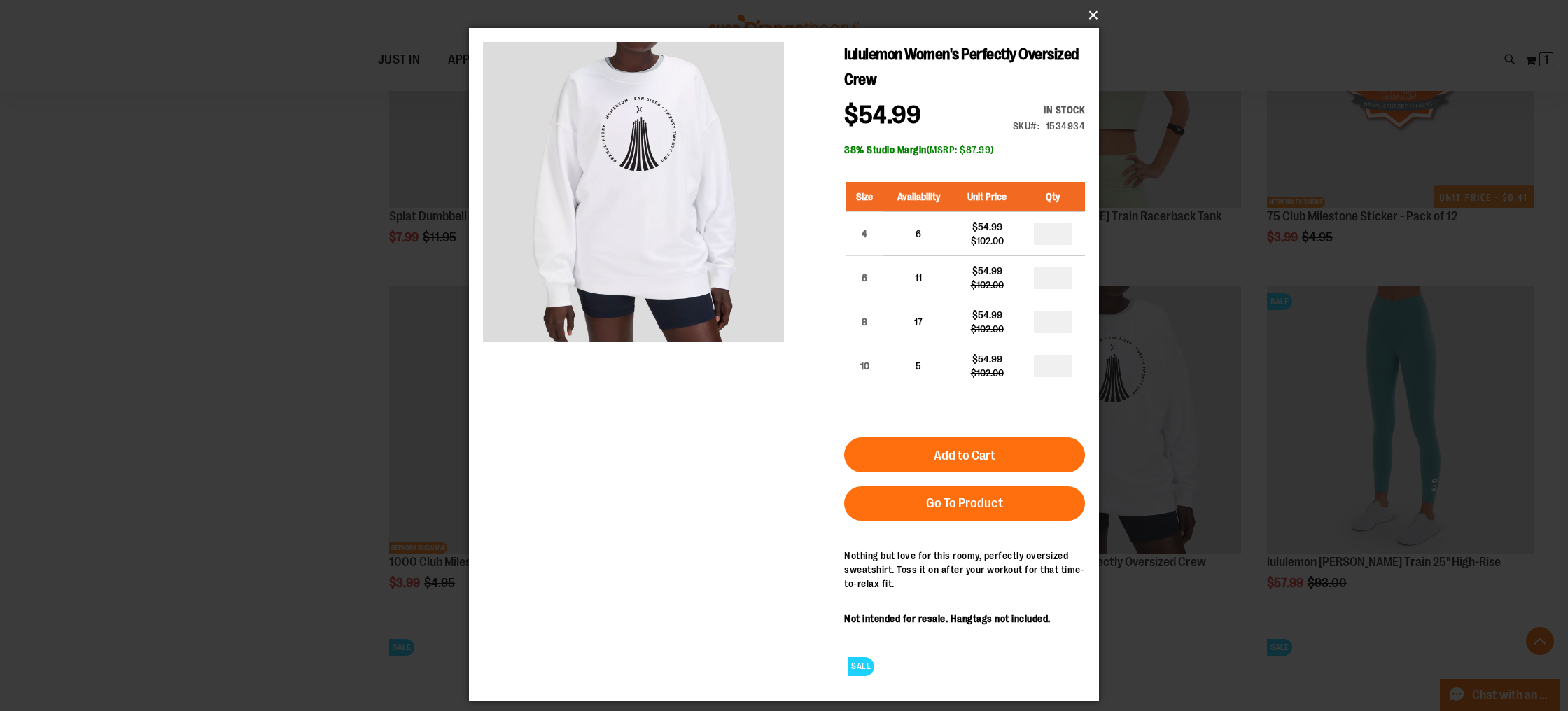
click at [1087, 15] on button "×" at bounding box center [787, 15] width 630 height 30
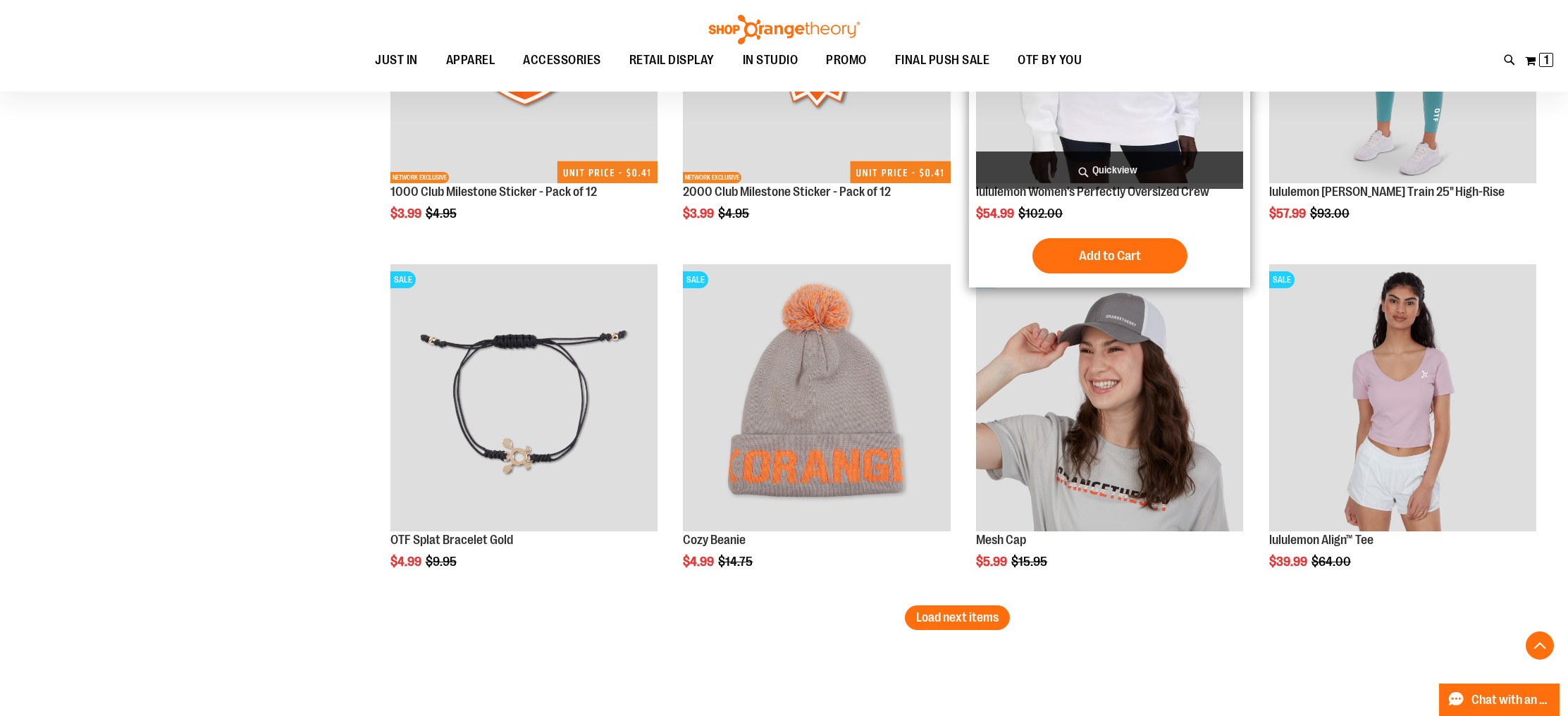
scroll to position [10001, 0]
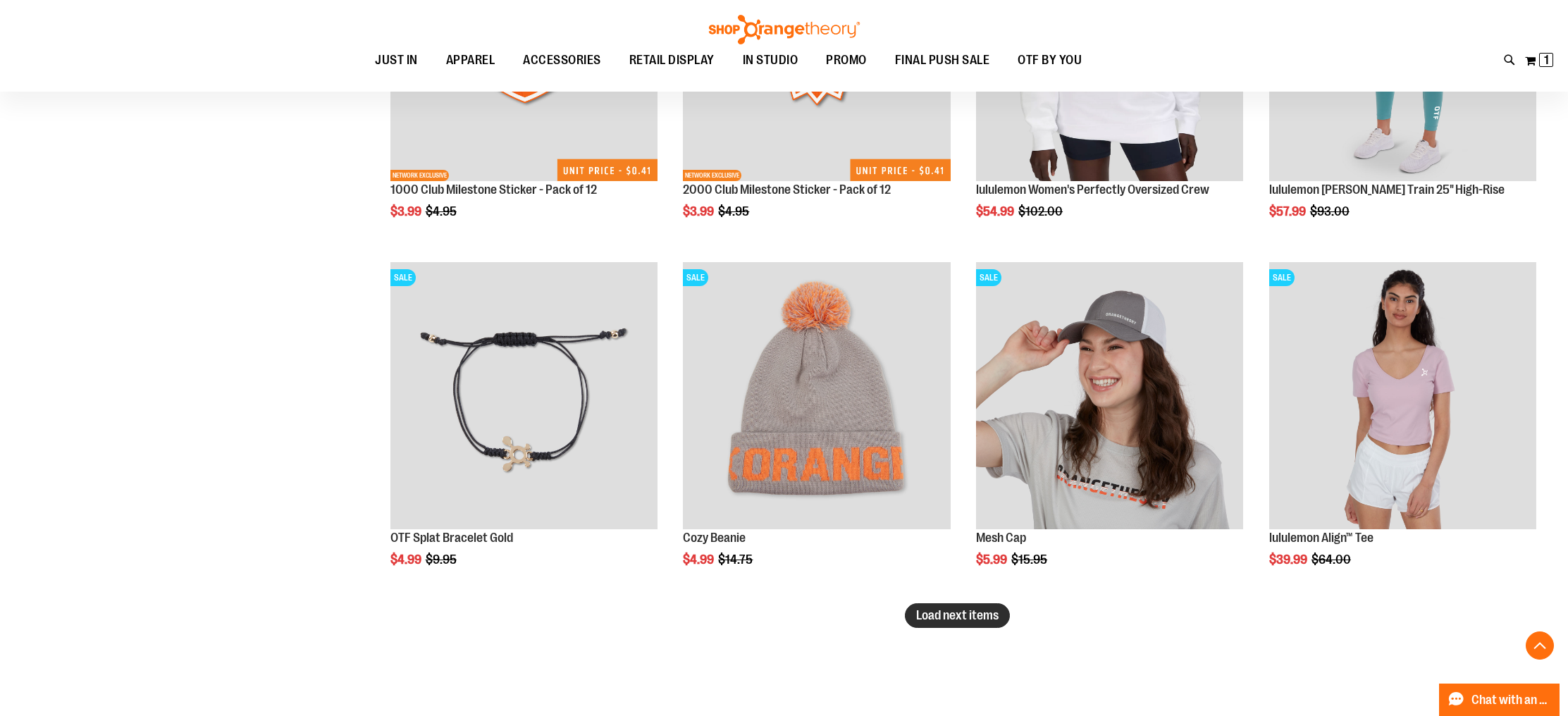
click at [959, 611] on span "Load next items" at bounding box center [957, 615] width 82 height 14
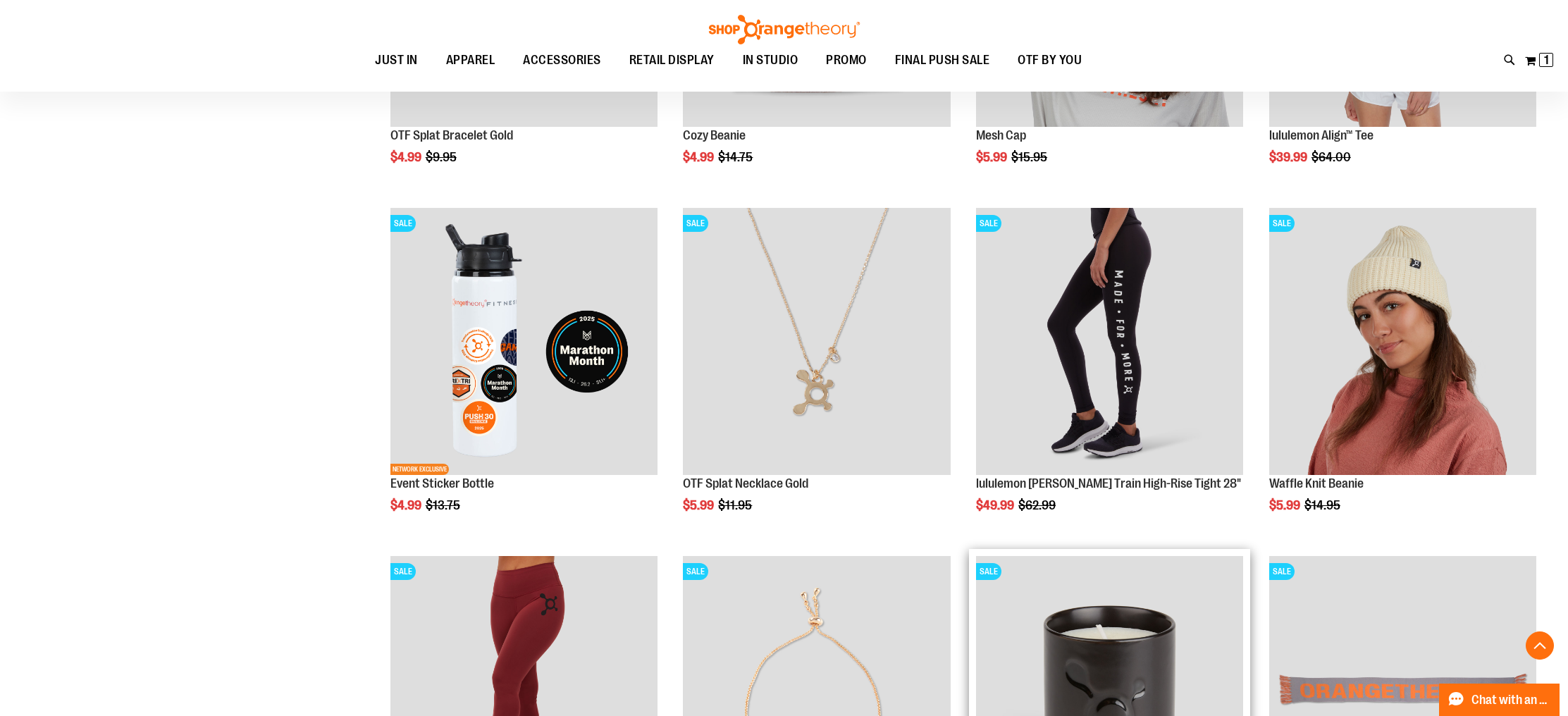
scroll to position [10397, 0]
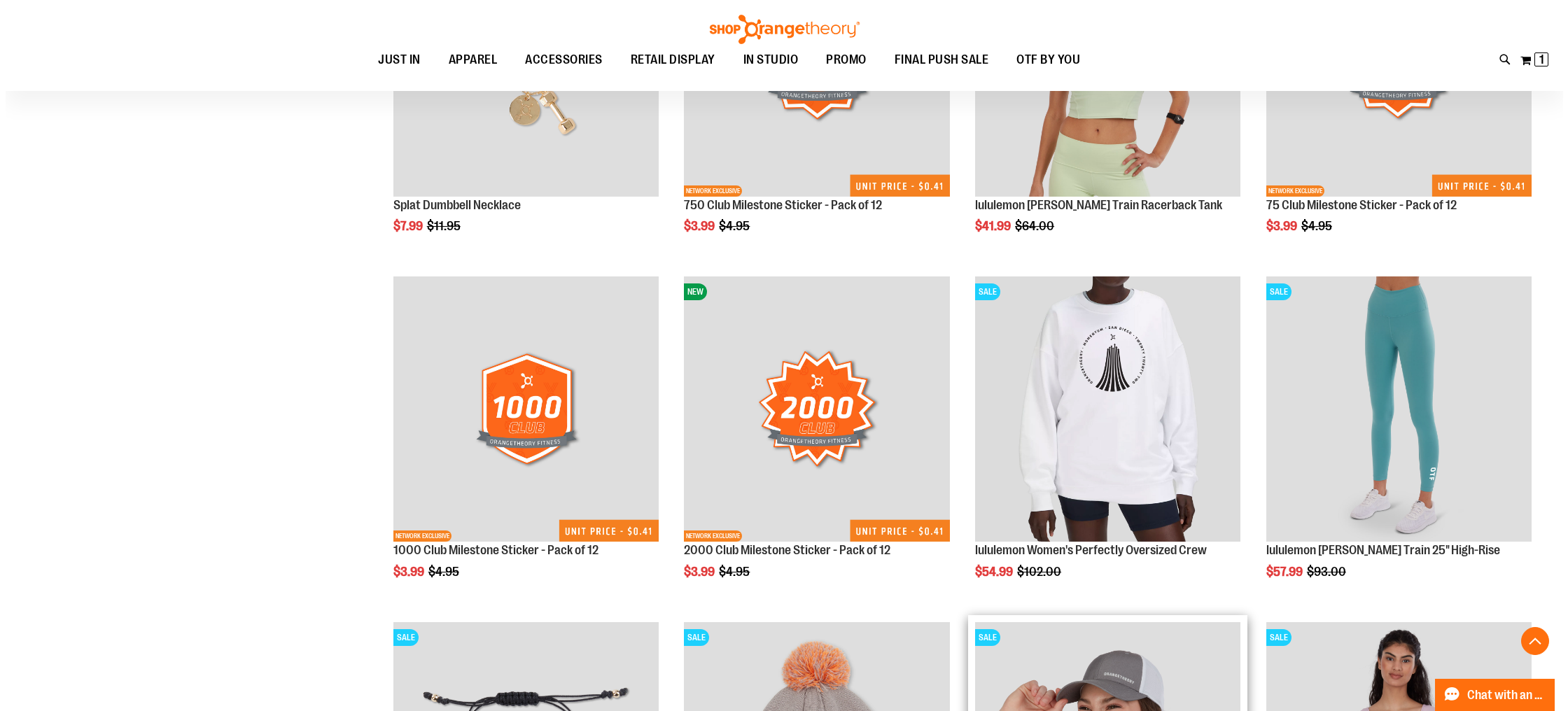
scroll to position [9528, 0]
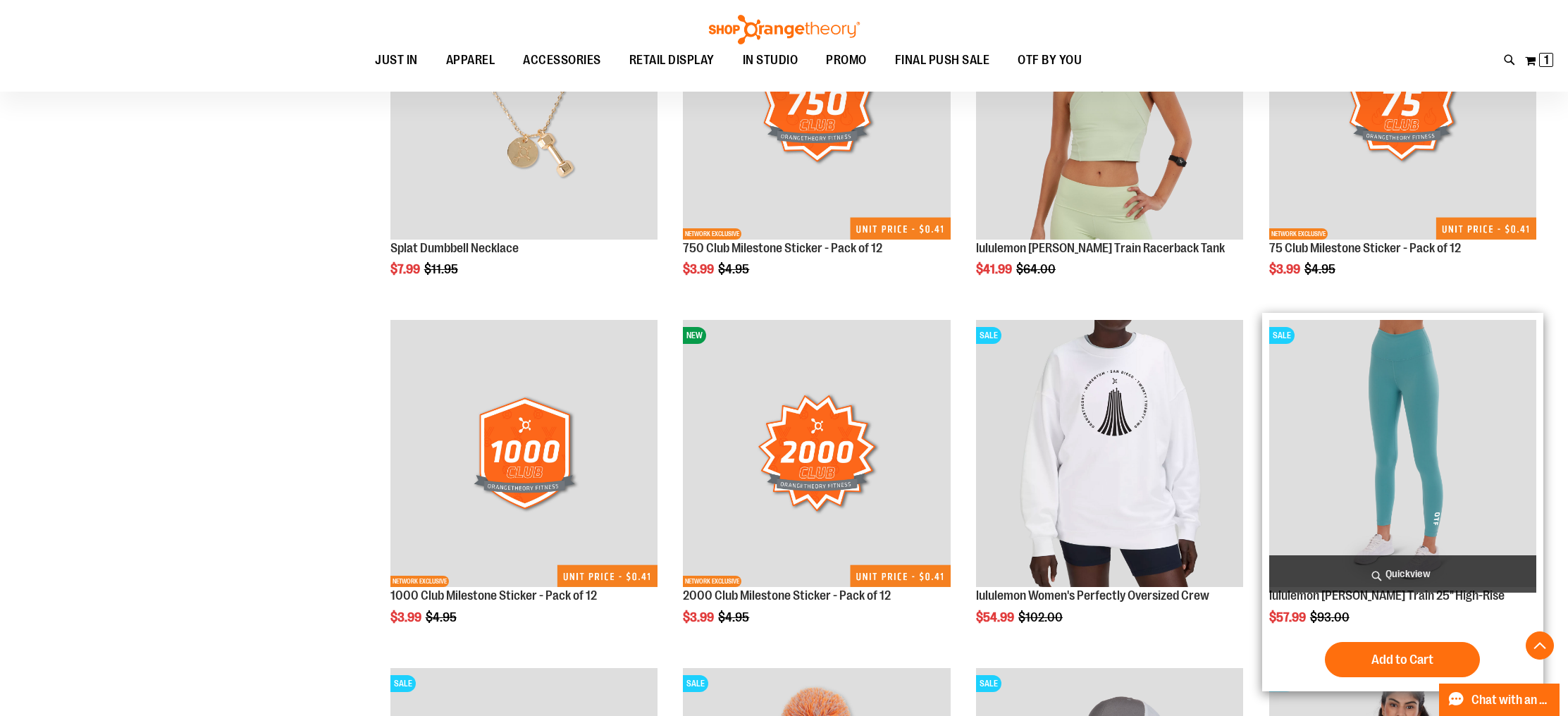
click at [1388, 565] on span "Quickview" at bounding box center [1402, 574] width 267 height 38
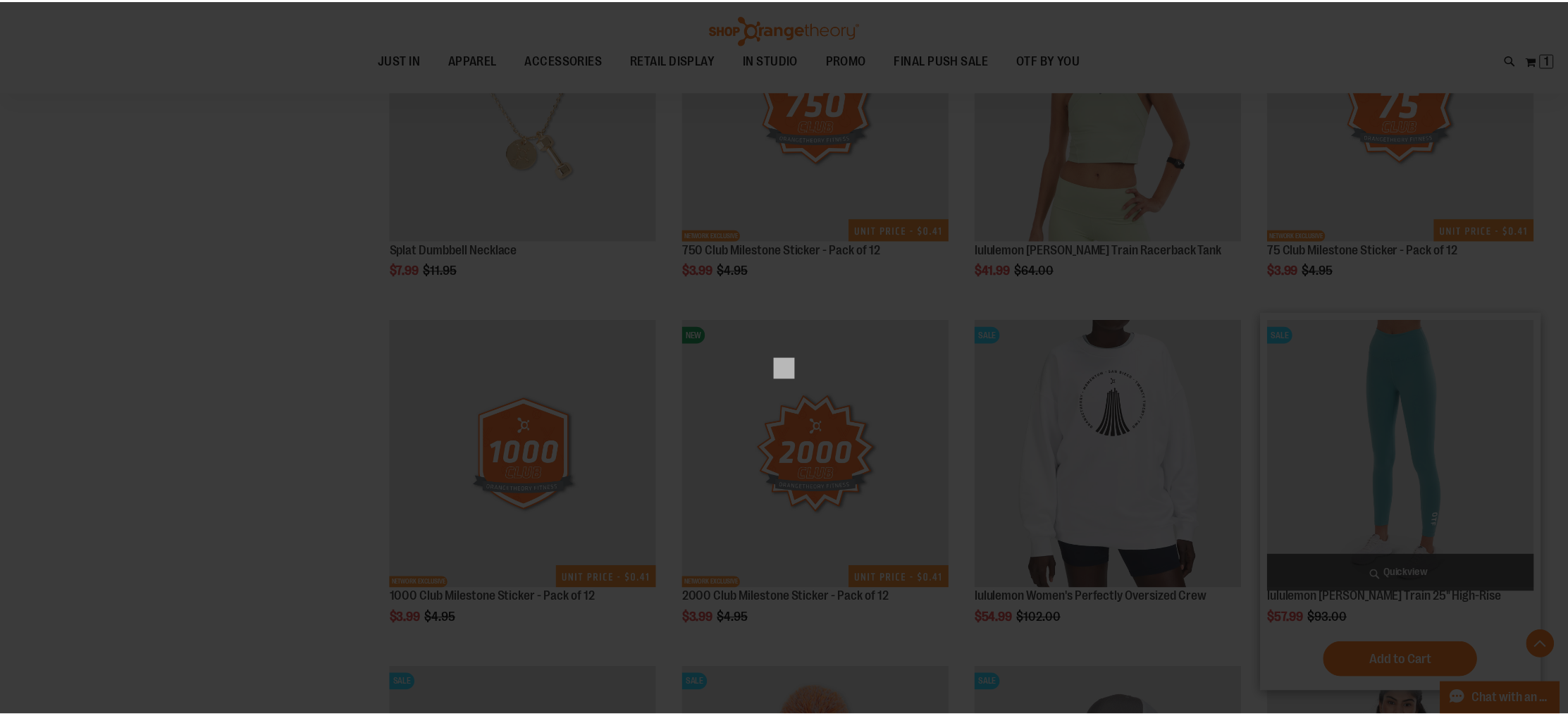
scroll to position [0, 0]
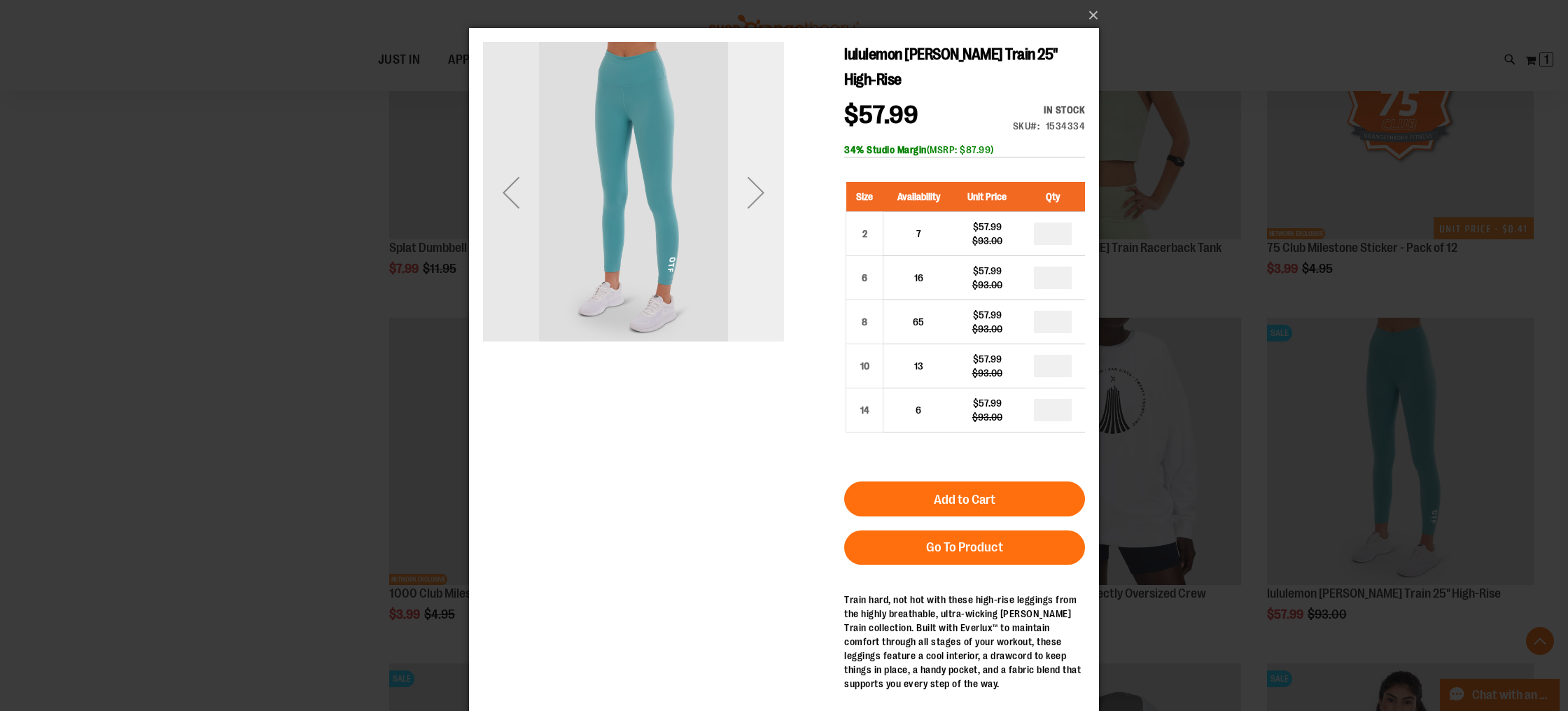
click at [745, 195] on div "Next" at bounding box center [756, 193] width 56 height 56
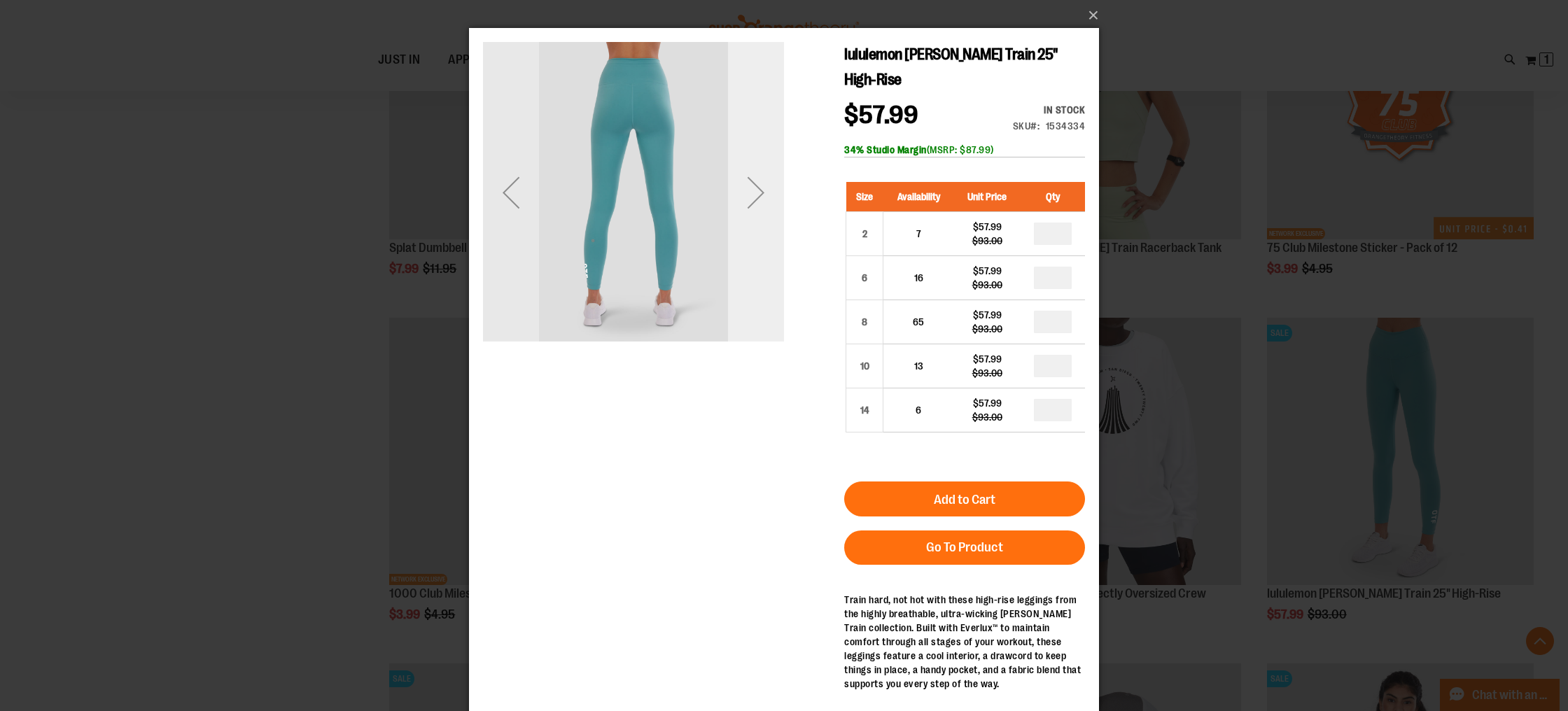
click at [745, 195] on div "Next" at bounding box center [756, 193] width 56 height 56
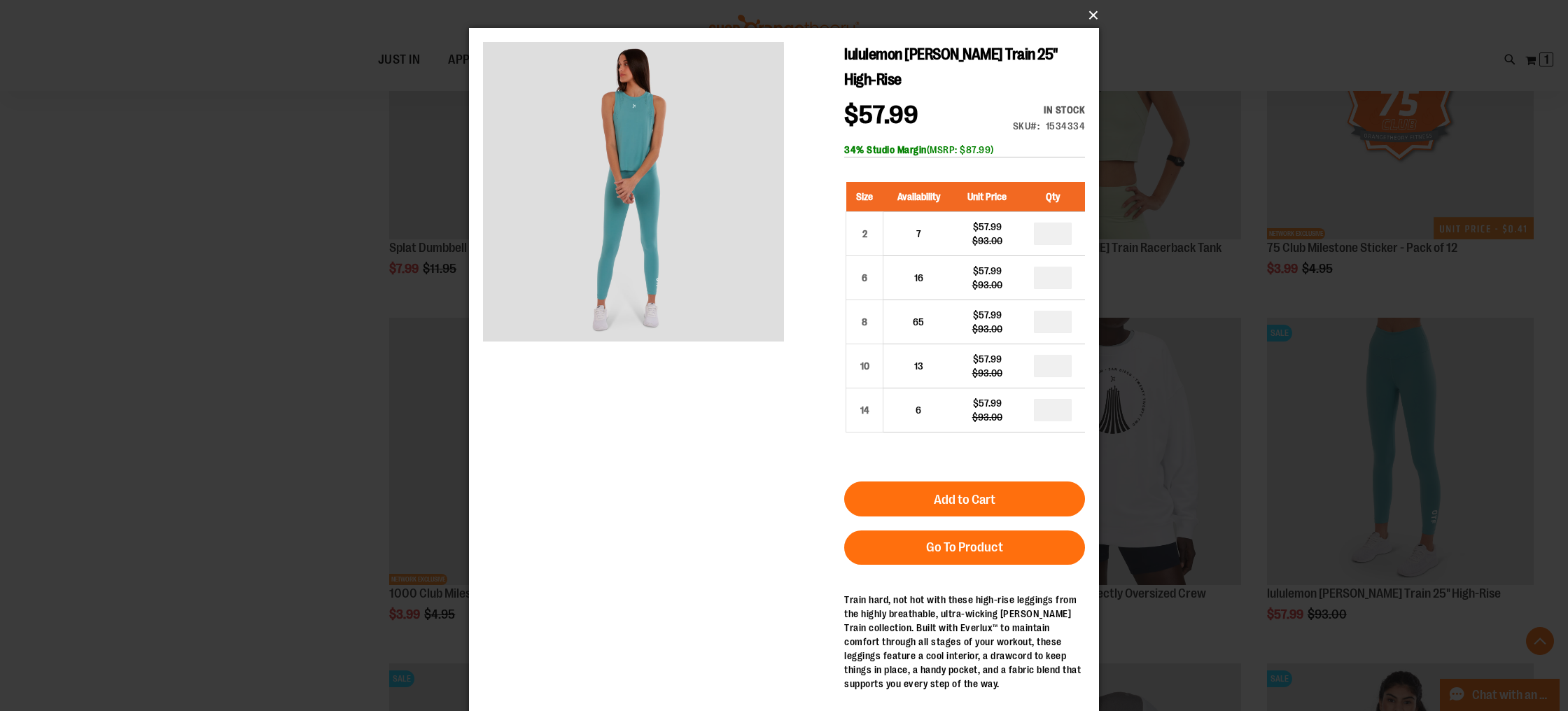
drag, startPoint x: 1092, startPoint y: 19, endPoint x: 1103, endPoint y: 13, distance: 12.5
click at [1099, 15] on button "×" at bounding box center [787, 15] width 630 height 30
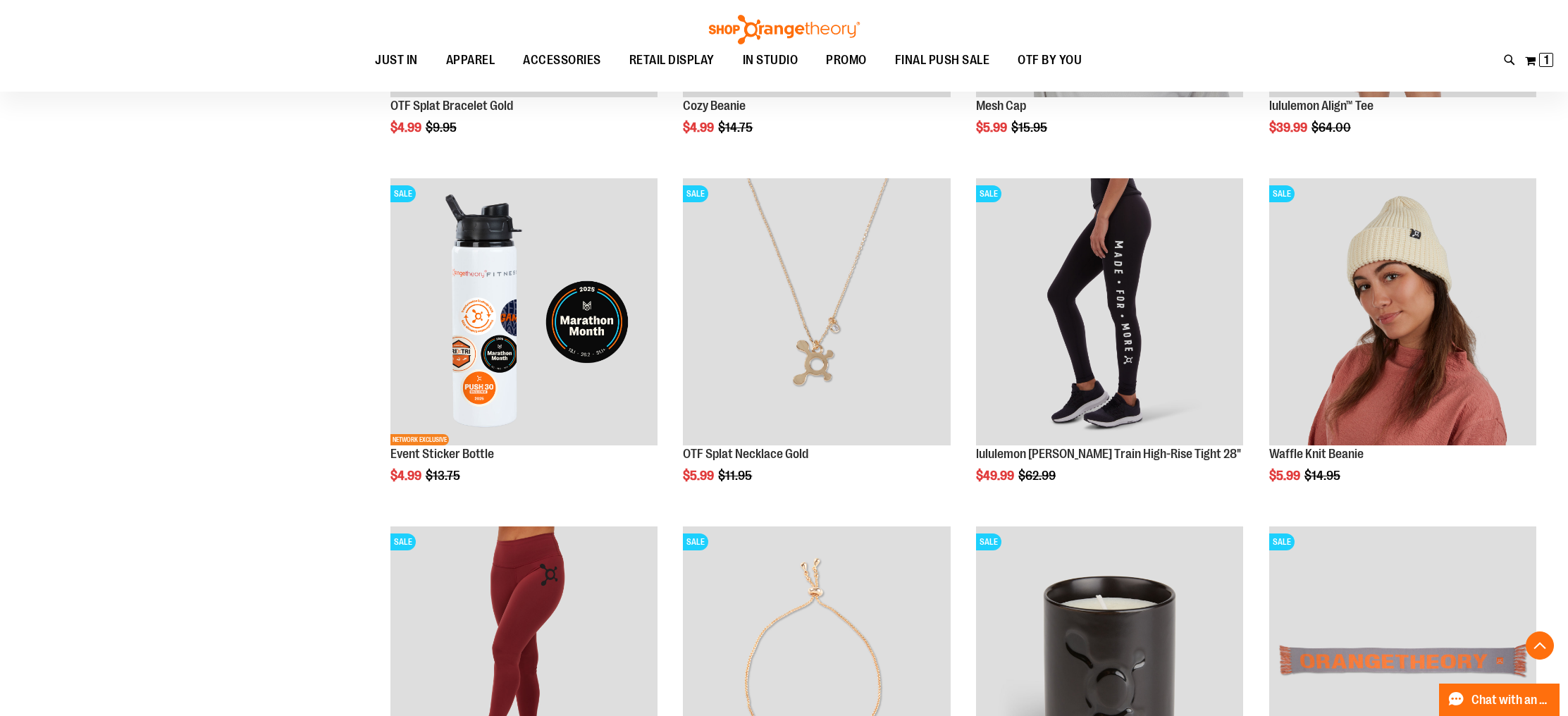
scroll to position [10430, 0]
